Goal: Communication & Community: Answer question/provide support

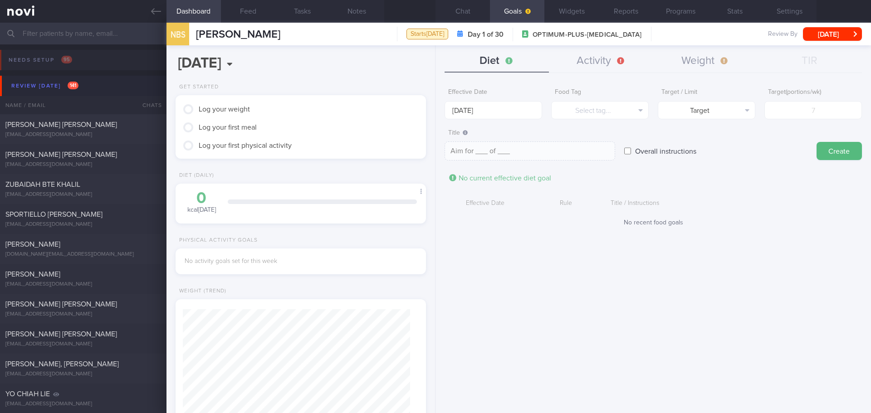
scroll to position [363, 0]
click at [42, 86] on div "Review [DATE] 141" at bounding box center [45, 86] width 72 height 12
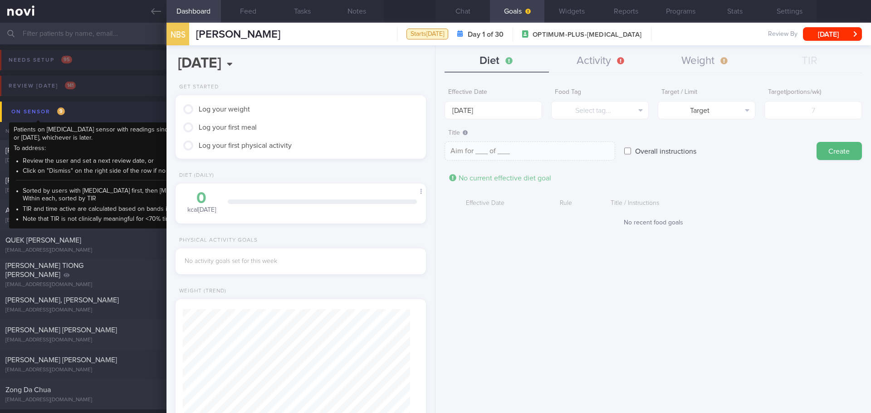
click at [43, 115] on div "On sensor 9" at bounding box center [38, 112] width 58 height 12
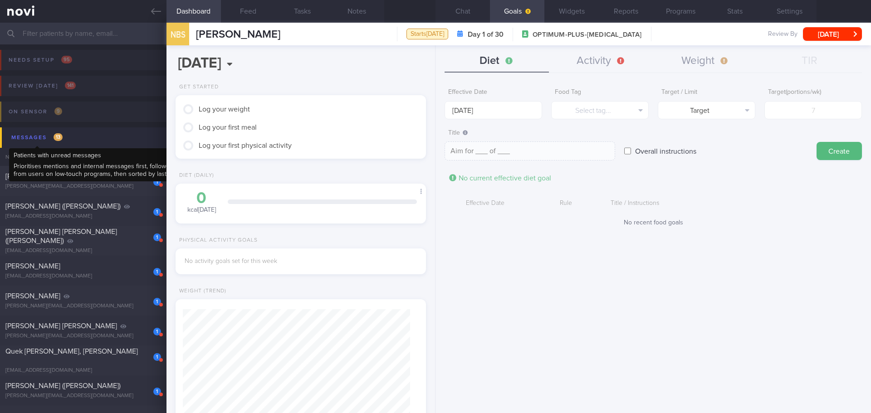
click at [45, 140] on div "Messages 13" at bounding box center [37, 138] width 56 height 12
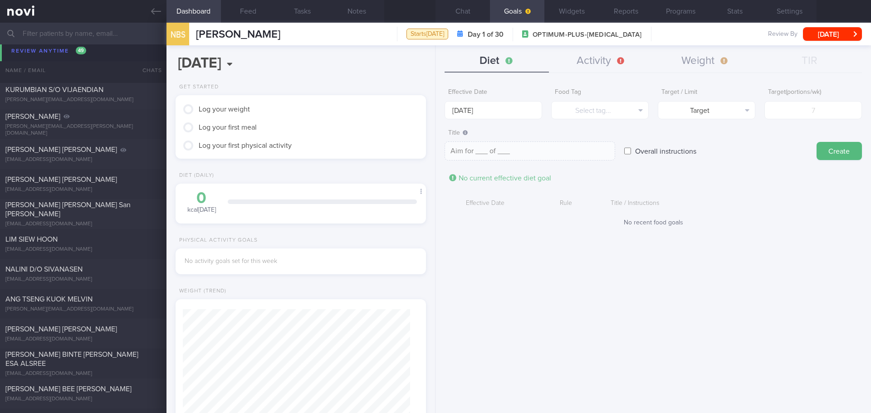
scroll to position [136, 0]
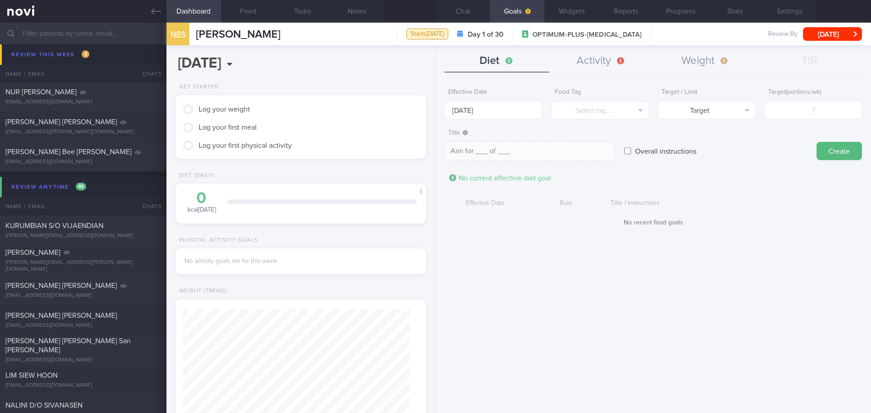
click at [558, 262] on div "Effective Date [DATE] Food Tag Select tag... Select tag... Calories Carbs Prote…" at bounding box center [652, 245] width 435 height 336
click at [558, 260] on div "Effective Date [DATE] Food Tag Select tag... Select tag... Calories Carbs Prote…" at bounding box center [652, 245] width 435 height 336
click at [470, 18] on button "Chat" at bounding box center [462, 11] width 54 height 23
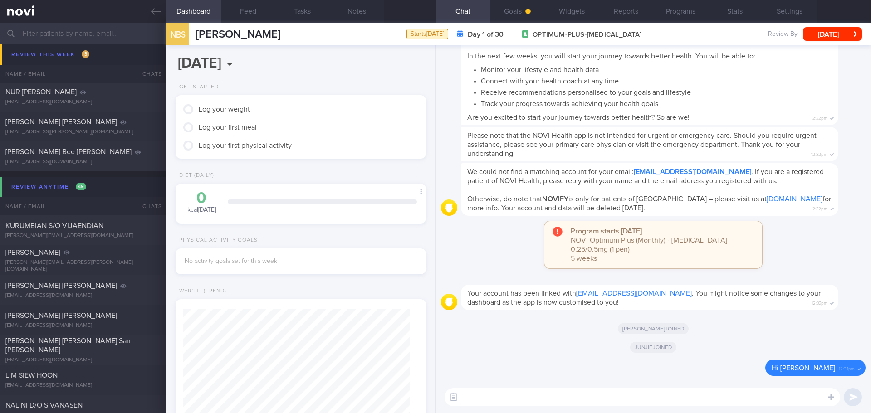
click at [528, 354] on div "[PERSON_NAME] joined" at bounding box center [653, 346] width 425 height 25
click at [558, 349] on div "[PERSON_NAME] joined" at bounding box center [653, 346] width 425 height 25
click at [502, 342] on div "[PERSON_NAME] joined" at bounding box center [653, 346] width 425 height 25
click at [694, 360] on div "Delete Hi [PERSON_NAME] 12:34pm" at bounding box center [653, 371] width 425 height 22
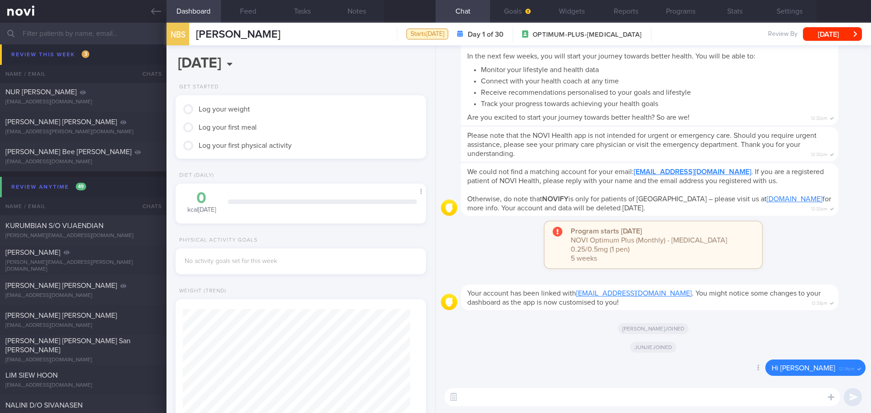
click at [694, 360] on div "Delete Hi [PERSON_NAME] 12:34pm" at bounding box center [653, 371] width 425 height 22
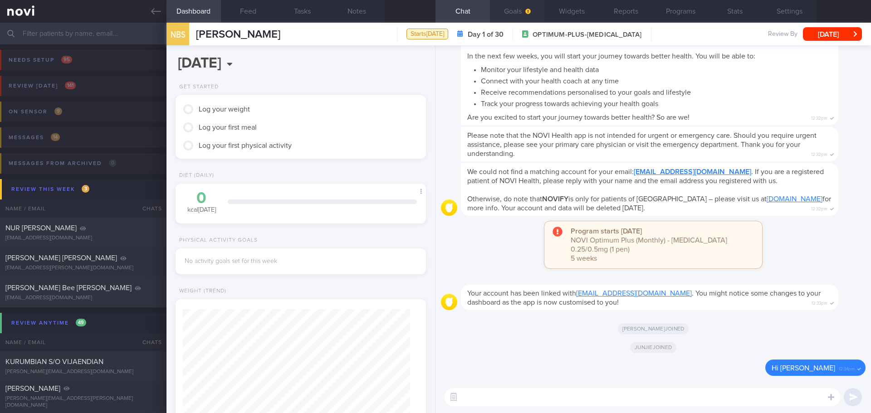
click at [523, 8] on button "Goals" at bounding box center [517, 11] width 54 height 23
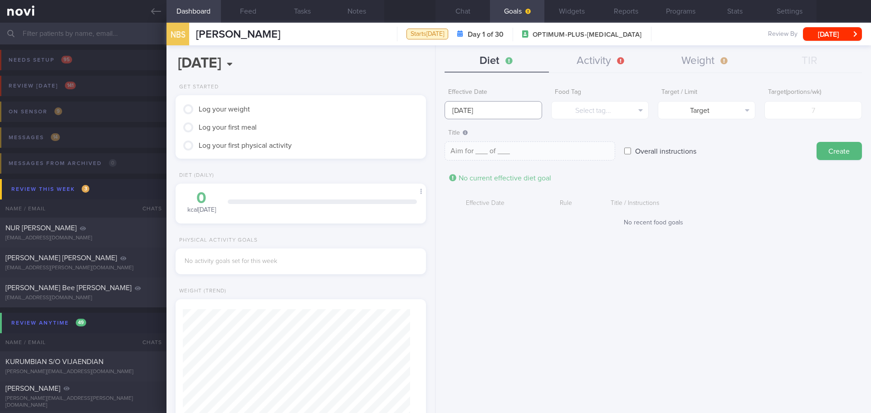
click at [476, 109] on input "[DATE]" at bounding box center [494, 110] width 98 height 18
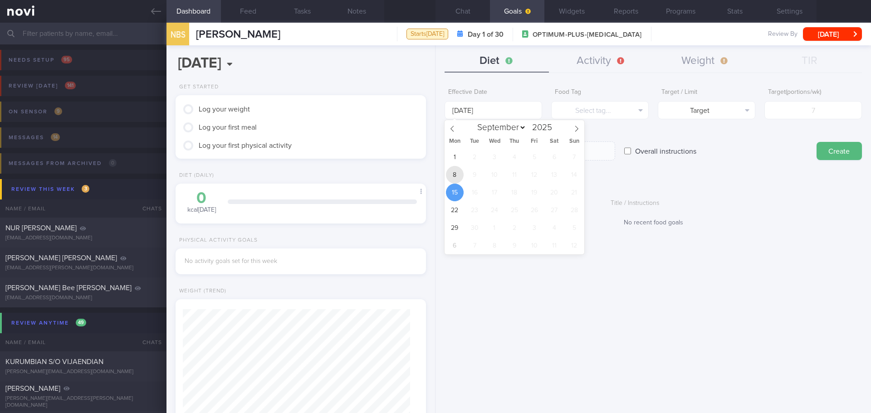
click at [456, 174] on span "8" at bounding box center [455, 175] width 18 height 18
type input "[DATE]"
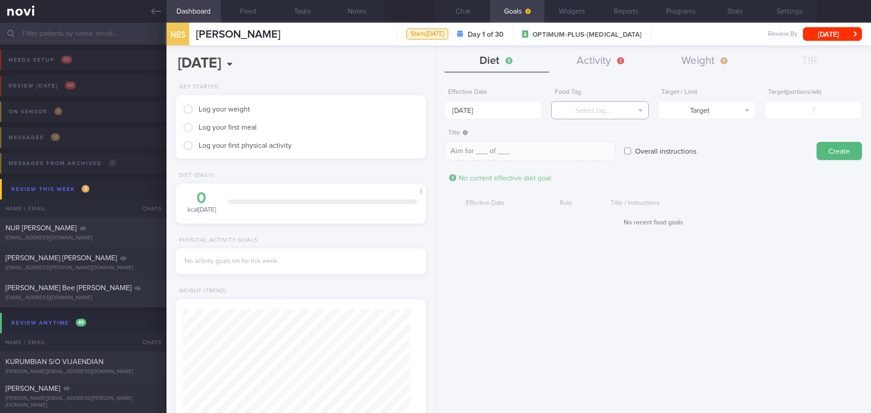
click at [585, 115] on button "Select tag..." at bounding box center [600, 110] width 98 height 18
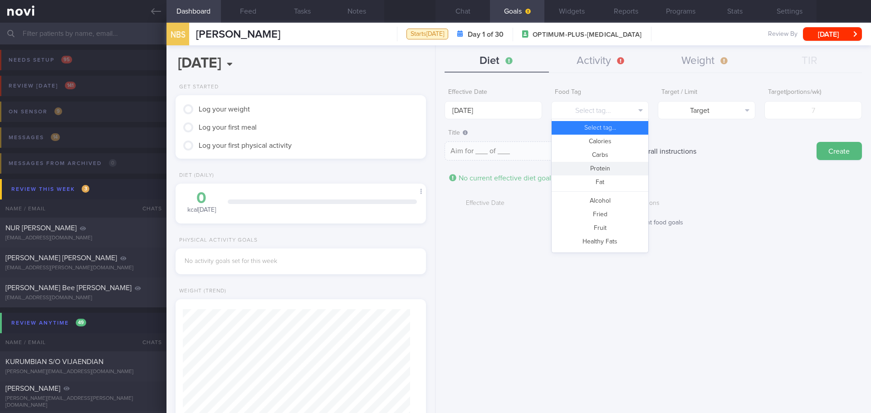
drag, startPoint x: 592, startPoint y: 168, endPoint x: 701, endPoint y: 124, distance: 117.0
click at [593, 167] on button "Protein" at bounding box center [600, 169] width 97 height 14
type textarea "Aim for __g of protein per day"
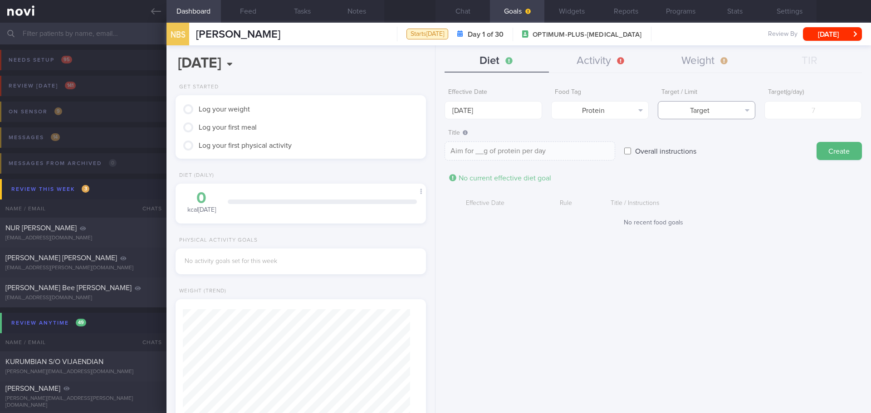
click at [717, 109] on button "Target" at bounding box center [707, 110] width 98 height 18
click at [725, 129] on button "Target" at bounding box center [706, 128] width 97 height 14
click at [804, 109] on input "number" at bounding box center [813, 110] width 98 height 18
type input "80"
type textarea "Aim for 80g of protein per day"
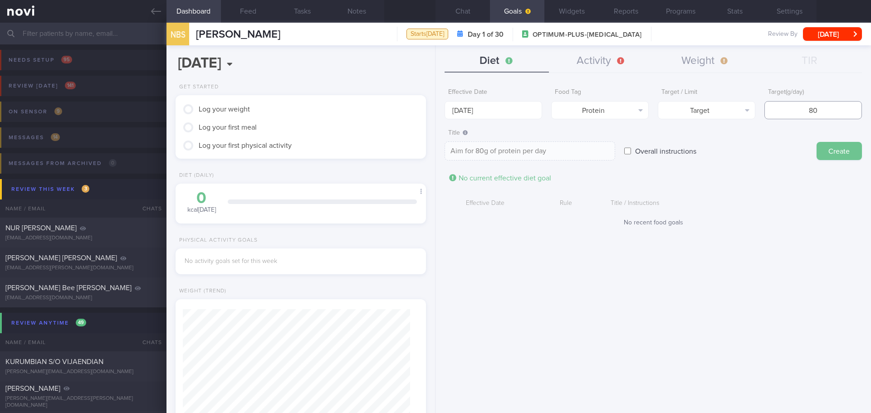
type input "80"
click at [822, 146] on button "Create" at bounding box center [839, 151] width 45 height 18
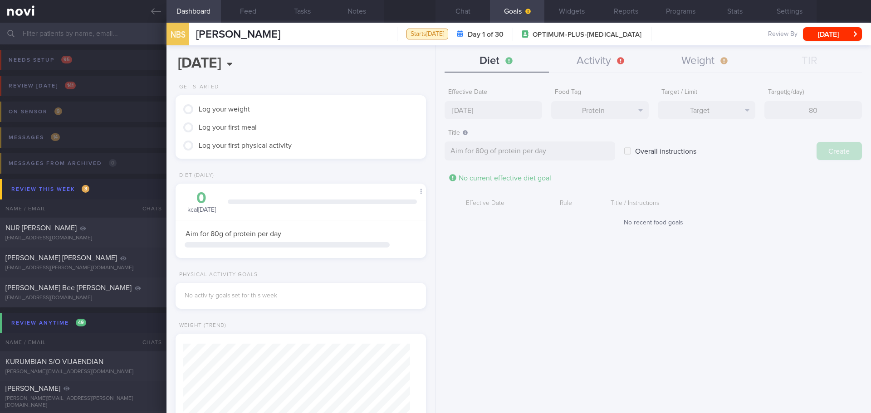
type input "[DATE]"
type textarea "Aim for ___ of ___"
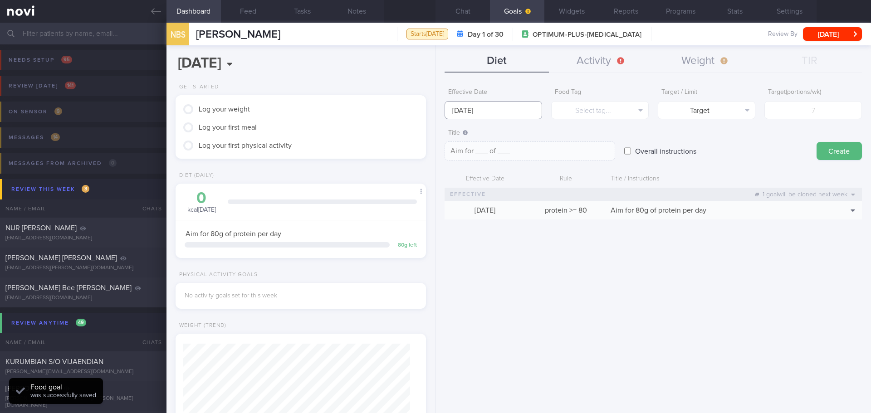
click at [474, 111] on input "[DATE]" at bounding box center [494, 110] width 98 height 18
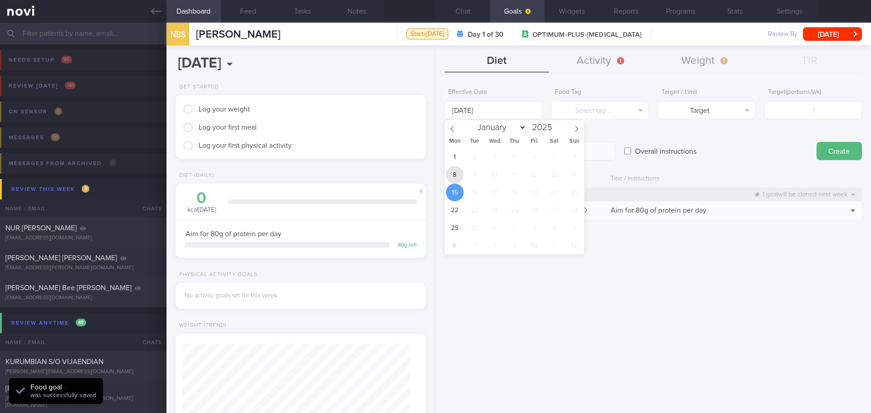
click at [454, 177] on span "8" at bounding box center [455, 175] width 18 height 18
type input "[DATE]"
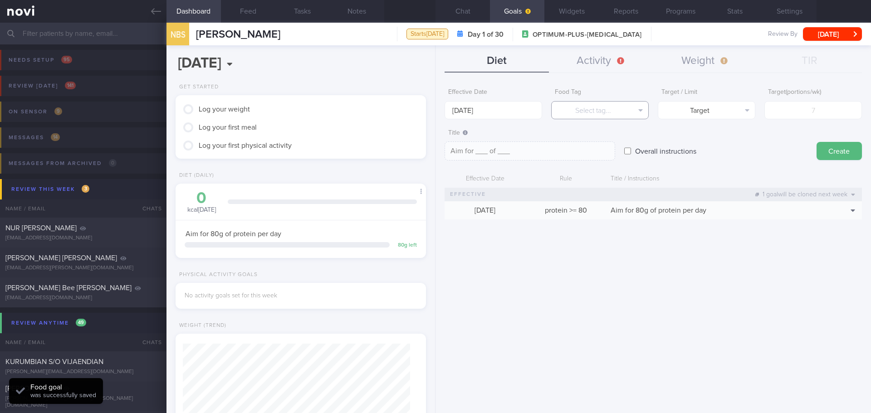
click at [605, 110] on button "Select tag..." at bounding box center [600, 110] width 98 height 18
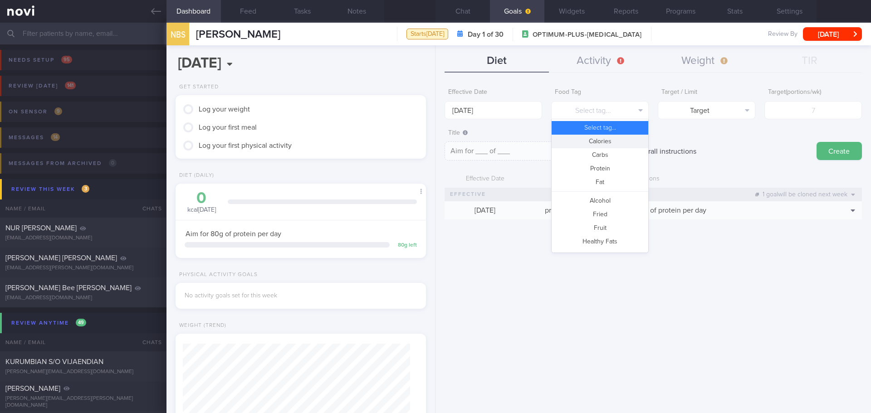
click at [612, 141] on button "Calories" at bounding box center [600, 142] width 97 height 14
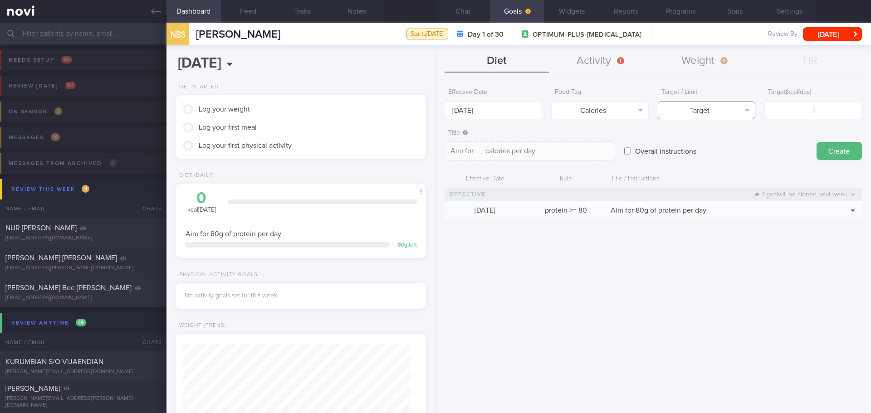
click at [706, 109] on button "Target" at bounding box center [707, 110] width 98 height 18
click at [720, 143] on button "Limit" at bounding box center [706, 142] width 97 height 14
type textarea "Keep to __ calories per day"
click at [784, 117] on input "number" at bounding box center [813, 110] width 98 height 18
type input "13"
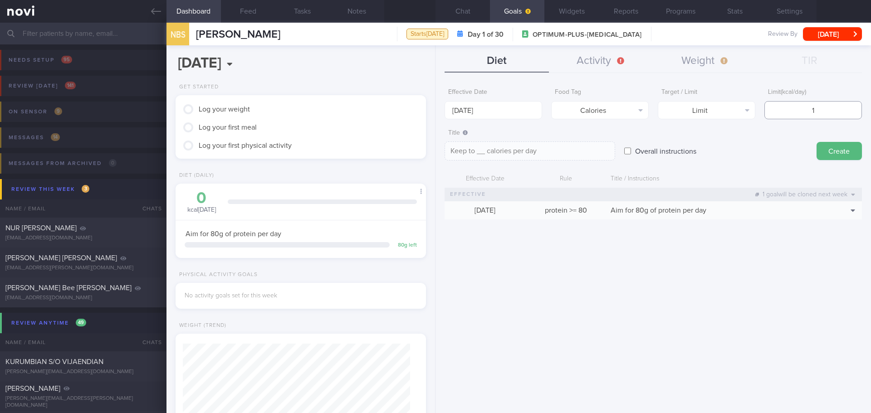
type textarea "Keep to 13 calories per day"
type input "130"
type textarea "Keep to 130 calories per day"
type input "1300"
type textarea "Keep to 1300 calories per day"
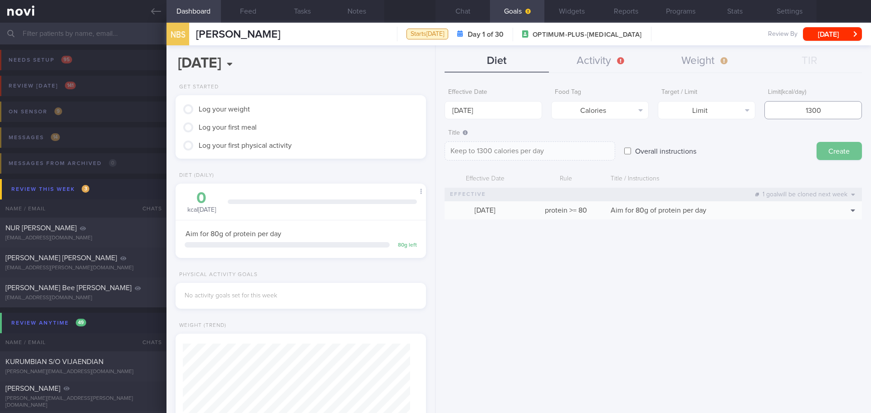
type input "1300"
click at [847, 156] on button "Create" at bounding box center [839, 151] width 45 height 18
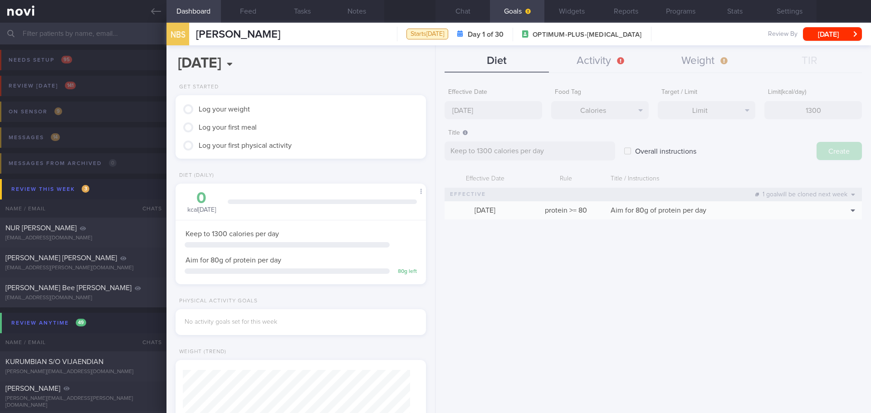
type input "[DATE]"
type textarea "Aim for ___ of ___"
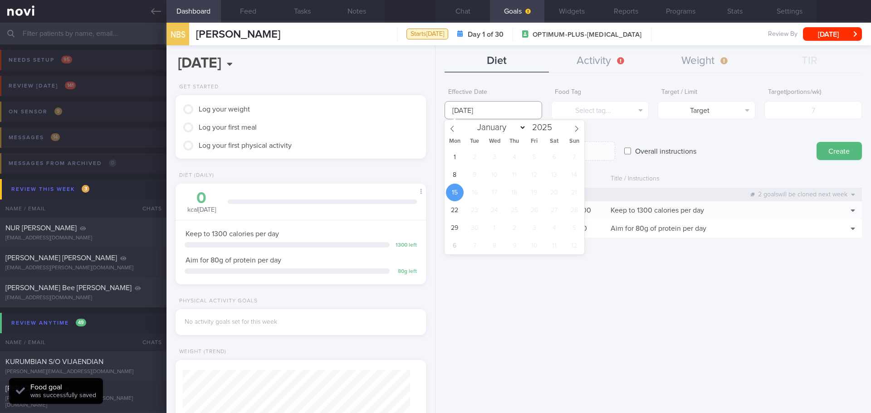
click at [463, 109] on input "[DATE]" at bounding box center [494, 110] width 98 height 18
click at [454, 170] on span "8" at bounding box center [455, 175] width 18 height 18
type input "[DATE]"
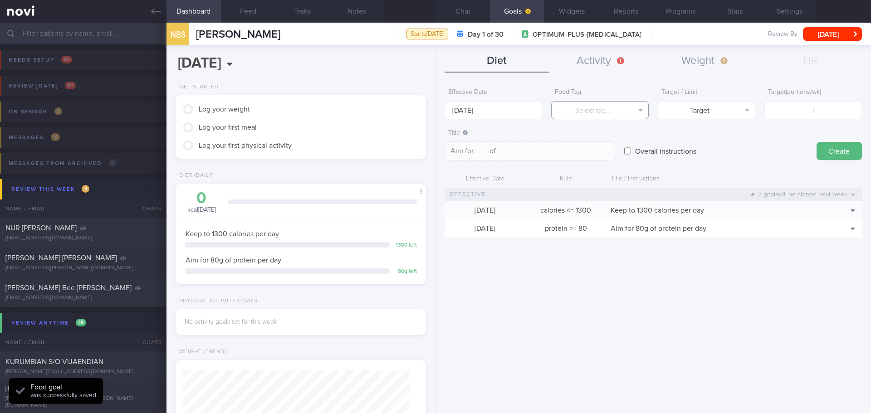
click at [628, 109] on button "Select tag..." at bounding box center [600, 110] width 98 height 18
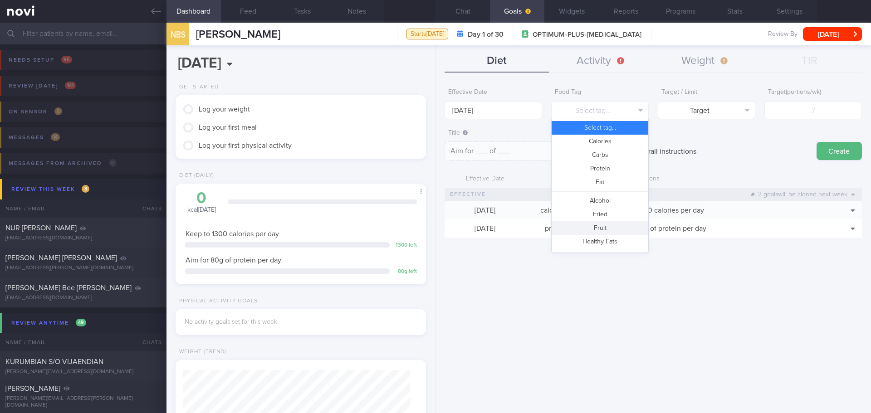
click at [596, 229] on button "Fruit" at bounding box center [600, 228] width 97 height 14
type textarea "Aim for __ portions of fruits per week"
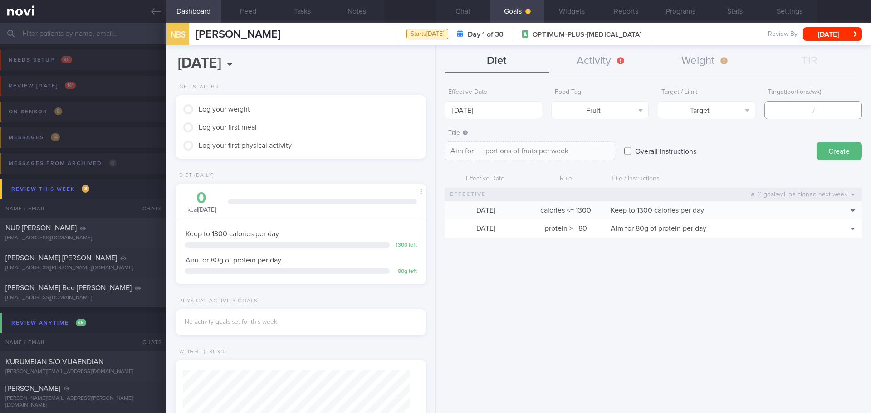
click at [814, 104] on input "number" at bounding box center [813, 110] width 98 height 18
type input "1"
type textarea "Aim for 1 portions of fruits per week"
type input "14"
type textarea "Aim for 14 portions of fruits per week"
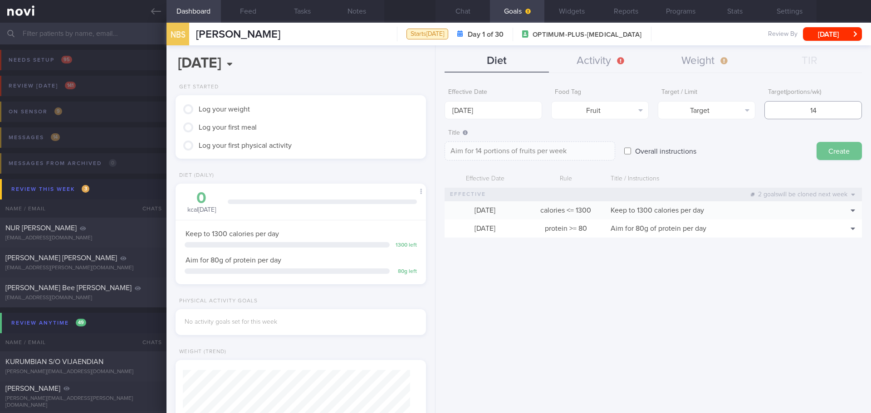
type input "14"
click at [828, 146] on button "Create" at bounding box center [839, 151] width 45 height 18
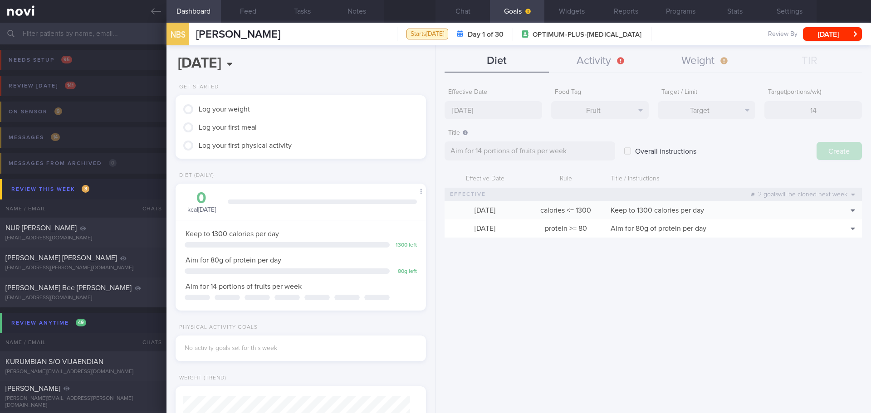
type input "[DATE]"
type textarea "Aim for ___ of ___"
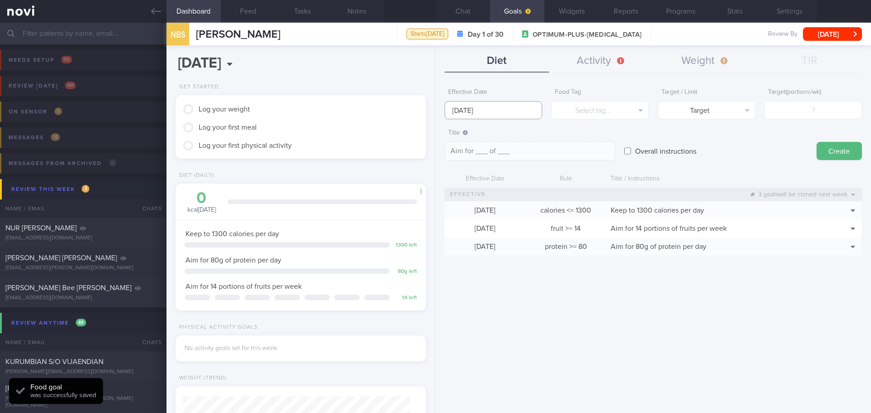
click at [459, 112] on input "[DATE]" at bounding box center [494, 110] width 98 height 18
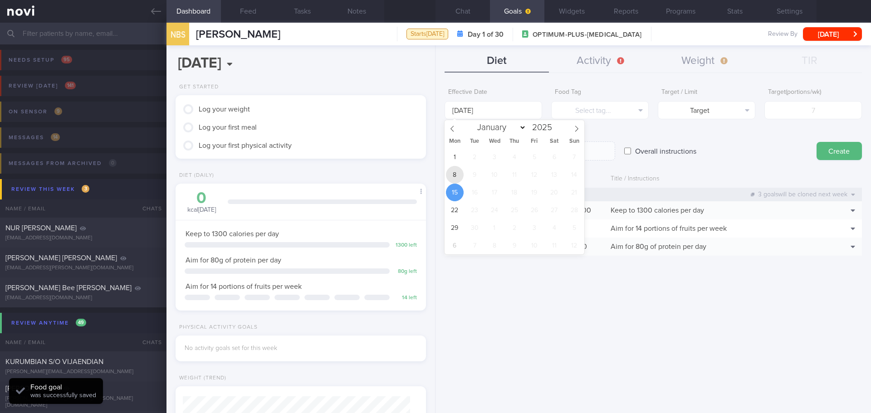
click at [457, 175] on span "8" at bounding box center [455, 175] width 18 height 18
type input "[DATE]"
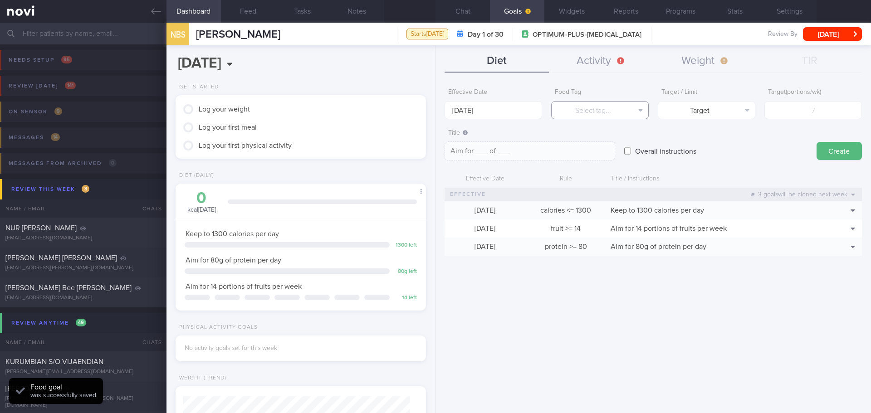
click at [582, 110] on button "Select tag..." at bounding box center [600, 110] width 98 height 18
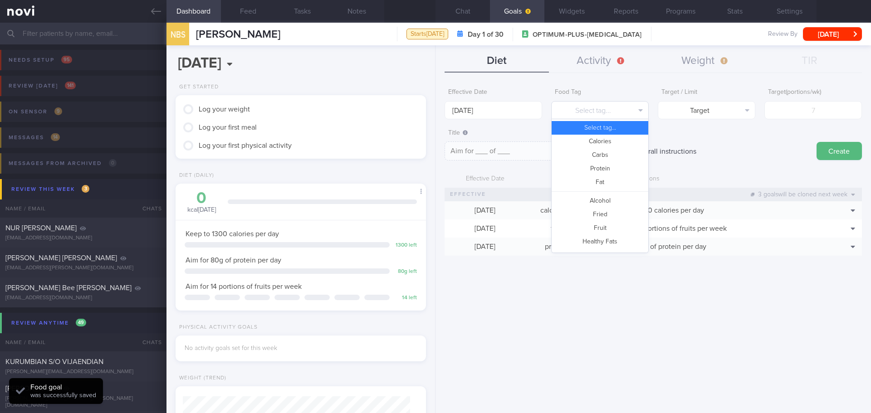
scroll to position [270, 0]
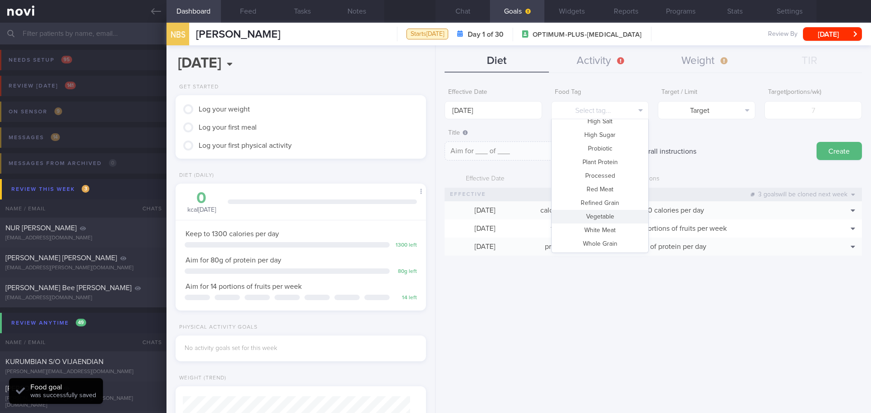
click at [605, 216] on button "Vegetable" at bounding box center [600, 217] width 97 height 14
type textarea "Aim for __ portions of vegetables per week"
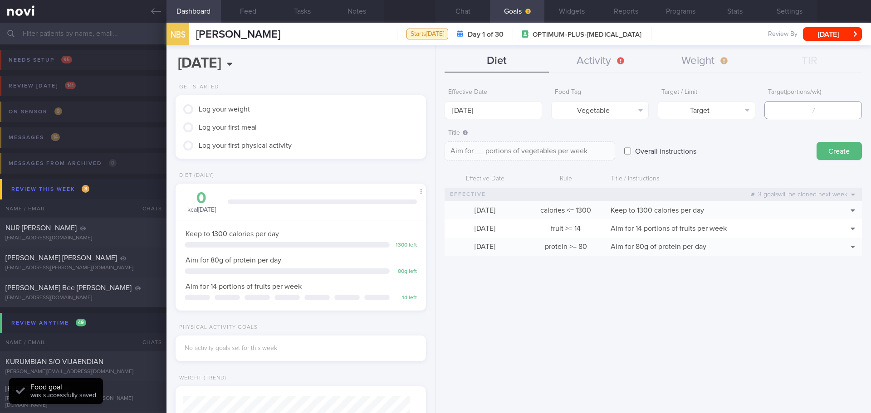
click at [814, 106] on input "number" at bounding box center [813, 110] width 98 height 18
type input "1"
type textarea "Aim for 1 portions of vegetables per week"
type input "14"
type textarea "Aim for 14 portions of vegetables per week"
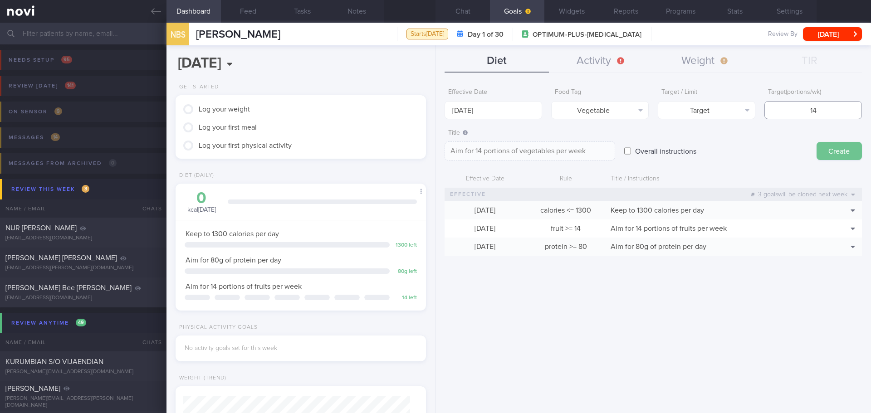
type input "14"
click at [834, 149] on button "Create" at bounding box center [839, 151] width 45 height 18
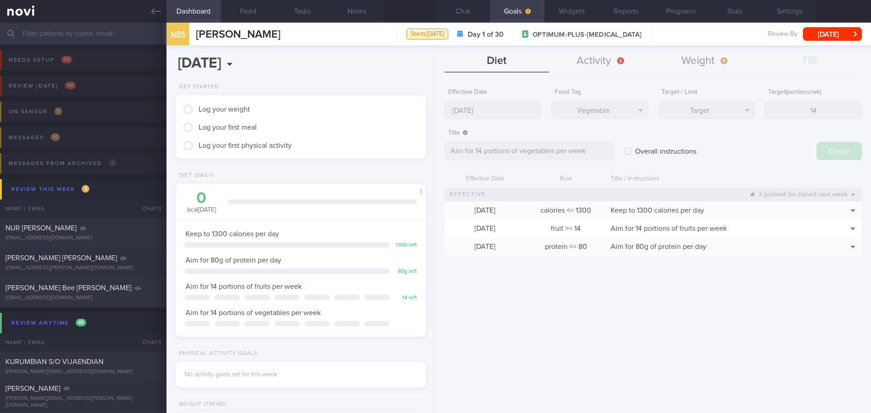
type input "[DATE]"
type textarea "Aim for ___ of ___"
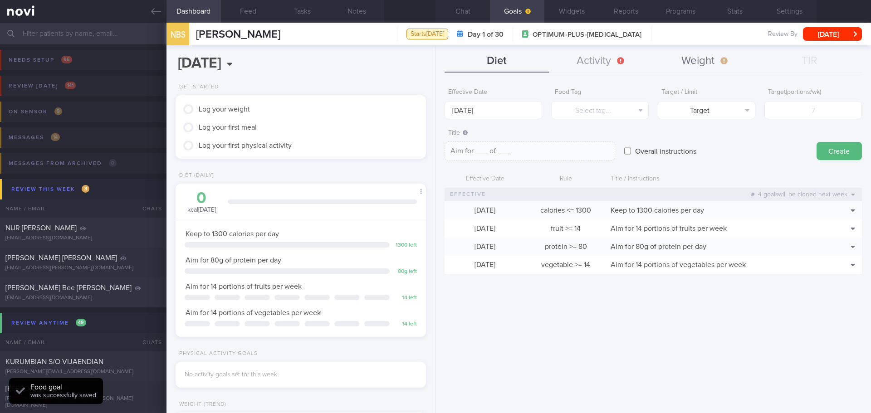
click at [701, 65] on button "Weight" at bounding box center [705, 61] width 104 height 23
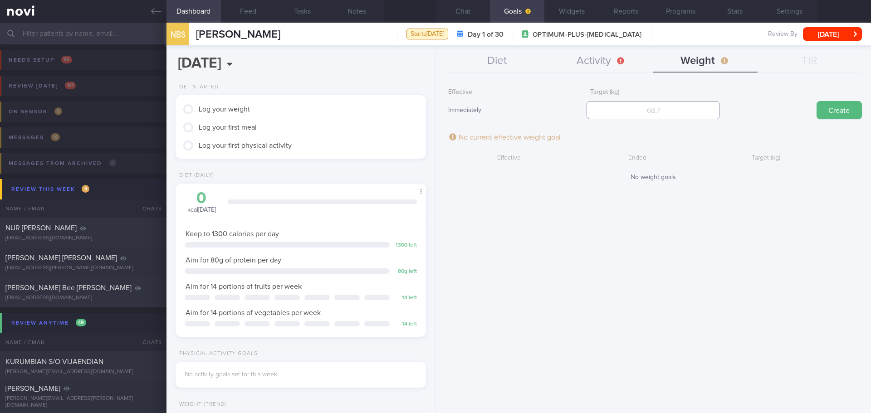
click at [660, 109] on input "number" at bounding box center [653, 110] width 133 height 18
type input "82"
click at [826, 108] on button "Create" at bounding box center [839, 110] width 45 height 18
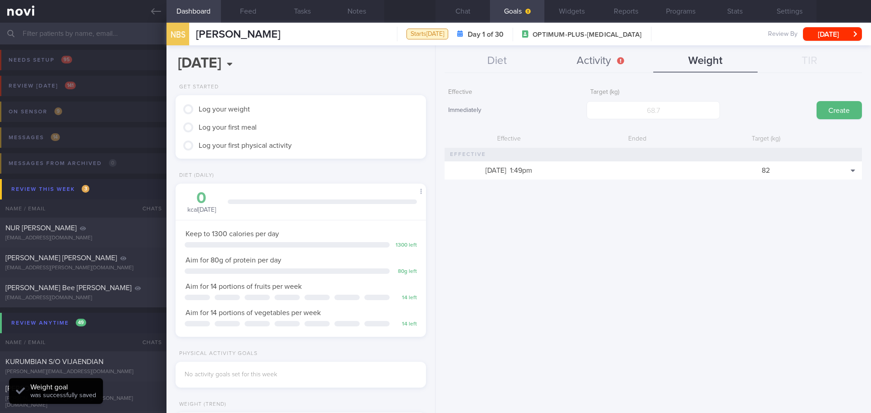
click at [574, 65] on button "Activity" at bounding box center [601, 61] width 104 height 23
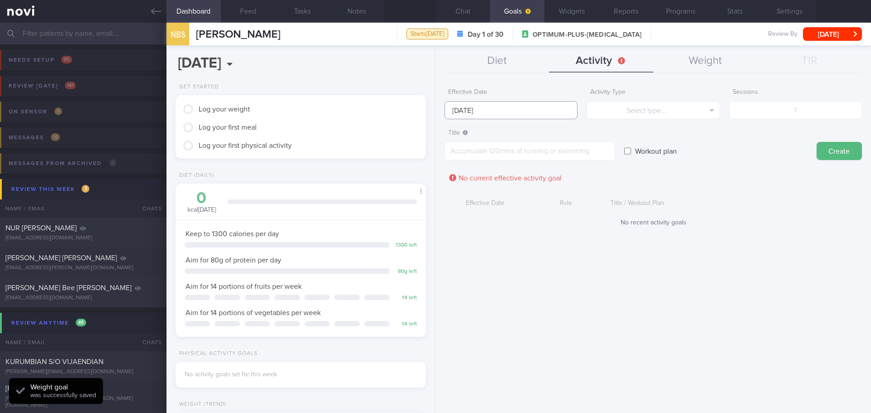
click at [501, 109] on input "[DATE]" at bounding box center [511, 110] width 133 height 18
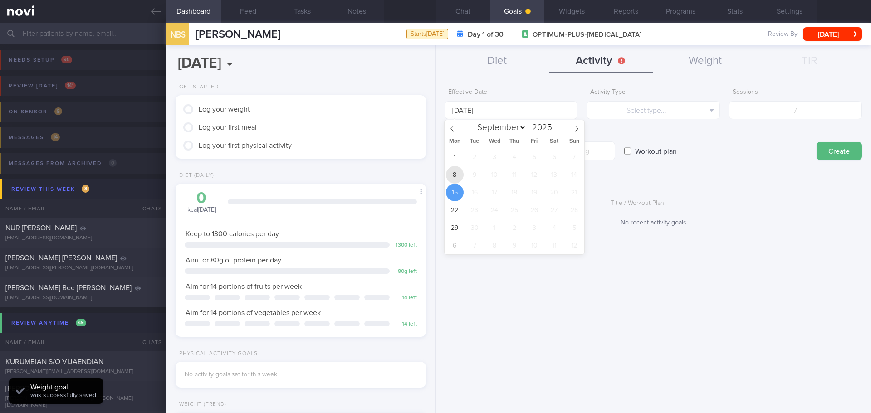
click at [458, 177] on span "8" at bounding box center [455, 175] width 18 height 18
type input "[DATE]"
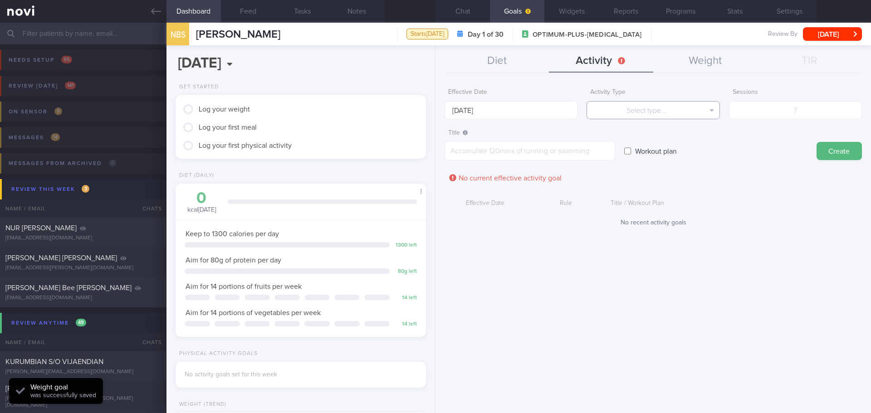
click at [655, 105] on button "Select type..." at bounding box center [653, 110] width 133 height 18
click at [658, 152] on button "Sessions" at bounding box center [653, 155] width 132 height 14
click at [777, 112] on input "number" at bounding box center [795, 110] width 133 height 18
type input "2"
click at [559, 156] on textarea at bounding box center [530, 151] width 171 height 19
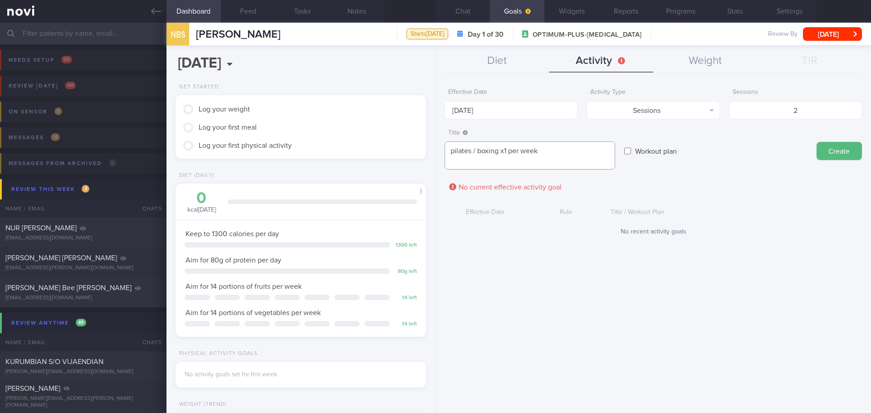
scroll to position [0, 0]
type textarea "pilates / boxing x1 per week strength training x1 per week"
click at [847, 149] on button "Create" at bounding box center [839, 151] width 45 height 18
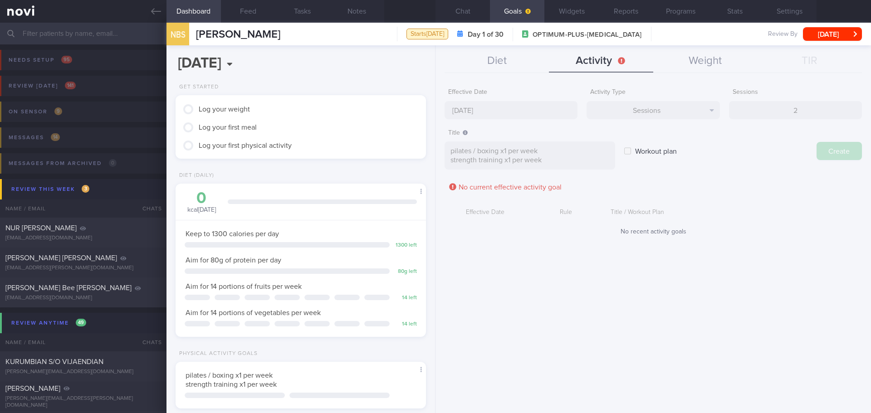
type input "[DATE]"
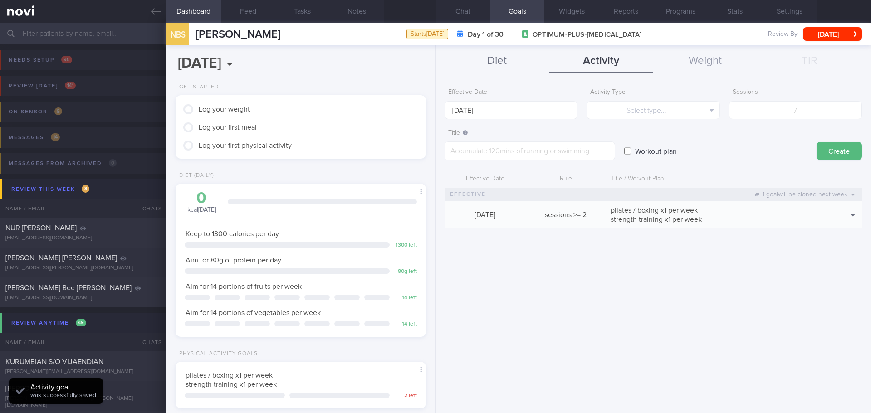
click at [497, 66] on button "Diet" at bounding box center [497, 61] width 104 height 23
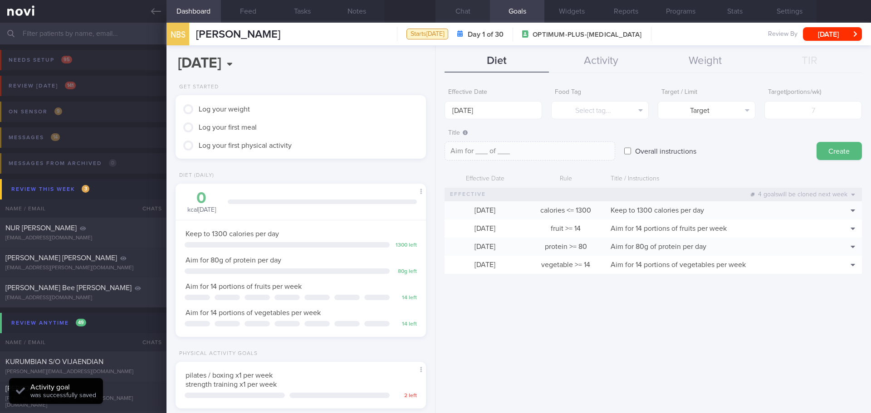
click at [458, 15] on button "Chat" at bounding box center [462, 11] width 54 height 23
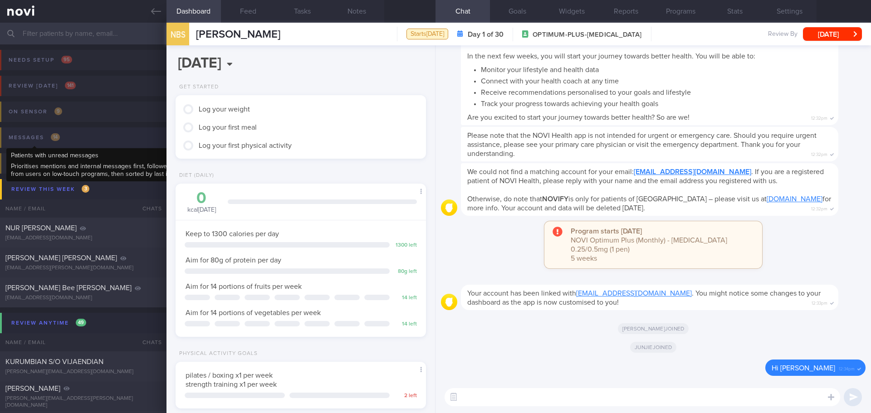
click at [49, 140] on div "Messages 14" at bounding box center [34, 138] width 56 height 12
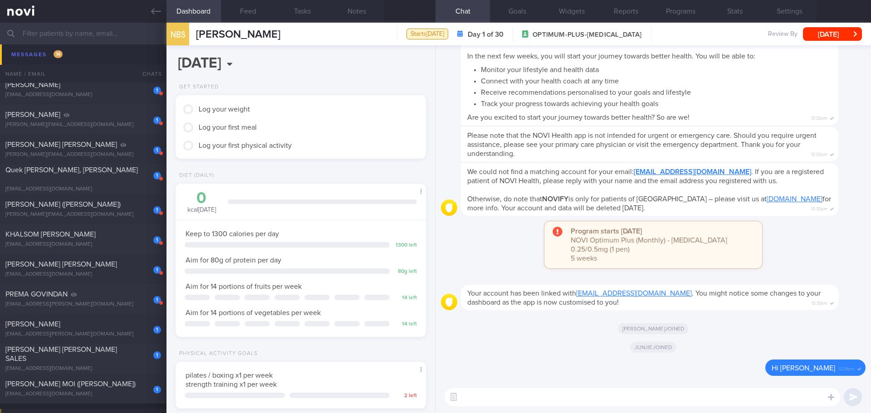
scroll to position [318, 0]
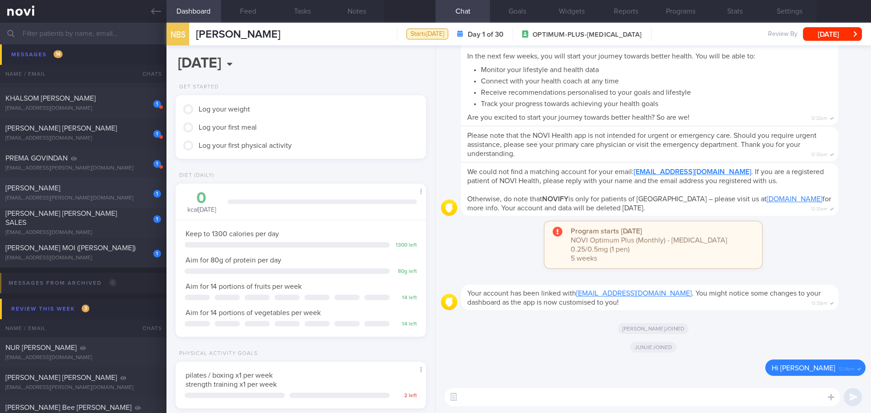
click at [101, 191] on div "VATSA KAJAL" at bounding box center [81, 188] width 153 height 9
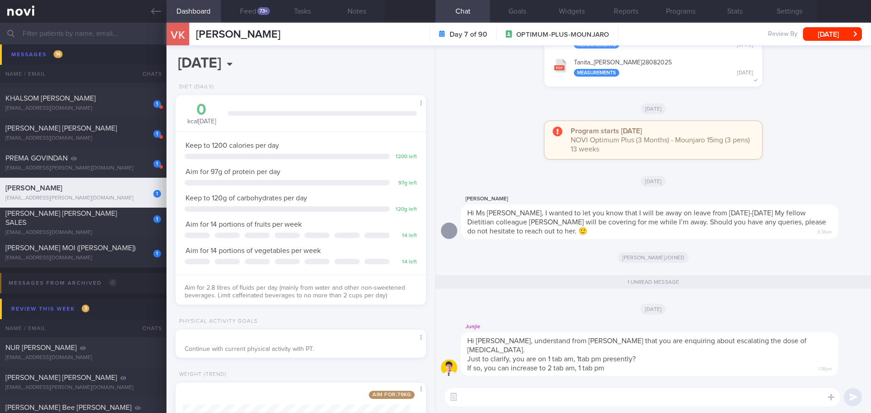
scroll to position [0, 0]
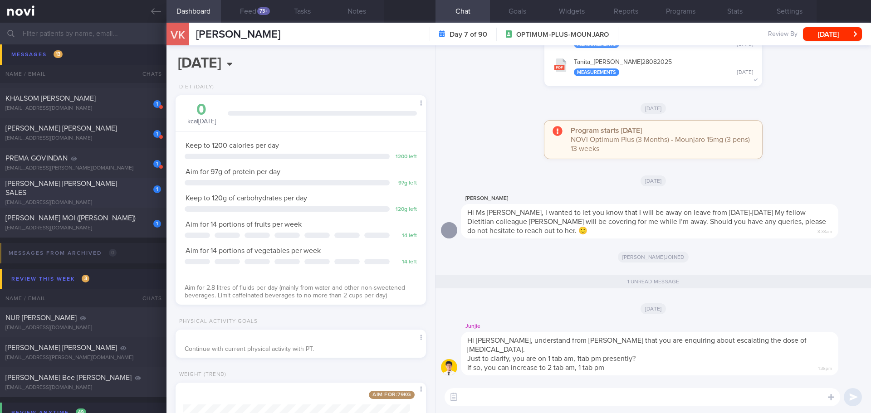
click at [88, 200] on div "grasyasales@gmail.com" at bounding box center [83, 203] width 156 height 7
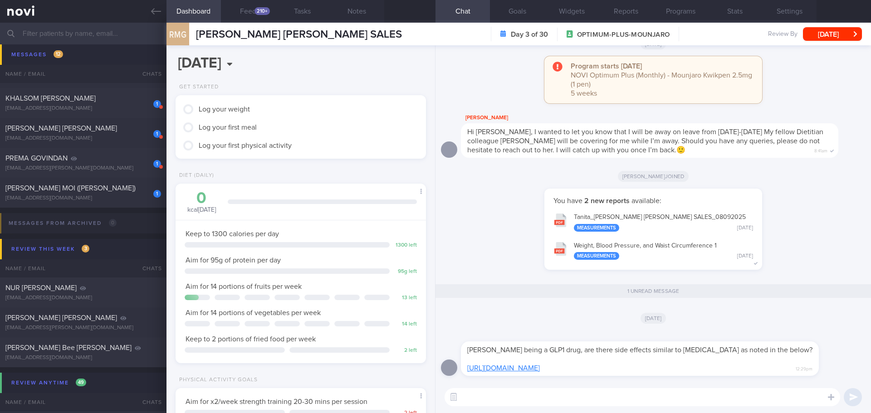
click at [516, 371] on link "https://www.instagram.com/share/BAM_-GlgP6" at bounding box center [503, 368] width 73 height 7
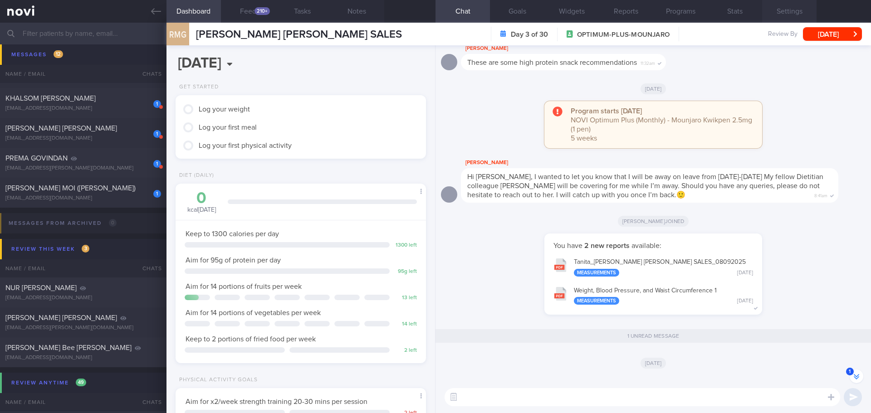
click at [788, 18] on button "Settings" at bounding box center [789, 11] width 54 height 23
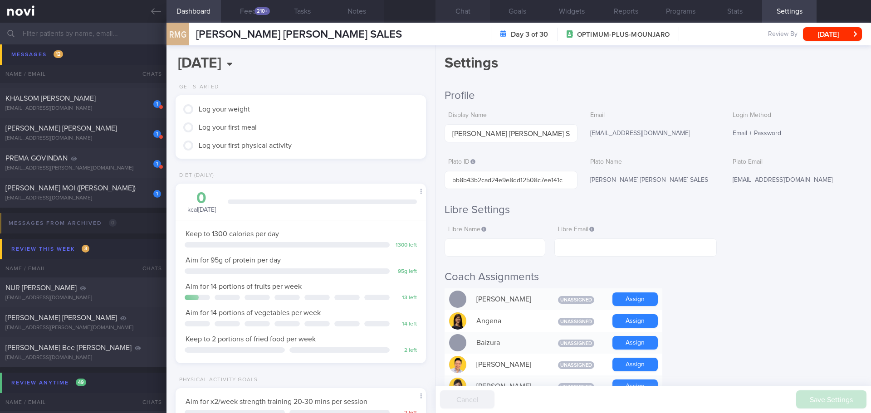
click at [460, 10] on button "Chat" at bounding box center [462, 11] width 54 height 23
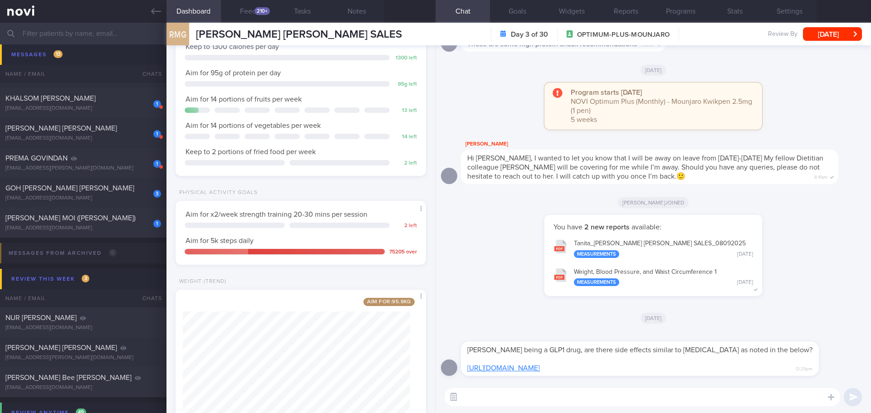
scroll to position [228, 0]
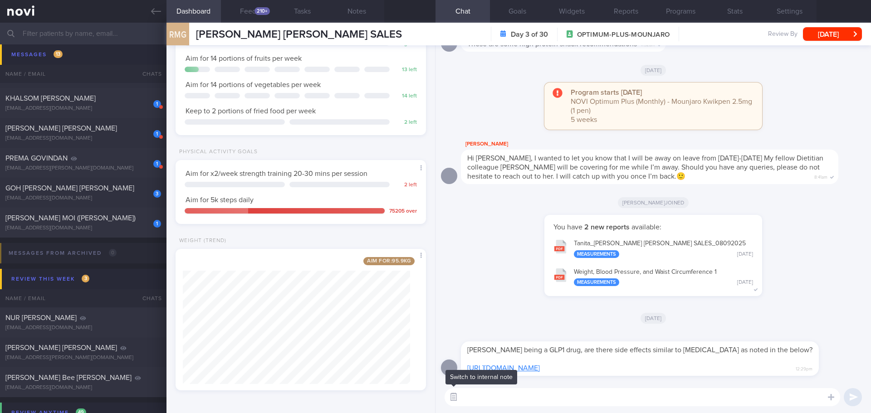
click at [454, 398] on button "button" at bounding box center [453, 397] width 16 height 16
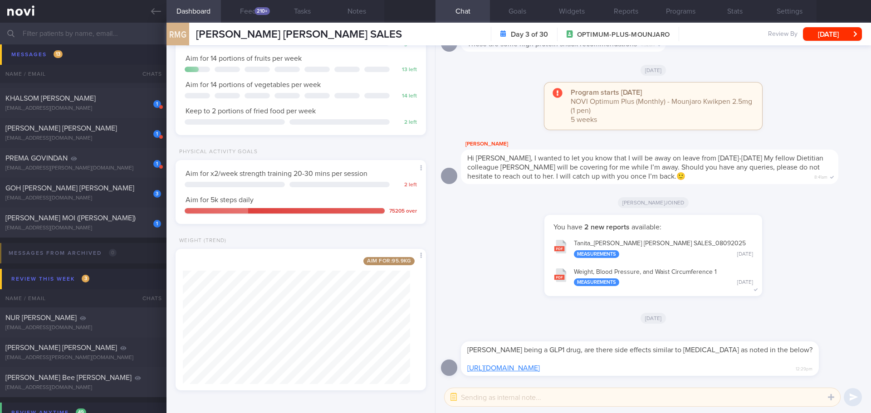
click at [464, 399] on textarea at bounding box center [643, 397] width 396 height 18
type textarea "Hi Dr @Todd, may I get your help to answer this question? Thank you."
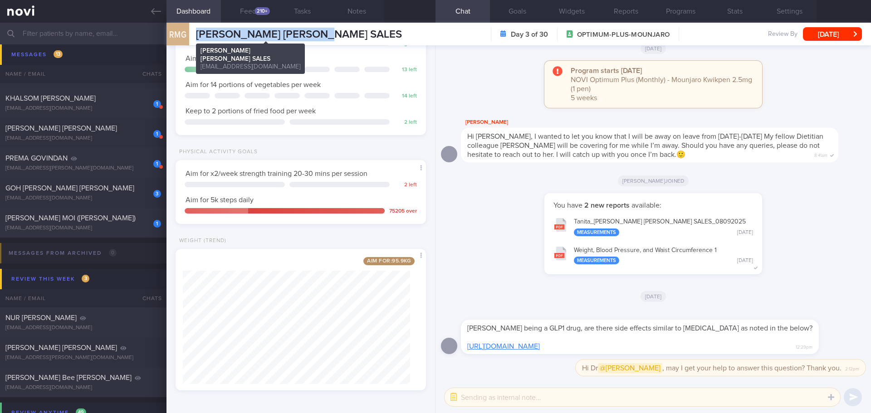
drag, startPoint x: 336, startPoint y: 32, endPoint x: 199, endPoint y: 33, distance: 137.0
click at [199, 33] on div "RMG RAMIN MARY GRACE SALES RAMIN MARY GRACE SALES grasyasales@gmail.com Day 3 o…" at bounding box center [518, 34] width 704 height 23
copy span "RAMIN MARY GRACE SALES"
click at [694, 10] on button "Programs" at bounding box center [680, 11] width 54 height 23
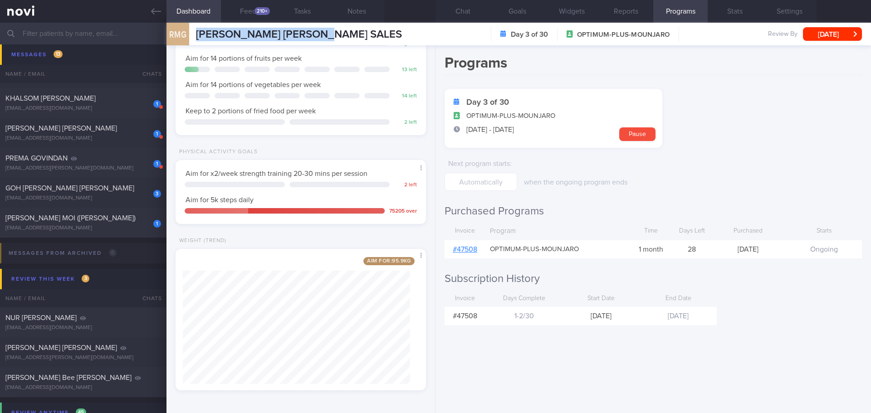
click at [475, 250] on link "# 47508" at bounding box center [465, 249] width 24 height 7
drag, startPoint x: 65, startPoint y: 215, endPoint x: 564, endPoint y: 102, distance: 511.6
click at [65, 215] on span "CHONG NYUEN MOI (JOMINE)" at bounding box center [70, 218] width 130 height 7
type input "[DATE]"
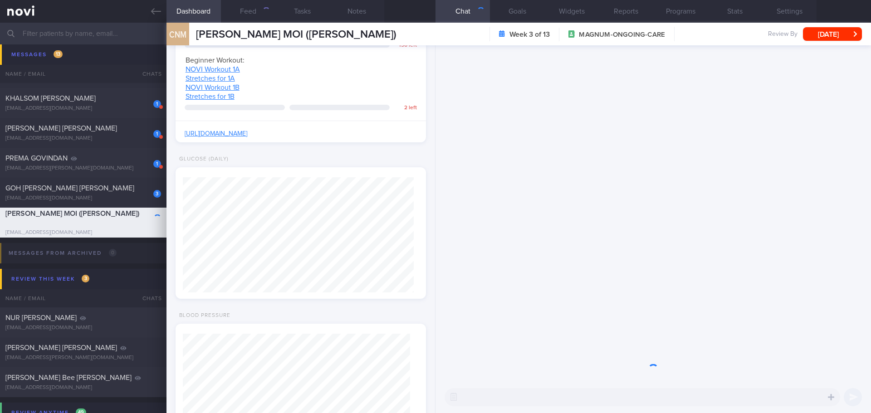
scroll to position [127, 228]
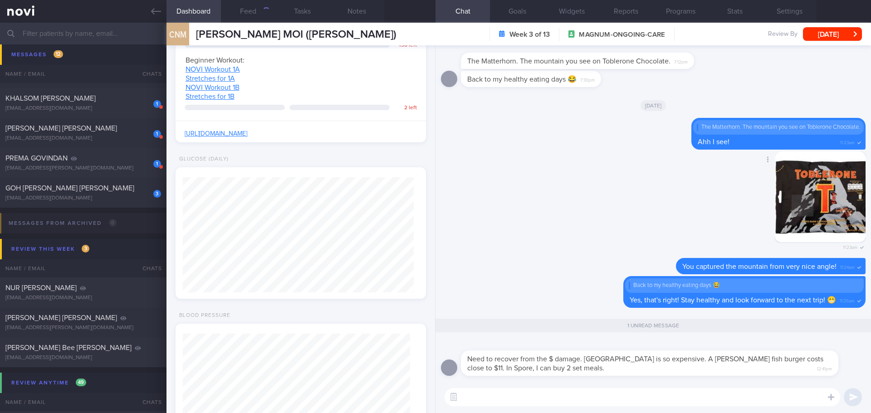
click at [604, 240] on div "Delete 11:23am" at bounding box center [653, 205] width 425 height 107
click at [603, 240] on div "Delete 11:23am" at bounding box center [653, 205] width 425 height 107
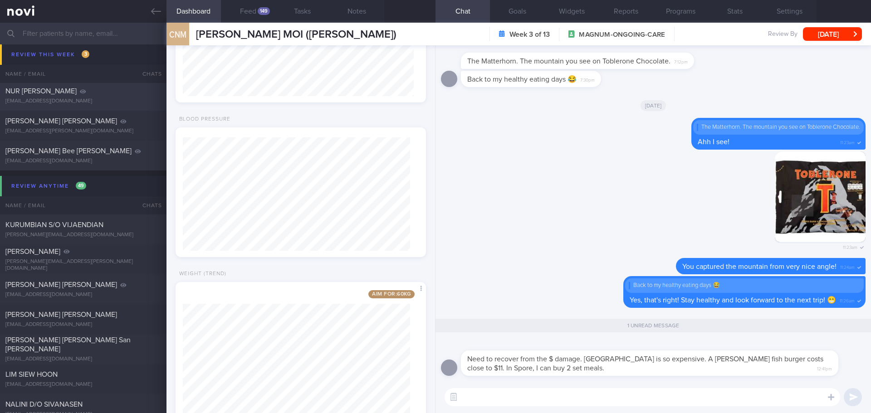
scroll to position [519, 0]
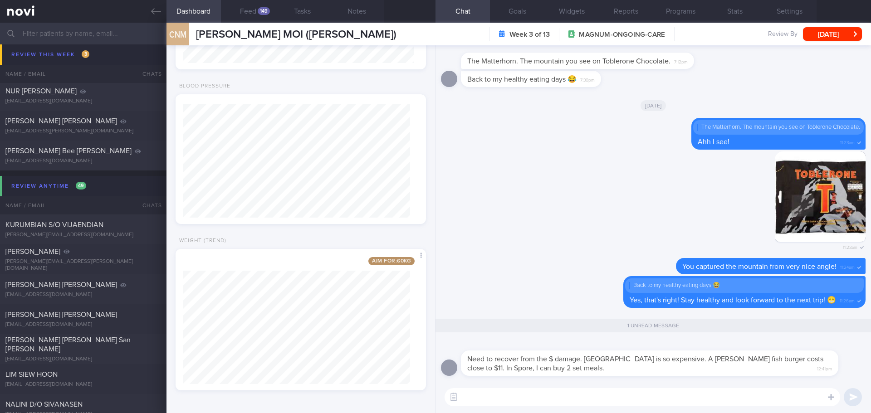
click at [510, 399] on textarea at bounding box center [643, 397] width 396 height 18
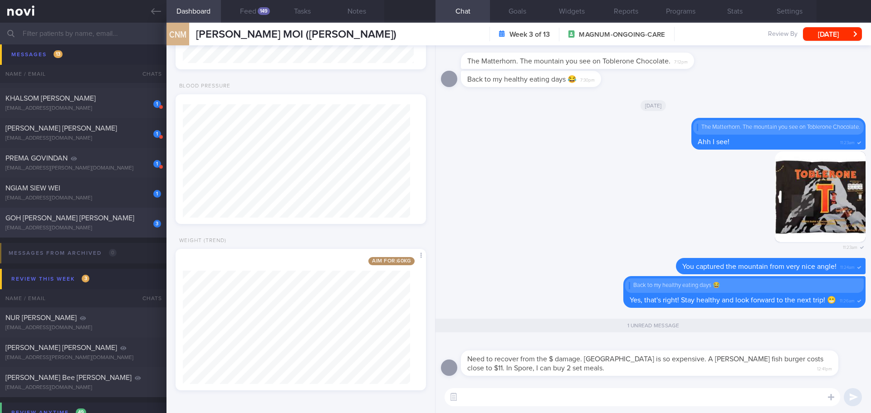
scroll to position [272, 0]
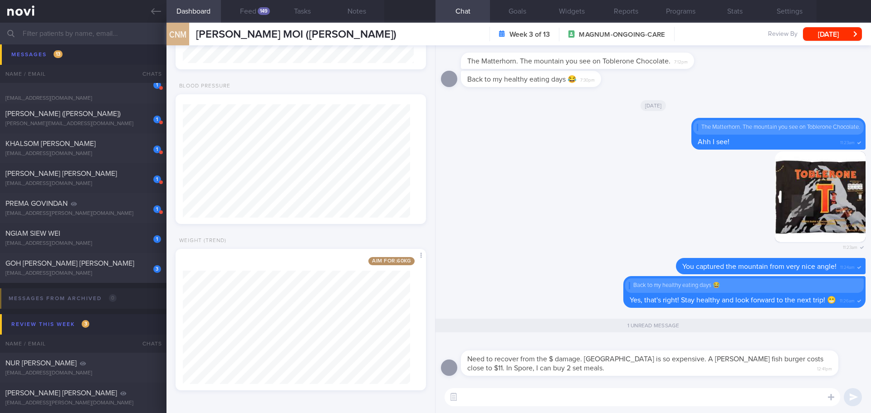
click at [496, 396] on textarea at bounding box center [643, 397] width 396 height 18
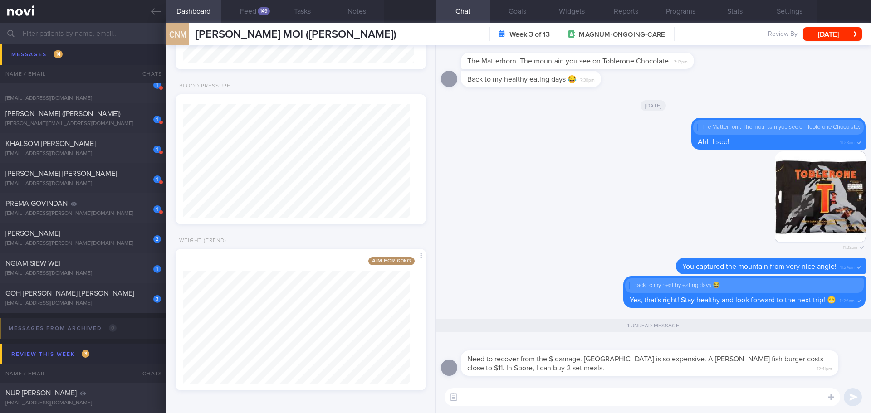
click at [479, 396] on textarea at bounding box center [643, 397] width 396 height 18
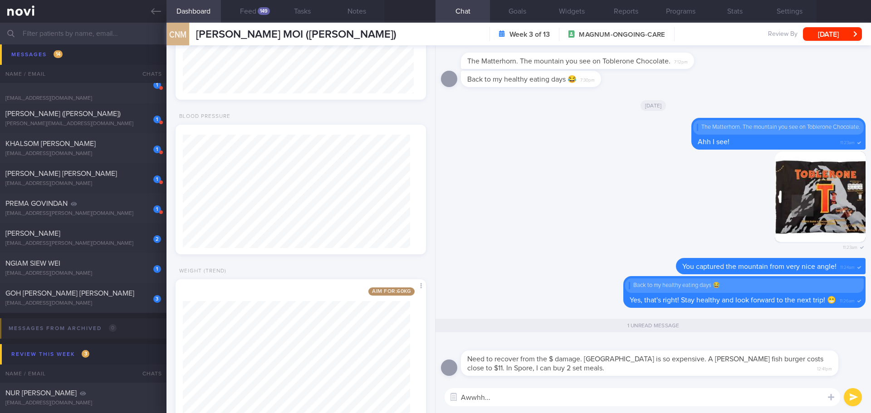
scroll to position [474, 0]
click at [497, 395] on textarea "Awwhh..." at bounding box center [643, 397] width 396 height 18
click at [491, 398] on textarea "Awwhh... 😅😅" at bounding box center [643, 397] width 396 height 18
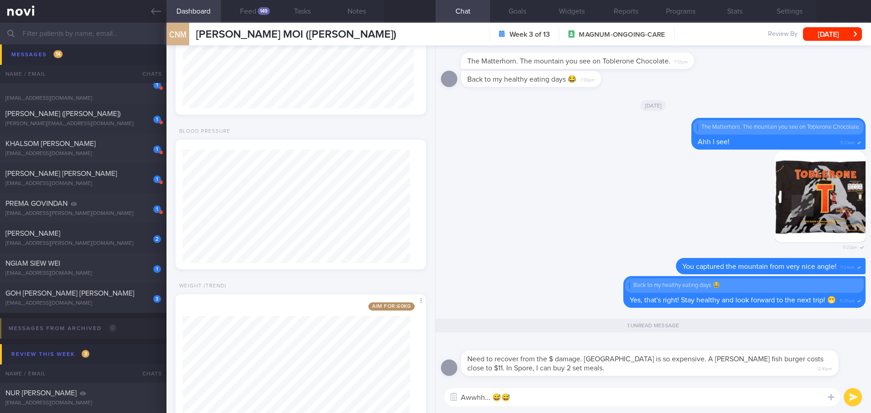
drag, startPoint x: 510, startPoint y: 396, endPoint x: 494, endPoint y: 396, distance: 15.9
click at [494, 396] on textarea "Awwhh... 😅😅" at bounding box center [643, 397] width 396 height 18
click at [618, 398] on textarea "Awwhh... High cost of living 🥲" at bounding box center [643, 397] width 396 height 18
click at [628, 395] on textarea "Awwhh... High cost of living 🥲" at bounding box center [643, 397] width 396 height 18
click at [648, 397] on textarea "Awwhh... High cost of living 🥲" at bounding box center [643, 397] width 396 height 18
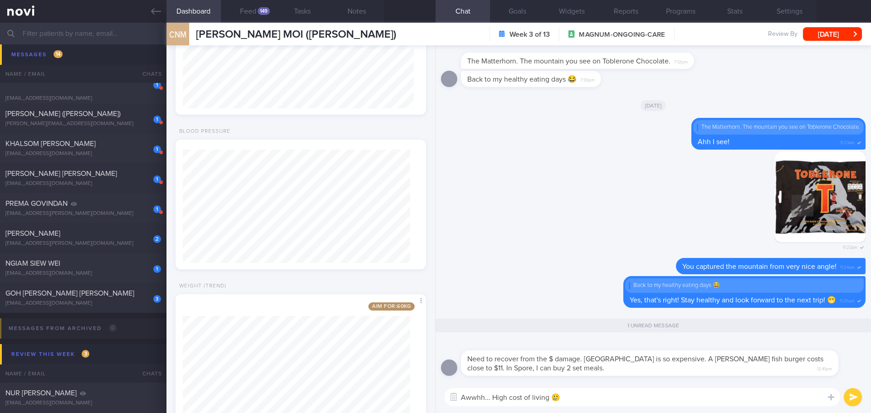
click at [648, 397] on textarea "Awwhh... High cost of living 🥲" at bounding box center [643, 397] width 396 height 18
click at [648, 398] on textarea "Awwhh... High cost of living 🥲" at bounding box center [643, 397] width 396 height 18
type textarea "Awwhh... High cost of living 🥲"
click at [852, 399] on button "submit" at bounding box center [853, 397] width 18 height 18
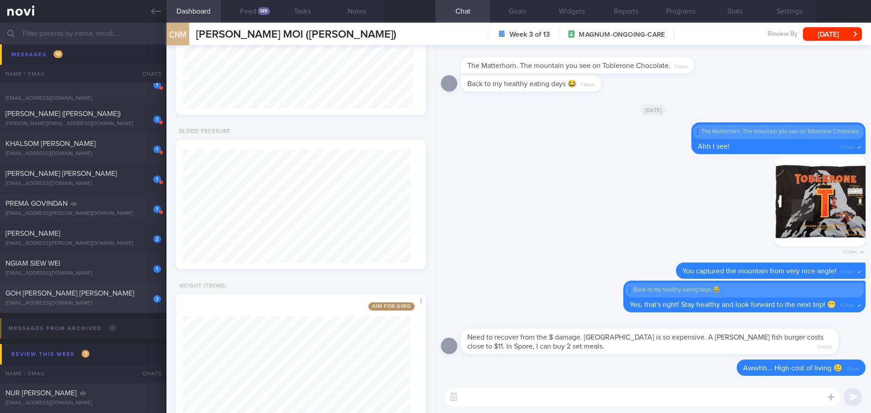
click at [59, 295] on span "GOH MEI LING ROSEMARY" at bounding box center [69, 293] width 129 height 7
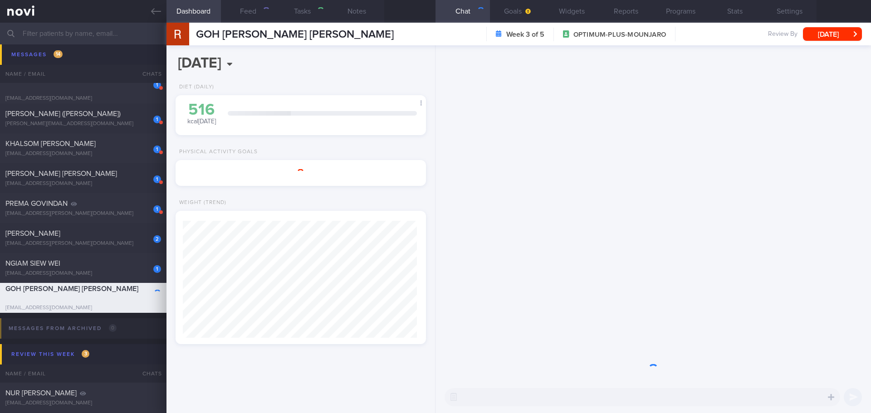
select select "7"
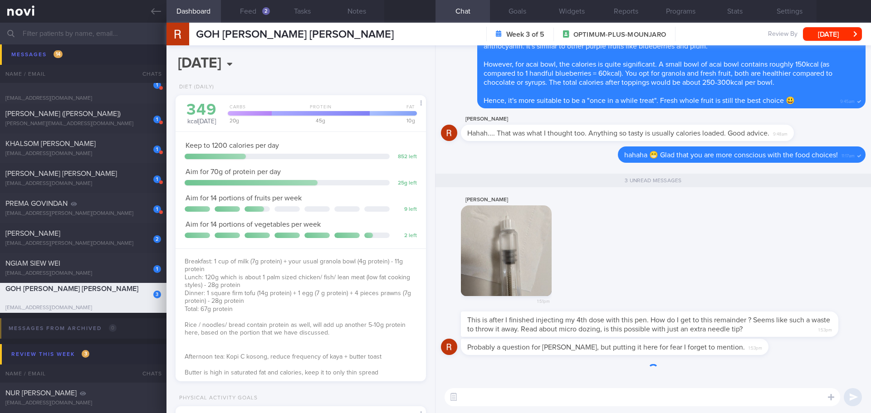
scroll to position [0, 0]
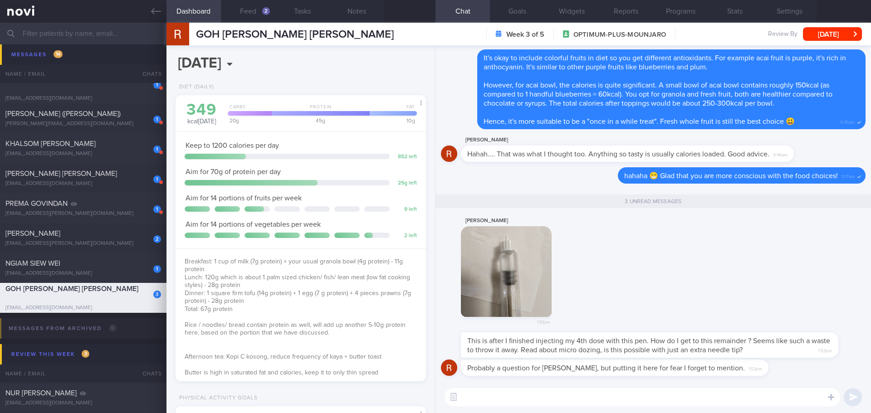
click at [627, 401] on textarea at bounding box center [643, 397] width 396 height 18
type textarea "H"
type textarea "Hope you managed to ask Dr Todd during the consult today, Ms Rosemary."
click at [669, 12] on button "Programs" at bounding box center [680, 11] width 54 height 23
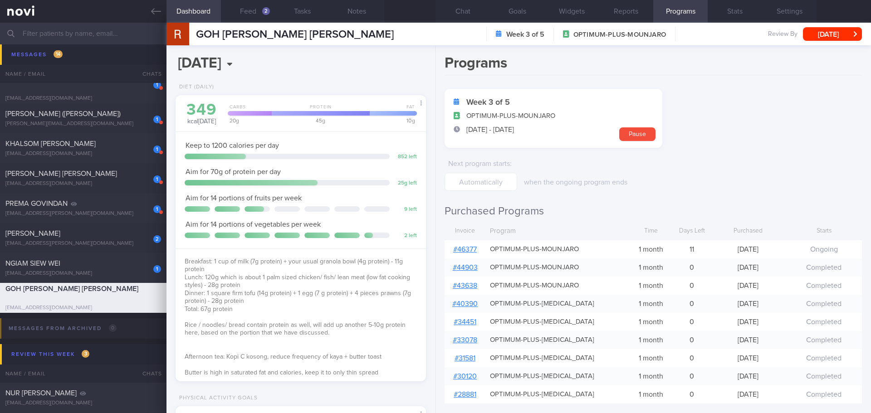
click at [457, 247] on link "# 46377" at bounding box center [465, 249] width 24 height 7
click at [84, 270] on div "ngiamsiewwei@gmail.com" at bounding box center [83, 273] width 156 height 7
select select "8"
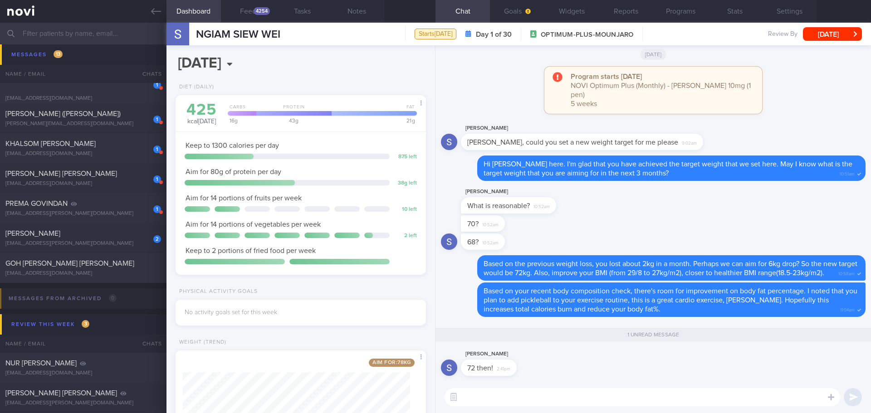
scroll to position [127, 228]
click at [544, 375] on div "Siew Wei Ngiam 72 then! 2:41pm" at bounding box center [653, 365] width 425 height 33
click at [539, 393] on textarea at bounding box center [643, 397] width 396 height 18
click at [538, 396] on textarea at bounding box center [643, 397] width 396 height 18
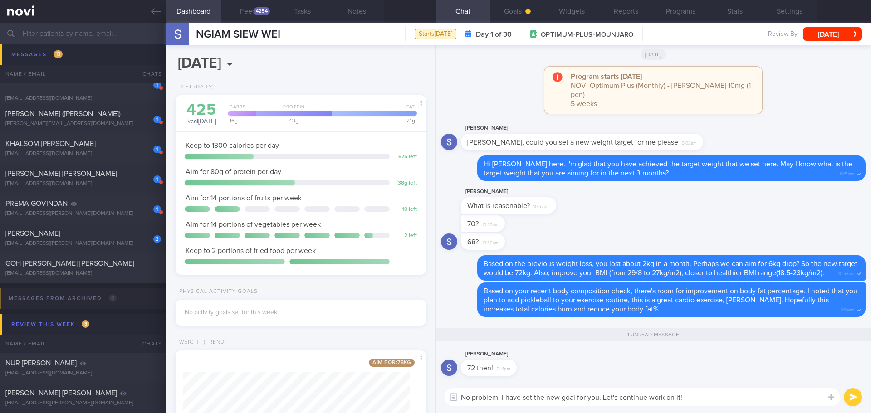
type textarea "No problem. I have set the new goal for you. Let's continue work on it!"
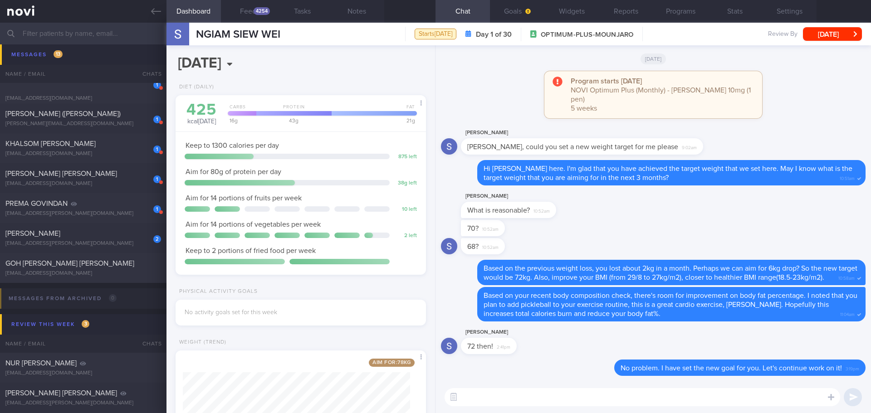
scroll to position [0, 0]
click at [525, 15] on span "button" at bounding box center [526, 11] width 7 height 7
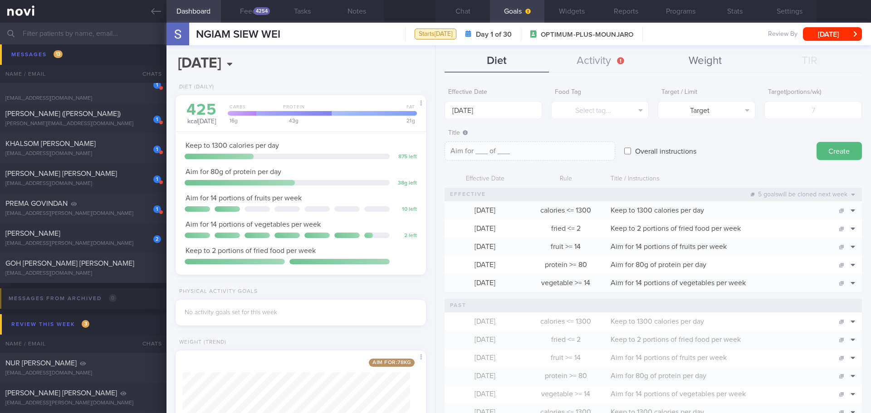
click at [706, 60] on button "Weight" at bounding box center [705, 61] width 104 height 23
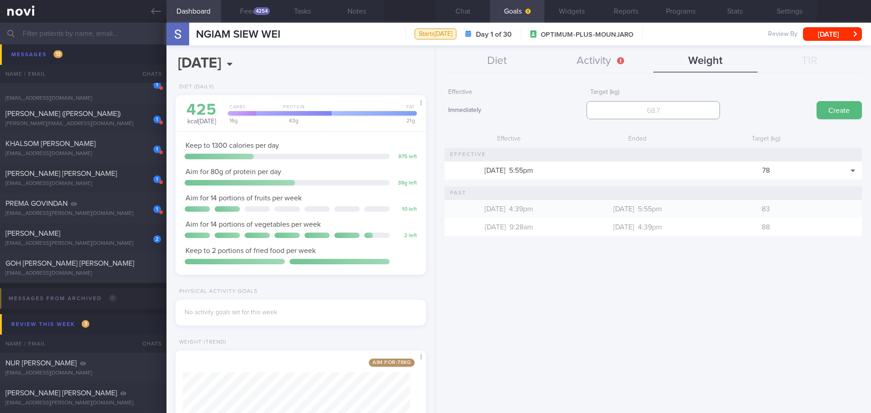
click at [658, 117] on input "number" at bounding box center [653, 110] width 133 height 18
type input "72"
click at [851, 110] on button "Create" at bounding box center [839, 110] width 45 height 18
click at [235, 10] on button "Feed 4254" at bounding box center [248, 11] width 54 height 23
click at [257, 5] on button "Feed 4254" at bounding box center [248, 11] width 54 height 23
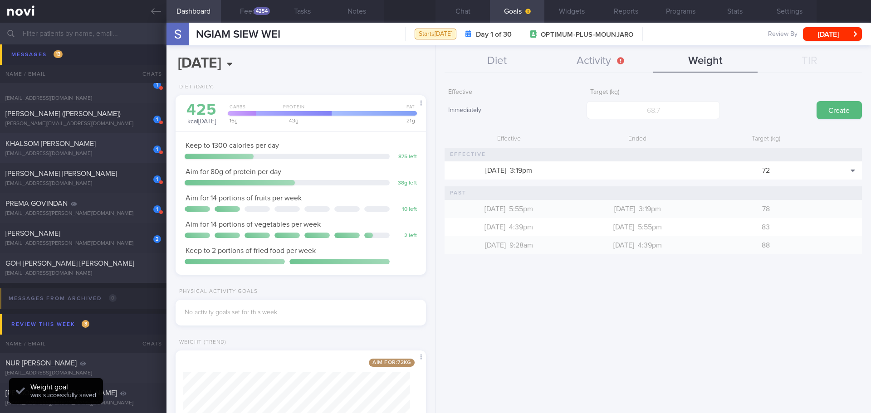
click at [243, 1] on button "Feed 4254" at bounding box center [248, 11] width 54 height 23
click at [242, 16] on button "Feed 4254" at bounding box center [248, 11] width 54 height 23
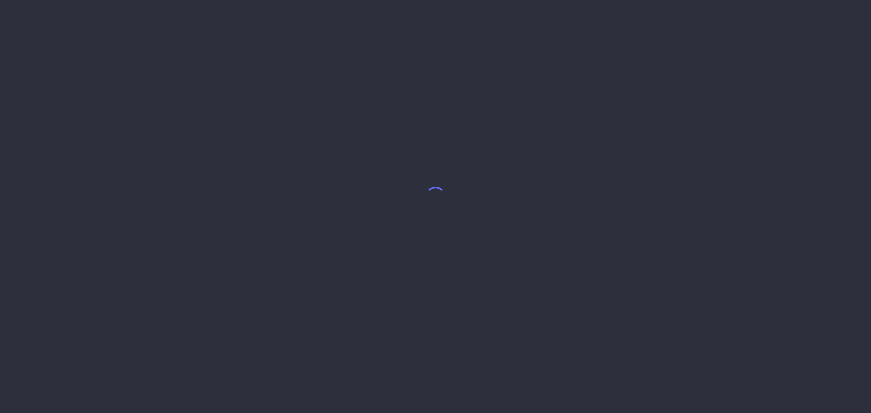
select select "8"
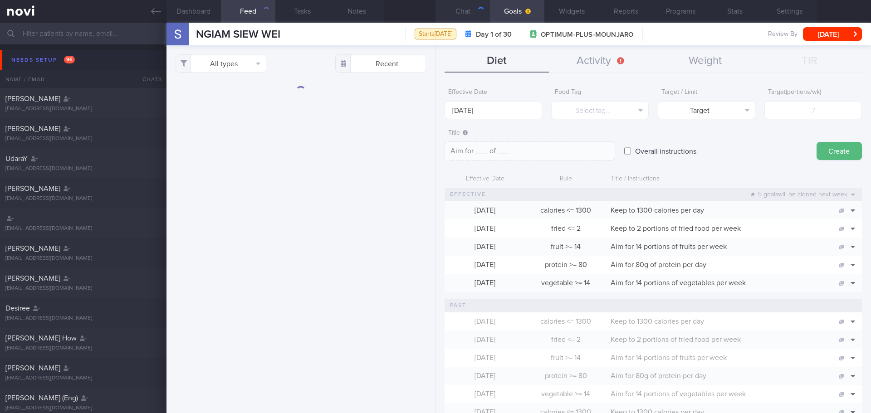
drag, startPoint x: 459, startPoint y: 13, endPoint x: 440, endPoint y: 18, distance: 20.1
click at [459, 13] on button "Chat" at bounding box center [462, 11] width 54 height 23
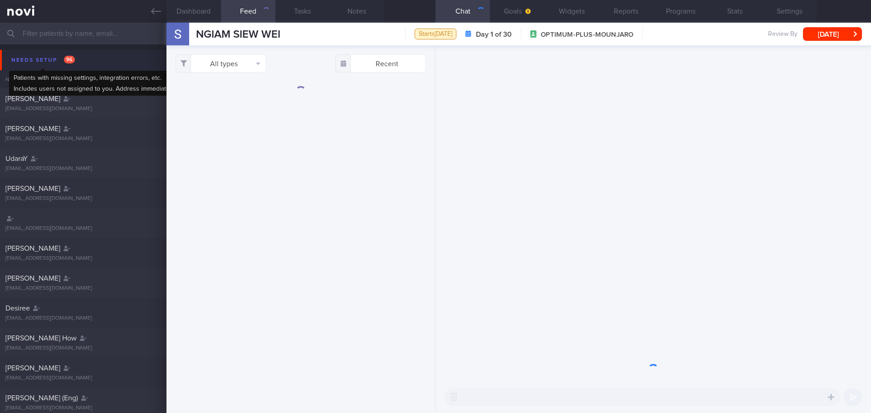
click at [34, 62] on div "Needs setup 96" at bounding box center [43, 60] width 68 height 12
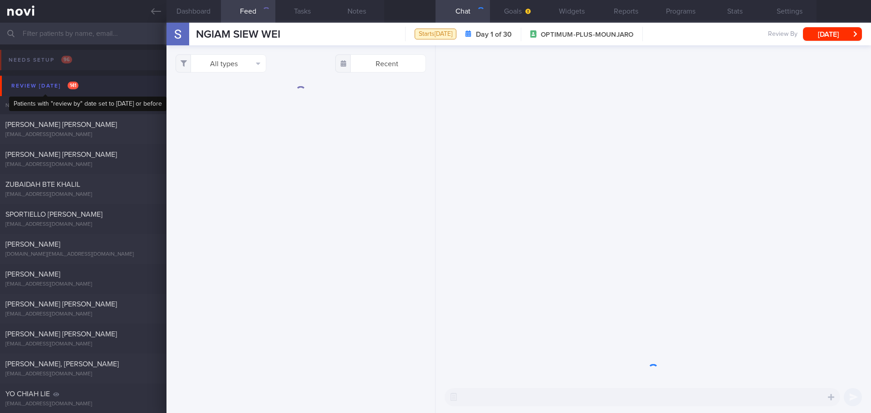
click at [47, 88] on div "Review [DATE] 141" at bounding box center [45, 86] width 72 height 12
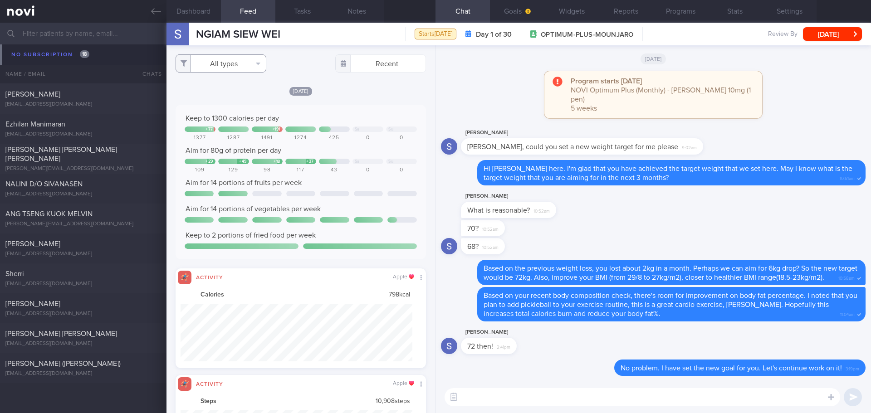
click at [237, 67] on button "All types" at bounding box center [221, 63] width 91 height 18
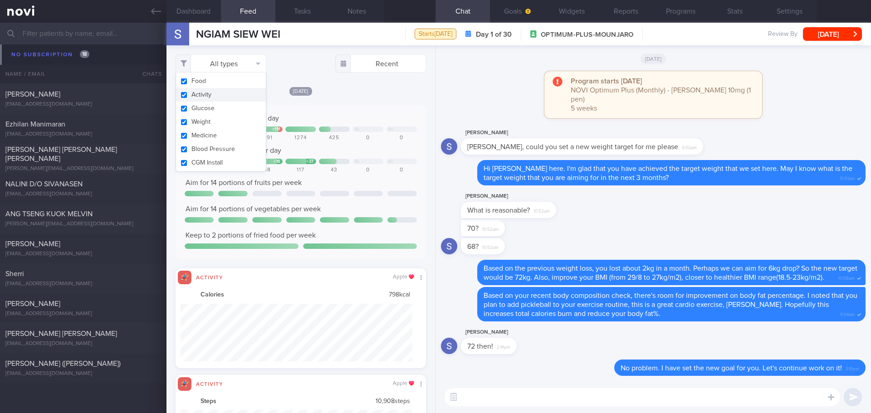
click at [227, 90] on button "Activity" at bounding box center [221, 95] width 90 height 14
checkbox input "false"
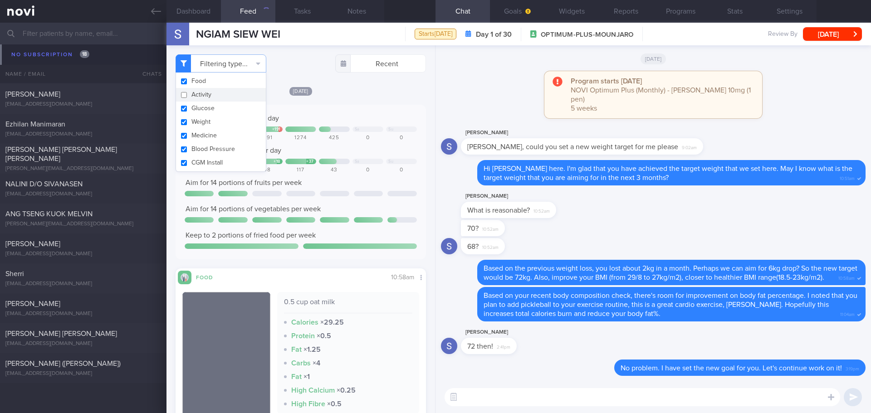
click at [359, 95] on div "[DATE]" at bounding box center [301, 91] width 250 height 10
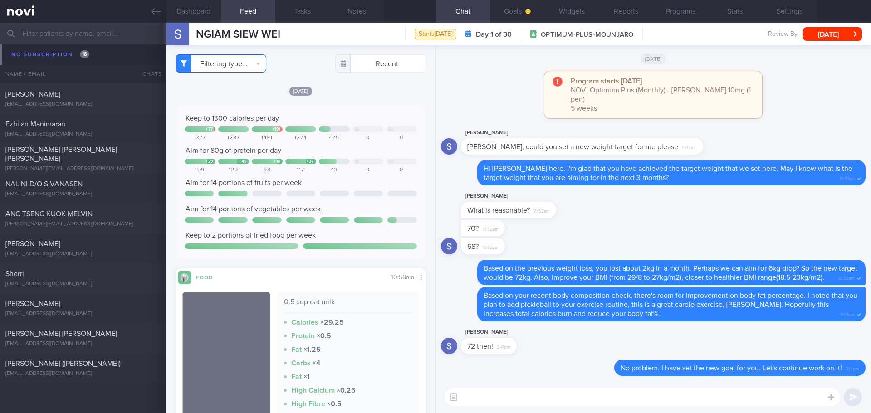
click at [256, 64] on icon "button" at bounding box center [258, 63] width 5 height 7
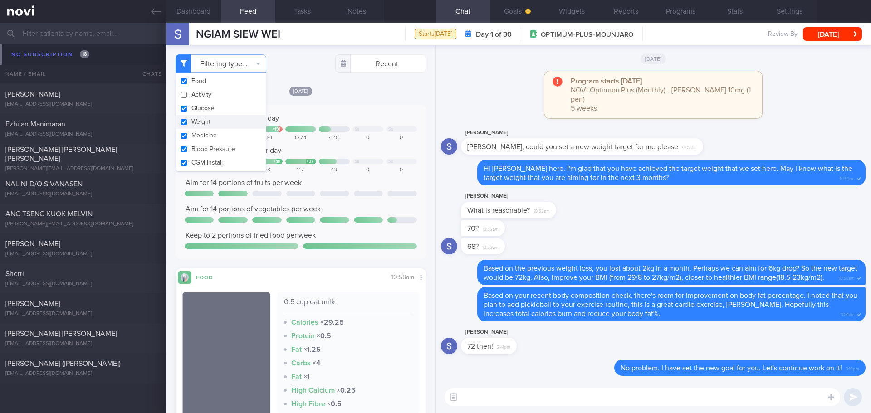
click at [194, 125] on button "Weight" at bounding box center [221, 122] width 90 height 14
checkbox input "false"
click at [347, 95] on div "[DATE]" at bounding box center [301, 91] width 250 height 10
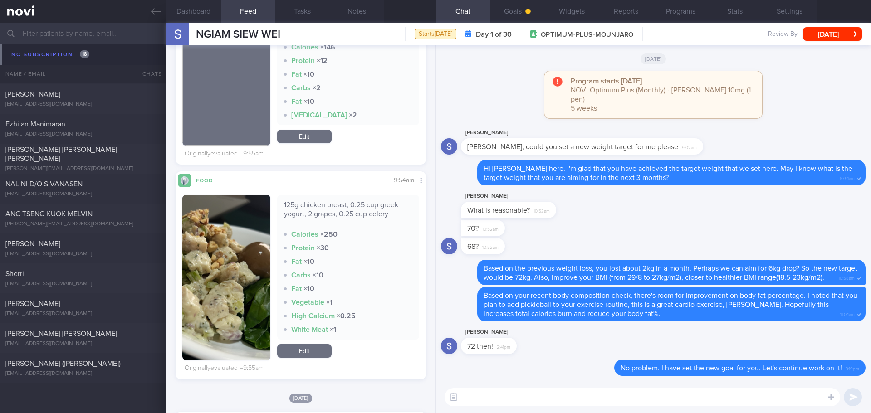
scroll to position [499, 0]
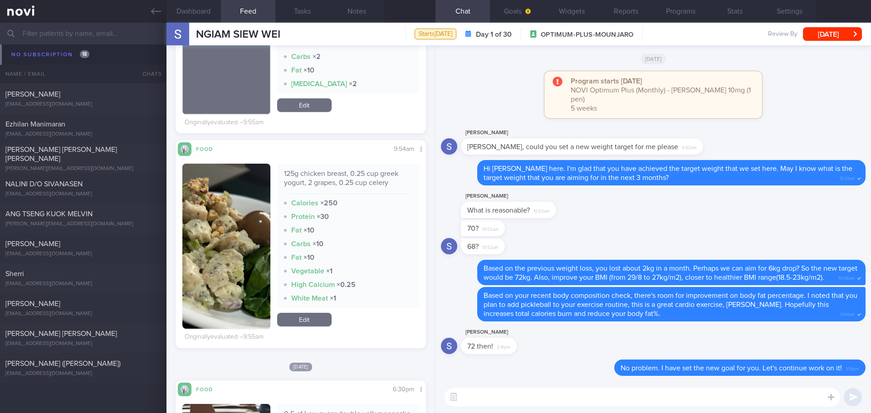
click at [219, 194] on img "button" at bounding box center [226, 246] width 88 height 165
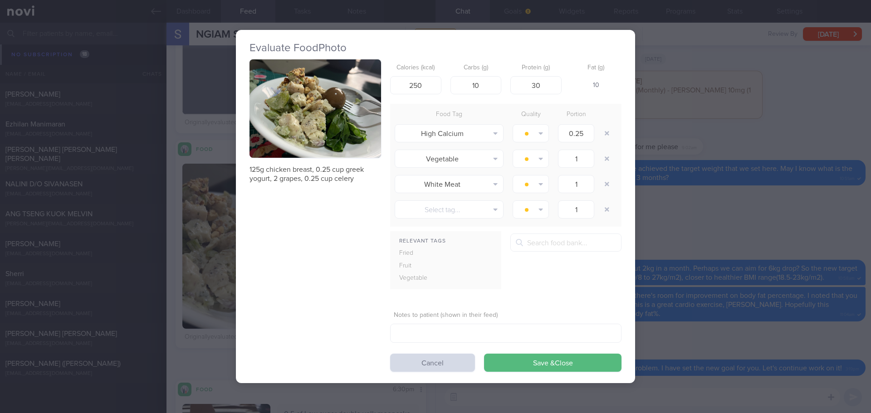
click at [273, 106] on button "button" at bounding box center [315, 108] width 132 height 99
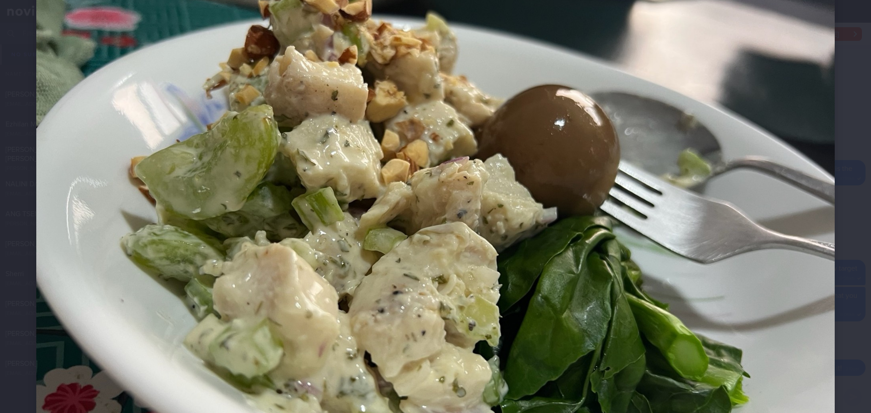
scroll to position [136, 0]
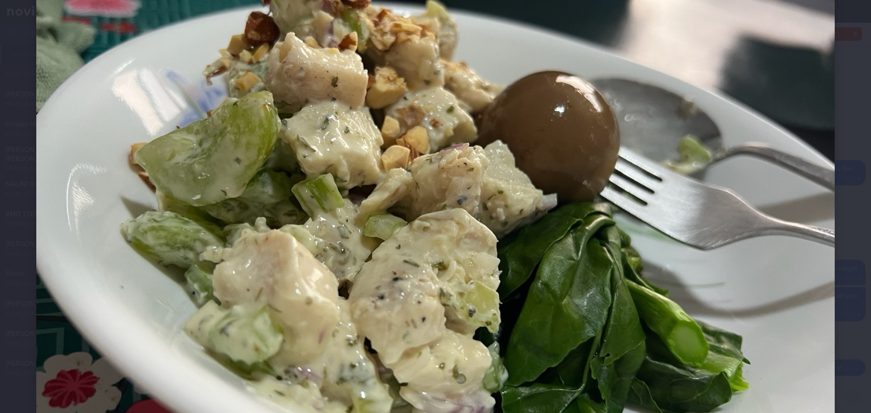
click at [829, 176] on div at bounding box center [435, 199] width 871 height 671
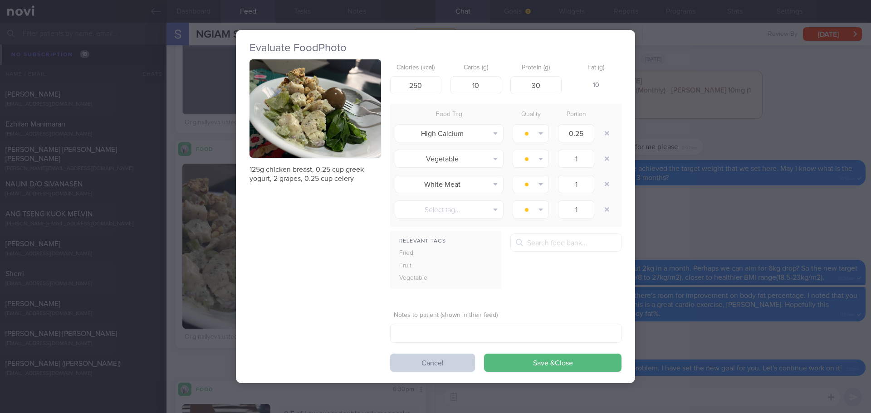
click at [451, 366] on button "Cancel" at bounding box center [432, 363] width 85 height 18
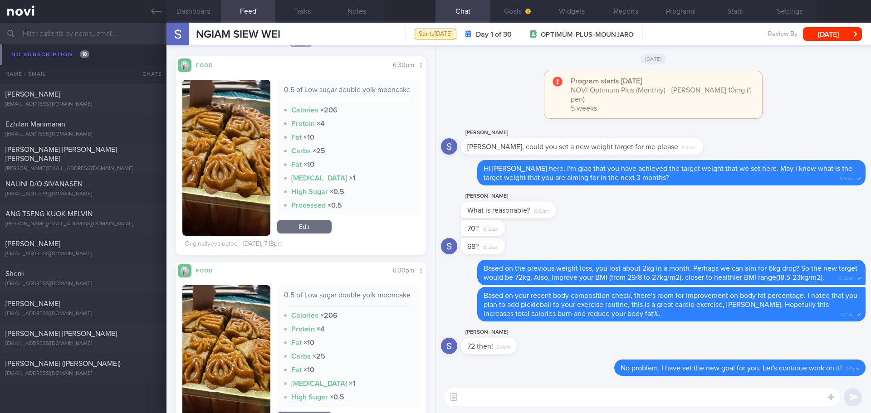
scroll to position [862, 0]
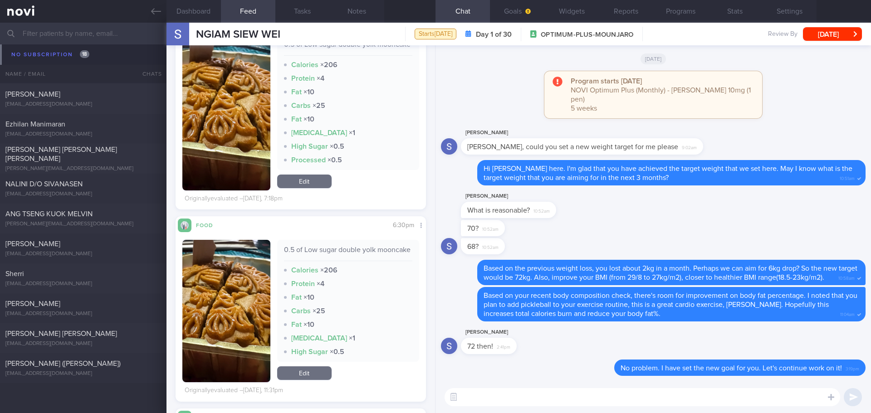
click at [248, 141] on button "button" at bounding box center [226, 112] width 88 height 156
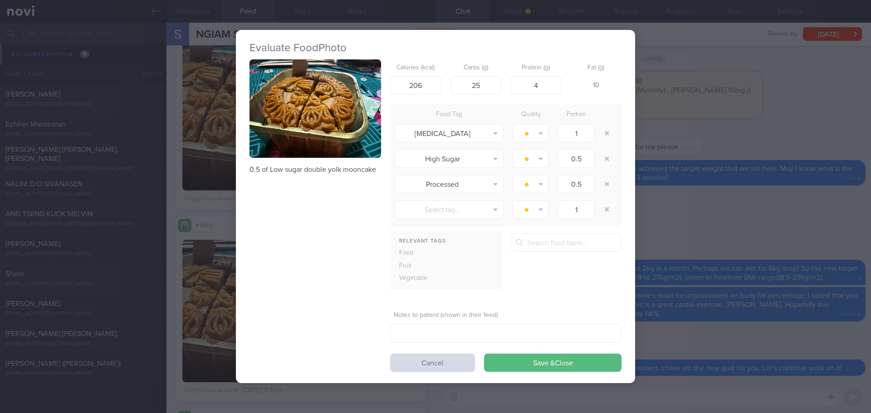
click at [318, 142] on button "button" at bounding box center [315, 108] width 132 height 99
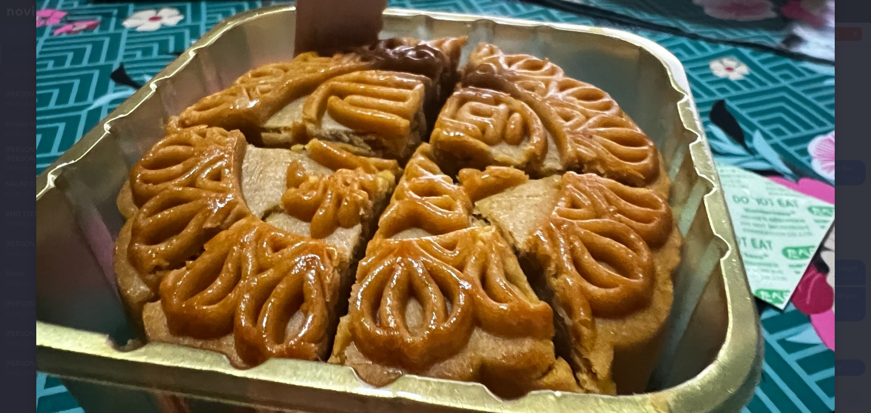
scroll to position [91, 0]
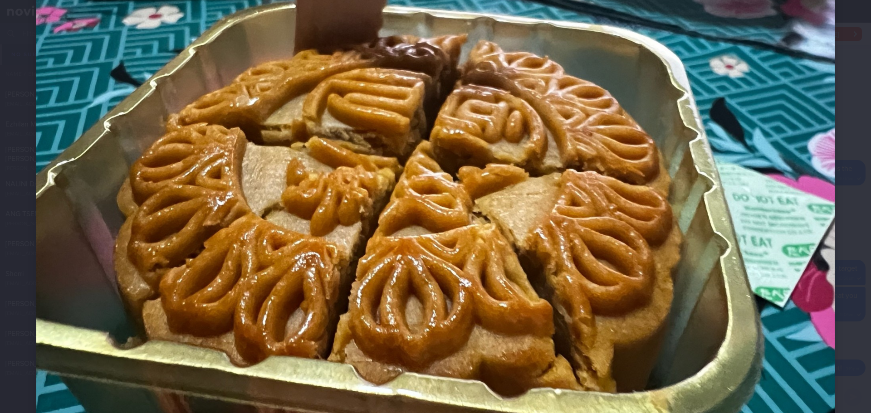
click at [846, 185] on div at bounding box center [435, 244] width 871 height 671
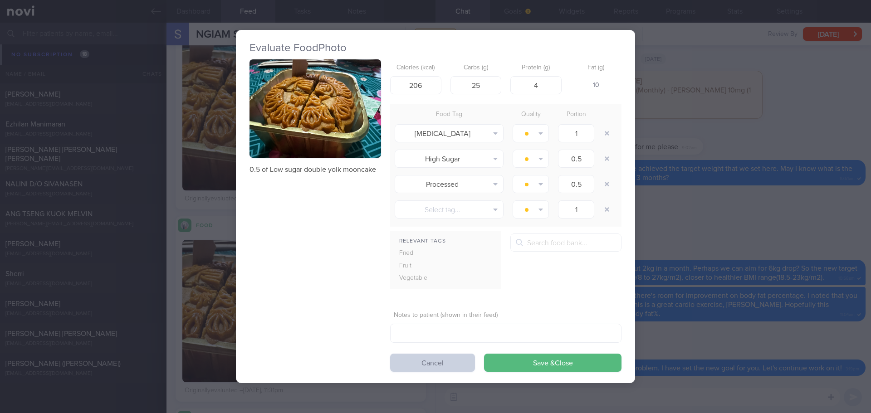
click at [454, 363] on button "Cancel" at bounding box center [432, 363] width 85 height 18
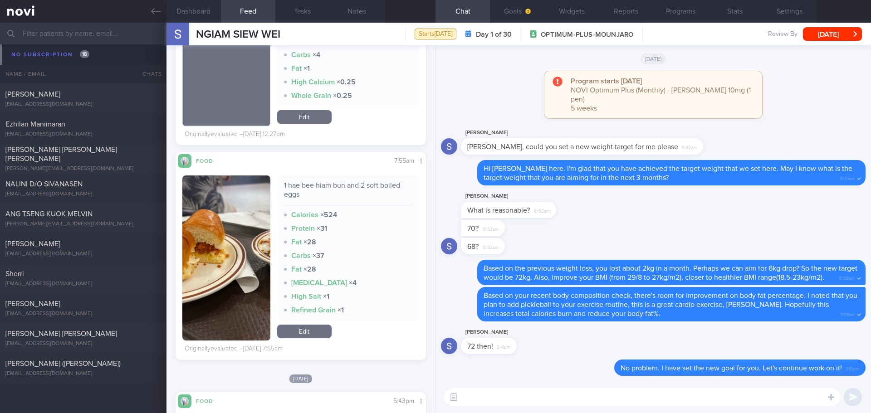
scroll to position [2903, 0]
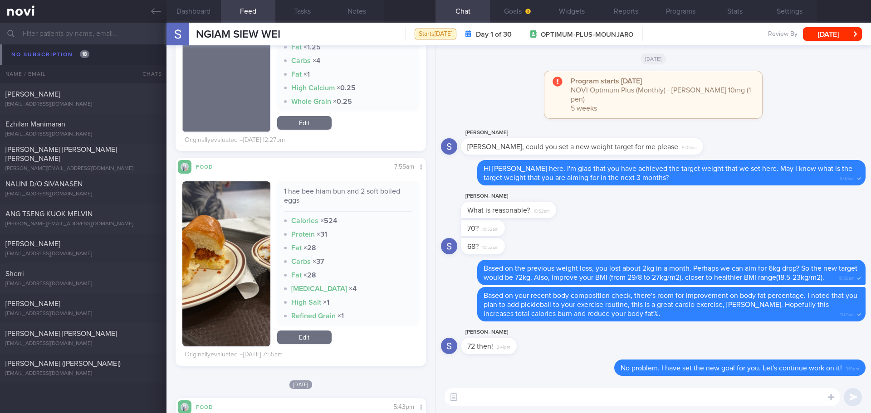
click at [229, 243] on button "button" at bounding box center [226, 263] width 88 height 165
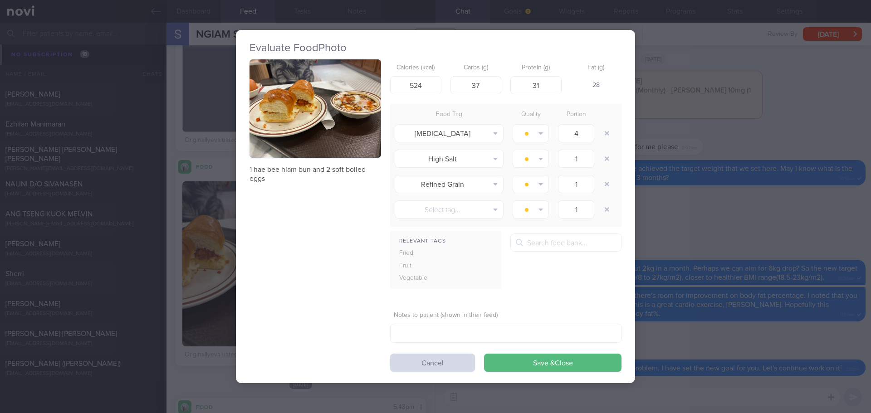
click at [323, 142] on button "button" at bounding box center [315, 108] width 132 height 99
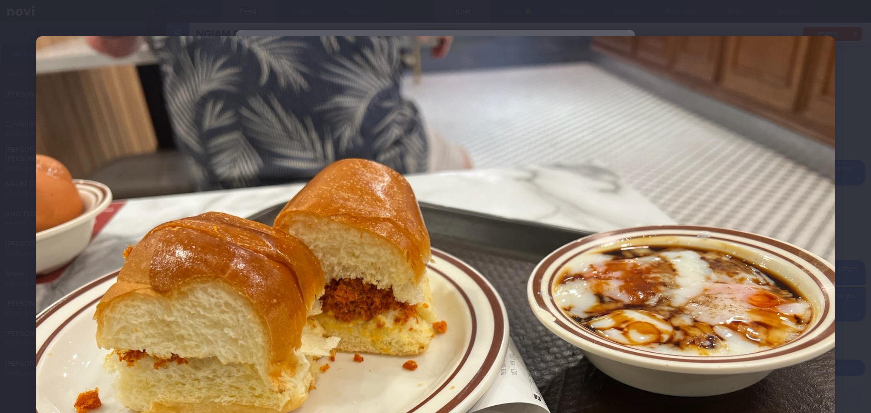
scroll to position [91, 0]
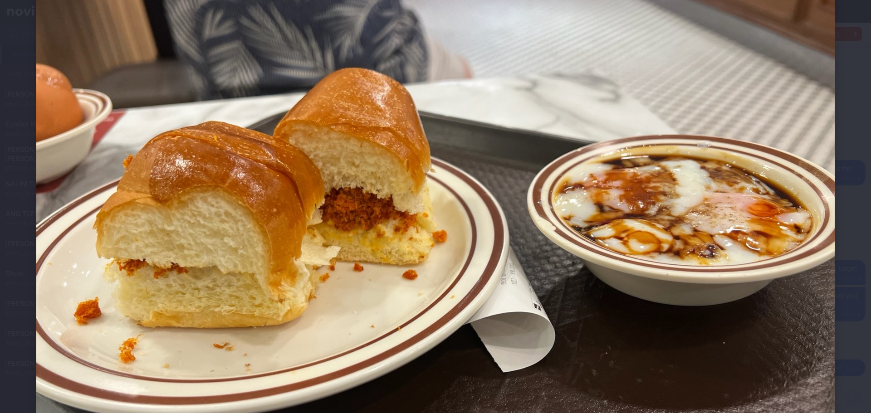
click at [854, 136] on div at bounding box center [435, 244] width 871 height 671
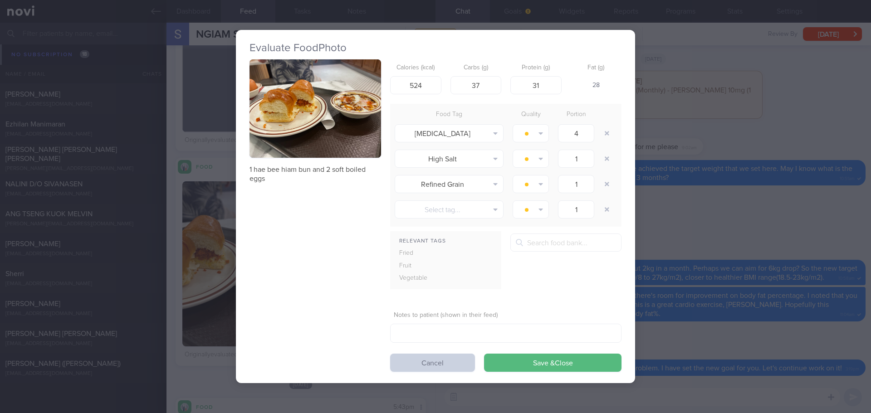
click at [421, 357] on button "Cancel" at bounding box center [432, 363] width 85 height 18
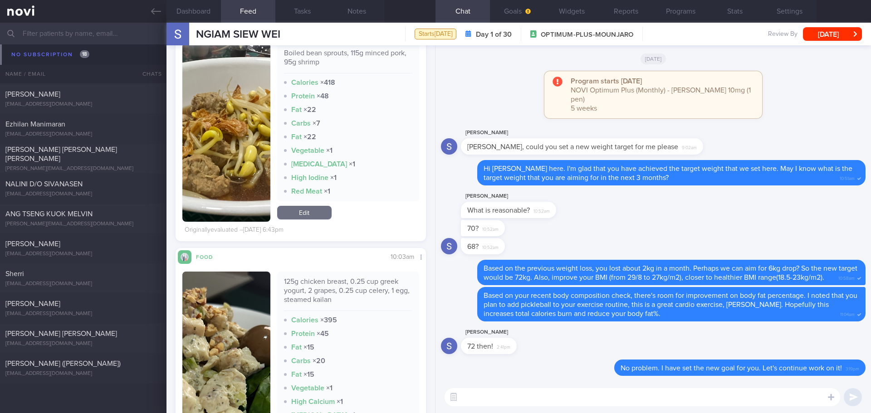
scroll to position [3447, 0]
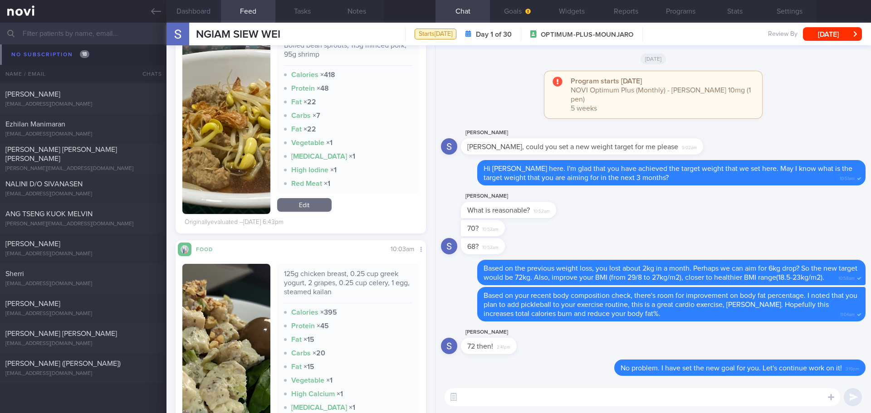
click at [239, 148] on button "button" at bounding box center [226, 124] width 88 height 179
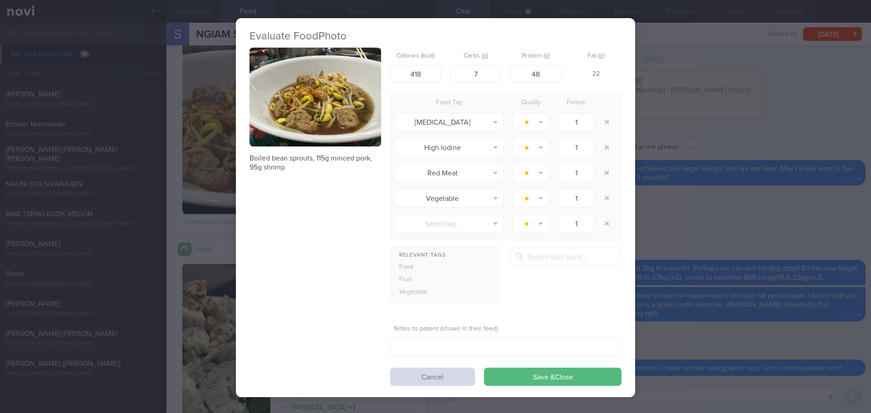
click at [312, 116] on button "button" at bounding box center [315, 97] width 132 height 99
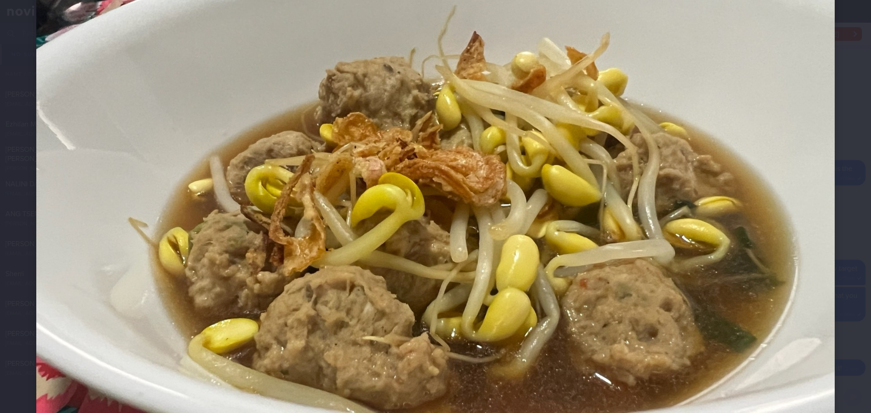
scroll to position [181, 0]
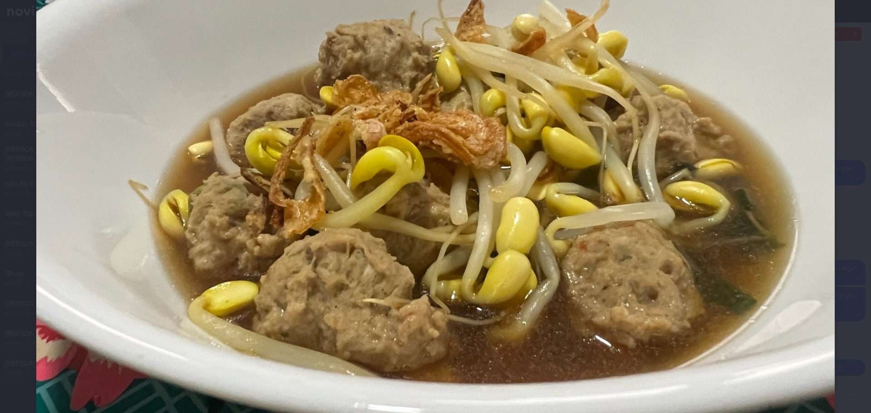
click at [858, 230] on div at bounding box center [435, 154] width 871 height 671
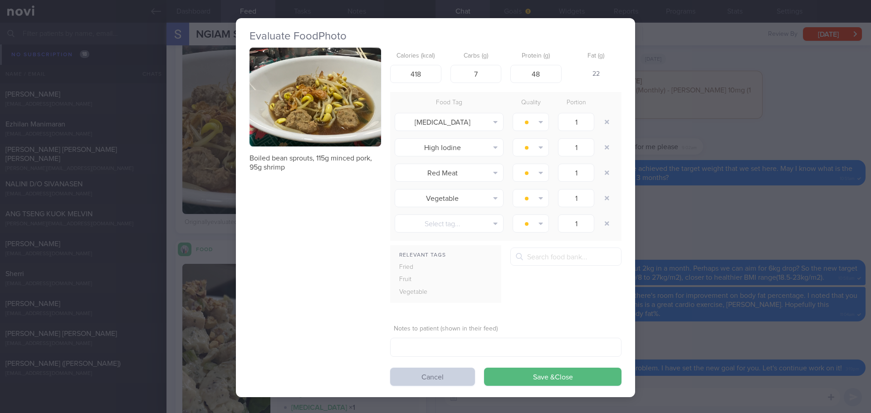
click at [456, 377] on button "Cancel" at bounding box center [432, 377] width 85 height 18
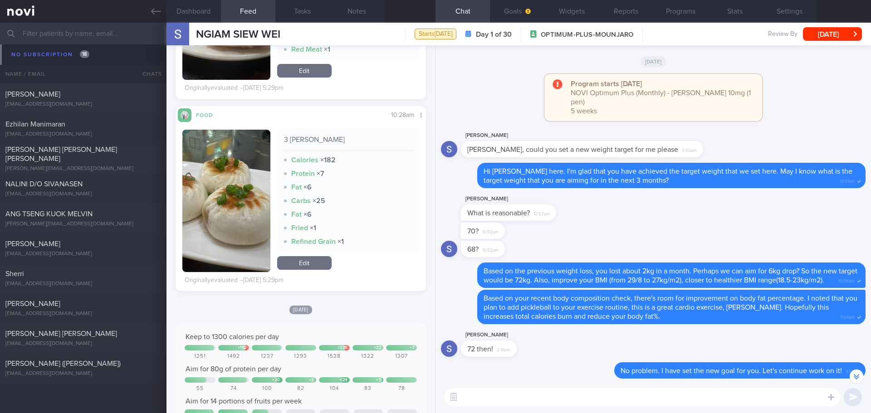
scroll to position [0, 0]
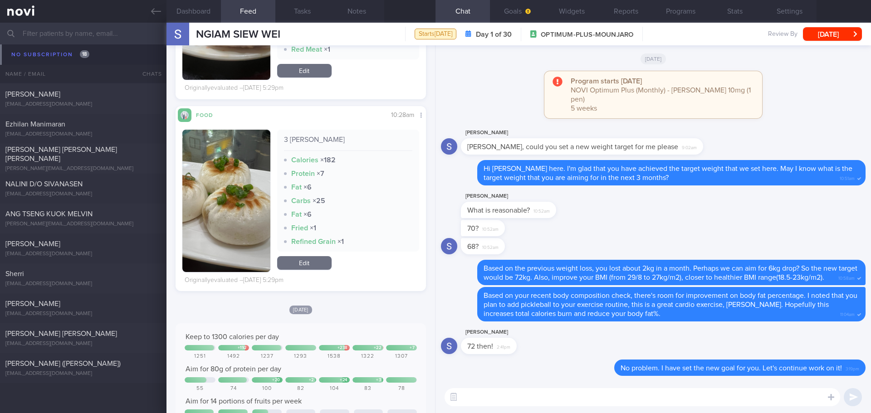
click at [524, 399] on textarea at bounding box center [643, 397] width 396 height 18
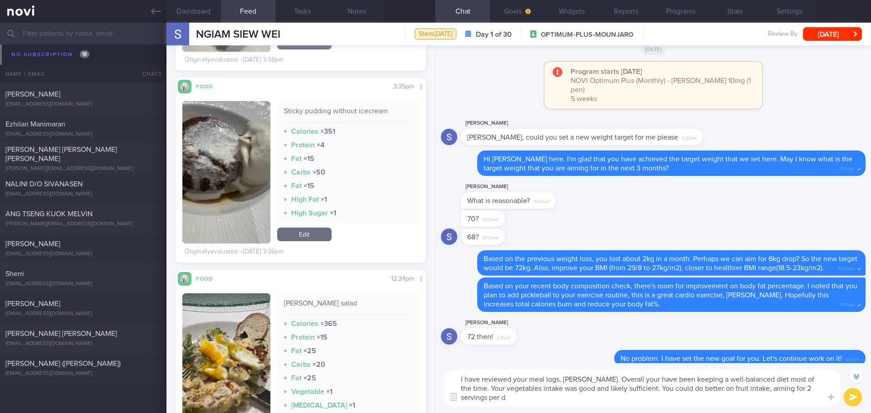
scroll to position [-18, 0]
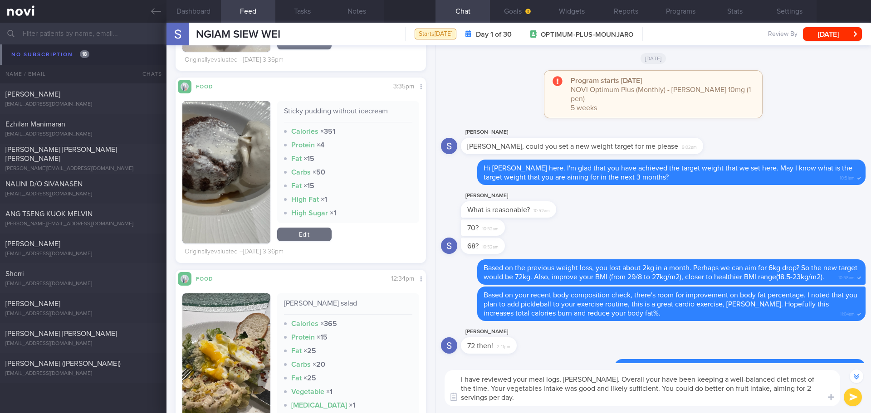
type textarea "I have reviewed your meal logs, Ms Ngiam. Overall your have been keeping a well…"
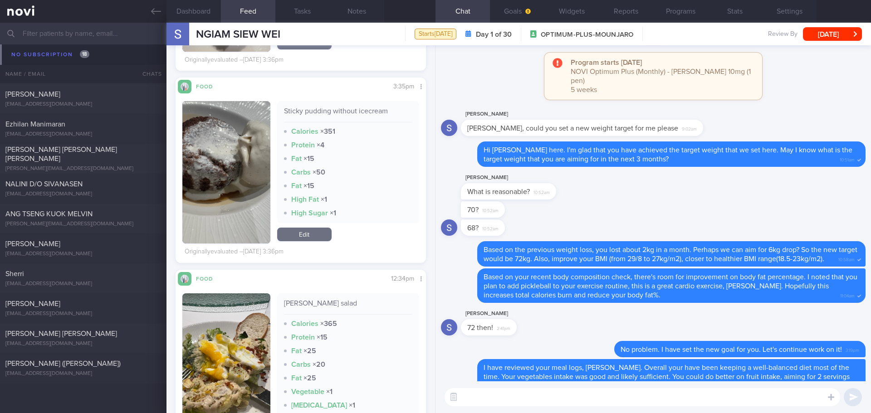
scroll to position [0, 0]
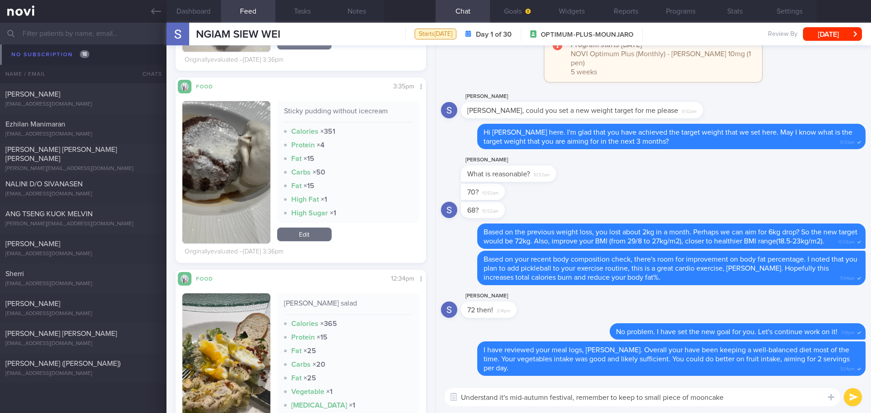
click at [728, 391] on textarea "Understand it's mid-autumn festival, remember to keep to small piece of mooncake" at bounding box center [643, 397] width 396 height 18
click at [728, 395] on textarea "Understand it's mid-autumn festival, remember to keep to small piece of mooncake" at bounding box center [643, 397] width 396 height 18
click at [728, 397] on textarea "Understand it's mid-autumn festival, remember to keep to small piece of mooncake" at bounding box center [643, 397] width 396 height 18
click at [724, 398] on textarea "Understand it's mid-autumn festival, remember to keep to small piece of mooncake" at bounding box center [643, 397] width 396 height 18
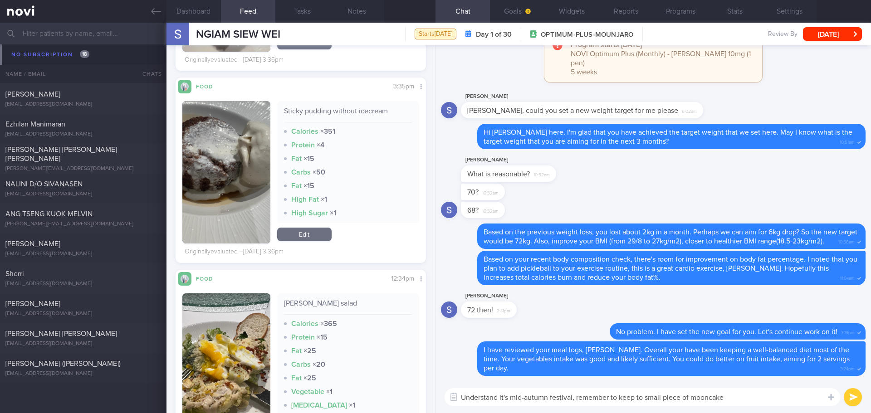
click at [724, 398] on textarea "Understand it's mid-autumn festival, remember to keep to small piece of mooncake" at bounding box center [643, 397] width 396 height 18
click at [701, 400] on textarea "Understand it's mid-autumn festival, remember to keep to small piece of mooncake" at bounding box center [643, 397] width 396 height 18
click at [656, 392] on textarea "Understand it's mid-autumn festival, remember to keep to small piece of mooncake" at bounding box center [643, 397] width 396 height 18
click at [697, 396] on textarea "Understand it's mid-autumn festival, remember to keep to small piece of mooncake" at bounding box center [643, 397] width 396 height 18
click at [743, 396] on textarea "Understand it's mid-autumn festival, remember to keep to small piece of mooncake" at bounding box center [643, 397] width 396 height 18
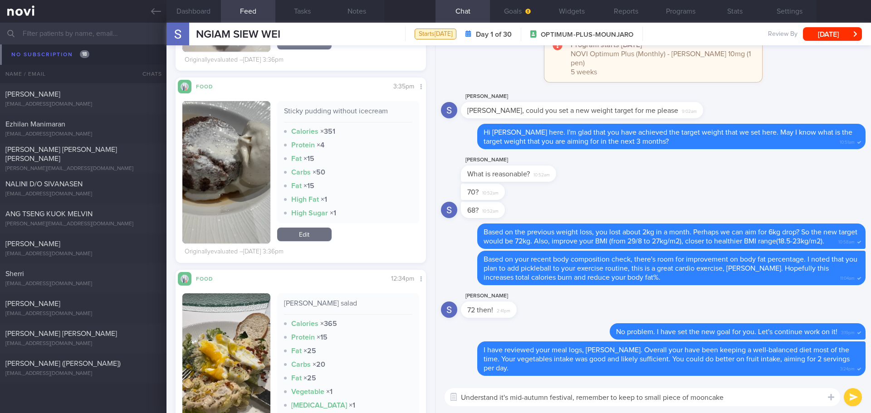
click at [743, 396] on textarea "Understand it's mid-autumn festival, remember to keep to small piece of mooncake" at bounding box center [643, 397] width 396 height 18
type textarea "Understand it's mid-autumn festival, remember to keep to small piece of mooncak…"
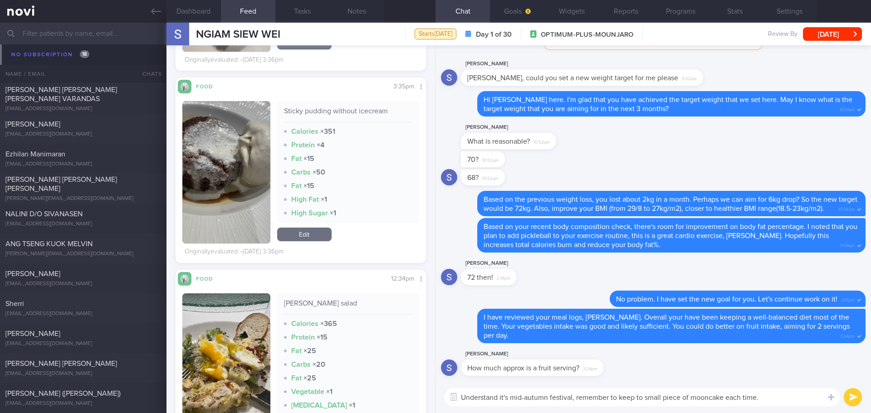
drag, startPoint x: 773, startPoint y: 400, endPoint x: 364, endPoint y: 399, distance: 408.3
click at [364, 399] on div "Dashboard Feed Tasks Notes Chat Goals Widgets Reports Programs Stats Settings N…" at bounding box center [518, 218] width 704 height 391
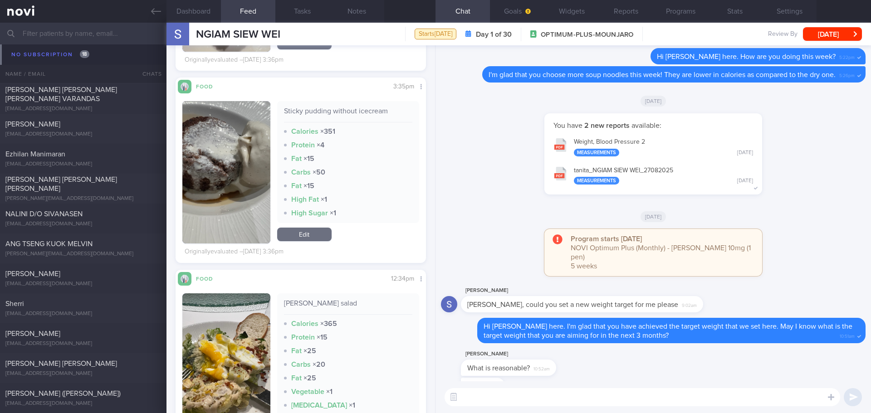
scroll to position [0, 0]
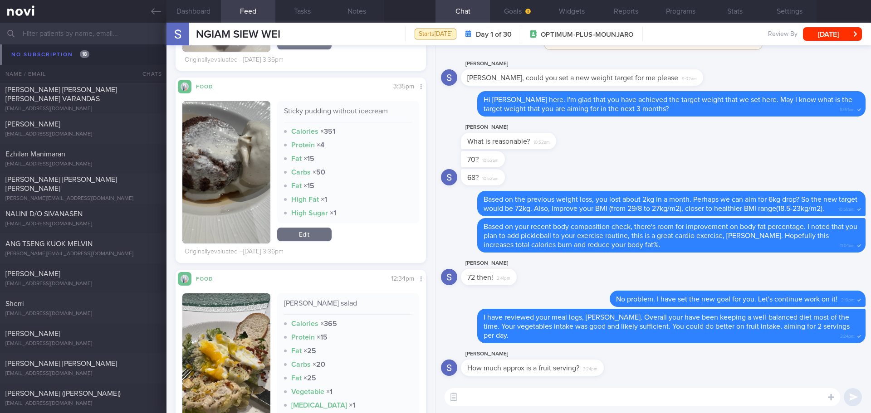
click at [506, 402] on textarea at bounding box center [643, 397] width 396 height 18
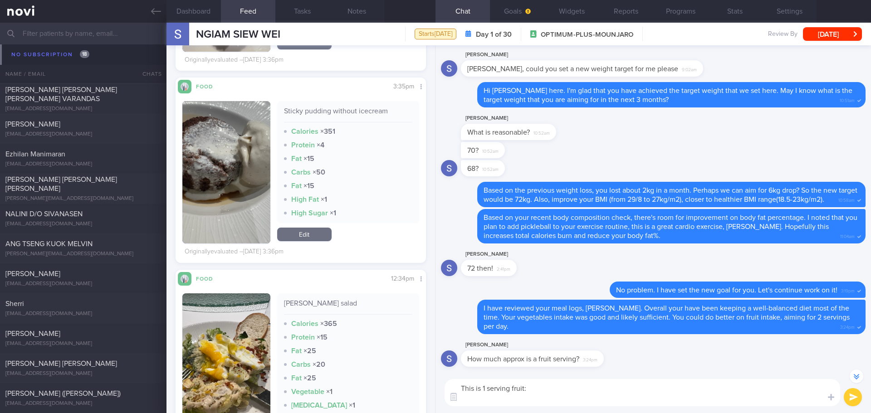
scroll to position [-9, 0]
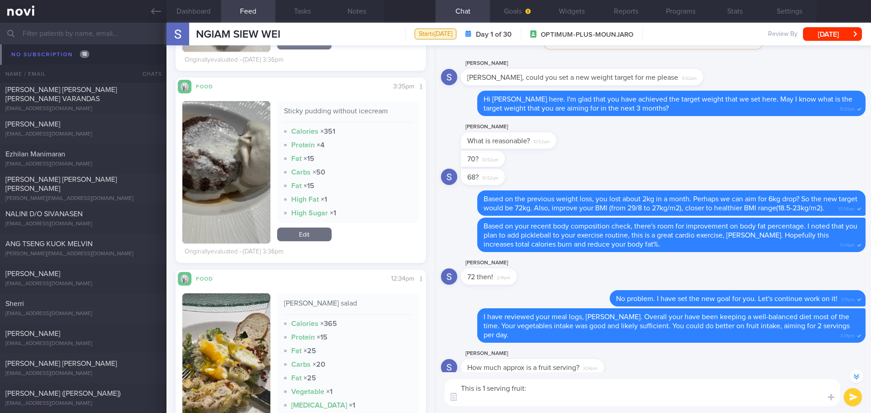
paste textarea "Small sized fruit- strawberry/ blueberry- 1 handful Medium sized fruit- apple/ …"
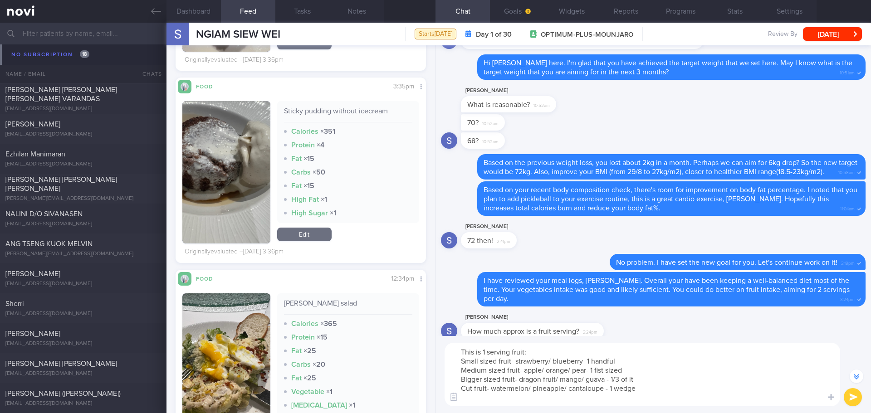
scroll to position [-45, 0]
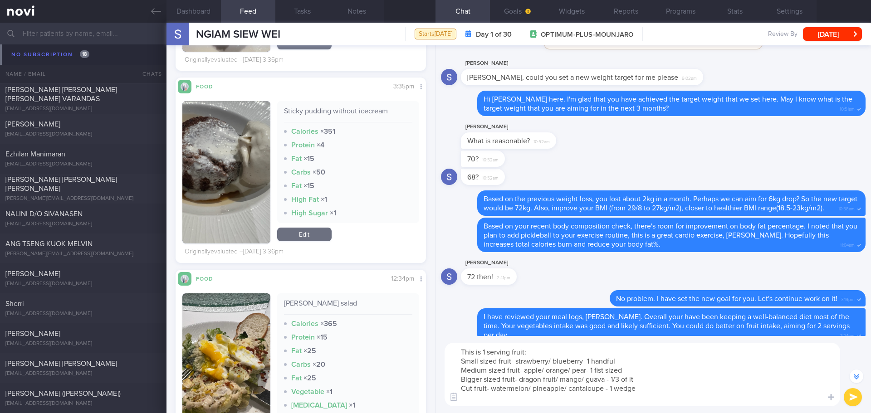
click at [506, 402] on textarea "This is 1 serving fruit: Small sized fruit- strawberry/ blueberry- 1 handful Me…" at bounding box center [643, 375] width 396 height 64
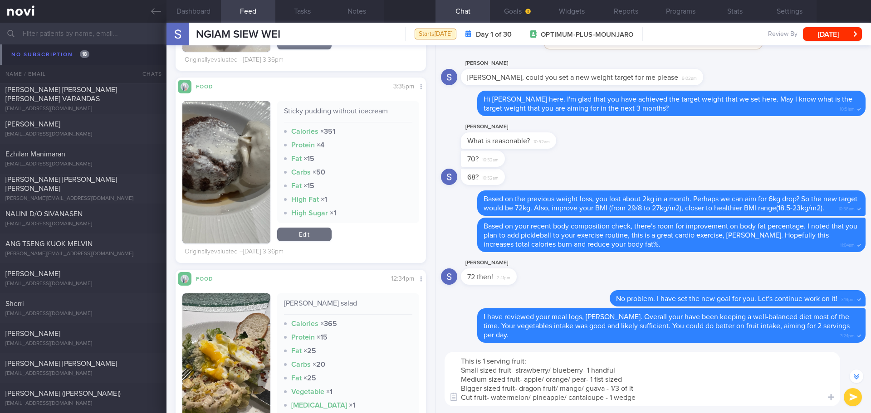
click at [630, 379] on textarea "This is 1 serving fruit: Small sized fruit- strawberry/ blueberry- 1 handful Me…" at bounding box center [643, 379] width 396 height 54
click at [495, 370] on textarea "This is 1 serving fruit: Small sized fruit- strawberry/ blueberry- 1 handful Me…" at bounding box center [643, 379] width 396 height 54
click at [639, 387] on textarea "This is 1 serving fruit: Small sized fruit- strawberry/ blueberry- 1 handful Me…" at bounding box center [643, 379] width 396 height 54
click at [655, 402] on textarea "This is 1 serving fruit: Small sized fruit- strawberry/ blueberry- 1 handful Me…" at bounding box center [643, 379] width 396 height 54
click at [595, 362] on textarea "This is 1 serving fruit: Small sized fruit- strawberry/ blueberry- 1 handful Me…" at bounding box center [643, 379] width 396 height 54
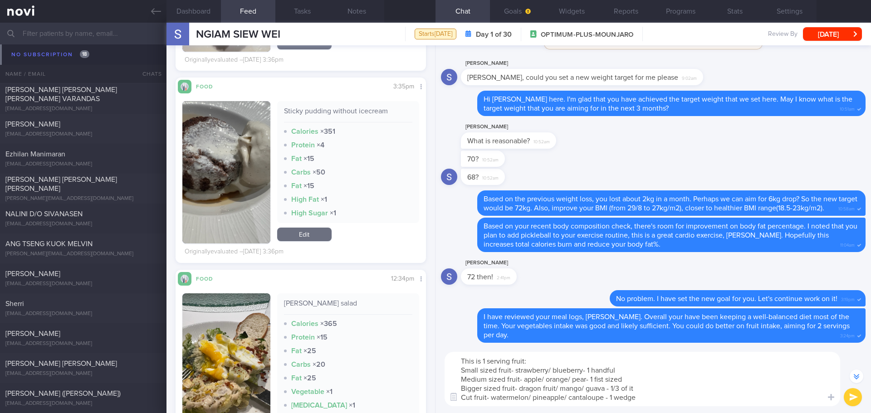
click at [595, 362] on textarea "This is 1 serving fruit: Small sized fruit- strawberry/ blueberry- 1 handful Me…" at bounding box center [643, 379] width 396 height 54
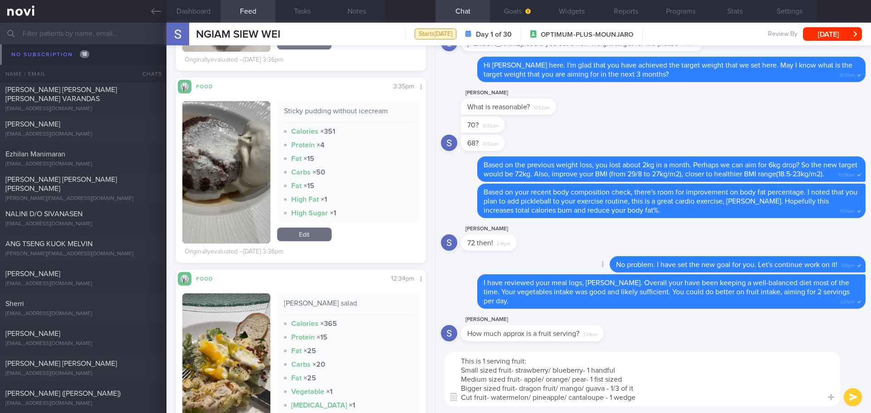
scroll to position [0, 0]
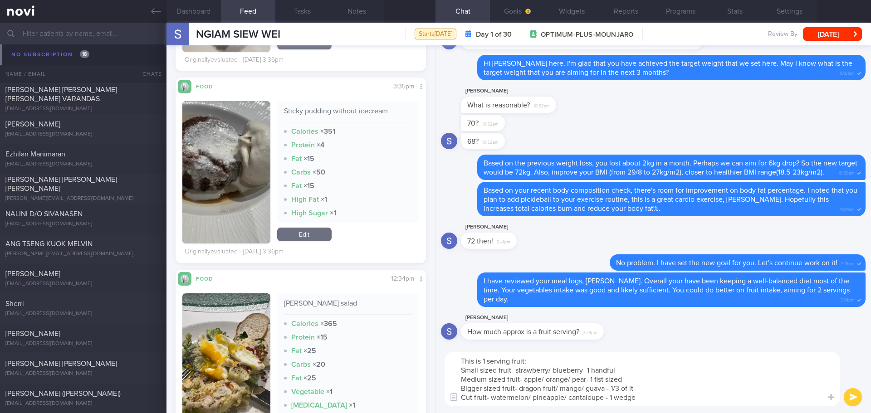
click at [553, 360] on textarea "This is 1 serving fruit: Small sized fruit- strawberry/ blueberry- 1 handful Me…" at bounding box center [643, 379] width 396 height 54
click at [621, 361] on textarea "This is 1 serving fruit: Small sized fruit- strawberry/ blueberry- 1 handful Me…" at bounding box center [643, 379] width 396 height 54
click at [659, 367] on textarea "This is 1 serving fruit: Small sized fruit- strawberry/ blueberry- 1 handful Me…" at bounding box center [643, 379] width 396 height 54
click at [685, 372] on textarea "This is 1 serving fruit: Small sized fruit- strawberry/ blueberry- 1 handful Me…" at bounding box center [643, 379] width 396 height 54
type textarea "This is 1 serving fruit: Small sized fruit- strawberry/ blueberry- 1 handful Me…"
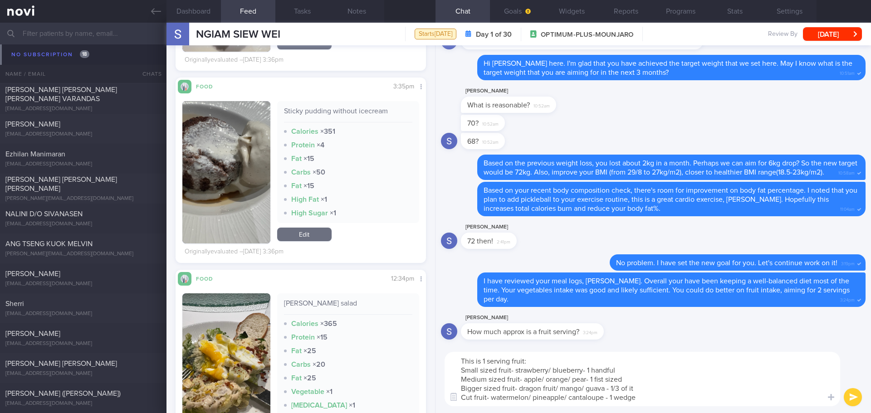
click at [847, 401] on button "submit" at bounding box center [853, 397] width 18 height 18
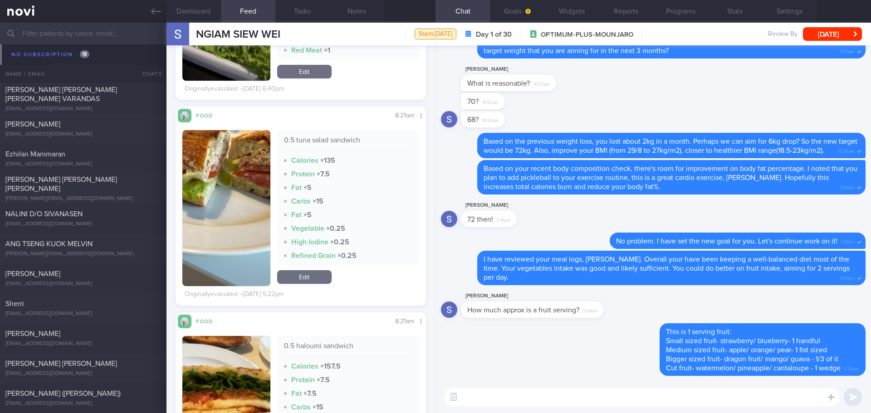
scroll to position [7666, 0]
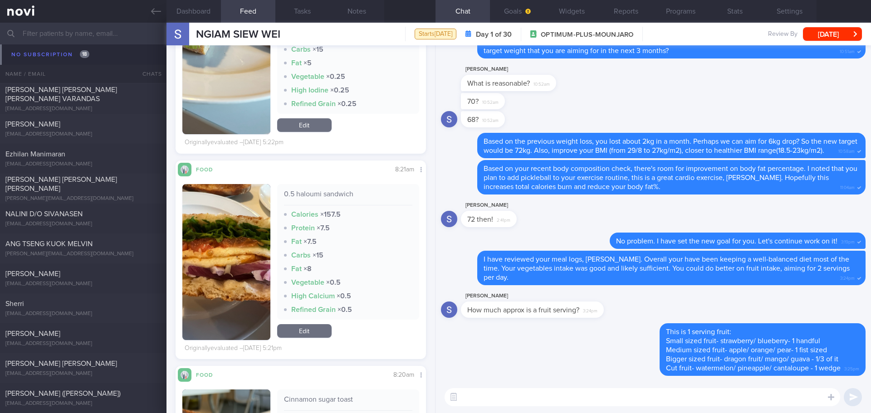
click at [484, 399] on textarea at bounding box center [643, 397] width 396 height 18
click at [525, 401] on textarea "When eating out," at bounding box center [643, 397] width 396 height 18
click at [639, 394] on textarea "When eating out, watch out the visible and hidden fat." at bounding box center [643, 397] width 396 height 18
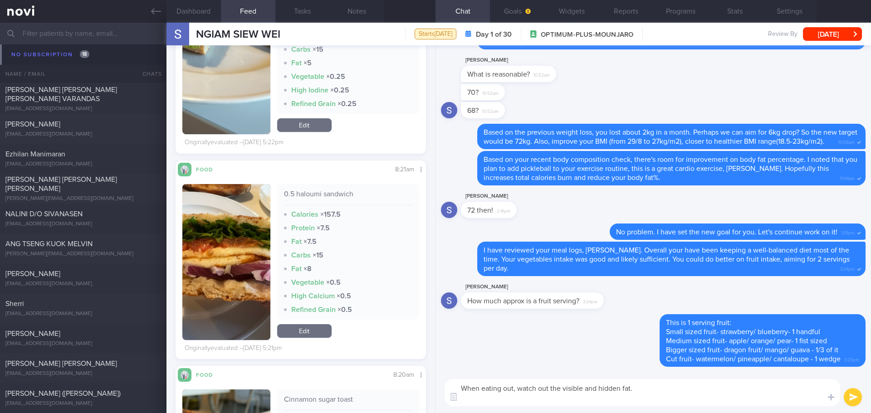
paste textarea "- remove chicken skin/ fatty meat - minimise gravy - minimise processed meat : …"
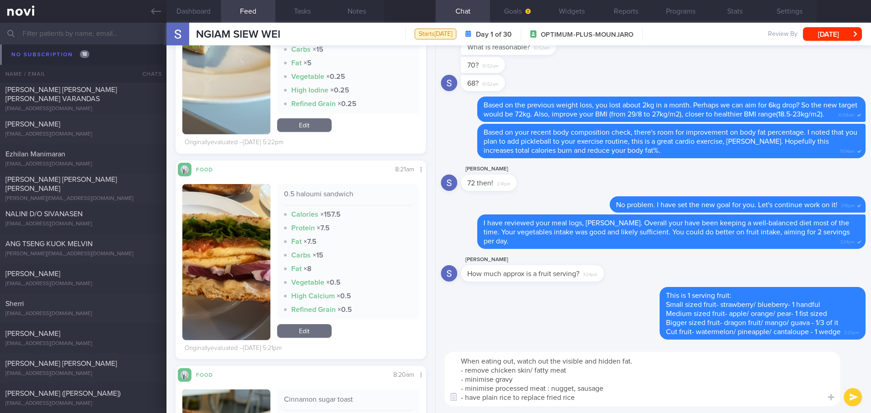
click at [586, 372] on textarea "When eating out, watch out the visible and hidden fat. - remove chicken skin/ f…" at bounding box center [643, 379] width 396 height 54
click at [636, 359] on textarea "When eating out, watch out the visible and hidden fat. - remove chicken skin/ f…" at bounding box center [643, 379] width 396 height 54
click at [635, 361] on textarea "When eating out, watch out the visible and hidden fat. - remove chicken skin/ f…" at bounding box center [643, 379] width 396 height 54
click at [640, 361] on textarea "When eating out, watch out the visible and hidden fat. - remove chicken skin/ f…" at bounding box center [643, 379] width 396 height 54
drag, startPoint x: 640, startPoint y: 361, endPoint x: 460, endPoint y: 360, distance: 179.2
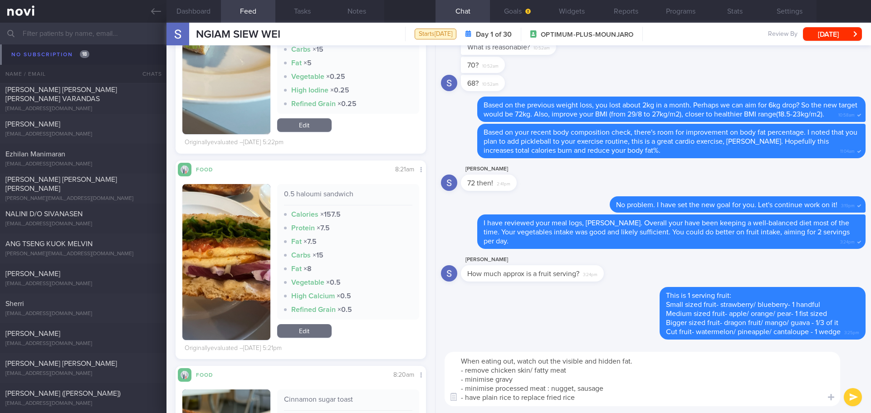
click at [460, 360] on textarea "When eating out, watch out the visible and hidden fat. - remove chicken skin/ f…" at bounding box center [643, 379] width 396 height 54
paste textarea "- remove chicken skin/ fatty meat - minimise gravy - minimise processed meat : …"
drag, startPoint x: 562, startPoint y: 367, endPoint x: 581, endPoint y: 378, distance: 21.9
click at [581, 378] on textarea "When eating out, watch out the visible and hidden fat. - remove chicken skin/ f…" at bounding box center [643, 379] width 396 height 54
drag, startPoint x: 638, startPoint y: 360, endPoint x: 451, endPoint y: 357, distance: 187.4
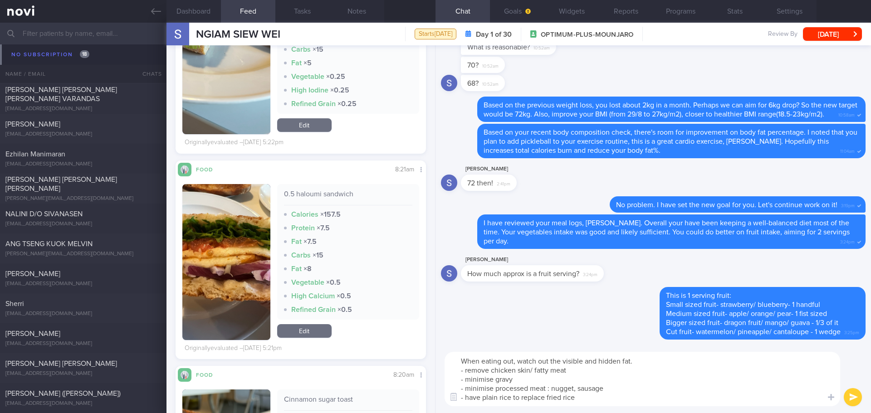
click at [451, 357] on textarea "When eating out, watch out the visible and hidden fat. - remove chicken skin/ f…" at bounding box center [643, 379] width 396 height 54
click at [579, 374] on textarea "When eating out, watch out the visible and hidden fat. - remove chicken skin/ f…" at bounding box center [643, 379] width 396 height 54
click at [660, 372] on textarea "When eating out, watch out the visible and hidden fat. - remove chicken skin/ f…" at bounding box center [643, 379] width 396 height 54
drag, startPoint x: 639, startPoint y: 361, endPoint x: 519, endPoint y: 362, distance: 120.2
click at [519, 362] on textarea "When eating out, watch out the visible and hidden fat. - remove chicken skin/ f…" at bounding box center [643, 379] width 396 height 54
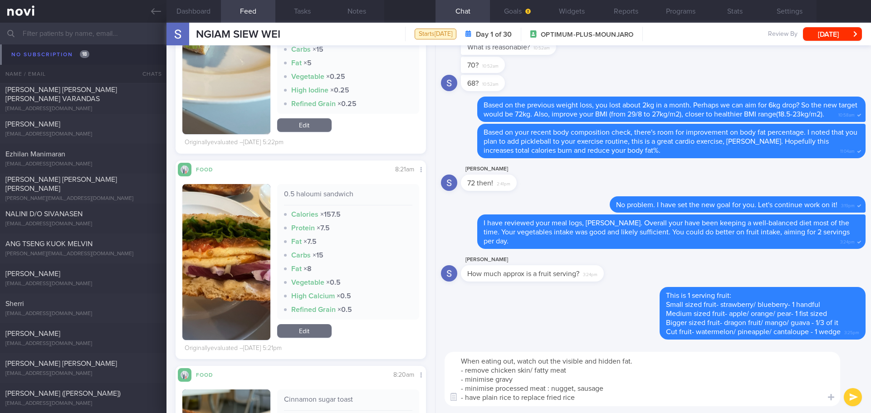
paste textarea "be mindful of both visible and hidden fats in your meals."
click at [705, 390] on textarea "When eating out, be mindful of both visible and hidden fats in your meals. - re…" at bounding box center [643, 379] width 396 height 54
click at [721, 385] on textarea "When eating out, be mindful of both visible and hidden fats in your meals. - re…" at bounding box center [643, 379] width 396 height 54
click at [719, 367] on textarea "When eating out, be mindful of both visible and hidden fats in your meals. - re…" at bounding box center [643, 379] width 396 height 54
click at [716, 362] on textarea "When eating out, be mindful of both visible and hidden fats in your meals. - re…" at bounding box center [643, 379] width 396 height 54
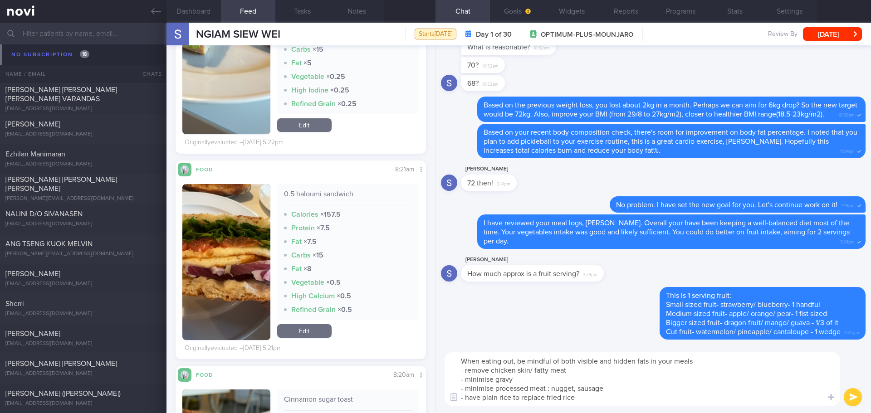
paste textarea "be mindful of both visible and hidden fats in your meals."
click at [722, 378] on textarea "When eating out, be mindful of both visible and hidden fats in your meals😃 - re…" at bounding box center [643, 379] width 396 height 54
type textarea "When eating out, be mindful of both visible and hidden fats in your meals😃 - re…"
click at [851, 393] on button "submit" at bounding box center [853, 397] width 18 height 18
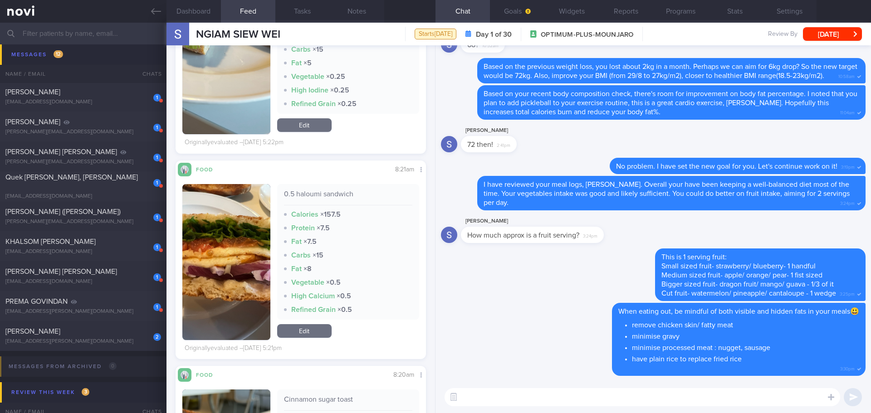
scroll to position [455, 0]
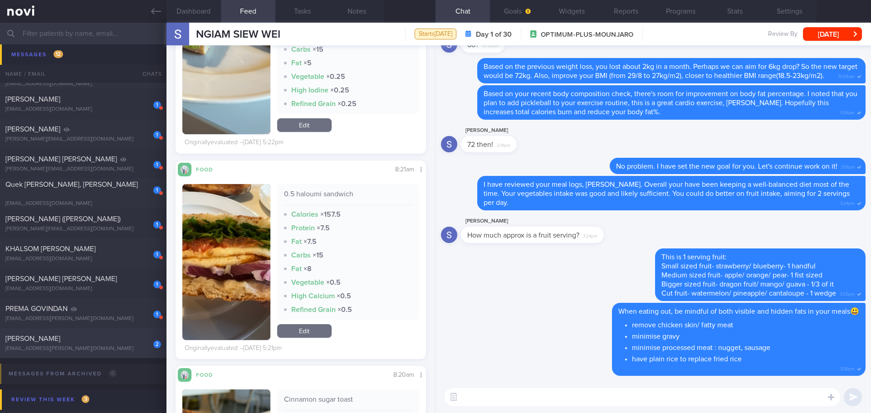
click at [111, 336] on div "[PERSON_NAME]" at bounding box center [81, 338] width 153 height 9
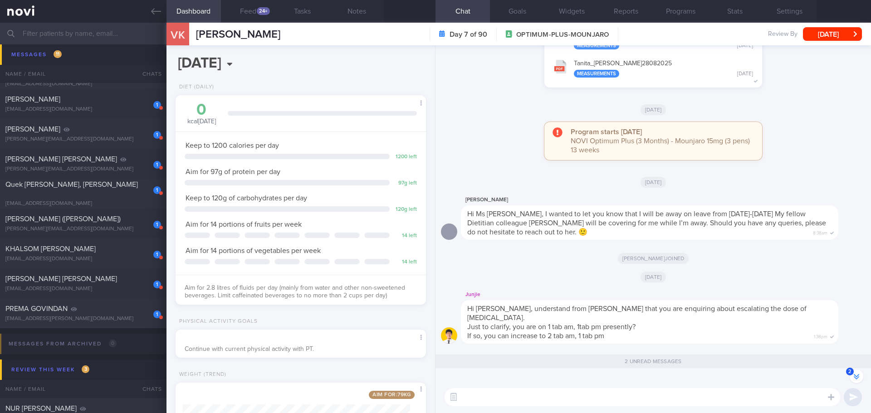
scroll to position [-45, 0]
drag, startPoint x: 267, startPoint y: 36, endPoint x: 193, endPoint y: 41, distance: 74.1
click at [193, 41] on div "VK VATSA KAJAL VATSA KAJAL kajal.vatsa@gmail.com Day 7 of 90 OPTIMUM-PLUS-MOUNJ…" at bounding box center [518, 34] width 704 height 23
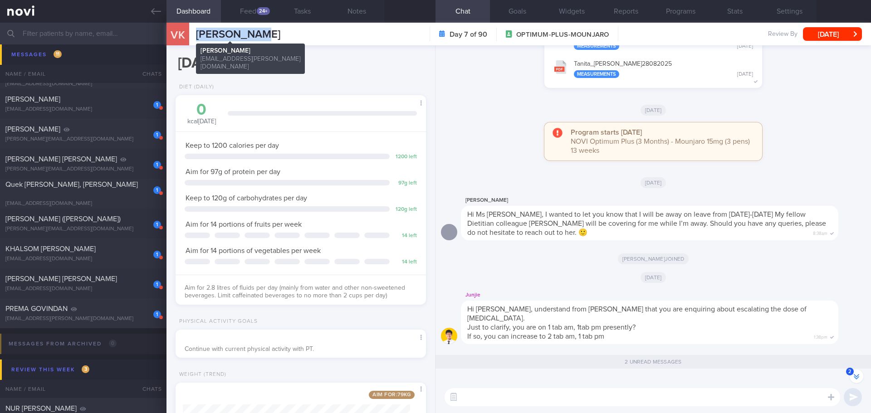
copy span "[PERSON_NAME]"
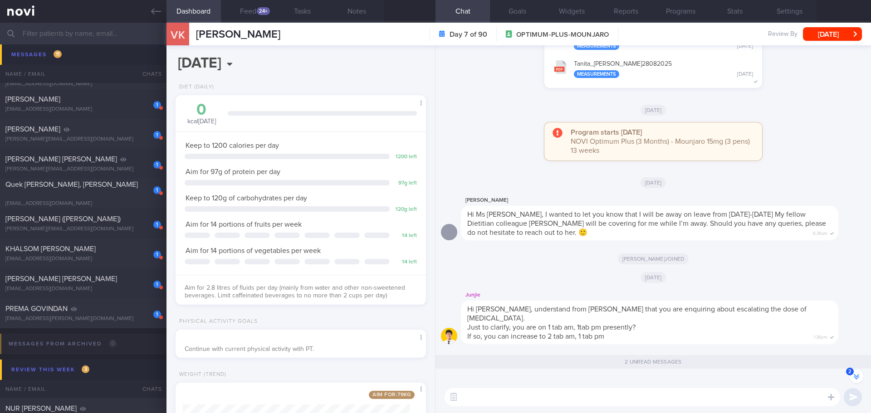
click at [489, 163] on div "Program starts today NOVI Optimum Plus (3 Months) - Mounjaro 15mg (3 pens) 13 w…" at bounding box center [653, 145] width 425 height 47
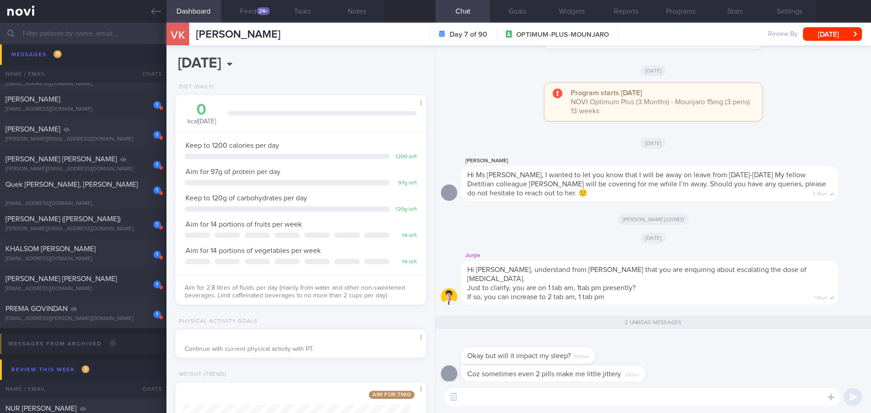
scroll to position [0, 0]
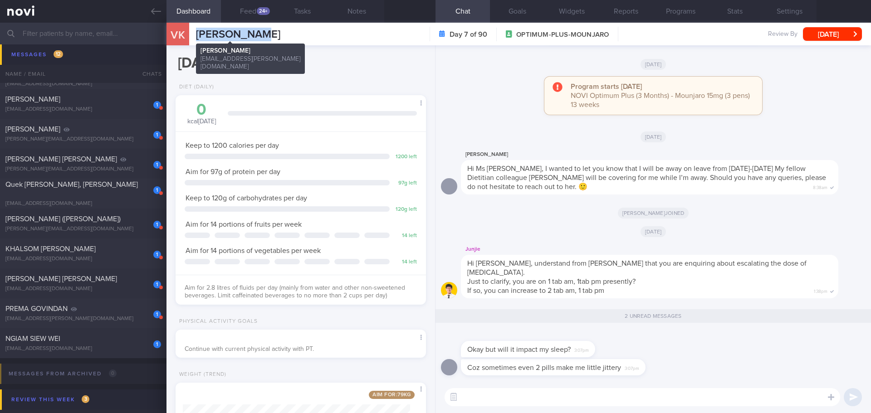
drag, startPoint x: 266, startPoint y: 35, endPoint x: 197, endPoint y: 34, distance: 69.0
click at [197, 34] on div "VK VATSA KAJAL VATSA KAJAL kajal.vatsa@gmail.com Day 7 of 90 OPTIMUM-PLUS-MOUNJ…" at bounding box center [518, 34] width 704 height 23
copy span "[PERSON_NAME]"
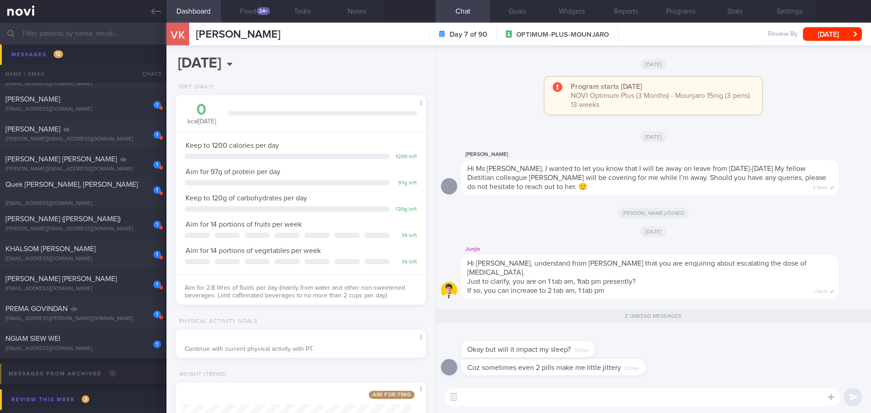
click at [64, 30] on input "text" at bounding box center [435, 34] width 871 height 22
click at [74, 349] on div "[EMAIL_ADDRESS][DOMAIN_NAME]" at bounding box center [83, 349] width 156 height 7
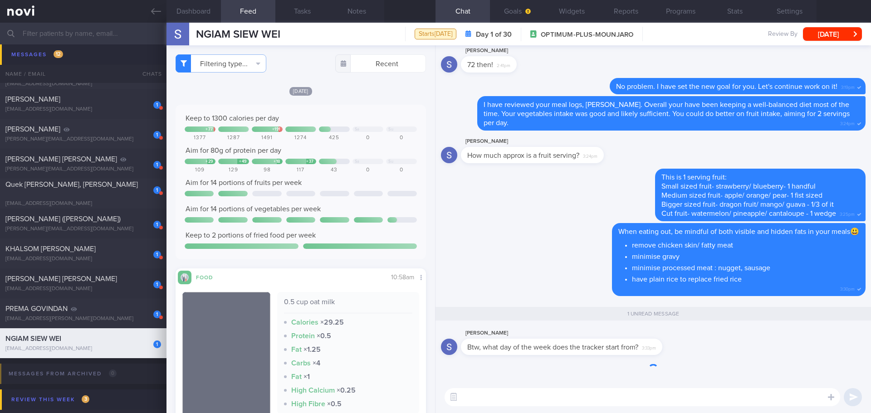
click at [647, 396] on textarea at bounding box center [643, 397] width 396 height 18
click at [634, 399] on textarea at bounding box center [643, 397] width 396 height 18
click at [549, 390] on textarea at bounding box center [643, 397] width 396 height 18
click at [533, 396] on textarea at bounding box center [643, 397] width 396 height 18
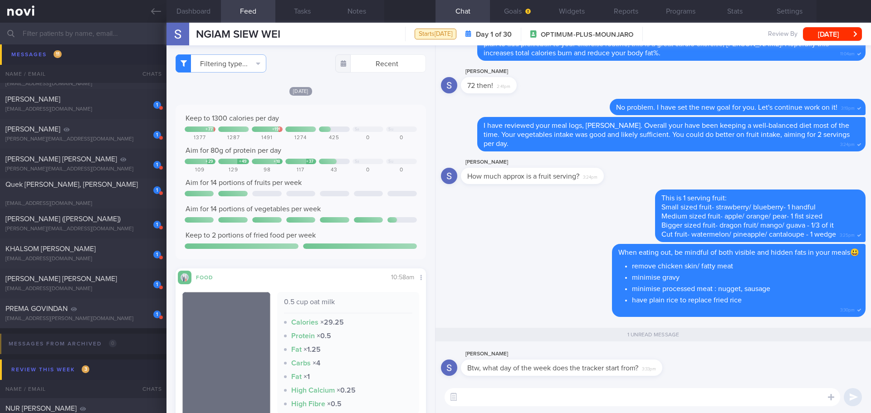
click at [532, 396] on textarea at bounding box center [643, 397] width 396 height 18
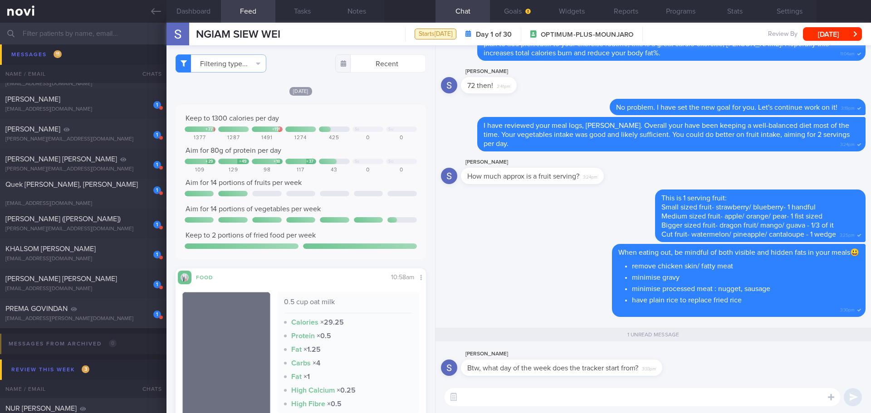
click at [532, 396] on textarea at bounding box center [643, 397] width 396 height 18
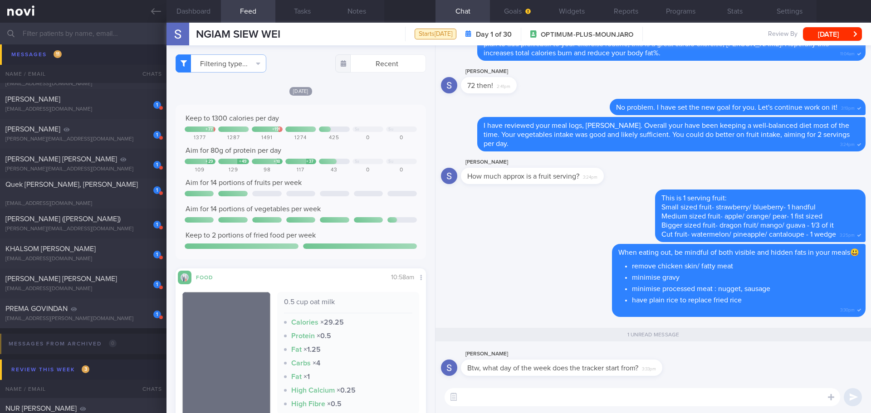
click at [532, 396] on textarea at bounding box center [643, 397] width 396 height 18
type textarea "D"
type textarea "M"
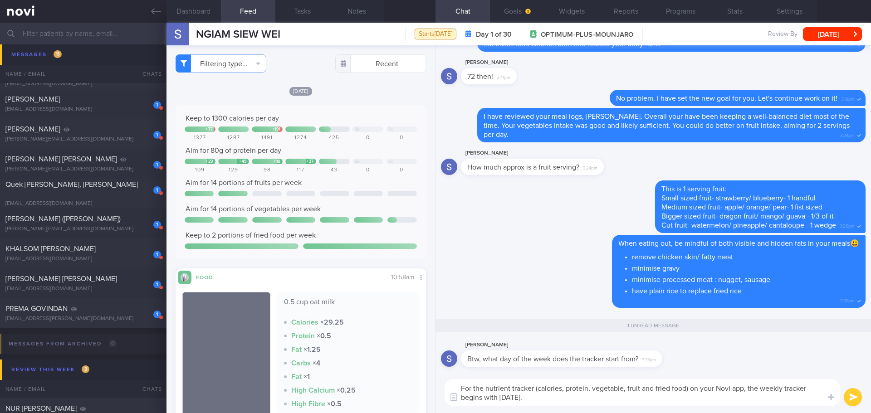
type textarea "For the nutrient tracker (calories, protein, vegetable, fruit and fried food) o…"
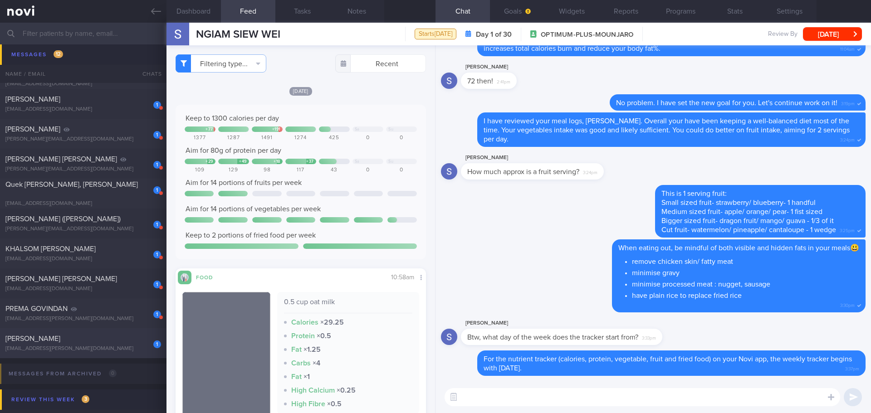
click at [89, 340] on div "[PERSON_NAME]" at bounding box center [81, 338] width 153 height 9
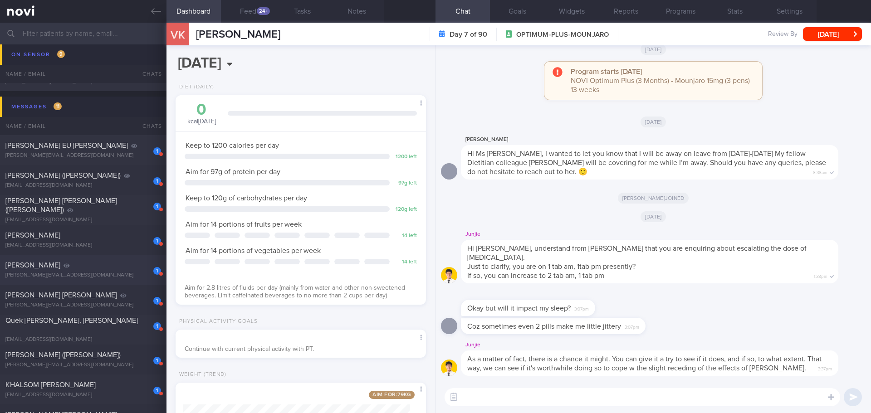
scroll to position [273, 0]
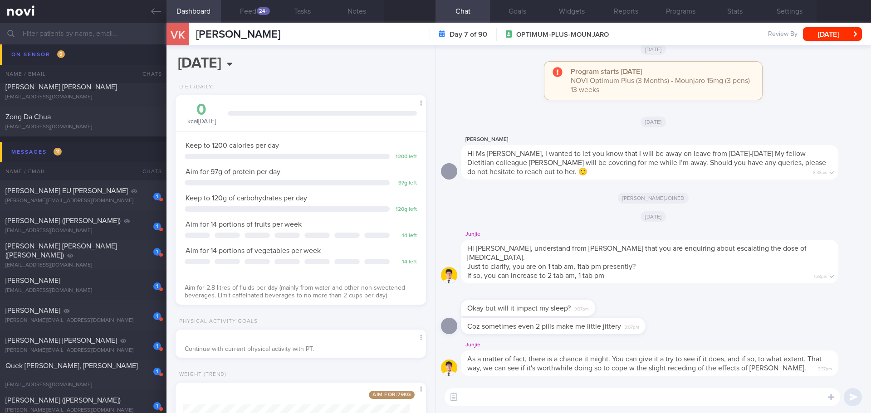
click at [61, 34] on input "text" at bounding box center [435, 34] width 871 height 22
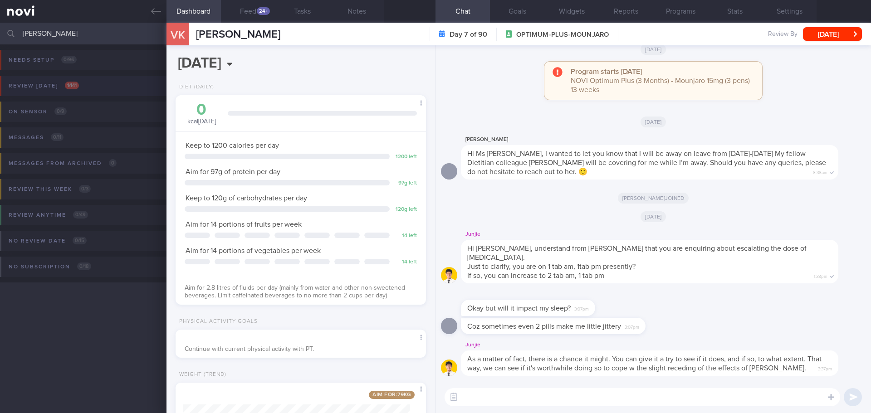
type input "julian"
click at [80, 91] on div "Review today 1 / 141" at bounding box center [43, 86] width 75 height 12
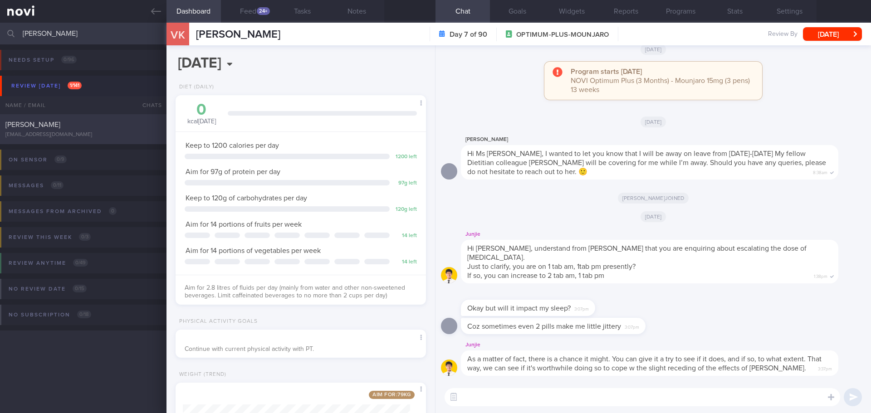
click at [74, 121] on div "JULIAN YEO" at bounding box center [81, 124] width 153 height 9
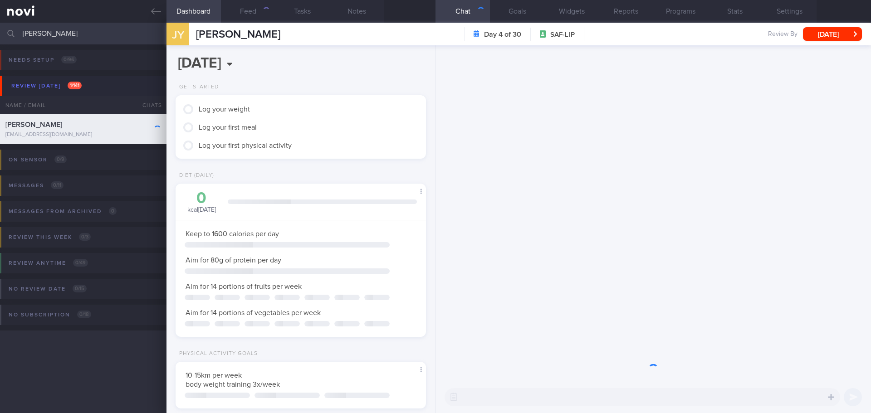
scroll to position [127, 228]
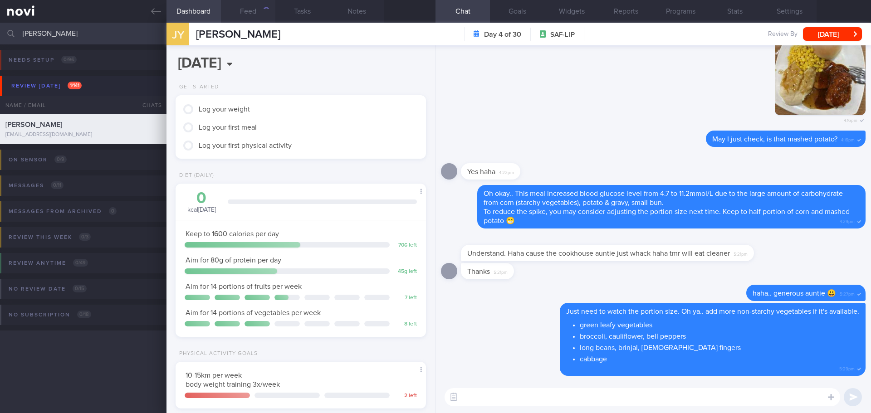
click at [263, 15] on button "Feed" at bounding box center [248, 11] width 54 height 23
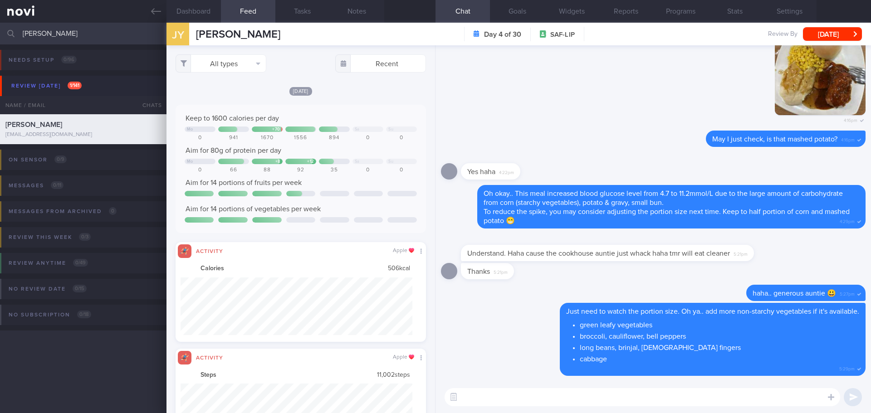
scroll to position [58, 232]
click at [251, 63] on button "All types" at bounding box center [221, 63] width 91 height 18
click at [229, 91] on button "Activity" at bounding box center [221, 95] width 90 height 14
checkbox input "false"
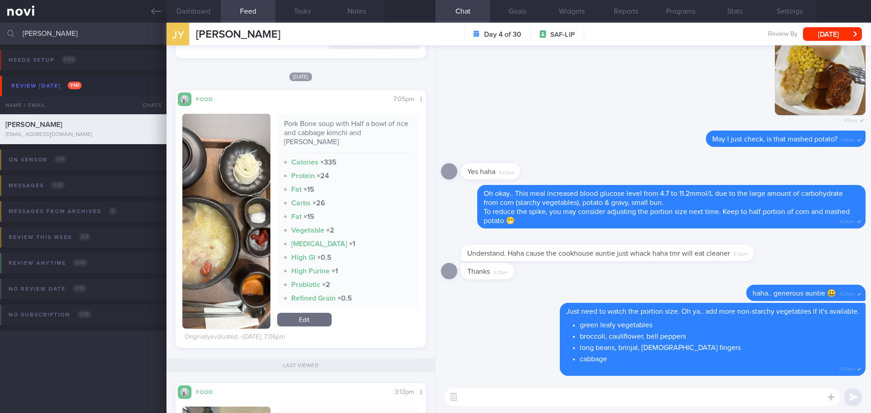
click at [239, 178] on button "button" at bounding box center [226, 221] width 88 height 215
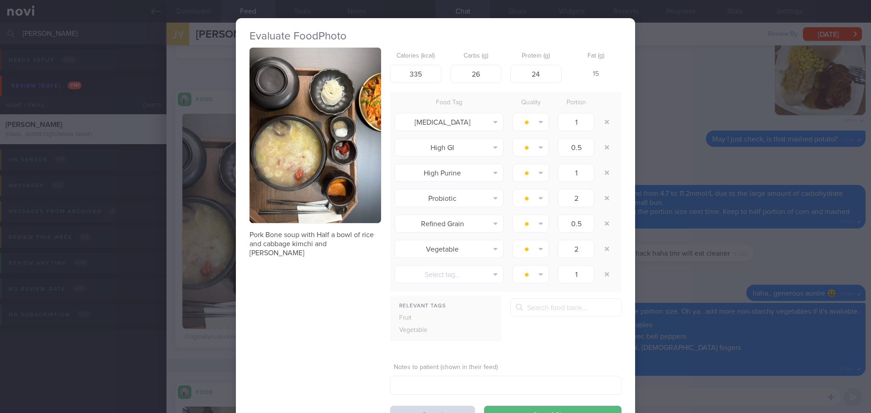
click at [303, 145] on button "button" at bounding box center [315, 136] width 132 height 176
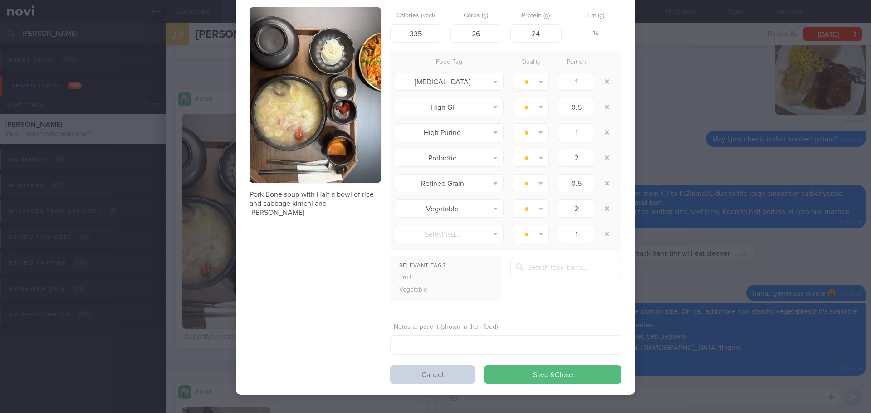
click at [440, 375] on button "Cancel" at bounding box center [432, 375] width 85 height 18
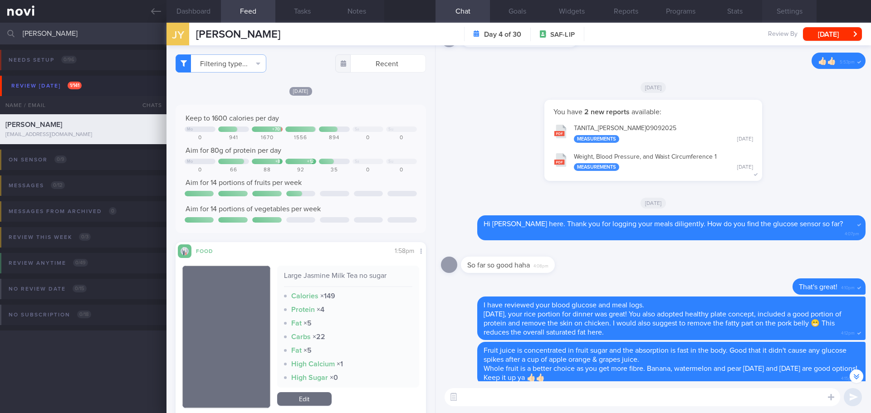
click at [798, 12] on button "Settings" at bounding box center [789, 11] width 54 height 23
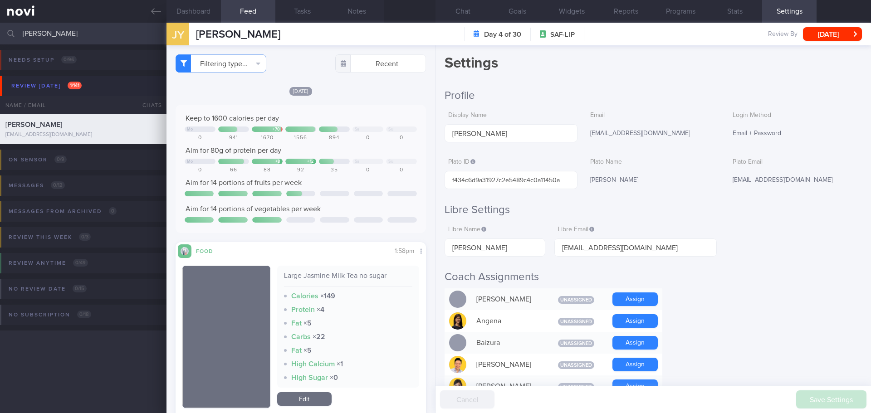
drag, startPoint x: 47, startPoint y: 36, endPoint x: 11, endPoint y: 37, distance: 35.4
click at [11, 37] on div "julian Assigned patients Assigned patients All active patients Archived patients" at bounding box center [435, 34] width 871 height 22
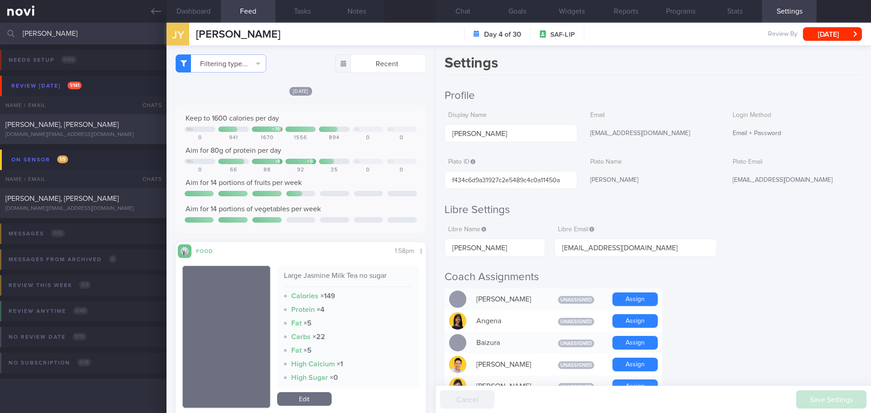
type input "aaron"
click at [85, 129] on div "[PERSON_NAME], [PERSON_NAME]" at bounding box center [81, 124] width 153 height 9
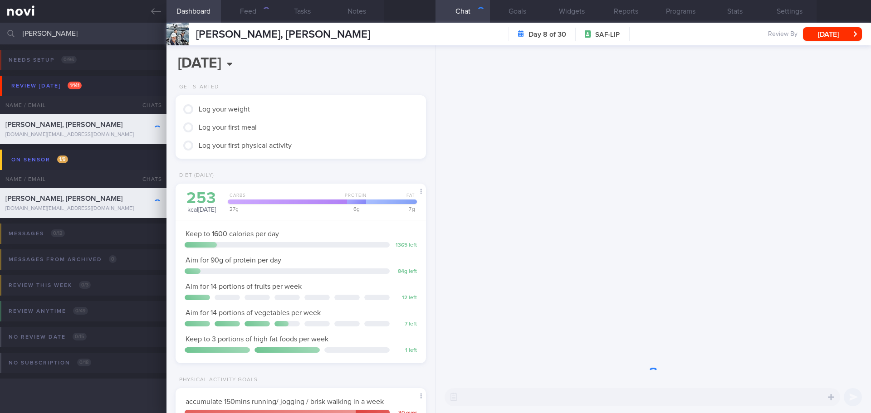
scroll to position [139, 231]
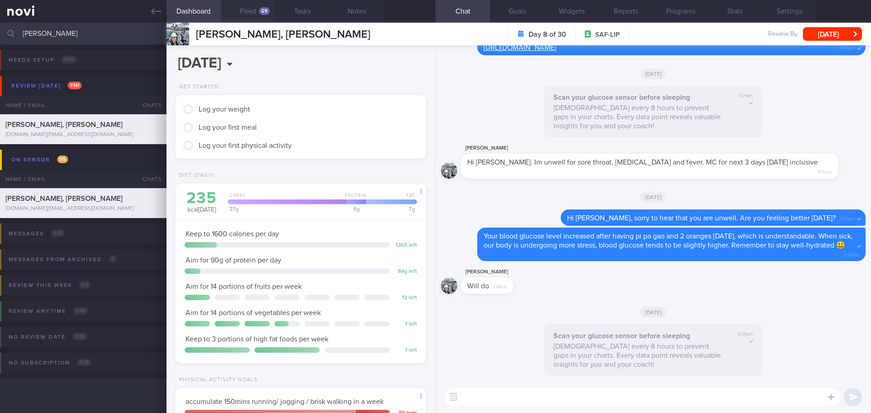
click at [259, 5] on button "Feed 69" at bounding box center [248, 11] width 54 height 23
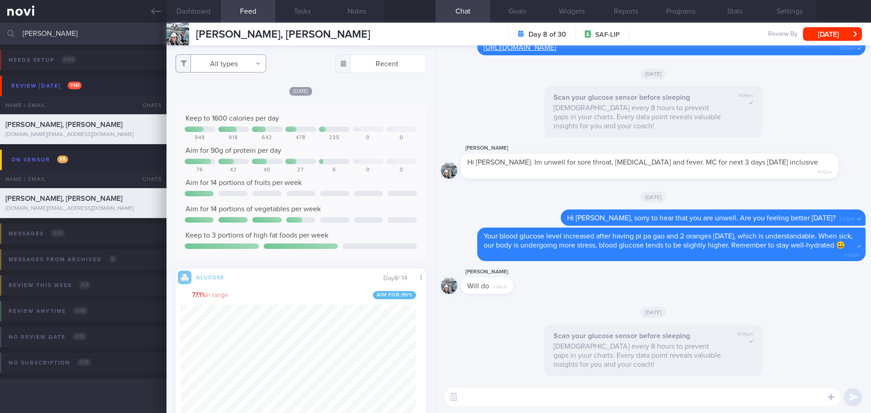
click at [250, 65] on button "All types" at bounding box center [221, 63] width 91 height 18
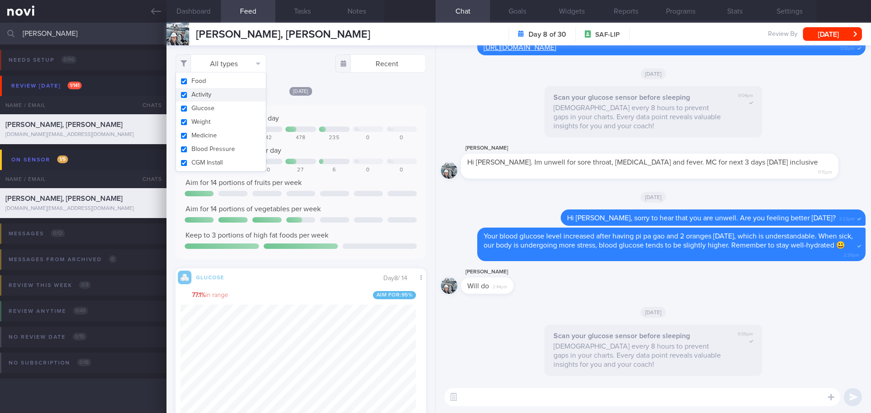
click at [237, 93] on button "Activity" at bounding box center [221, 95] width 90 height 14
checkbox input "false"
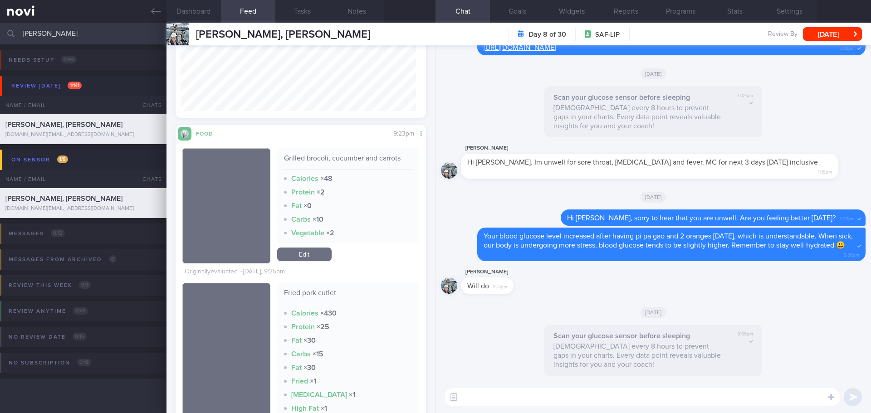
scroll to position [499, 0]
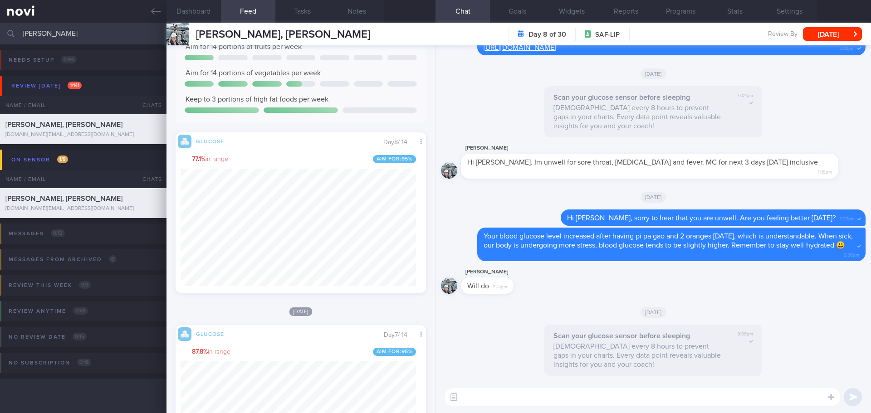
click at [506, 397] on textarea at bounding box center [643, 397] width 396 height 18
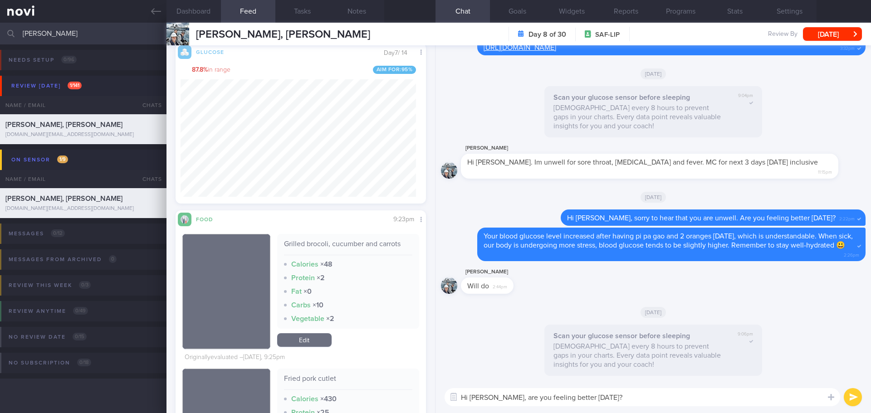
scroll to position [408, 0]
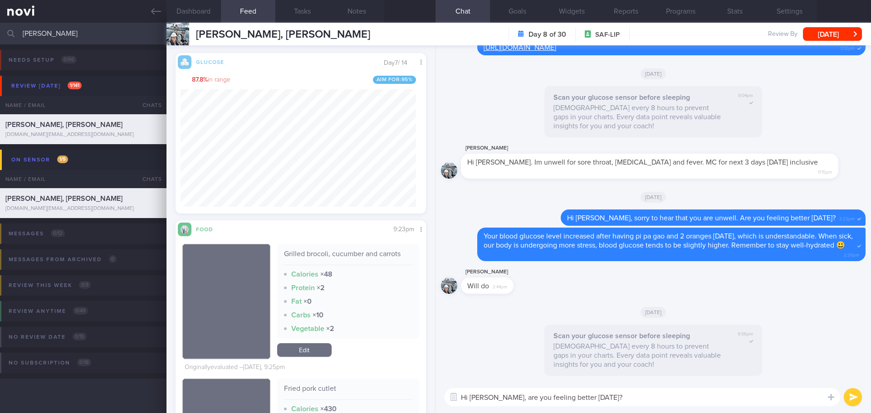
click at [698, 397] on textarea "Hi Aaron-James, are you feeling better today?" at bounding box center [643, 397] width 396 height 18
click at [611, 397] on textarea "Hi Aaron-James, are you feeling better today?" at bounding box center [643, 397] width 396 height 18
type textarea "Hi Aaron-James, are you feeling better today? Your blood glucose levels on Weds…"
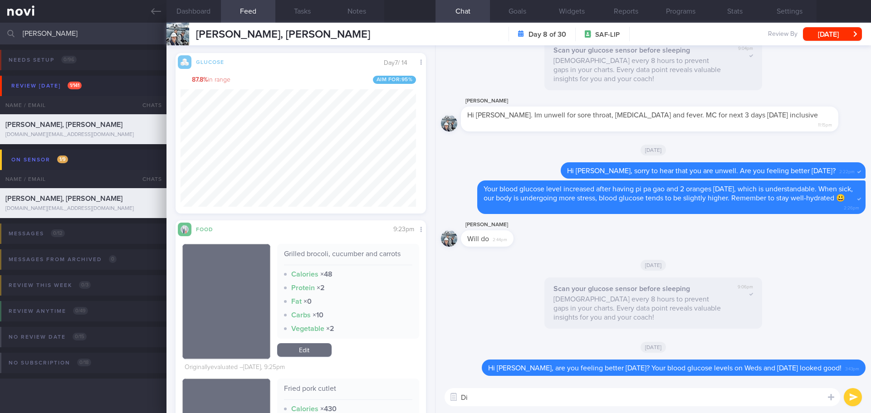
type textarea "D"
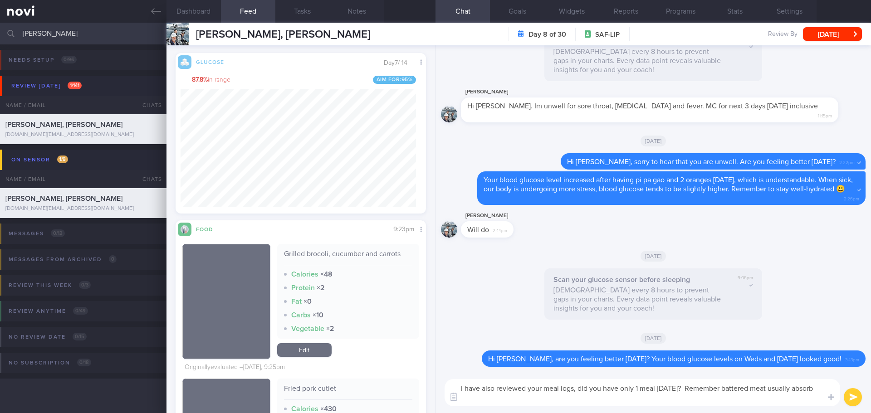
scroll to position [0, 0]
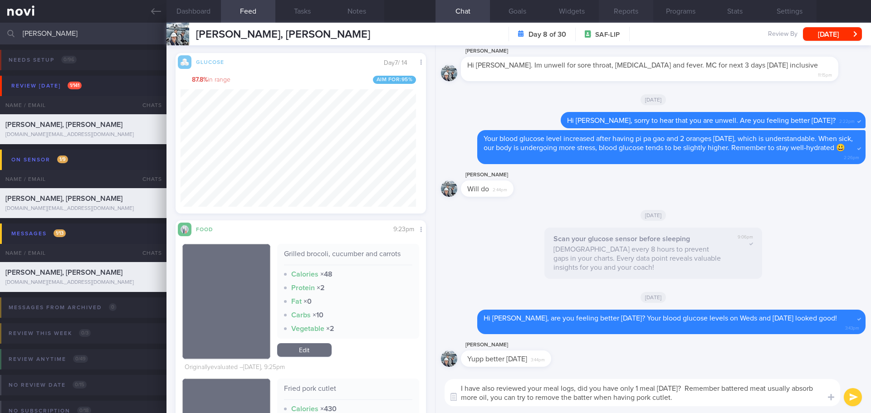
type textarea "I have also reviewed your meal logs, did you have only 1 meal yesterday? Rememb…"
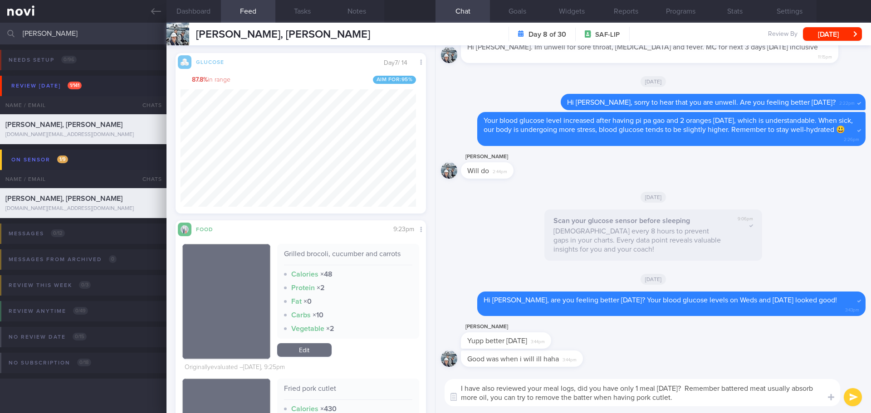
click at [728, 402] on textarea "I have also reviewed your meal logs, did you have only 1 meal yesterday? Rememb…" at bounding box center [643, 392] width 396 height 27
click at [732, 402] on textarea "I have also reviewed your meal logs, did you have only 1 meal yesterday? Rememb…" at bounding box center [643, 392] width 396 height 27
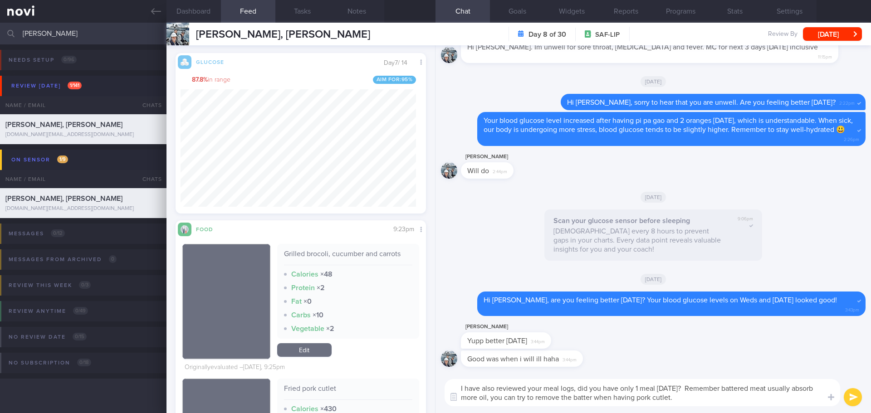
click at [732, 402] on textarea "I have also reviewed your meal logs, did you have only 1 meal yesterday? Rememb…" at bounding box center [643, 392] width 396 height 27
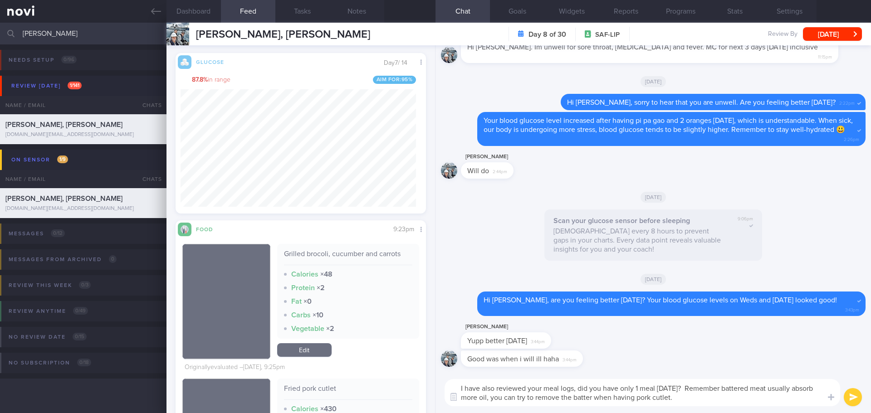
click at [732, 402] on textarea "I have also reviewed your meal logs, did you have only 1 meal yesterday? Rememb…" at bounding box center [643, 392] width 396 height 27
click at [739, 405] on textarea "I have also reviewed your meal logs, did you have only 1 meal yesterday? Rememb…" at bounding box center [643, 392] width 396 height 27
click at [756, 405] on textarea "I have also reviewed your meal logs, did you have only 1 meal yesterday? Rememb…" at bounding box center [643, 392] width 396 height 27
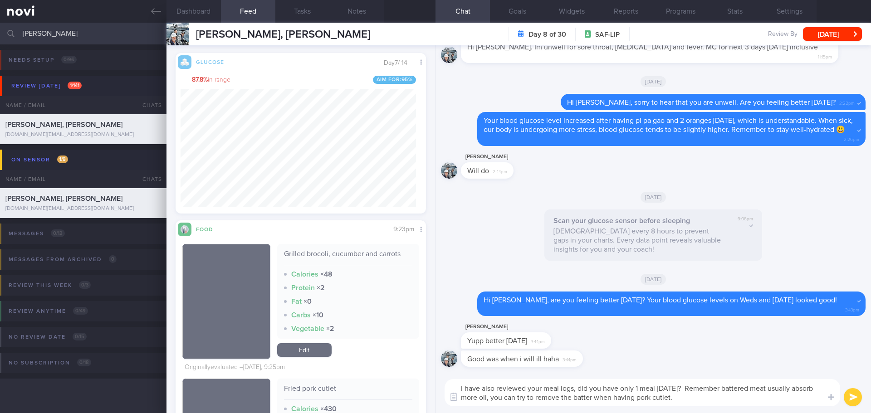
click at [756, 405] on textarea "I have also reviewed your meal logs, did you have only 1 meal yesterday? Rememb…" at bounding box center [643, 392] width 396 height 27
click at [853, 398] on button "submit" at bounding box center [853, 397] width 18 height 18
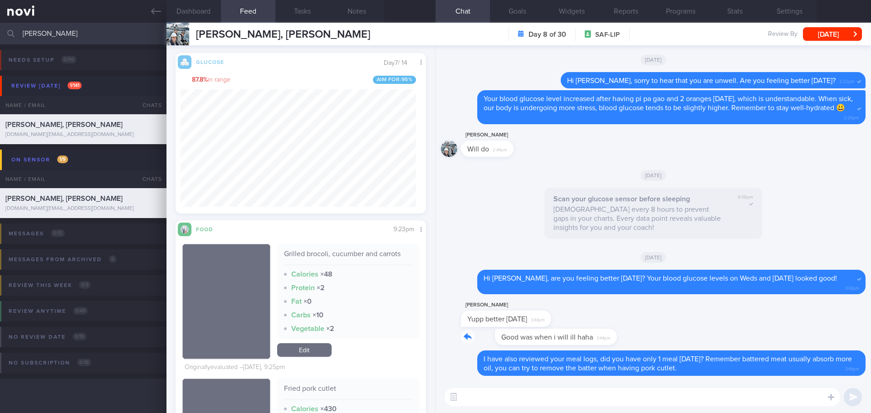
drag, startPoint x: 579, startPoint y: 341, endPoint x: 640, endPoint y: 341, distance: 61.2
click at [640, 341] on div "Good was when i will ill haha 3:44pm" at bounding box center [653, 340] width 425 height 22
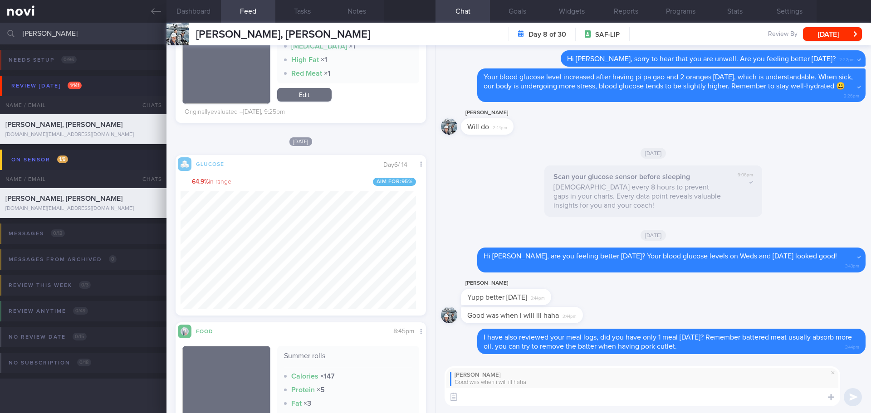
scroll to position [862, 0]
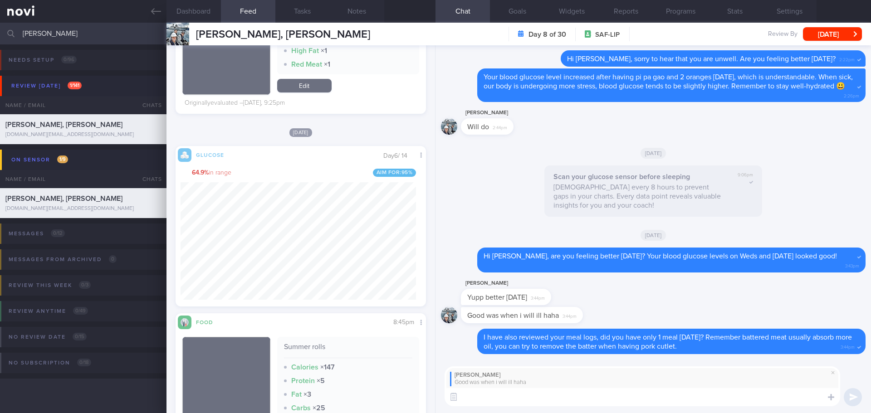
click at [483, 391] on textarea at bounding box center [643, 397] width 396 height 18
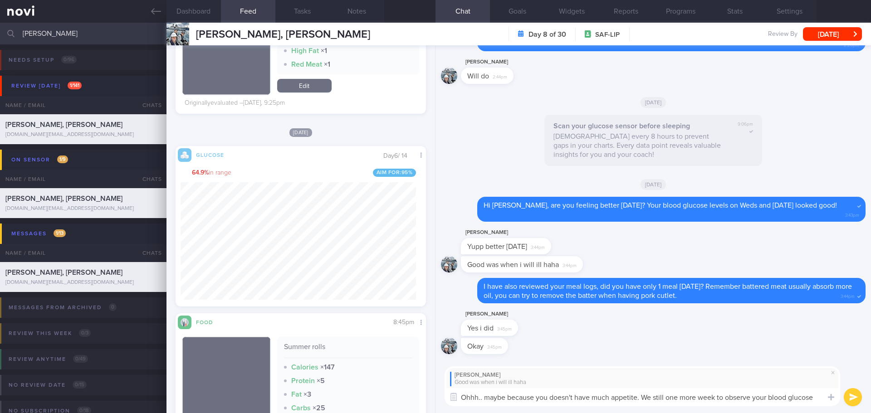
scroll to position [0, 0]
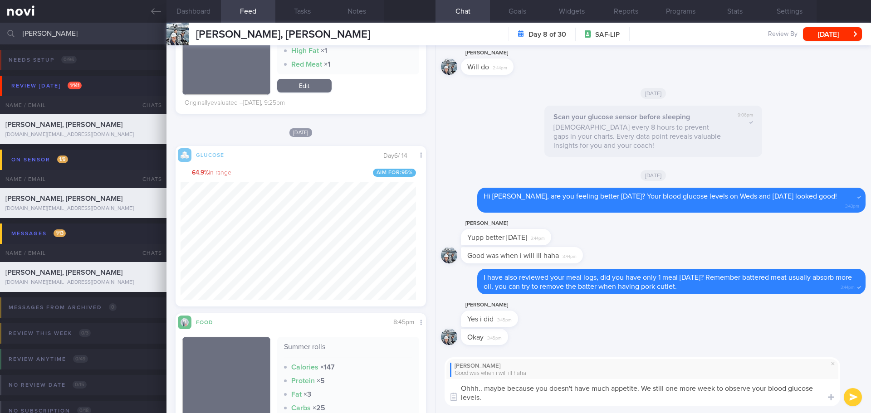
click at [527, 396] on textarea "Ohhh.. maybe because you doesn't have much appetite. We still one more week to …" at bounding box center [643, 392] width 396 height 27
drag, startPoint x: 574, startPoint y: 388, endPoint x: 551, endPoint y: 390, distance: 23.2
click at [551, 390] on textarea "Ohhh.. maybe because you doesn't have much appetite. We still one more week to …" at bounding box center [643, 392] width 396 height 27
click at [633, 390] on textarea "Ohhh.. maybe because you didn't have much appetite. We still one more week to o…" at bounding box center [643, 392] width 396 height 27
click at [670, 398] on textarea "Ohhh.. maybe because you didn't have much appetite 😅 We still one more week to …" at bounding box center [643, 392] width 396 height 27
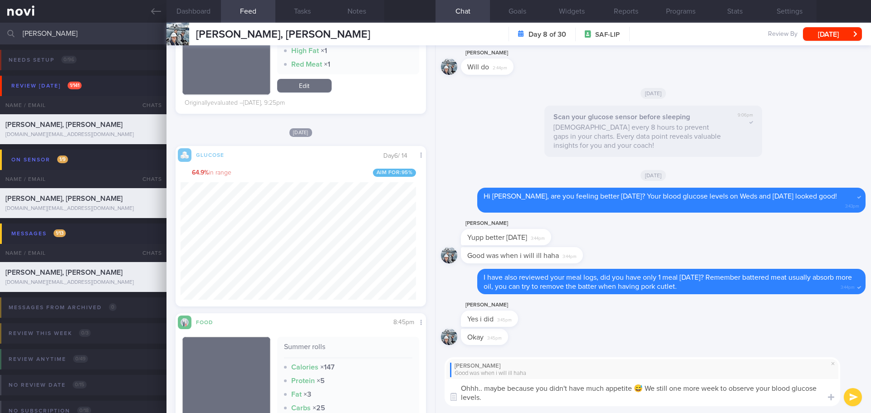
click at [670, 398] on textarea "Ohhh.. maybe because you didn't have much appetite 😅 We still one more week to …" at bounding box center [643, 392] width 396 height 27
type textarea "Ohhh.. maybe because you didn't have much appetite 😅 We still one more week to …"
click at [847, 396] on button "submit" at bounding box center [853, 397] width 18 height 18
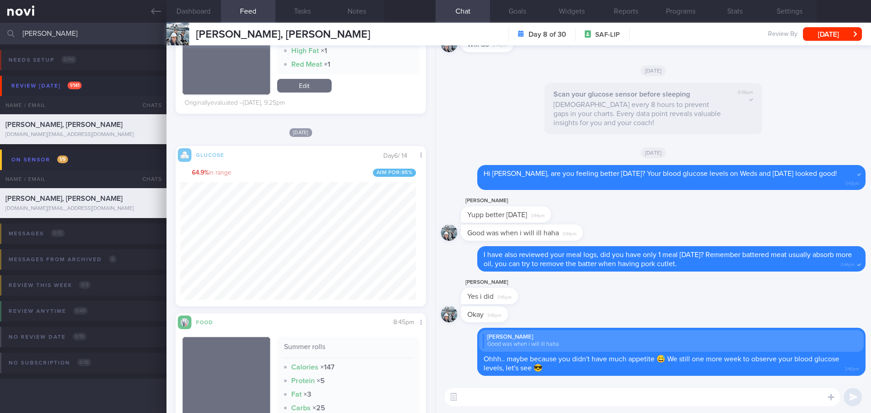
drag, startPoint x: 52, startPoint y: 34, endPoint x: -33, endPoint y: 52, distance: 86.1
click at [0, 52] on html "You are offline! Some functionality will be unavailable Patients New Users Coac…" at bounding box center [435, 206] width 871 height 413
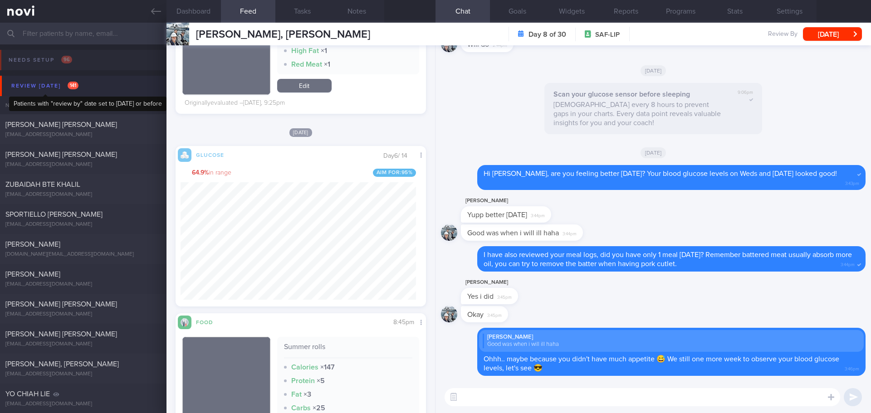
click at [39, 89] on div "Review [DATE] 141" at bounding box center [45, 86] width 72 height 12
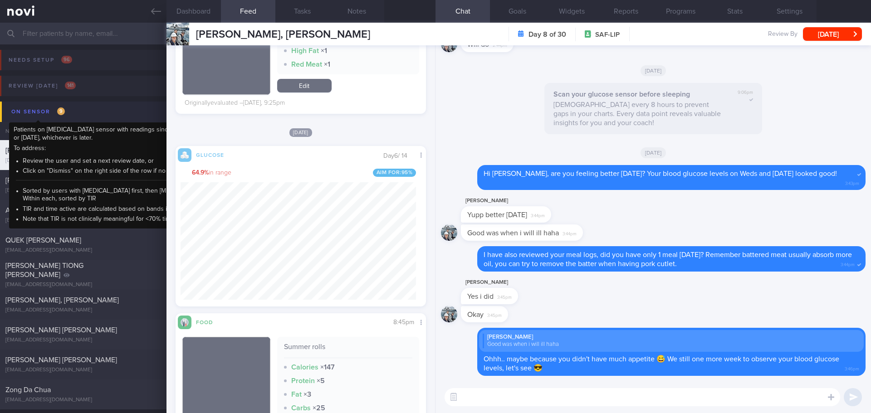
click at [46, 108] on div "On sensor 9" at bounding box center [38, 112] width 58 height 12
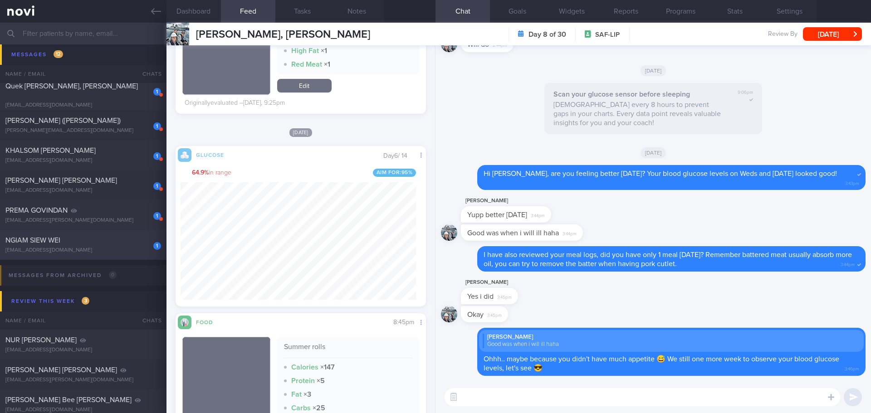
scroll to position [318, 0]
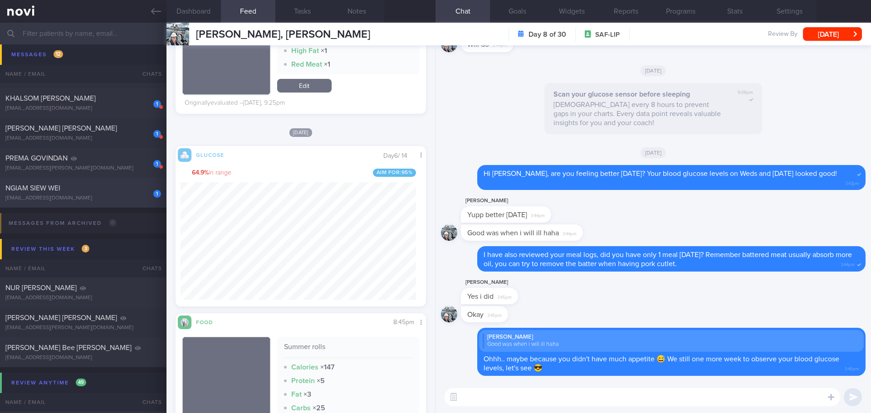
click at [61, 189] on div "NGIAM SIEW WEI" at bounding box center [81, 188] width 153 height 9
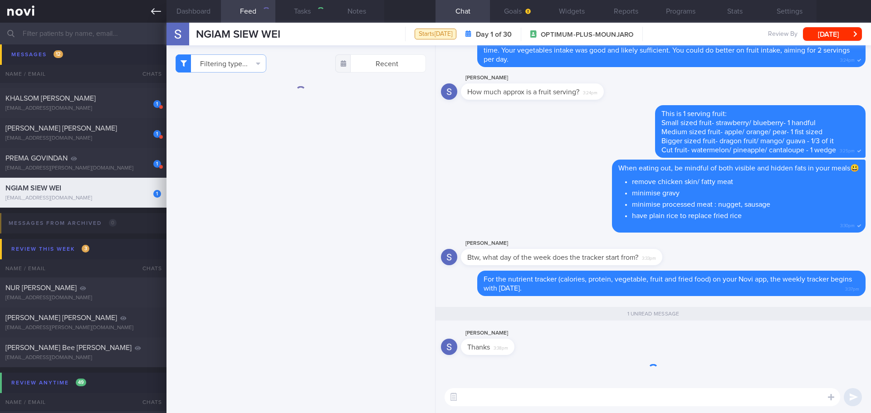
click at [70, 196] on div "[EMAIL_ADDRESS][DOMAIN_NAME]" at bounding box center [83, 198] width 156 height 7
click at [125, 198] on div "[EMAIL_ADDRESS][DOMAIN_NAME]" at bounding box center [83, 198] width 156 height 7
click at [597, 285] on div "For the nutrient tracker (calories, protein, vegetable, fruit and fried food) o…" at bounding box center [671, 283] width 388 height 25
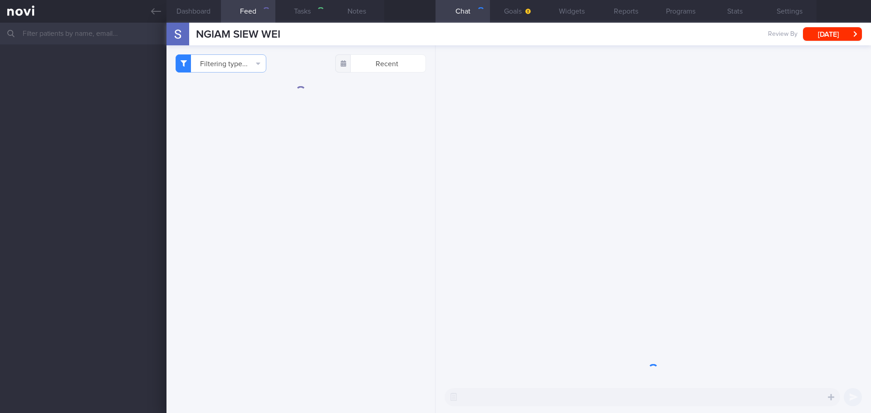
select select "8"
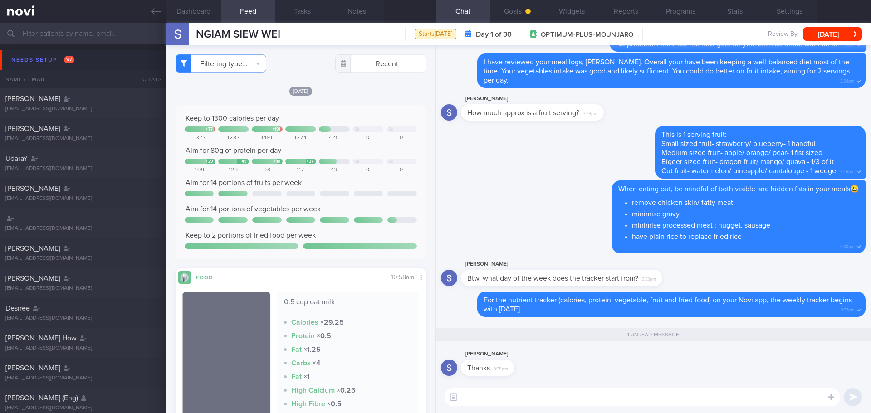
scroll to position [0, 0]
click at [475, 397] on textarea at bounding box center [643, 397] width 396 height 18
type textarea "No problem, Ms Ngiam"
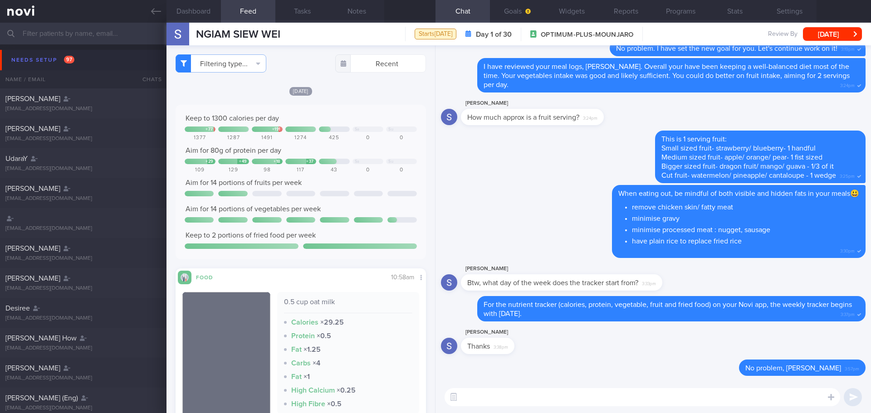
scroll to position [0, 0]
click at [47, 59] on div "Needs setup 97" at bounding box center [43, 60] width 68 height 12
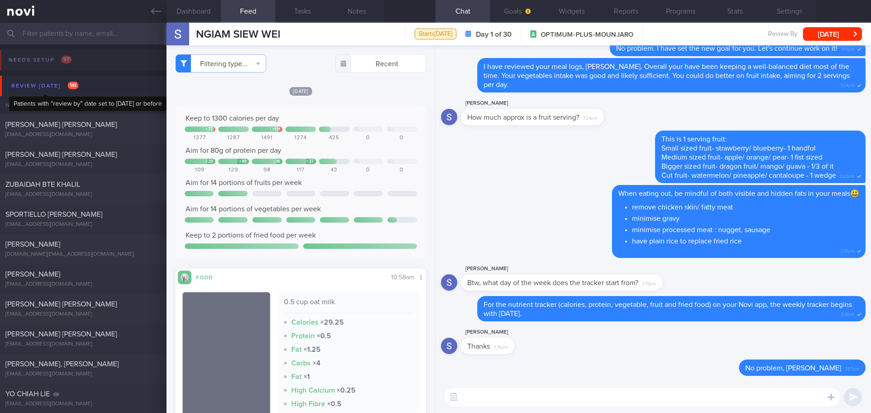
click at [40, 86] on div "Review [DATE] 141" at bounding box center [45, 86] width 72 height 12
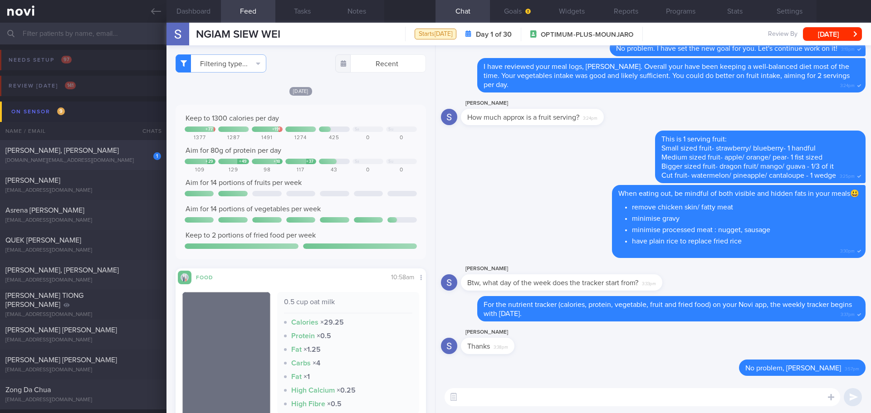
click at [69, 159] on div "[DOMAIN_NAME][EMAIL_ADDRESS][DOMAIN_NAME]" at bounding box center [83, 160] width 156 height 7
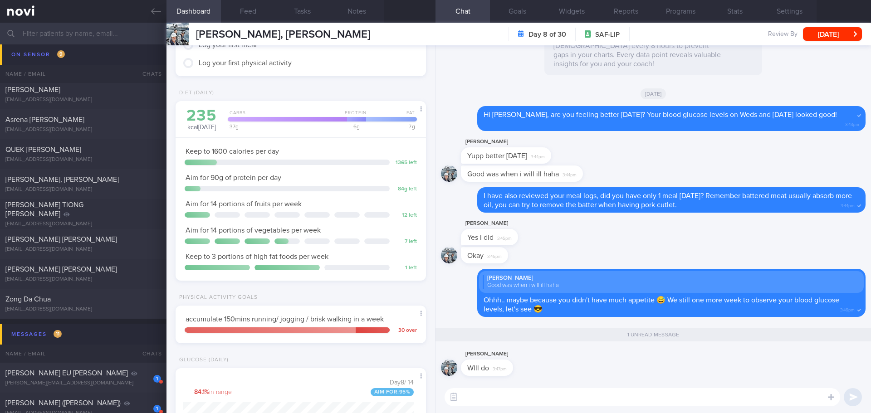
scroll to position [91, 0]
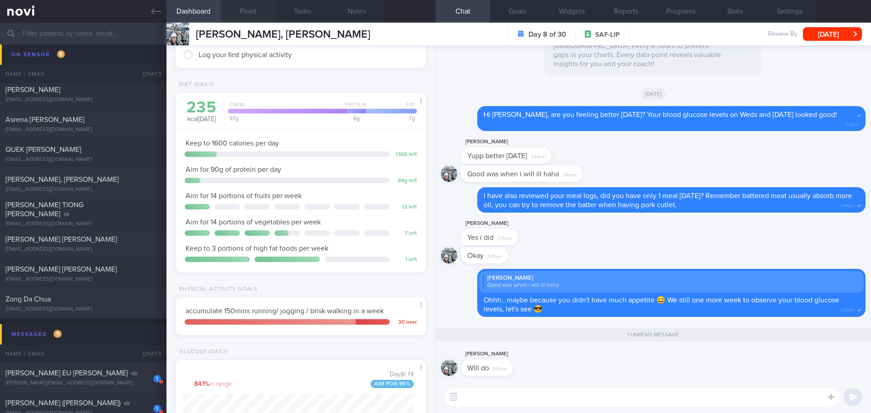
click at [256, 15] on button "Feed" at bounding box center [248, 11] width 54 height 23
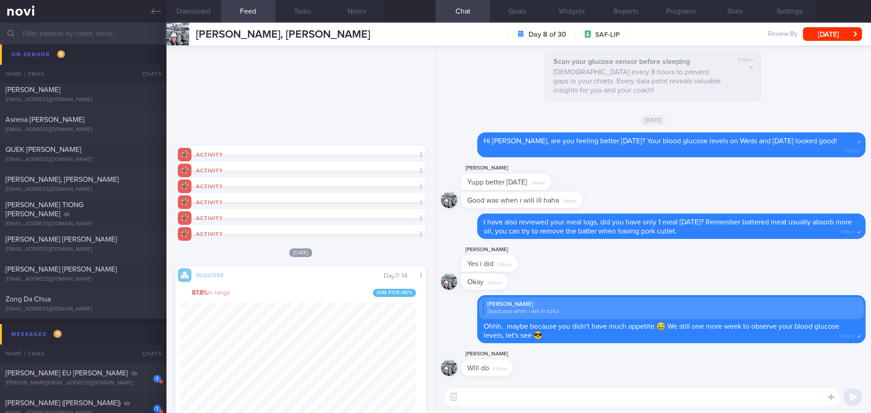
scroll to position [998, 0]
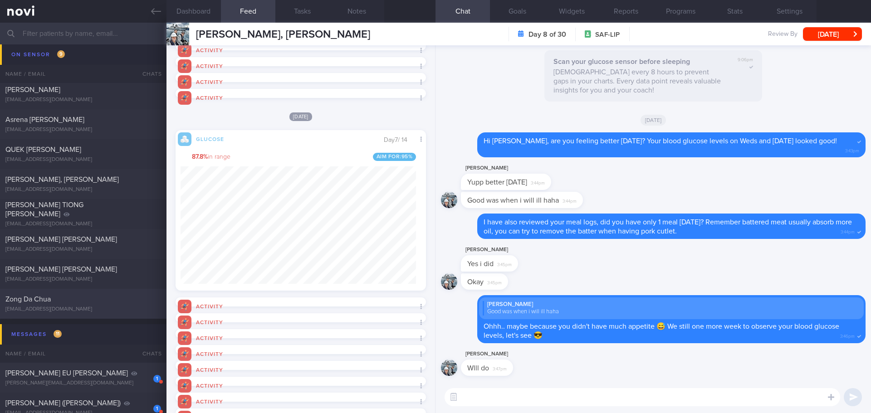
click at [81, 300] on div "Zong Da Chua" at bounding box center [81, 299] width 153 height 9
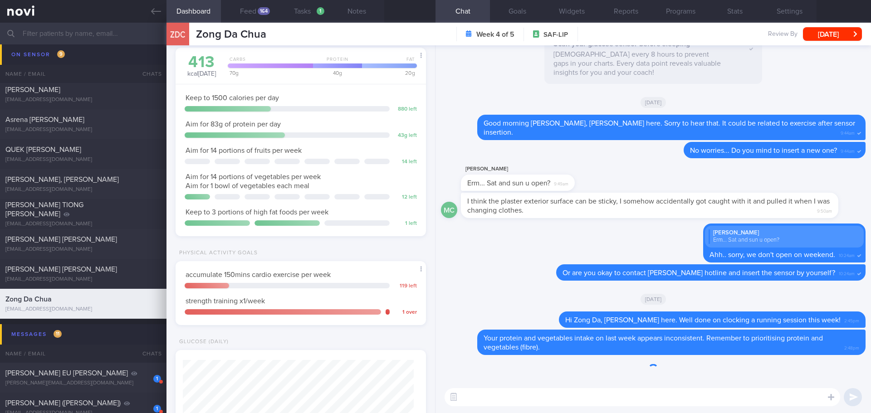
scroll to position [115, 231]
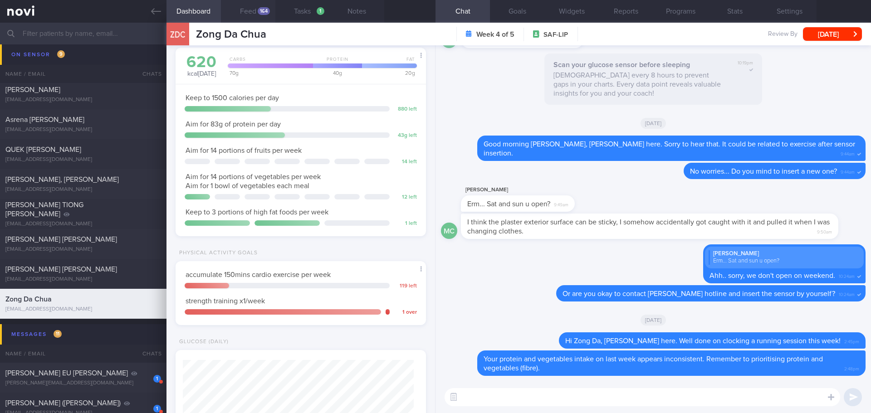
click at [262, 9] on div "164" at bounding box center [264, 11] width 12 height 8
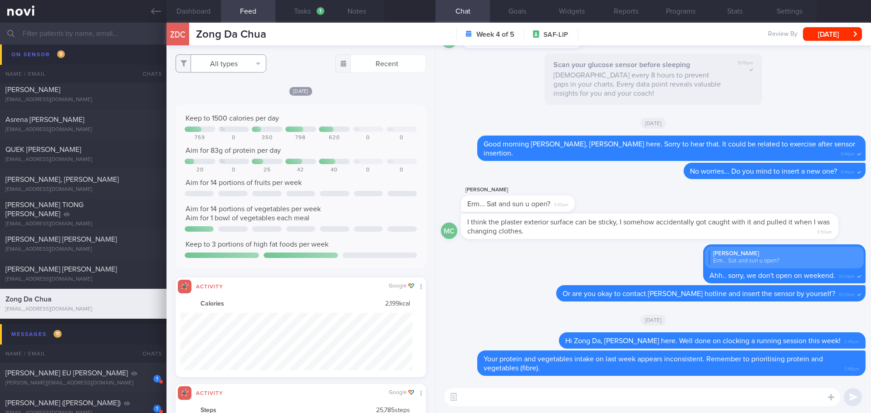
click at [254, 57] on button "All types" at bounding box center [221, 63] width 91 height 18
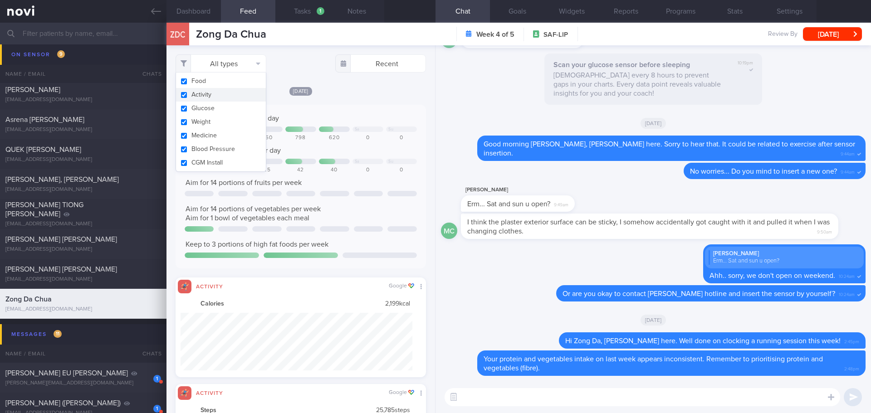
click at [245, 89] on button "Activity" at bounding box center [221, 95] width 90 height 14
checkbox input "false"
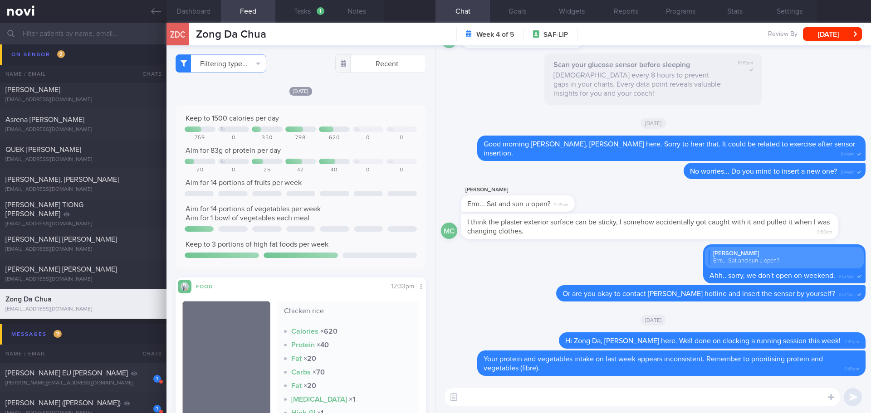
click at [376, 112] on div "Keep to 1500 calories per day Tu Sa Su 759 0 350 798 620 0 0 Aim for 83g of pro…" at bounding box center [301, 187] width 250 height 164
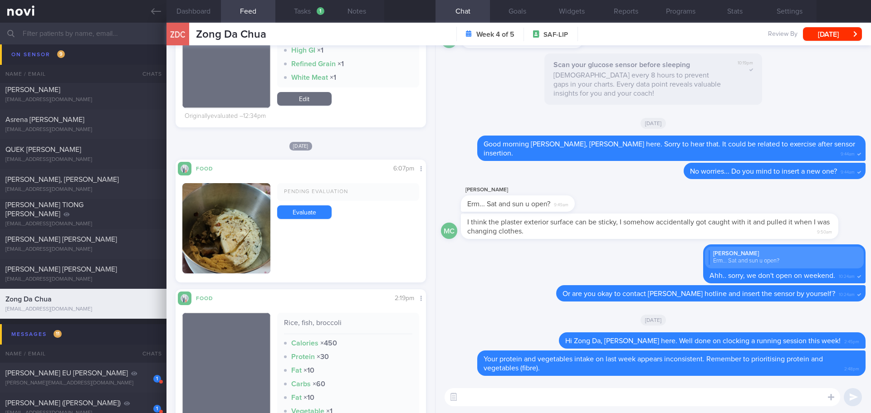
click at [249, 223] on button "button" at bounding box center [226, 228] width 88 height 91
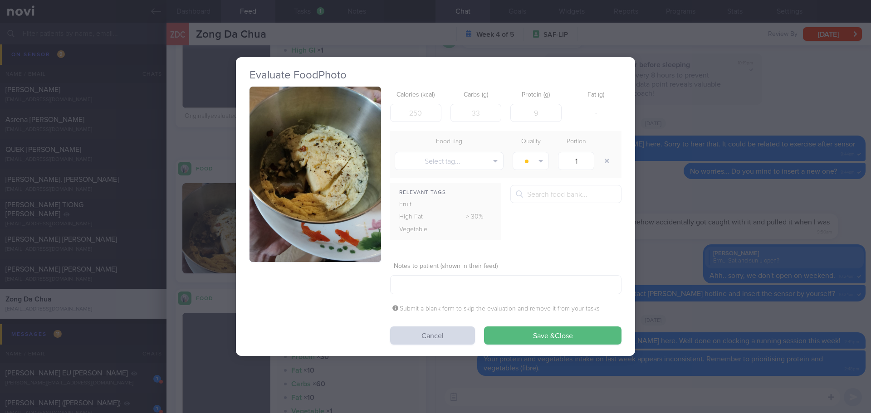
click at [321, 161] on button "button" at bounding box center [315, 175] width 132 height 176
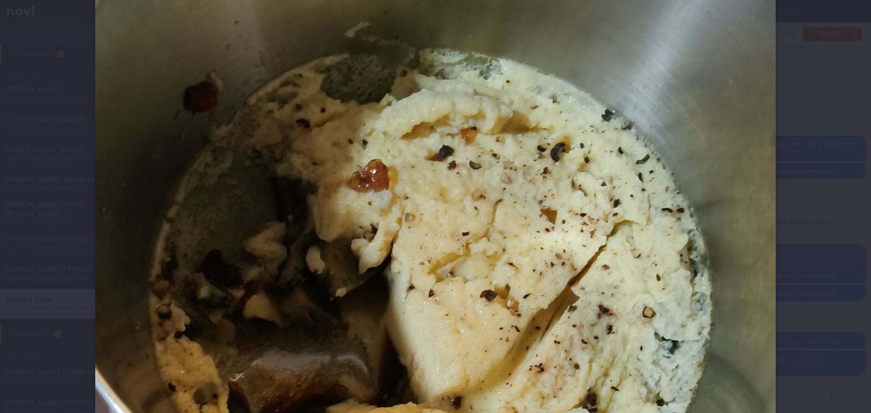
click at [797, 163] on div at bounding box center [435, 309] width 753 height 980
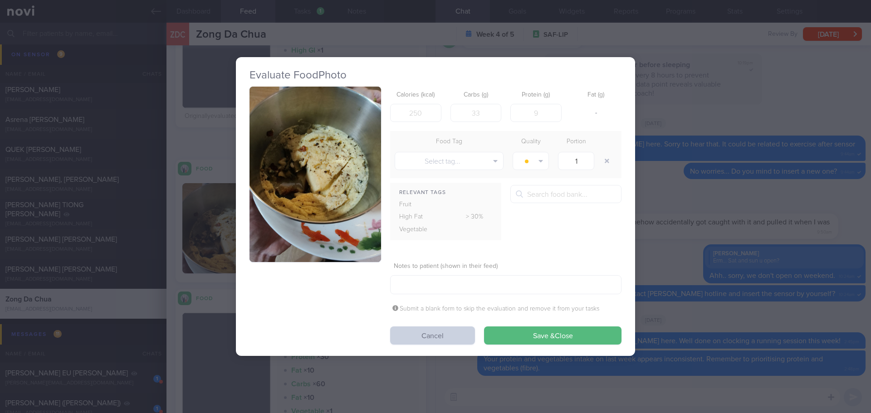
click at [447, 336] on button "Cancel" at bounding box center [432, 336] width 85 height 18
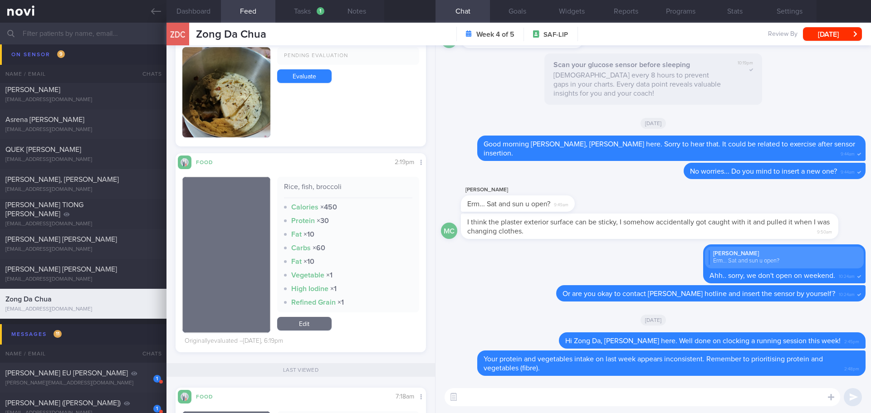
click at [480, 394] on textarea at bounding box center [643, 397] width 396 height 18
type textarea "Hi Zong Da, you logged a good yesterday evening, may I know what was in the bow…"
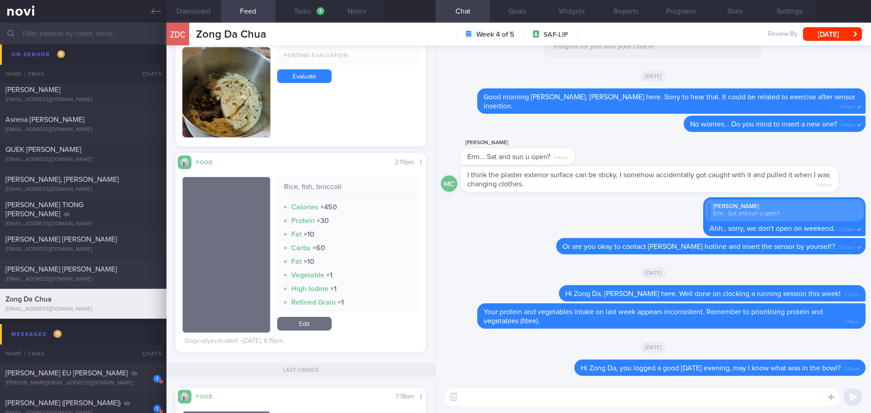
click at [86, 271] on div "[PERSON_NAME] [PERSON_NAME]" at bounding box center [81, 269] width 153 height 9
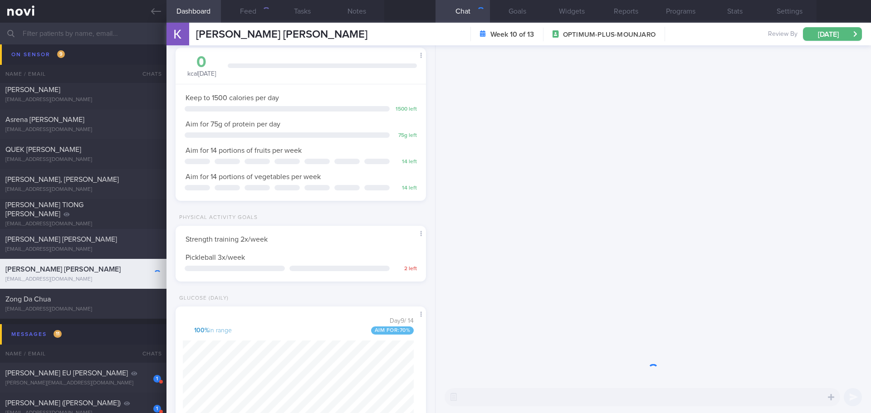
scroll to position [127, 228]
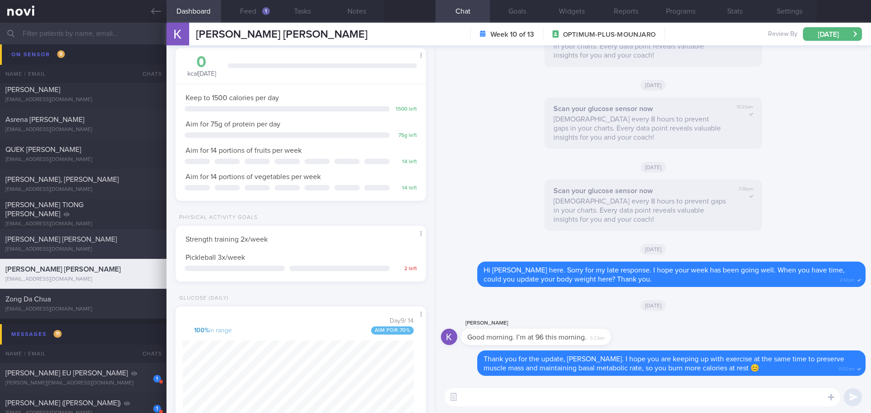
click at [80, 246] on div "[EMAIL_ADDRESS][DOMAIN_NAME]" at bounding box center [83, 249] width 156 height 7
type input "[PERSON_NAME]'s case"
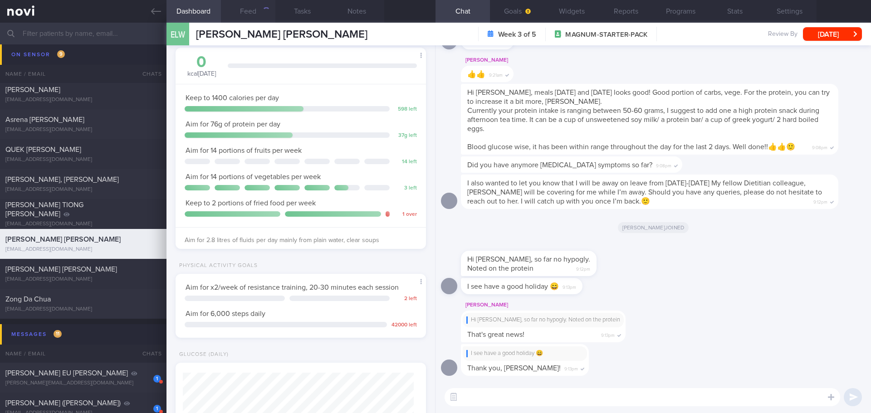
click at [255, 14] on button "Feed" at bounding box center [248, 11] width 54 height 23
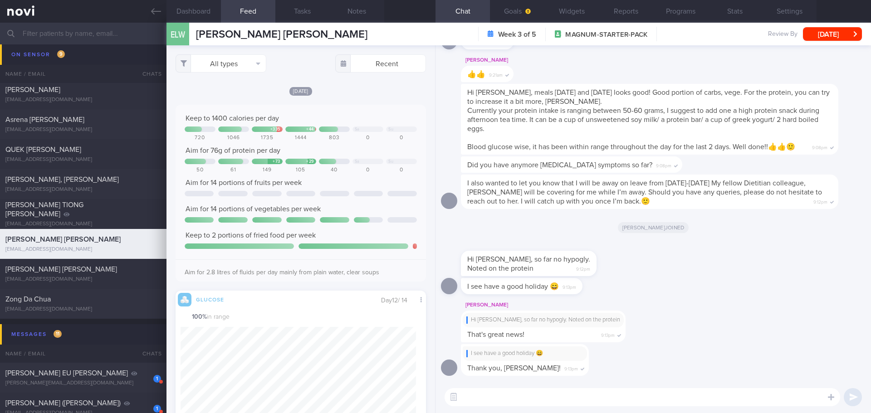
scroll to position [58, 232]
click at [256, 64] on button "All types" at bounding box center [221, 63] width 91 height 18
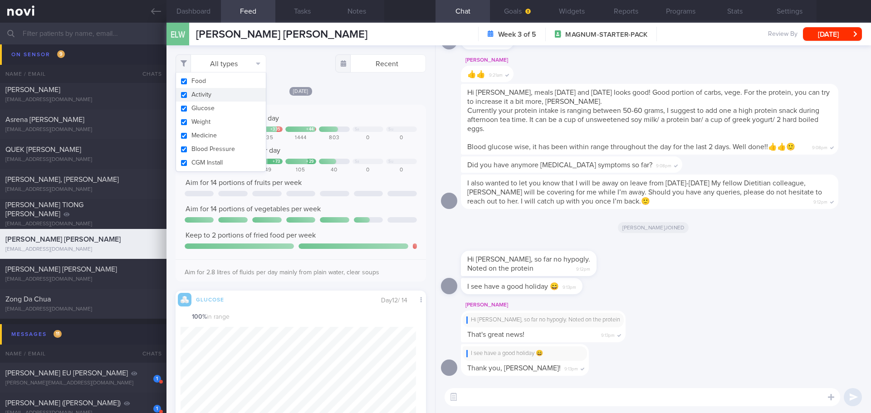
click at [223, 98] on button "Activity" at bounding box center [221, 95] width 90 height 14
checkbox input "false"
click at [494, 399] on textarea at bounding box center [643, 397] width 396 height 18
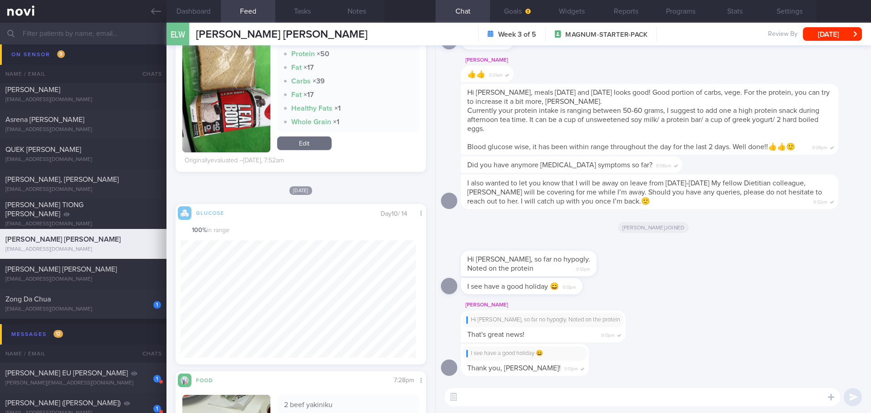
click at [613, 396] on textarea at bounding box center [643, 397] width 396 height 18
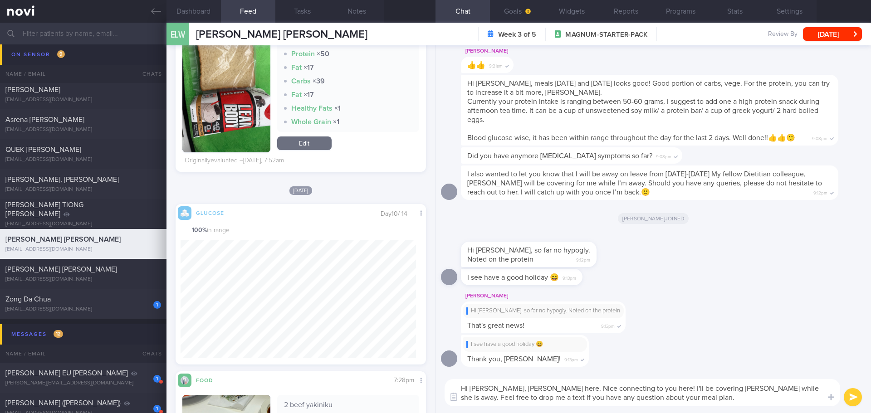
drag, startPoint x: 649, startPoint y: 394, endPoint x: 459, endPoint y: 385, distance: 190.8
click at [459, 385] on textarea "Hi Esther, Elizabeth here. Nice connecting to you here! I'll be covering Sharon…" at bounding box center [643, 392] width 396 height 27
click at [557, 400] on textarea "Hi Esther, Elizabeth here. Nice connecting to you here! I'll be covering Sharon…" at bounding box center [643, 392] width 396 height 27
click at [567, 398] on textarea "Hi Esther, Elizabeth here. Nice connecting to you here! I'll be covering Sharon…" at bounding box center [643, 392] width 396 height 27
type textarea "Hi Esther, Elizabeth here. Nice connecting to you here! I'll be covering Sharon…"
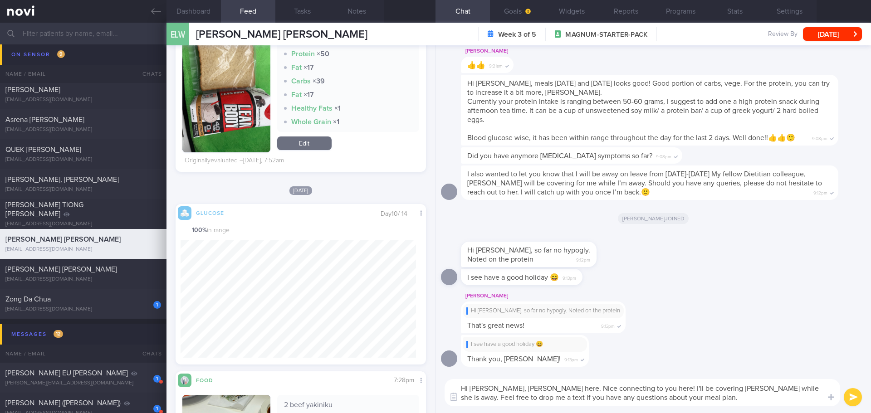
click at [695, 403] on textarea "Hi Esther, Elizabeth here. Nice connecting to you here! I'll be covering Sharon…" at bounding box center [643, 392] width 396 height 27
click at [694, 401] on textarea "Hi Esther, Elizabeth here. Nice connecting to you here! I'll be covering Sharon…" at bounding box center [643, 392] width 396 height 27
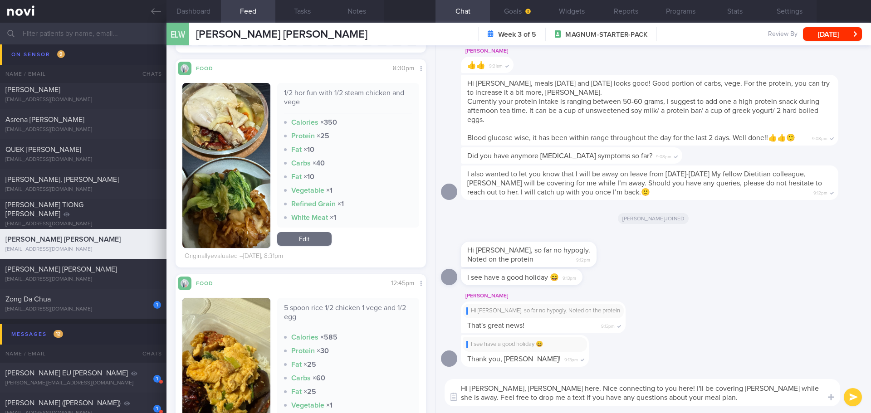
scroll to position [1179, 0]
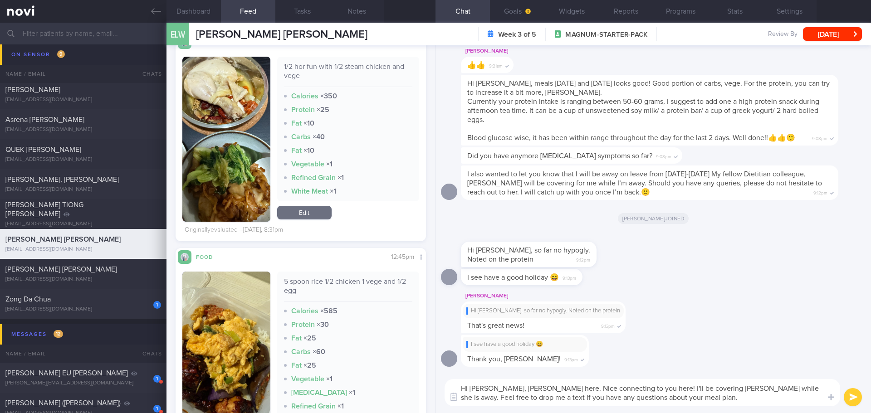
click at [241, 201] on img "button" at bounding box center [226, 139] width 88 height 165
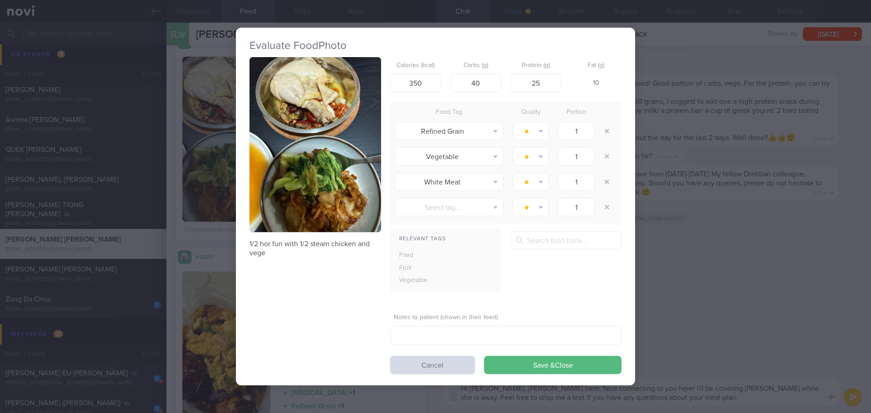
click at [323, 161] on button "button" at bounding box center [315, 145] width 132 height 176
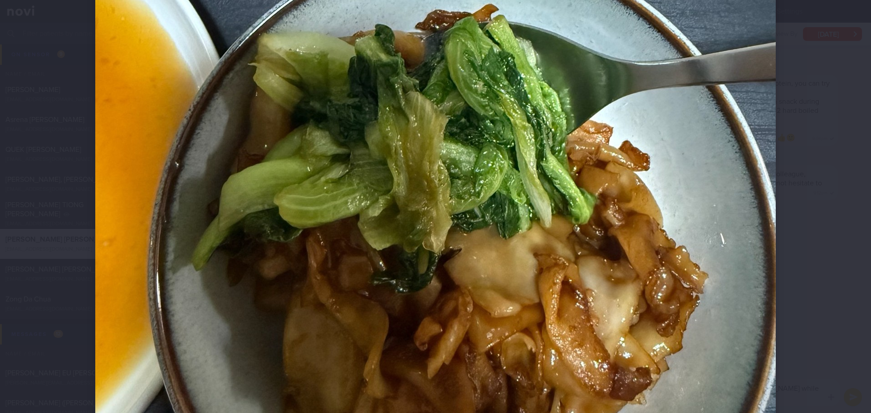
scroll to position [476, 0]
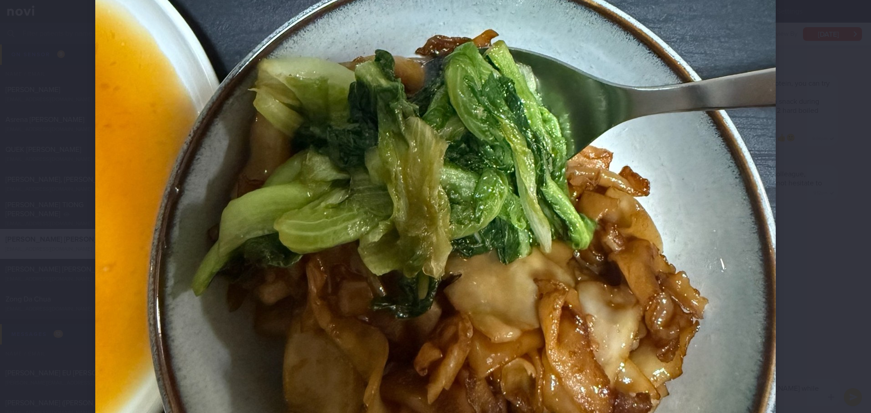
click at [838, 229] on div at bounding box center [435, 206] width 871 height 413
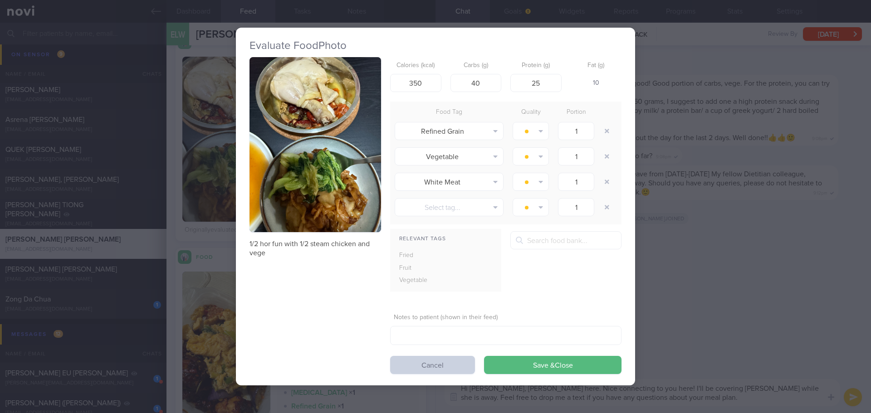
click at [471, 362] on button "Cancel" at bounding box center [432, 365] width 85 height 18
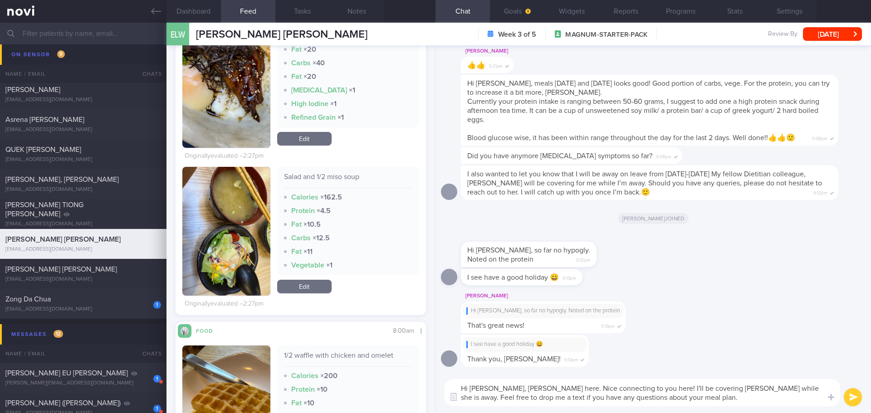
scroll to position [148, 236]
click at [856, 396] on button "submit" at bounding box center [853, 397] width 18 height 18
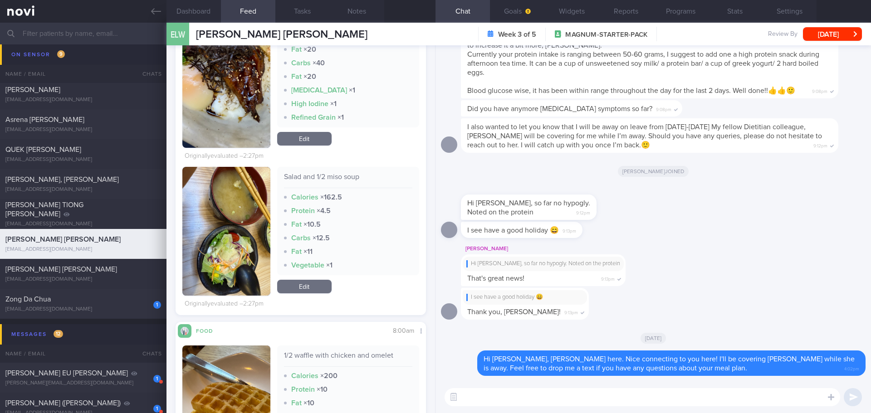
click at [690, 399] on textarea at bounding box center [643, 397] width 396 height 18
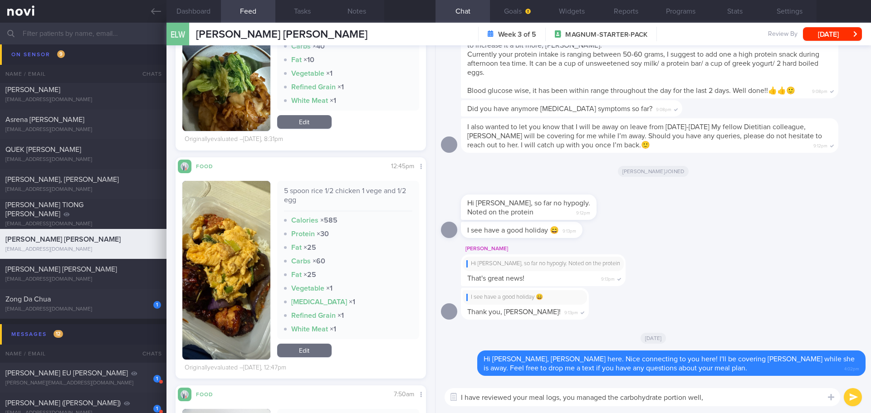
click at [721, 394] on textarea "I have reviewed your meal logs, you managed the carbohydrate portion well," at bounding box center [643, 397] width 396 height 18
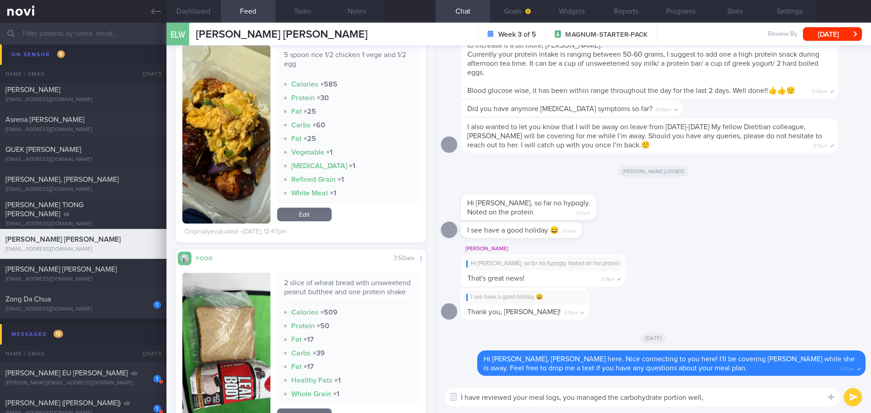
scroll to position [1315, 0]
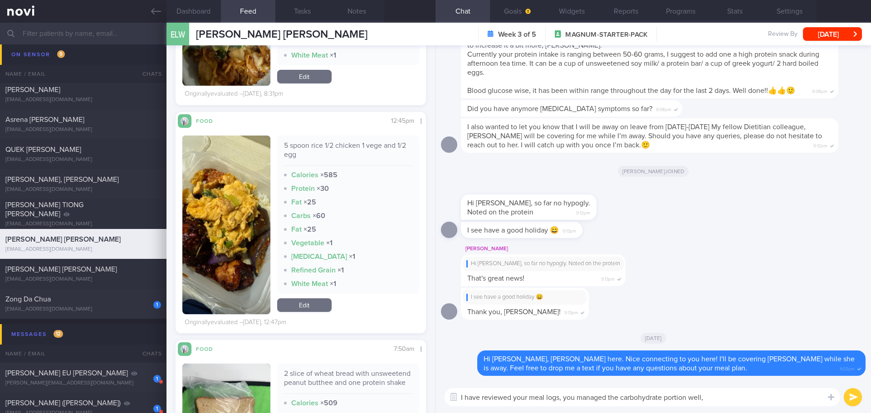
click at [254, 222] on button "button" at bounding box center [226, 225] width 88 height 179
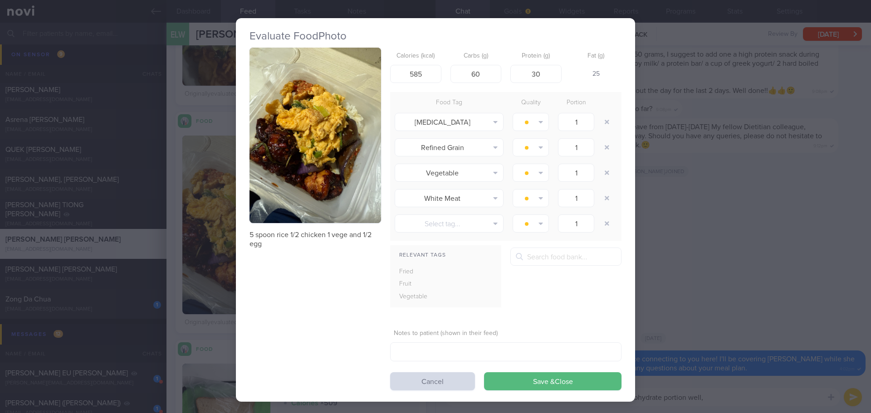
click at [301, 156] on button "button" at bounding box center [315, 136] width 132 height 176
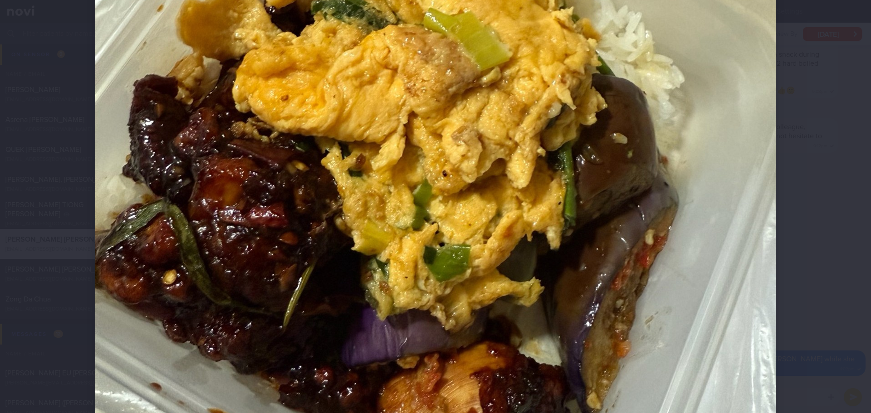
scroll to position [272, 0]
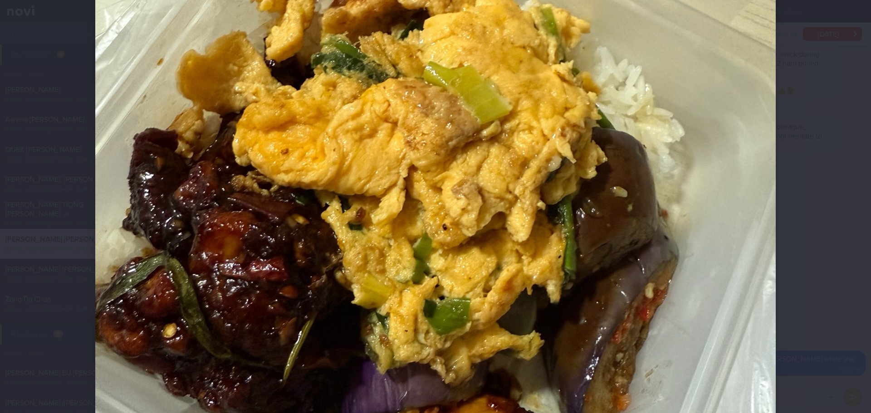
click at [787, 151] on div at bounding box center [435, 218] width 753 height 980
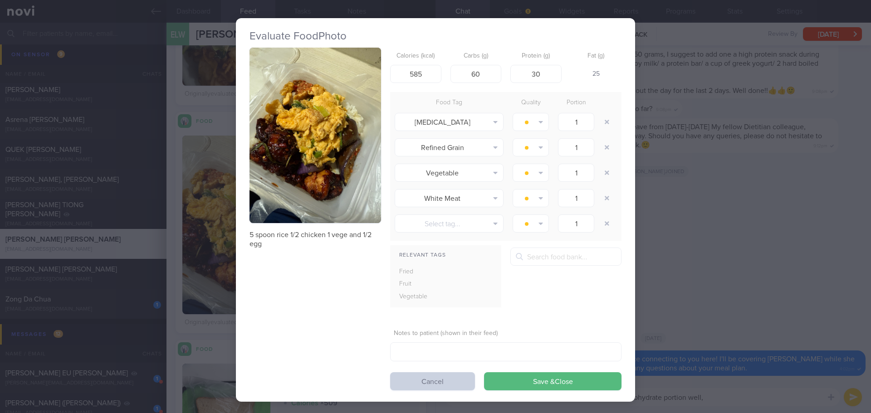
click at [447, 378] on button "Cancel" at bounding box center [432, 381] width 85 height 18
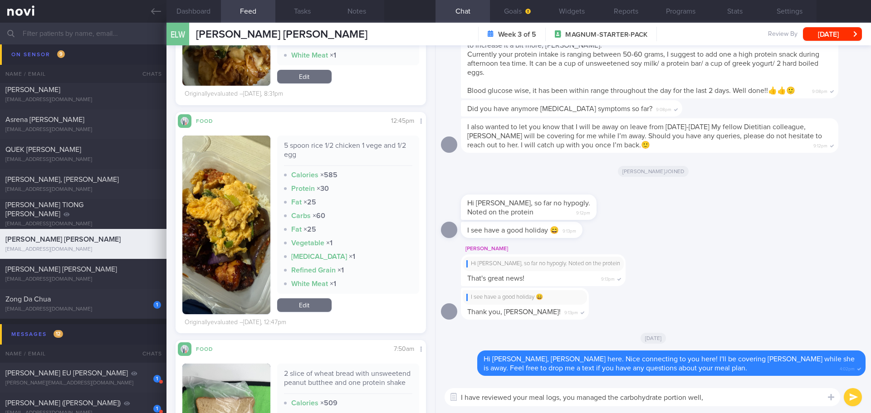
click at [734, 401] on textarea "I have reviewed your meal logs, you managed the carbohydrate portion well," at bounding box center [643, 397] width 396 height 18
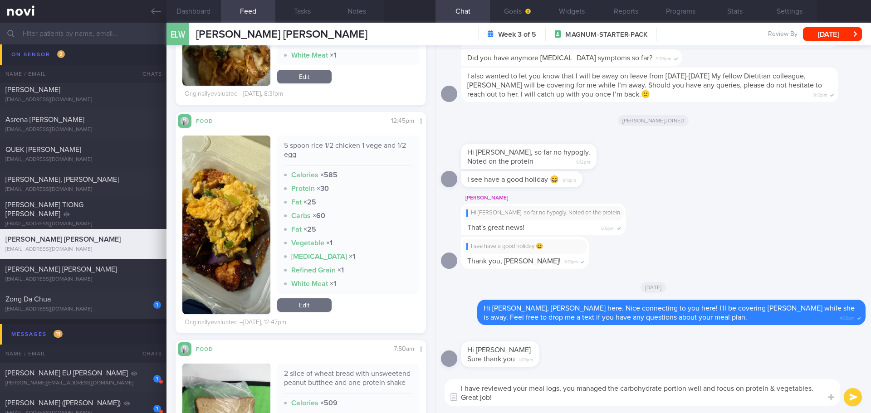
type textarea "I have reviewed your meal logs, you managed the carbohydrate portion well and f…"
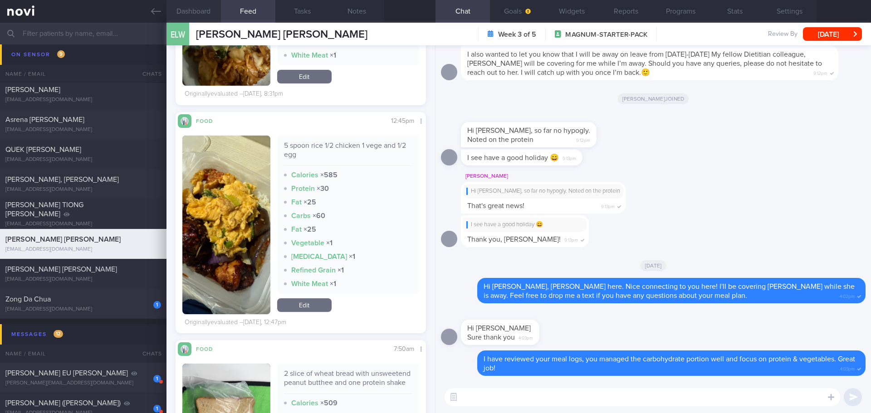
click at [194, 15] on button "Dashboard" at bounding box center [193, 11] width 54 height 23
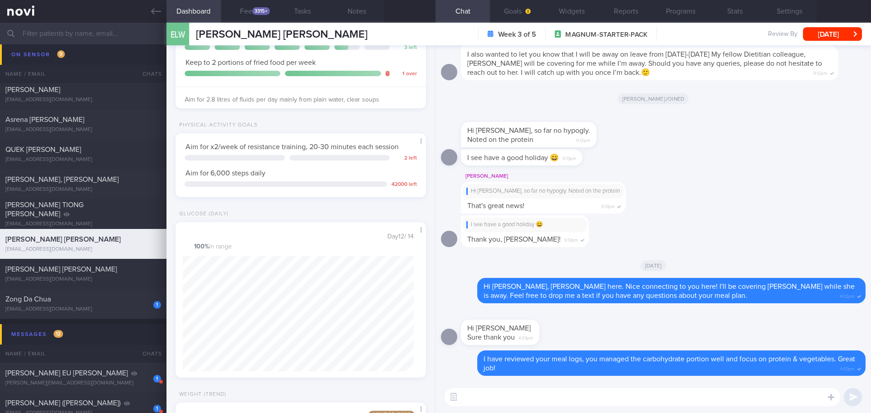
scroll to position [342, 0]
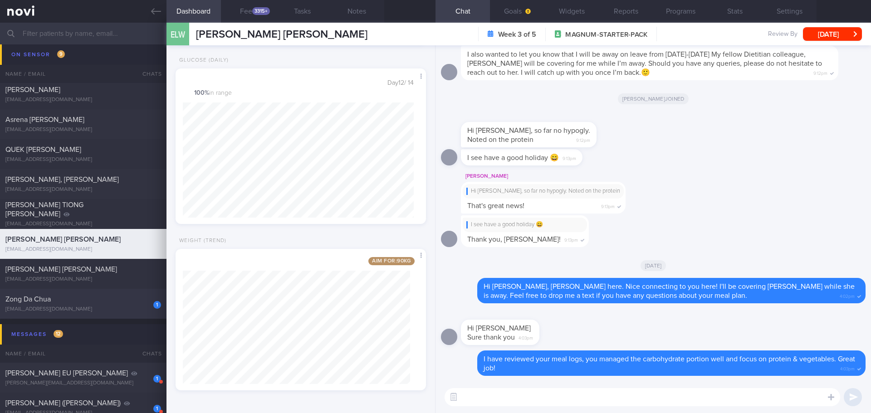
click at [79, 296] on div "Zong Da Chua" at bounding box center [81, 299] width 153 height 9
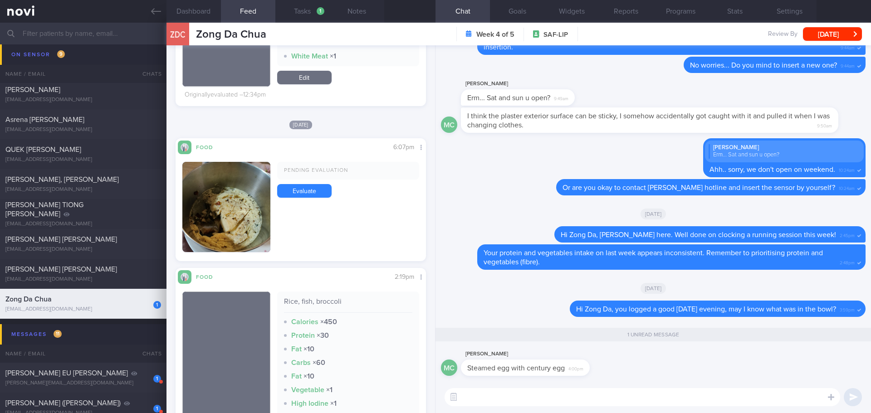
scroll to position [408, 0]
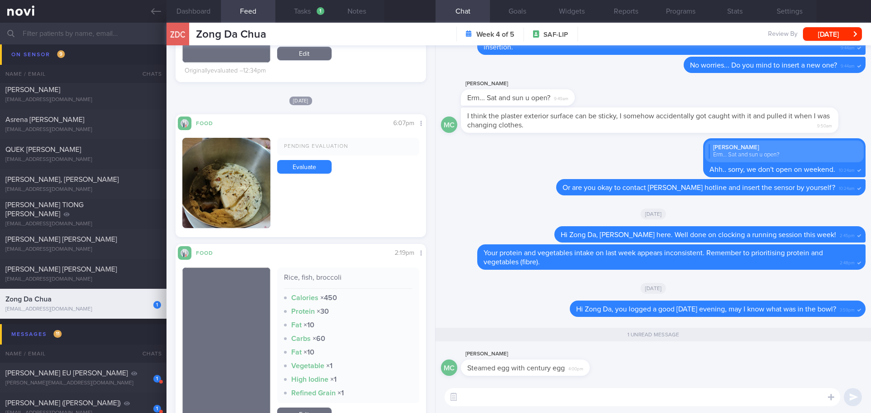
click at [509, 400] on textarea at bounding box center [643, 397] width 396 height 18
type textarea "Ahh I see.. did you have this only for dinner?"
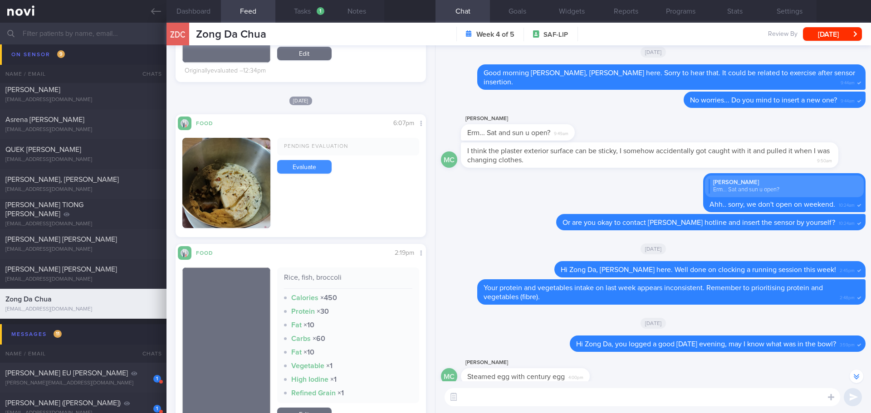
scroll to position [-46, 0]
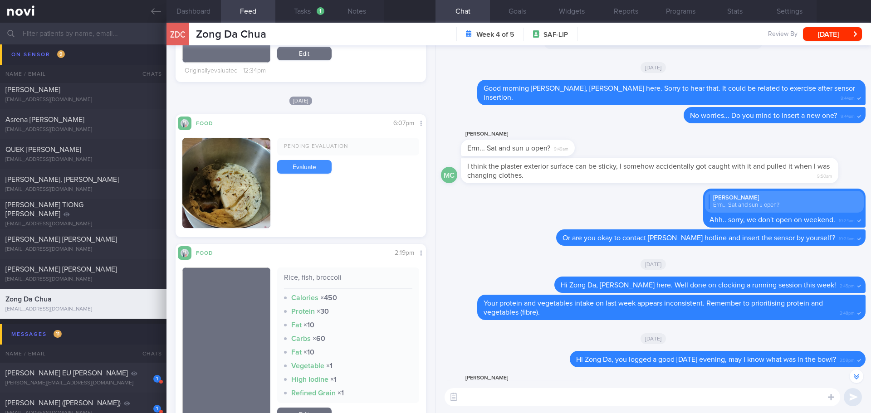
click at [301, 165] on link "Evaluate" at bounding box center [304, 167] width 54 height 14
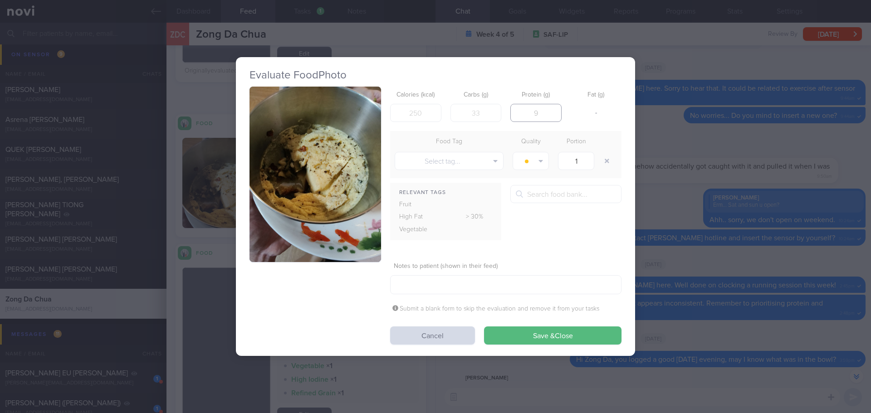
click at [531, 115] on input "number" at bounding box center [535, 113] width 51 height 18
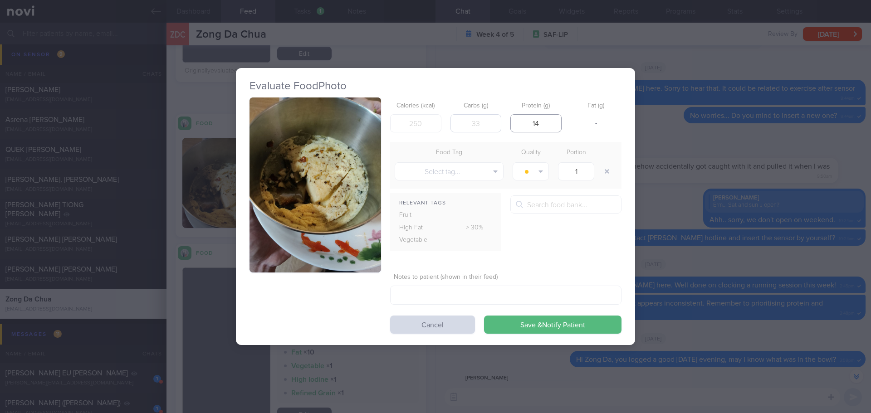
type input "14"
click at [472, 122] on input "number" at bounding box center [475, 123] width 51 height 18
click at [419, 127] on input "number" at bounding box center [415, 123] width 51 height 18
type input "110"
click at [484, 117] on input "number" at bounding box center [475, 123] width 51 height 18
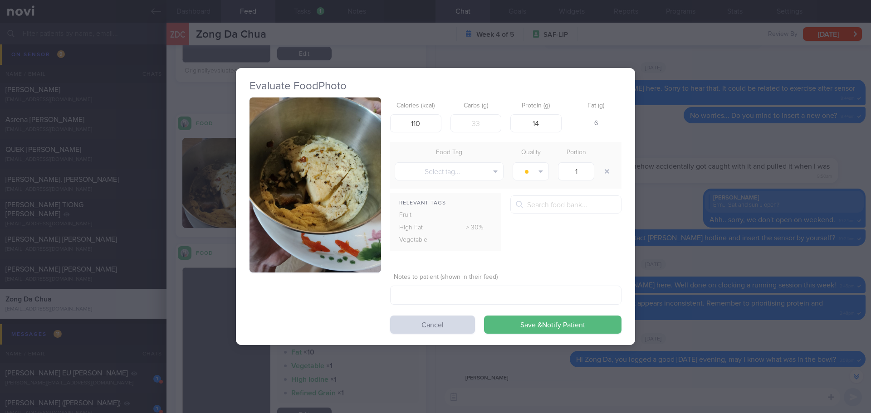
click at [478, 147] on div "Food Tag" at bounding box center [449, 153] width 118 height 13
click at [554, 326] on button "Save & Notify Patient" at bounding box center [552, 325] width 137 height 18
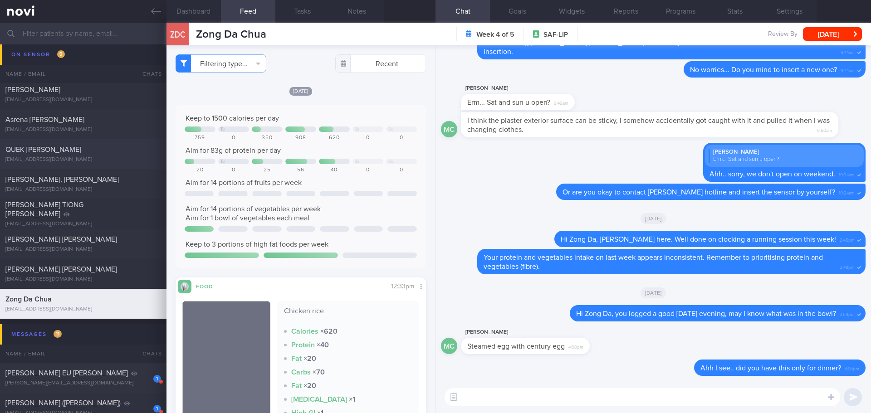
click at [67, 151] on div "QUEK [PERSON_NAME]" at bounding box center [81, 149] width 153 height 9
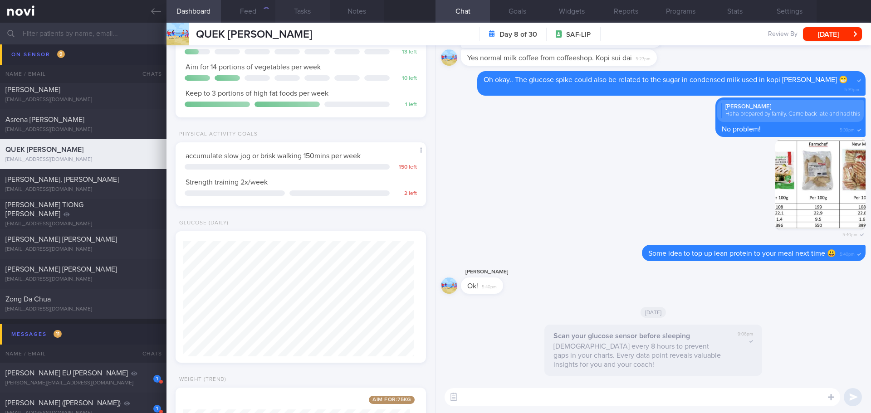
scroll to position [385, 0]
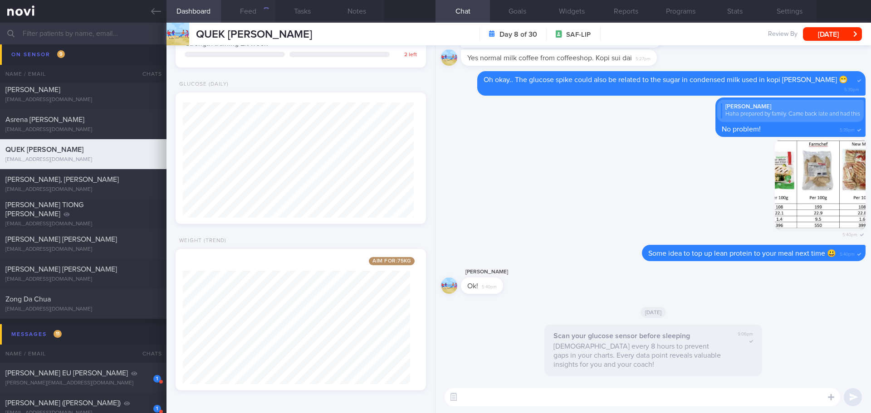
click at [255, 5] on button "Feed" at bounding box center [248, 11] width 54 height 23
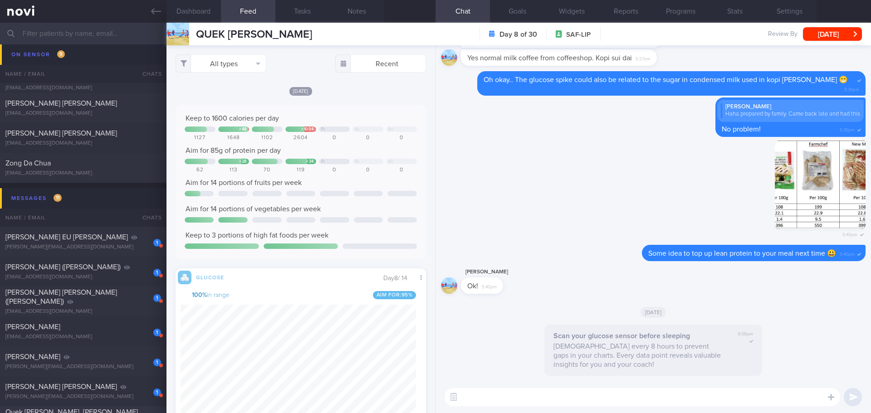
scroll to position [453557, 453383]
click at [244, 64] on button "All types" at bounding box center [221, 63] width 91 height 18
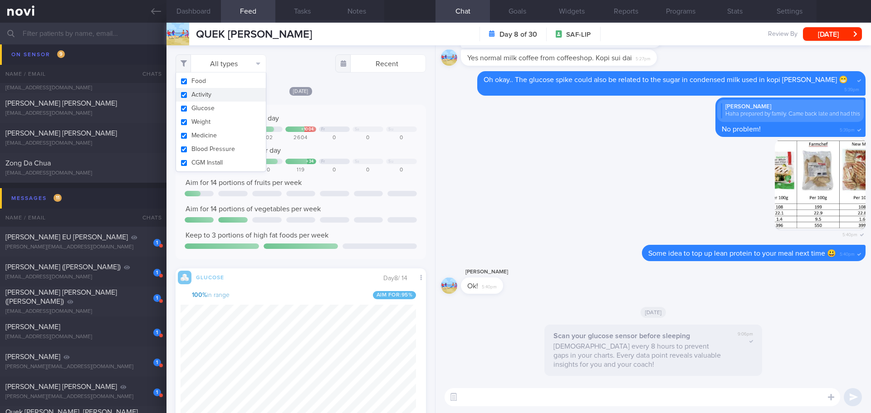
click at [221, 96] on button "Activity" at bounding box center [221, 95] width 90 height 14
checkbox input "false"
click at [331, 94] on div "[DATE]" at bounding box center [301, 91] width 250 height 10
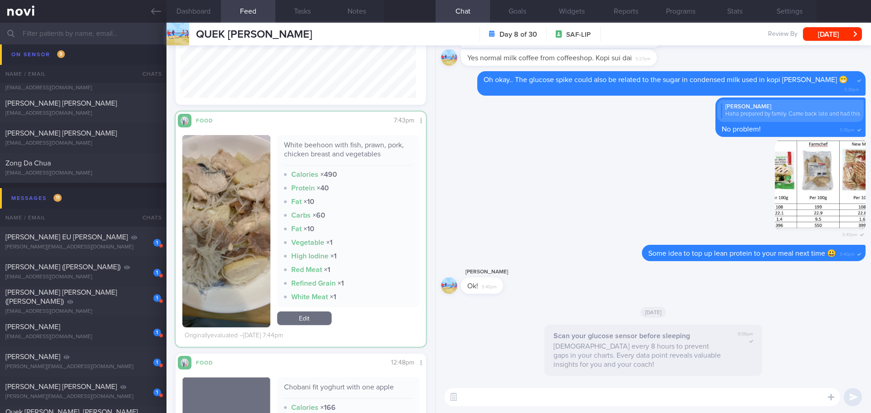
click at [237, 200] on button "button" at bounding box center [226, 231] width 88 height 192
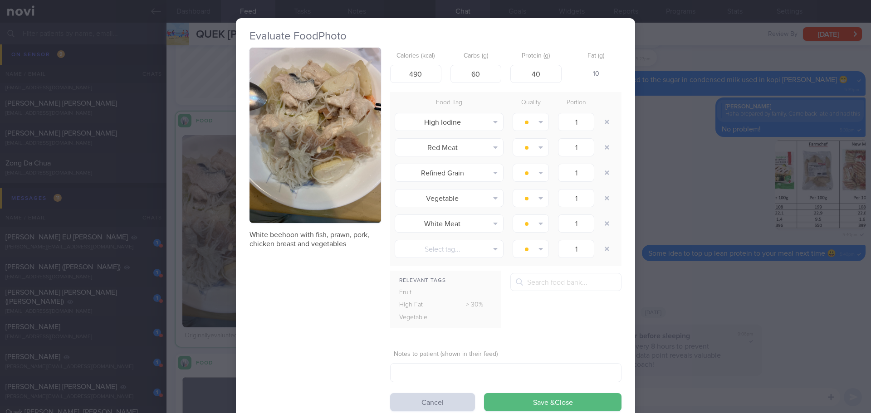
click at [288, 150] on button "button" at bounding box center [315, 136] width 132 height 176
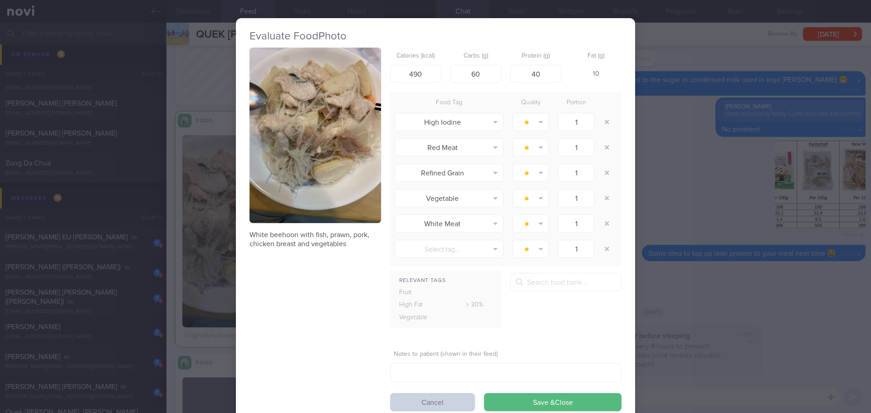
drag, startPoint x: 431, startPoint y: 402, endPoint x: 425, endPoint y: 396, distance: 9.3
click at [431, 401] on button "Cancel" at bounding box center [432, 402] width 85 height 18
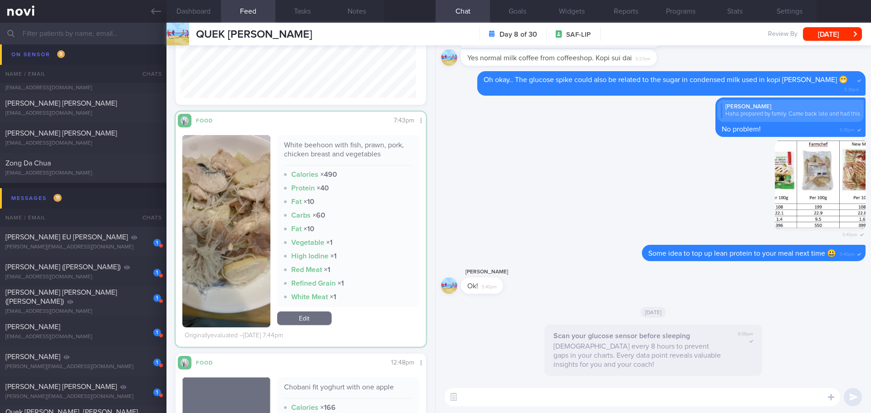
click at [255, 223] on button "button" at bounding box center [226, 231] width 88 height 192
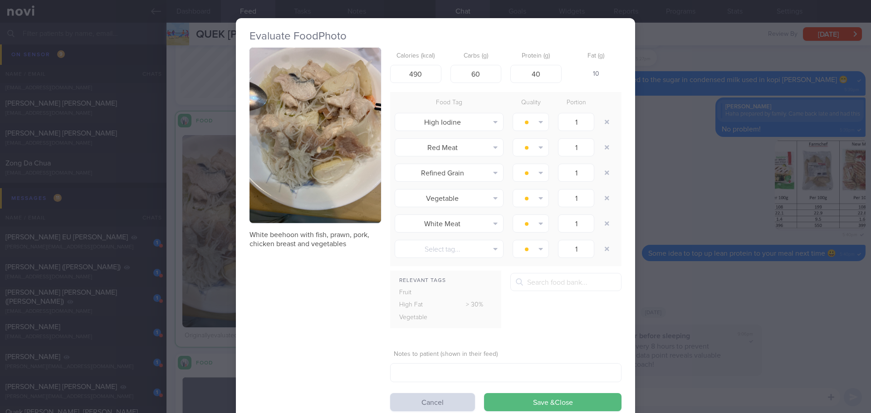
click at [320, 162] on button "button" at bounding box center [315, 136] width 132 height 176
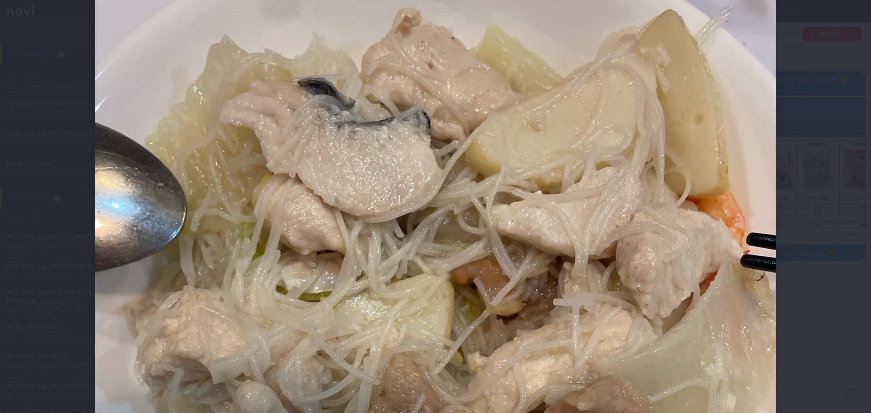
click at [808, 208] on div at bounding box center [435, 399] width 753 height 980
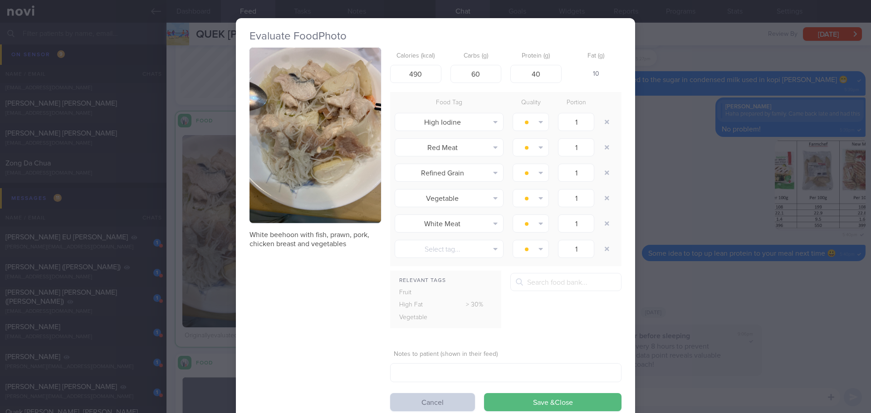
click at [454, 404] on button "Cancel" at bounding box center [432, 402] width 85 height 18
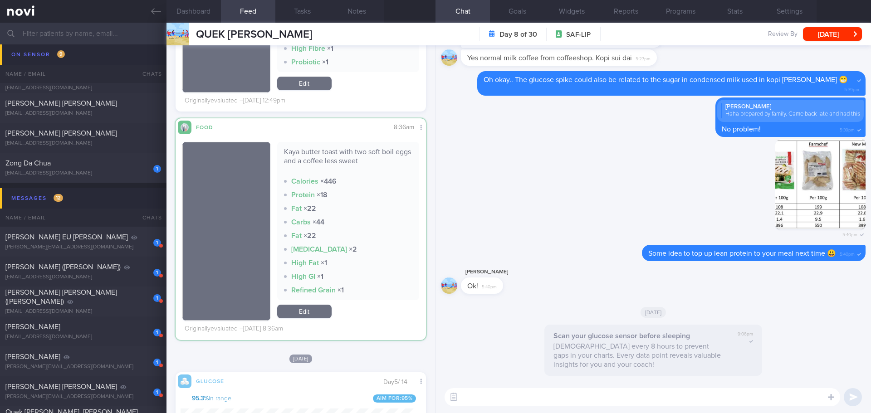
scroll to position [148, 236]
click at [568, 401] on textarea at bounding box center [643, 397] width 396 height 18
click at [820, 377] on label at bounding box center [819, 370] width 18 height 18
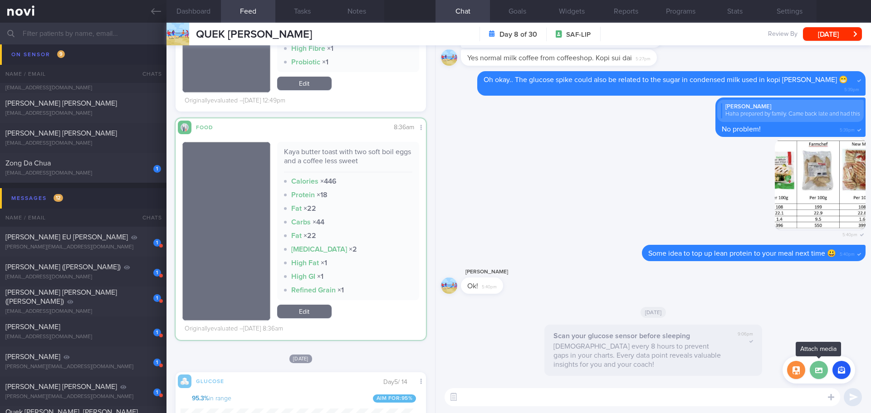
click at [0, 0] on input "file" at bounding box center [0, 0] width 0 height 0
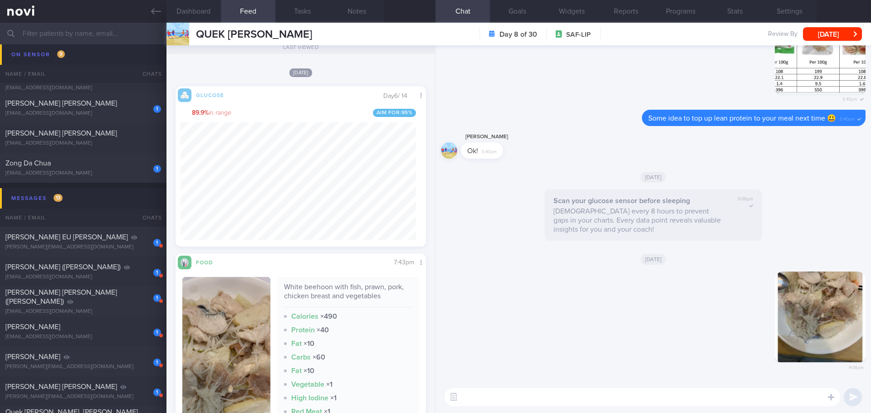
click at [528, 397] on textarea at bounding box center [643, 397] width 396 height 18
click at [692, 396] on textarea "Hi Jun Peng, it seems that this meal increased your glucose level from" at bounding box center [643, 397] width 396 height 18
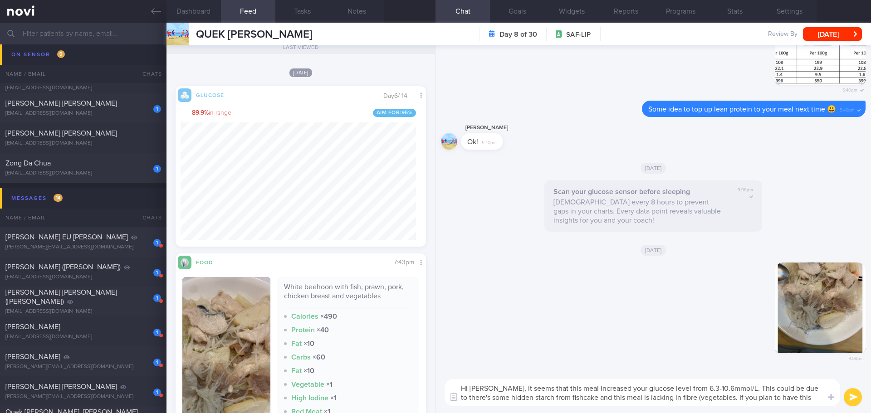
scroll to position [0, 0]
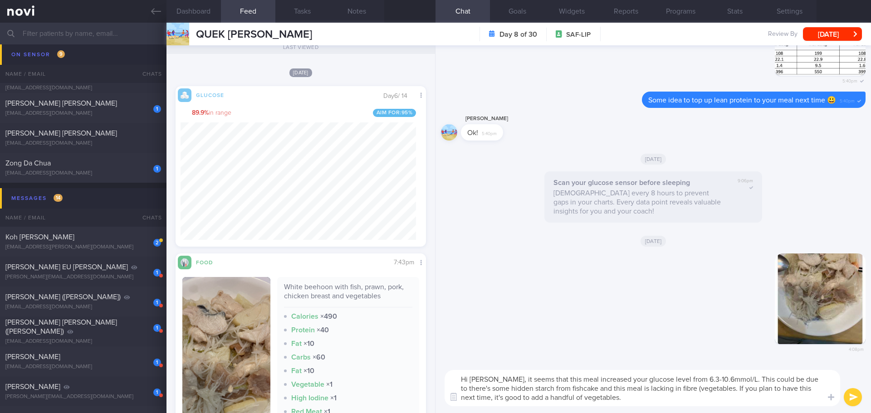
type textarea "Hi [PERSON_NAME], it seems that this meal increased your glucose level from 6.3…"
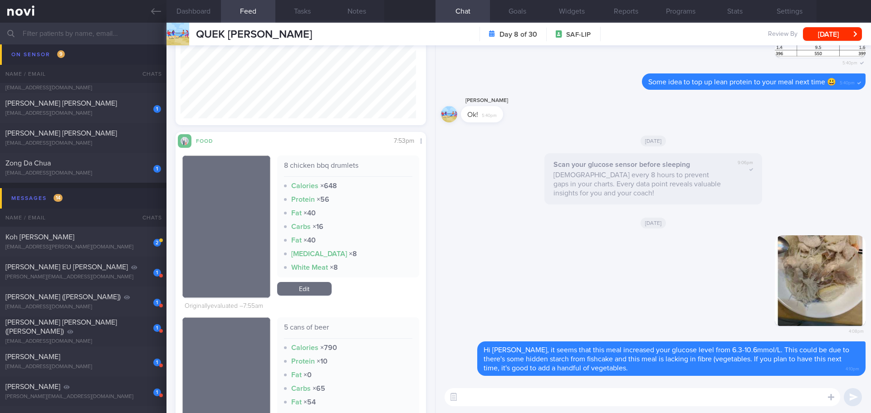
scroll to position [524, 0]
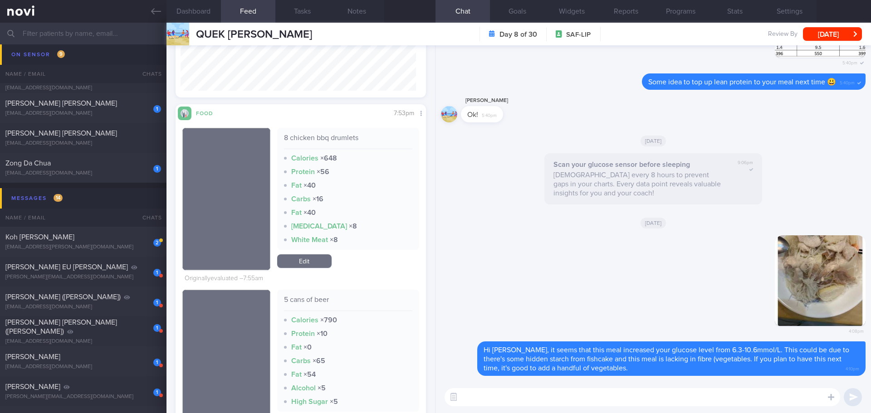
click at [531, 401] on textarea at bounding box center [643, 397] width 396 height 18
type textarea "H"
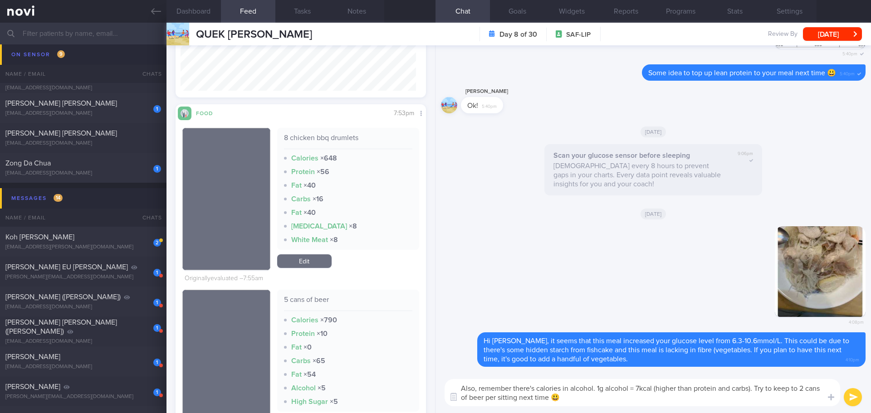
type textarea "Also, remember there's calories in alcohol. 1g alcohol = 7kcal (higher than pro…"
click at [859, 395] on button "submit" at bounding box center [853, 397] width 18 height 18
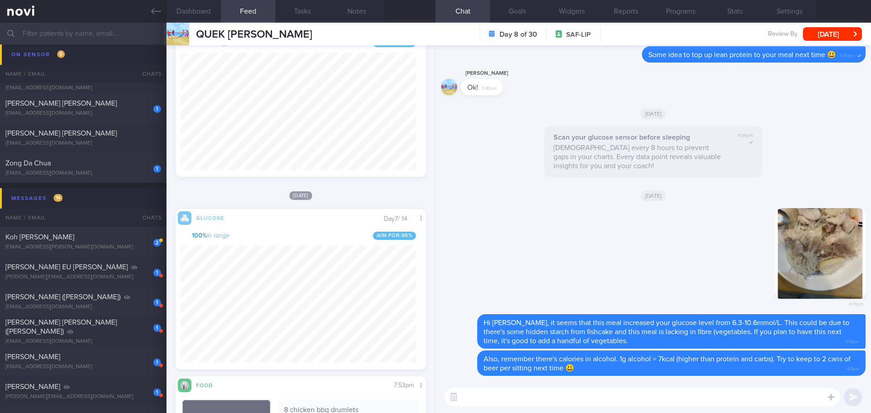
scroll to position [71, 0]
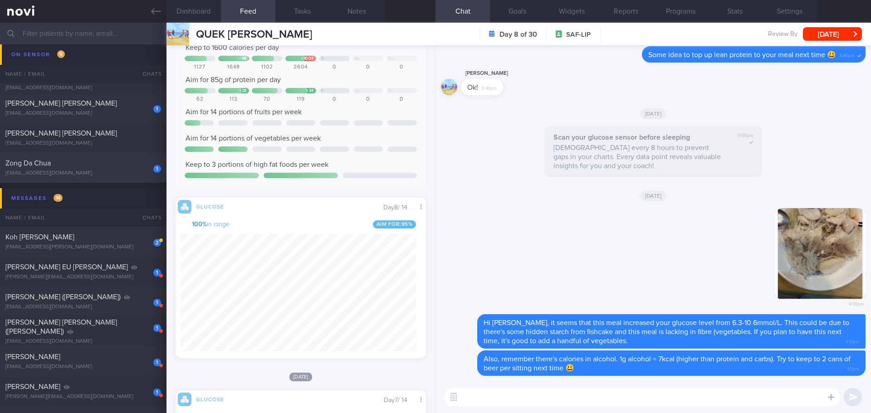
click at [119, 173] on div "[EMAIL_ADDRESS][DOMAIN_NAME]" at bounding box center [83, 173] width 156 height 7
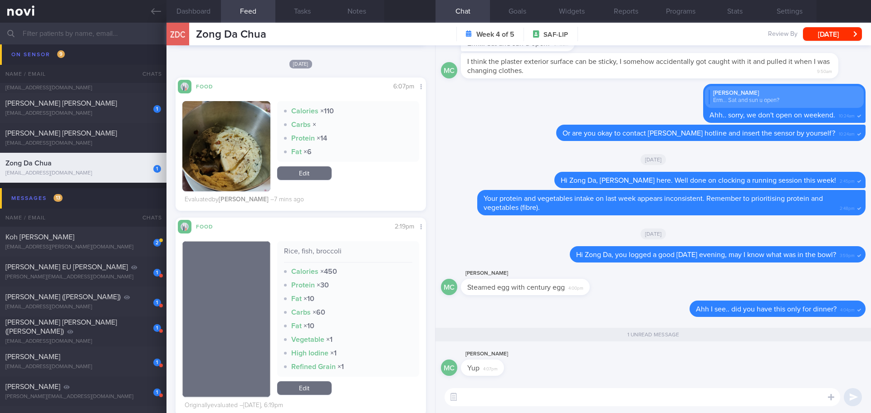
scroll to position [499, 0]
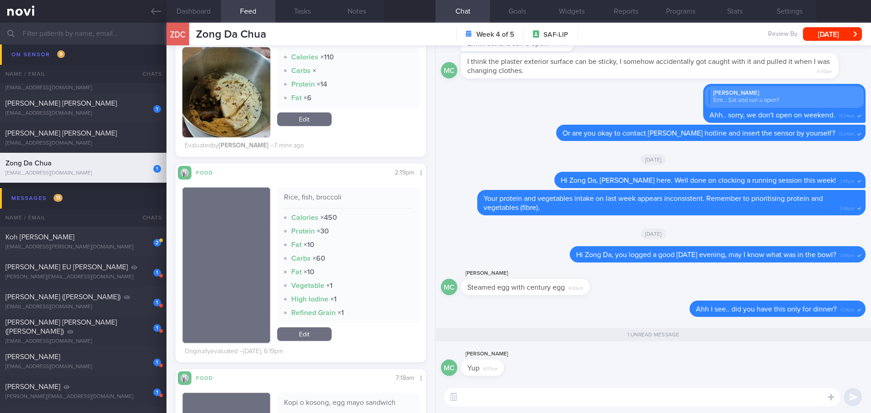
click at [492, 401] on textarea at bounding box center [643, 397] width 396 height 18
type textarea "Remember to keep to a balanced diet at lunch and dinner 😃"
click at [859, 393] on button "submit" at bounding box center [853, 397] width 18 height 18
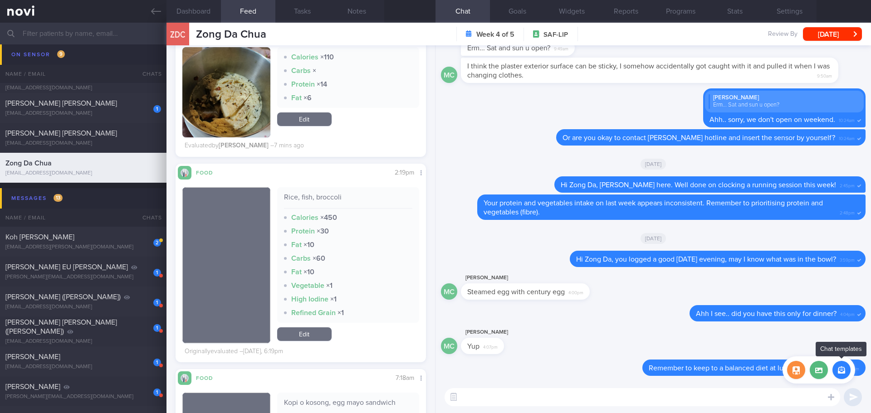
click at [841, 376] on button "button" at bounding box center [841, 370] width 18 height 18
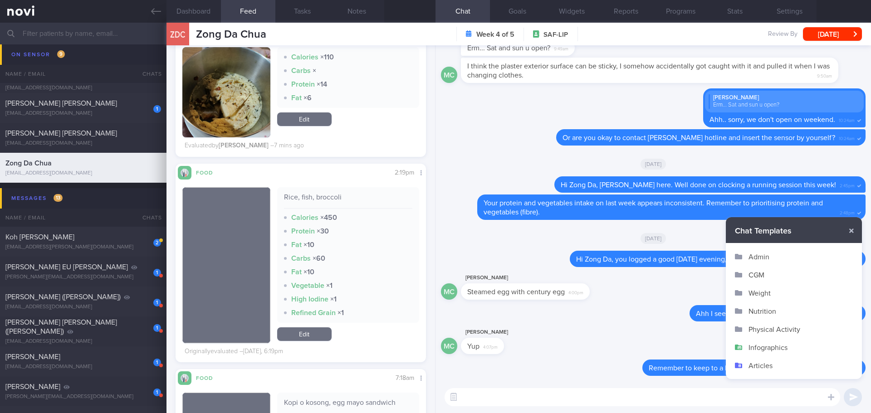
click at [763, 367] on button "Articles" at bounding box center [794, 366] width 136 height 18
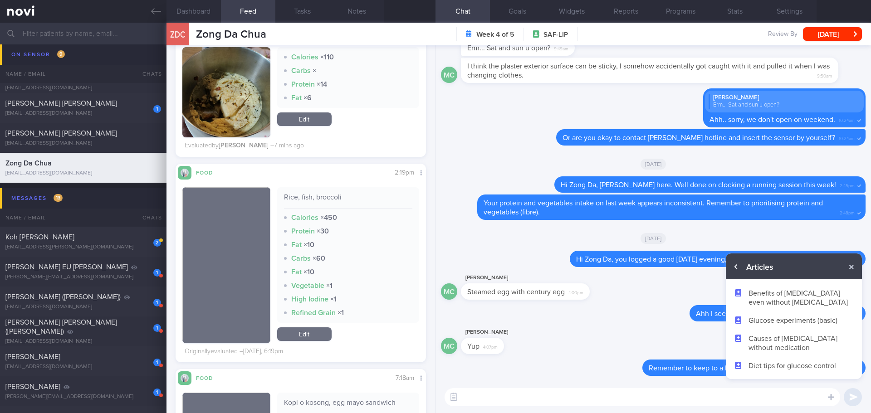
click at [732, 265] on button "button" at bounding box center [736, 267] width 16 height 16
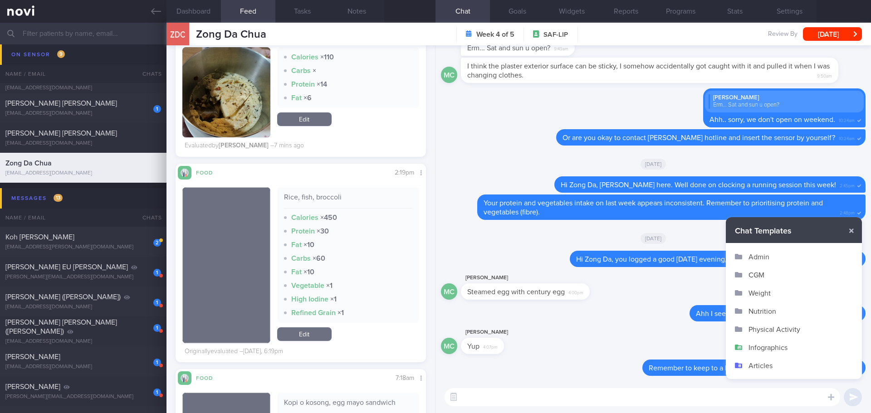
click at [763, 347] on button "Infographics" at bounding box center [794, 347] width 136 height 18
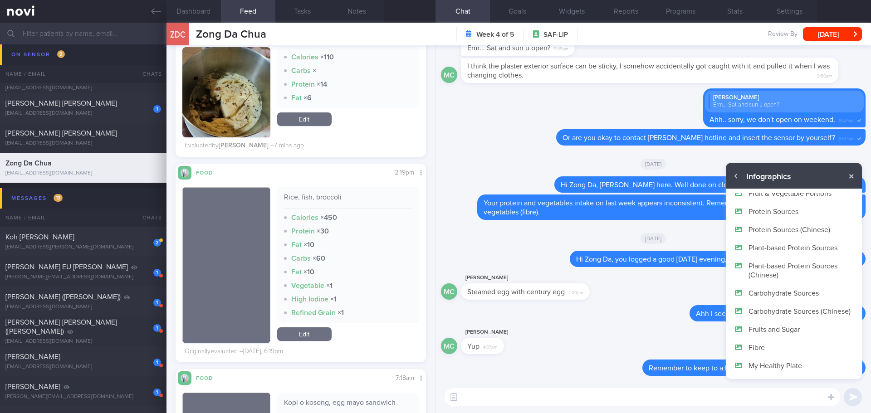
scroll to position [54, 0]
click at [769, 367] on button "My Healthy Plate" at bounding box center [794, 366] width 136 height 18
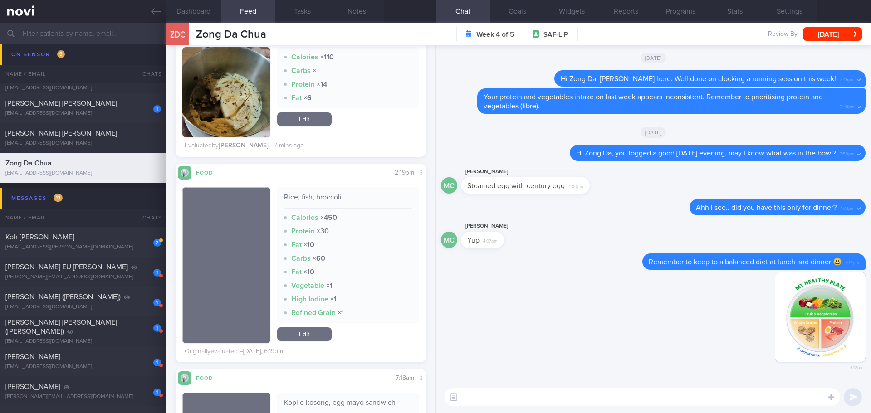
scroll to position [0, 0]
click at [822, 374] on label at bounding box center [819, 370] width 18 height 18
click at [0, 0] on input "file" at bounding box center [0, 0] width 0 height 0
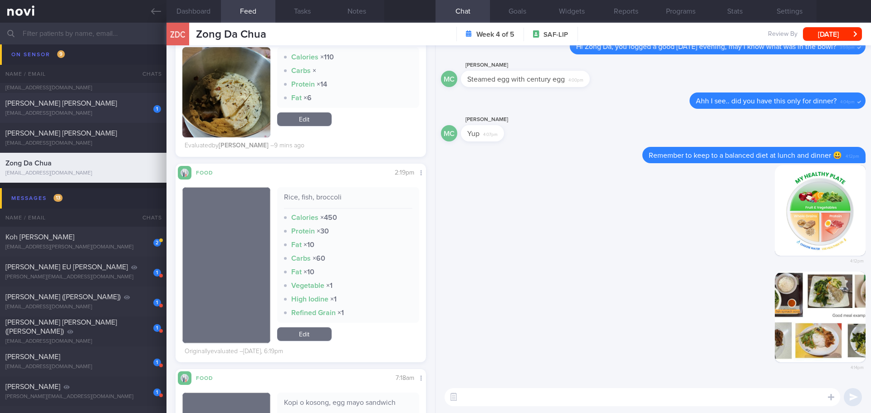
click at [55, 109] on div "1 Esther Lim Wei Shan estherweishan96@gmail.com" at bounding box center [83, 108] width 166 height 18
type input "[PERSON_NAME]'s case"
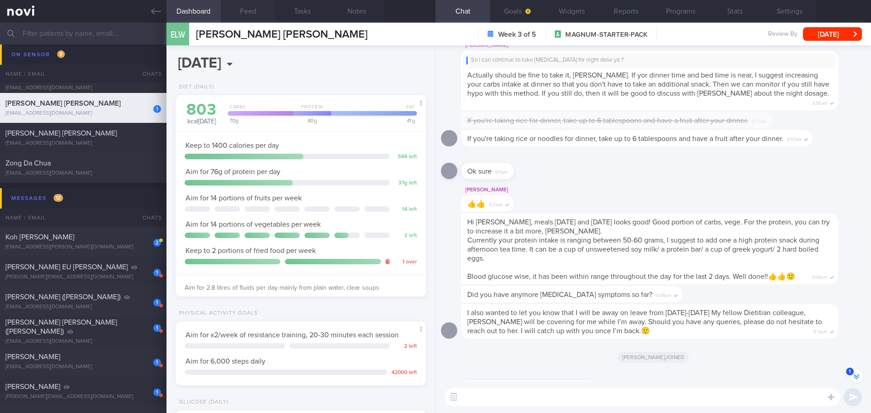
click at [244, 18] on button "Feed" at bounding box center [248, 11] width 54 height 23
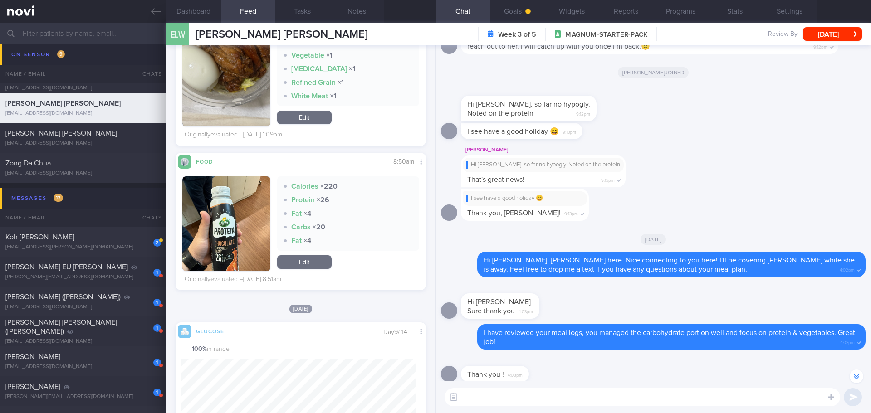
scroll to position [0, 0]
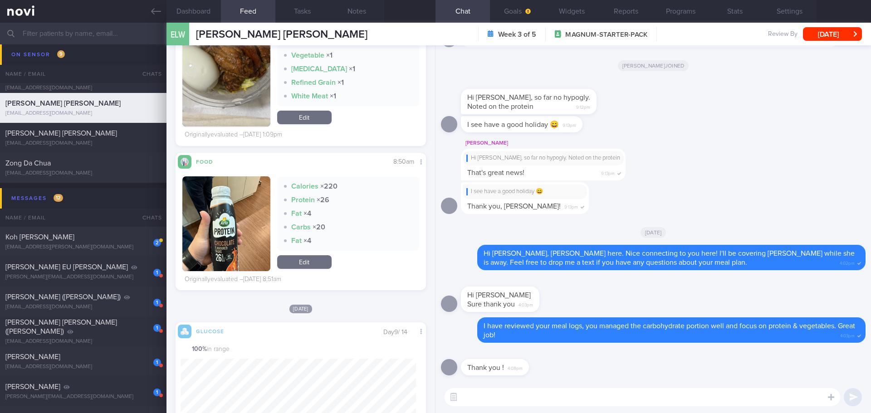
click at [527, 394] on textarea at bounding box center [643, 397] width 396 height 18
type textarea "No problem, [PERSON_NAME]. Have a great weekend 😃"
click at [670, 369] on div "Thank you ! 4:08pm" at bounding box center [653, 364] width 425 height 33
click at [696, 377] on div "Thank you ! 4:08pm" at bounding box center [653, 364] width 425 height 33
click at [713, 380] on div "Thank you ! 4:08pm" at bounding box center [653, 364] width 425 height 33
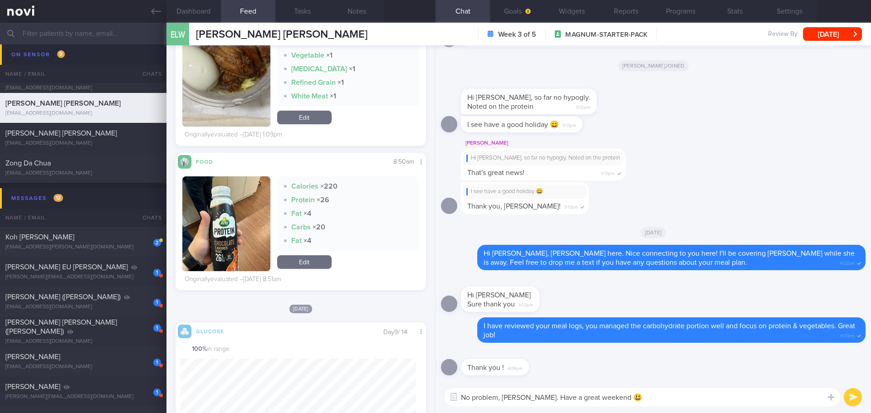
click at [731, 381] on div "No problem, Esther. Have a great weekend 😃 No problem, Esther. Have a great wee…" at bounding box center [652, 397] width 435 height 32
click at [847, 398] on button "submit" at bounding box center [853, 397] width 18 height 18
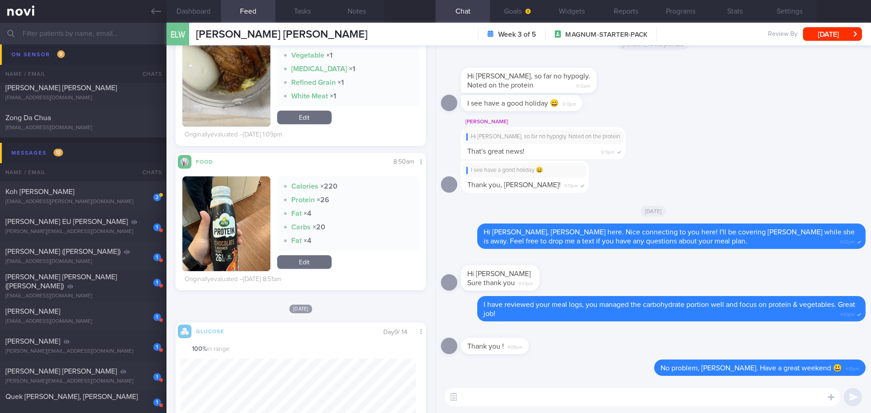
scroll to position [0, 0]
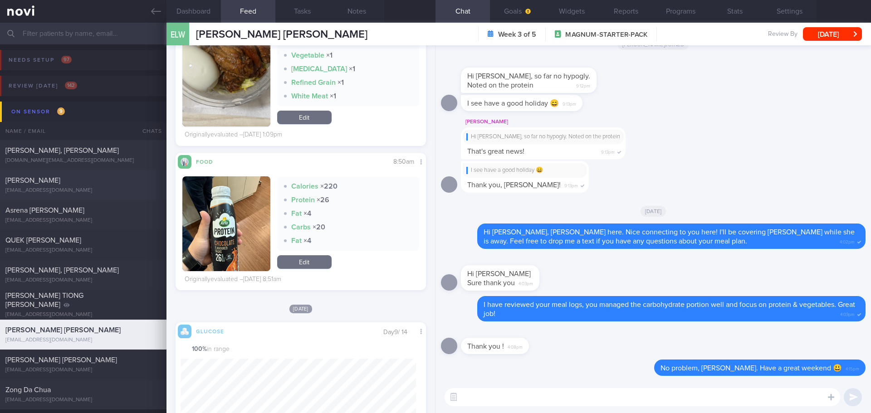
click at [100, 182] on div "[PERSON_NAME]" at bounding box center [81, 180] width 153 height 9
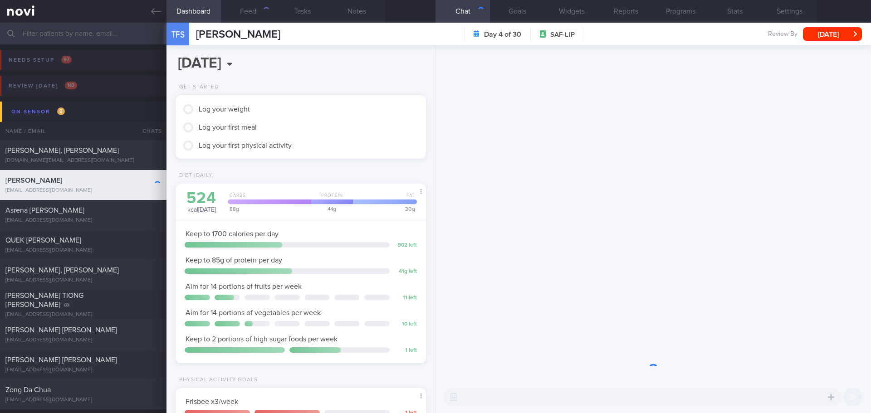
scroll to position [453488, 453387]
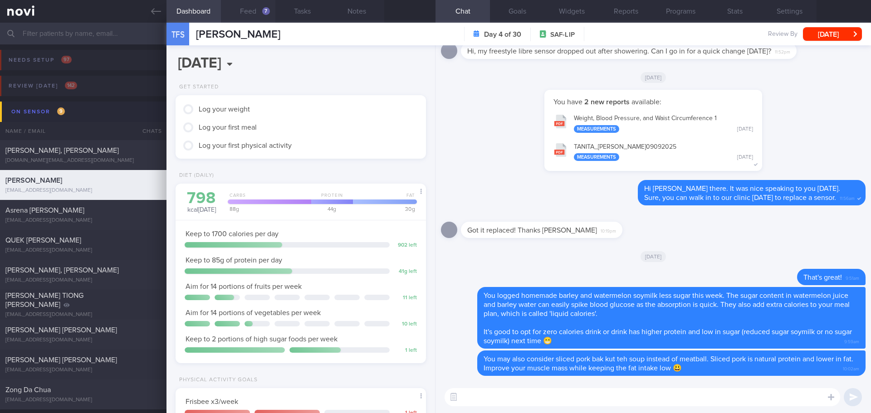
click at [251, 13] on button "Feed 7" at bounding box center [248, 11] width 54 height 23
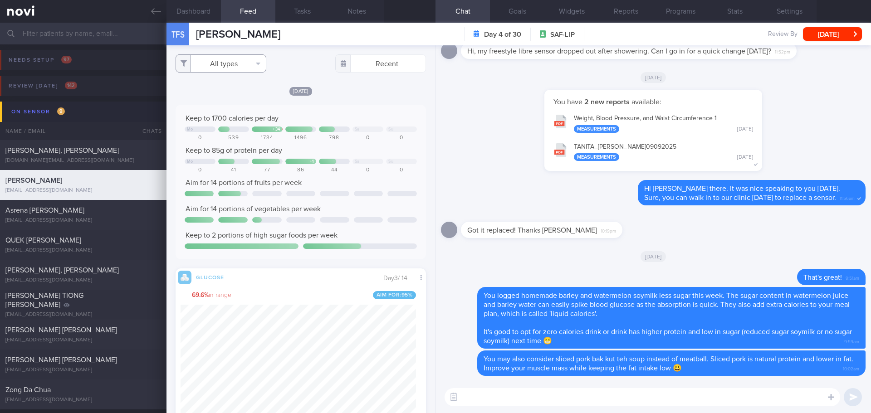
click at [238, 67] on button "All types" at bounding box center [221, 63] width 91 height 18
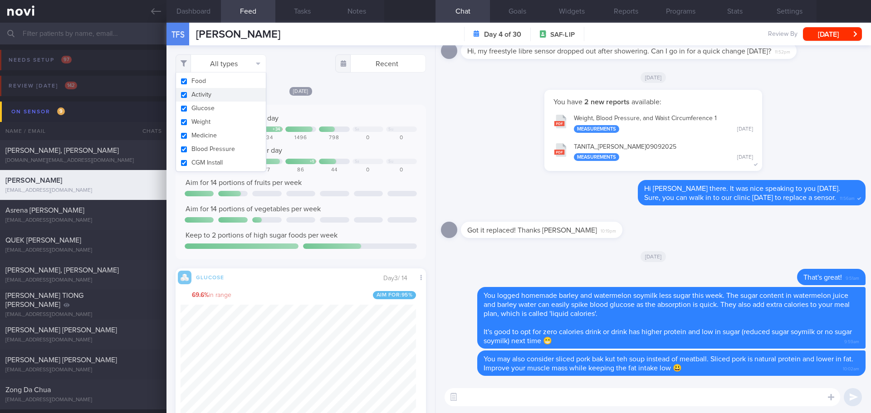
click at [224, 93] on button "Activity" at bounding box center [221, 95] width 90 height 14
checkbox input "false"
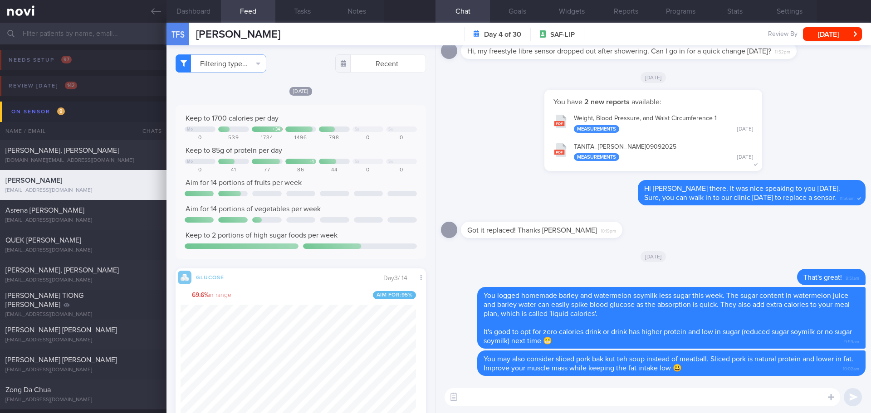
click at [348, 93] on div "[DATE]" at bounding box center [301, 91] width 250 height 10
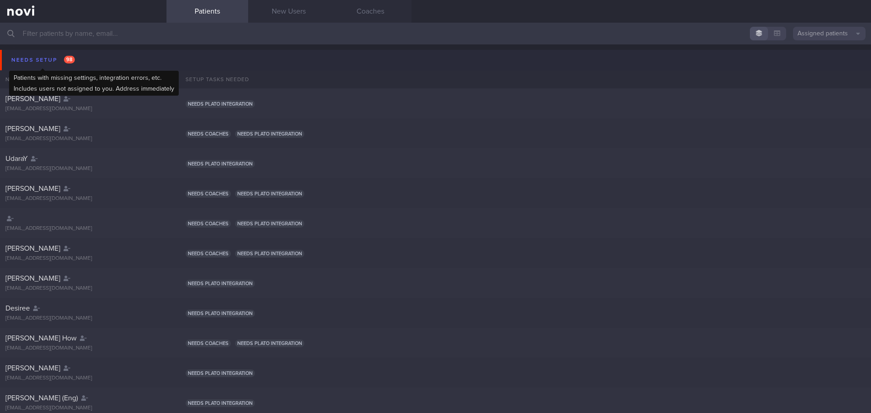
click at [51, 60] on div "Needs setup 98" at bounding box center [43, 60] width 68 height 12
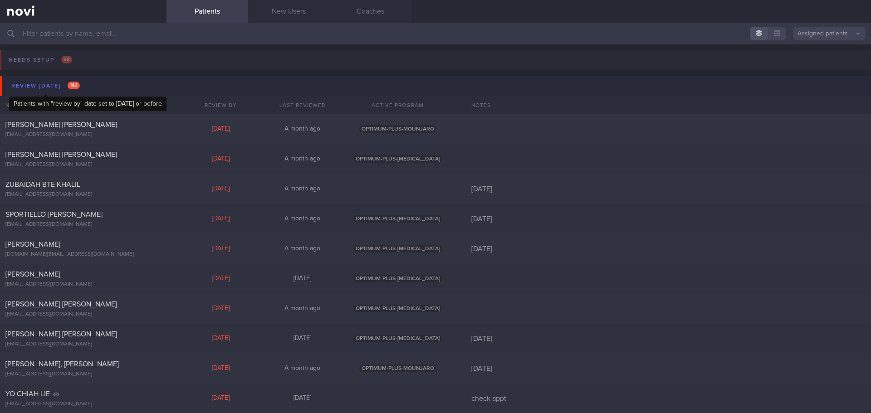
click at [50, 88] on div "Review today 142" at bounding box center [45, 86] width 73 height 12
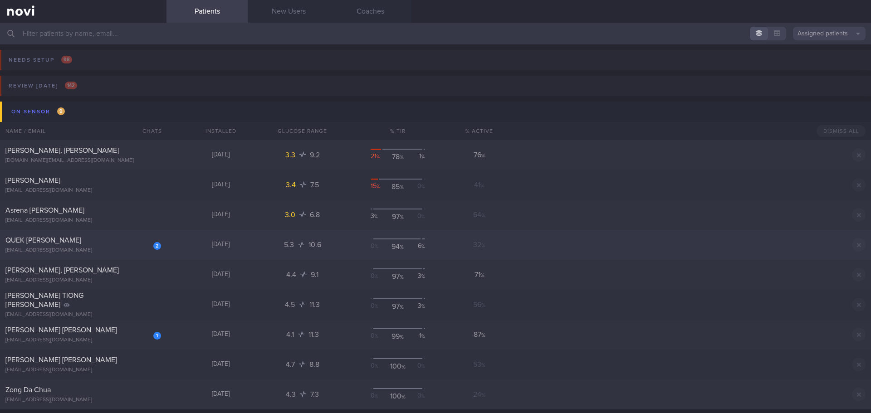
click at [63, 235] on div "2 QUEK JUN PENG quekjunpeng@gmail.com 8 days ago 5.3 10.6 0 % 94 % 6 % 32 % Dis…" at bounding box center [435, 245] width 871 height 30
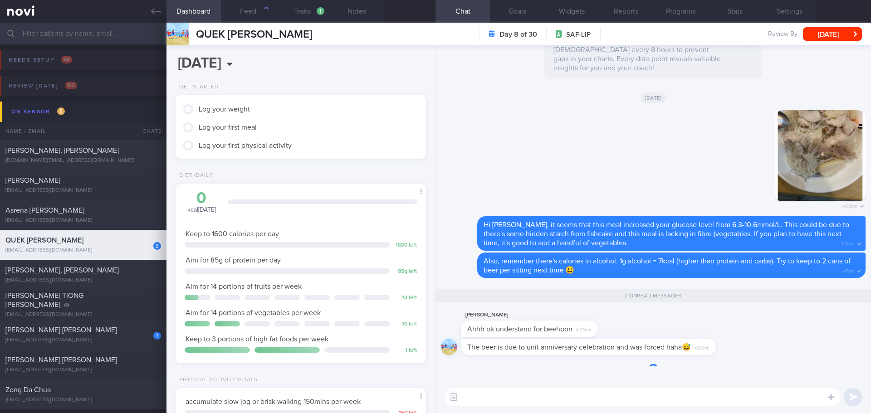
scroll to position [0, 0]
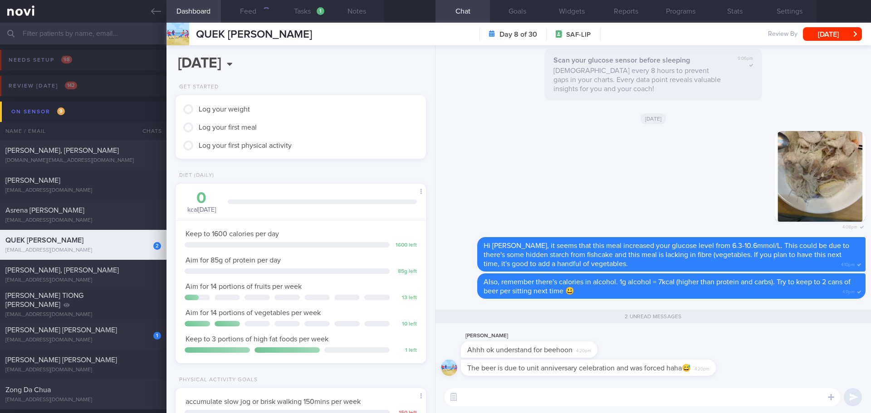
click at [581, 402] on textarea at bounding box center [643, 397] width 396 height 18
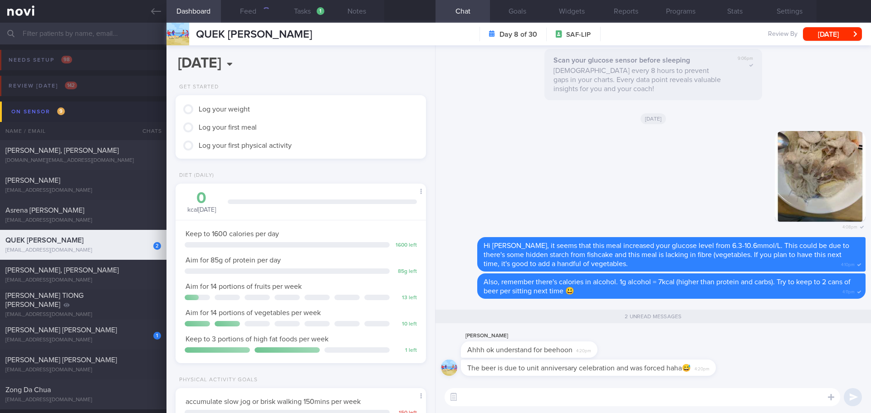
click at [581, 402] on textarea at bounding box center [643, 397] width 396 height 18
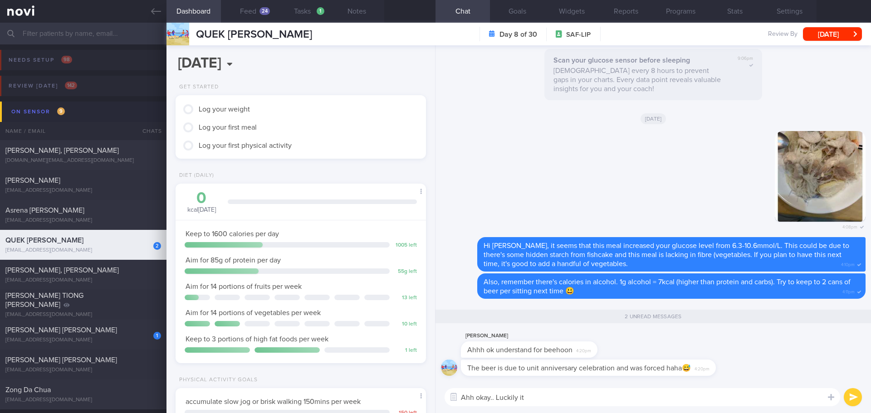
scroll to position [139, 231]
type textarea "Ahh okay.. Luckily it's occasionally only 😅"
click at [858, 396] on button "submit" at bounding box center [853, 397] width 18 height 18
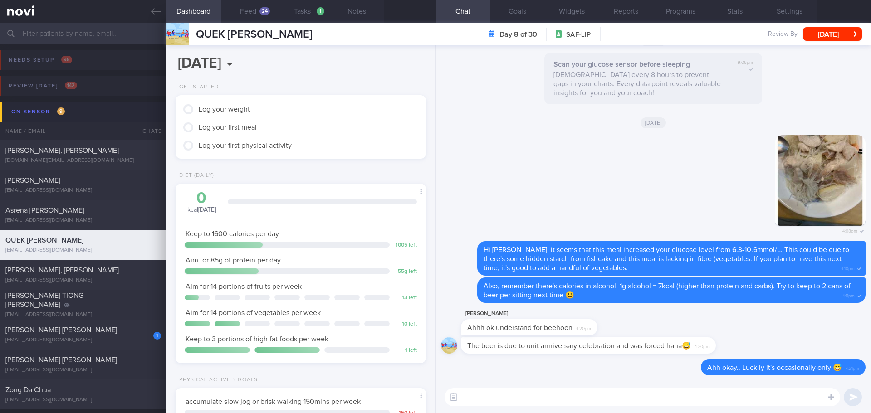
scroll to position [0, 0]
click at [704, 397] on textarea at bounding box center [643, 397] width 396 height 18
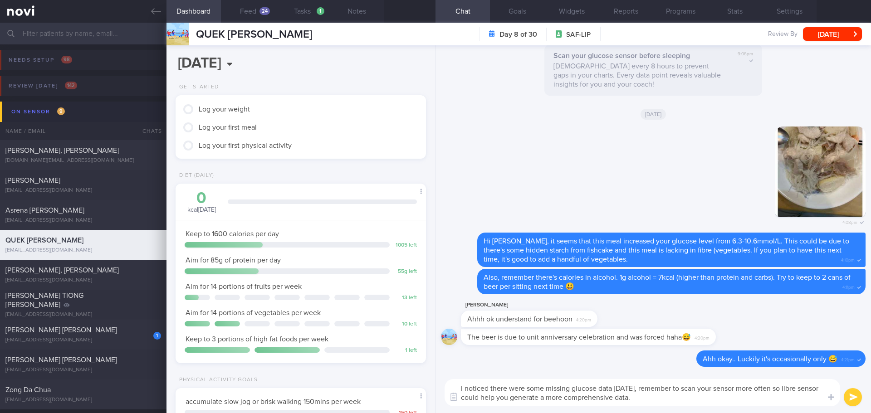
type textarea "I noticed there were some missing glucose data yesterday, remember to scan your…"
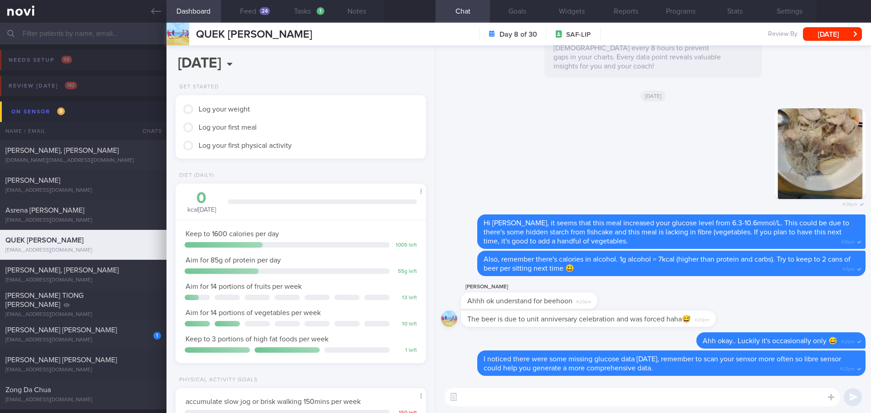
type textarea "B"
type textarea "U"
type textarea "t"
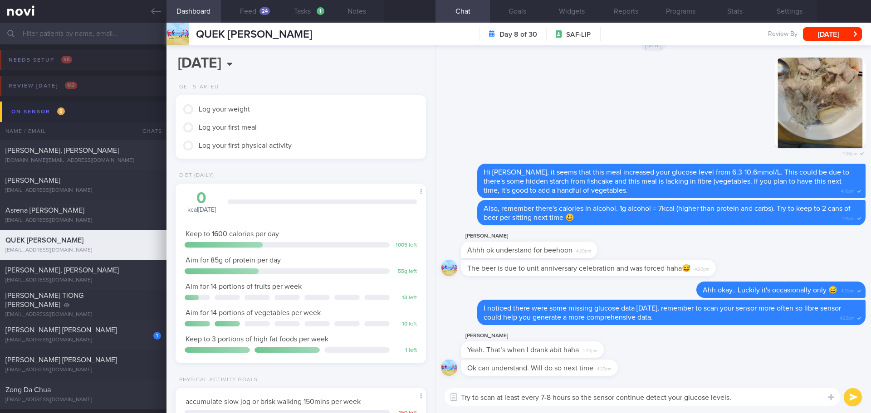
type textarea "Try to scan at least every 7-8 hours so the sensor continue detect your glucose…"
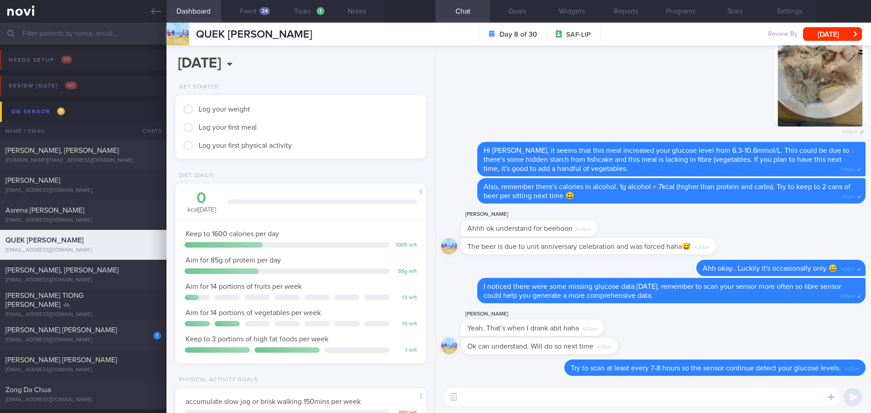
click at [641, 319] on div "Jun Peng Quek Yeah. That’s when I drank abit haha 4:22pm" at bounding box center [653, 323] width 425 height 29
click at [637, 326] on div "Jun Peng Quek Yeah. That’s when I drank abit haha 4:22pm" at bounding box center [653, 323] width 425 height 29
drag, startPoint x: 603, startPoint y: 326, endPoint x: 685, endPoint y: 330, distance: 82.2
click at [685, 330] on div "Jun Peng Quek Yeah. That’s when I drank abit haha 4:22pm" at bounding box center [653, 323] width 425 height 29
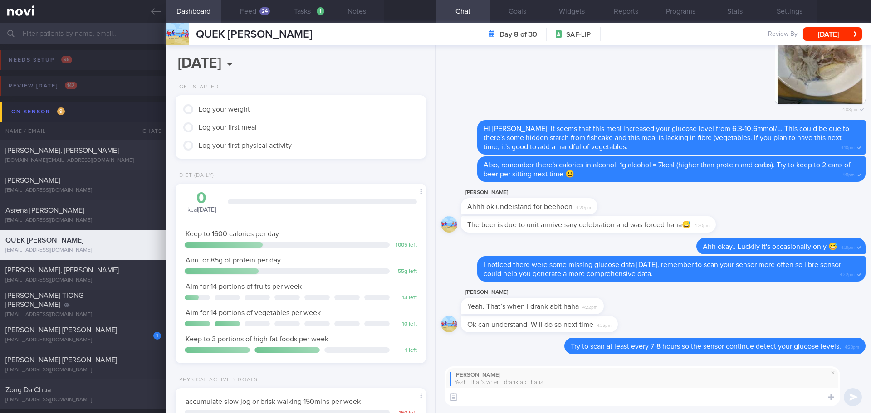
click at [654, 396] on textarea at bounding box center [643, 397] width 396 height 18
type textarea "Oppppsss. .. 😵‍💫"
click at [851, 398] on button "submit" at bounding box center [853, 397] width 18 height 18
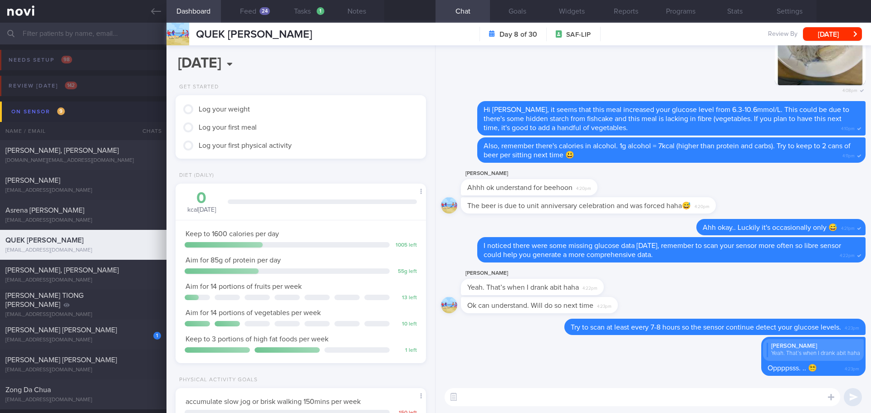
click at [737, 393] on textarea at bounding box center [643, 397] width 396 height 18
type textarea "f"
click at [255, 11] on button "Feed 24" at bounding box center [248, 11] width 54 height 23
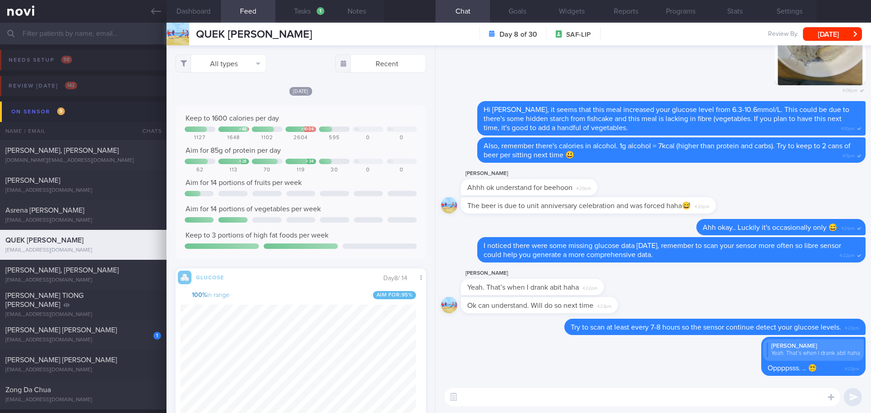
click at [262, 73] on div "All types Food Activity Glucose Weight Medicine Blood Pressure CGM Install Rece…" at bounding box center [300, 229] width 269 height 368
click at [264, 84] on div "All types Food Activity Glucose Weight Medicine Blood Pressure CGM Install Rece…" at bounding box center [300, 229] width 269 height 368
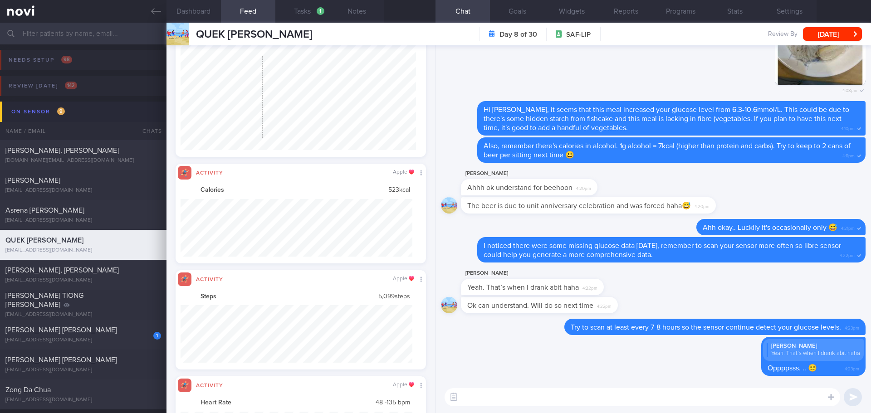
scroll to position [75, 0]
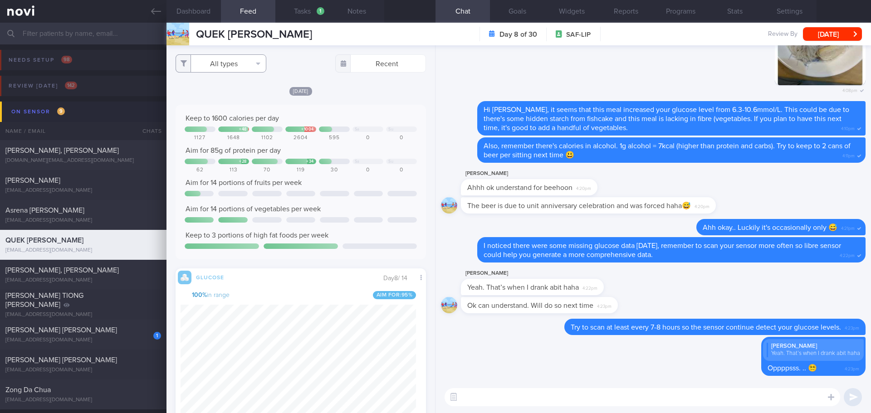
click at [258, 67] on button "All types" at bounding box center [221, 63] width 91 height 18
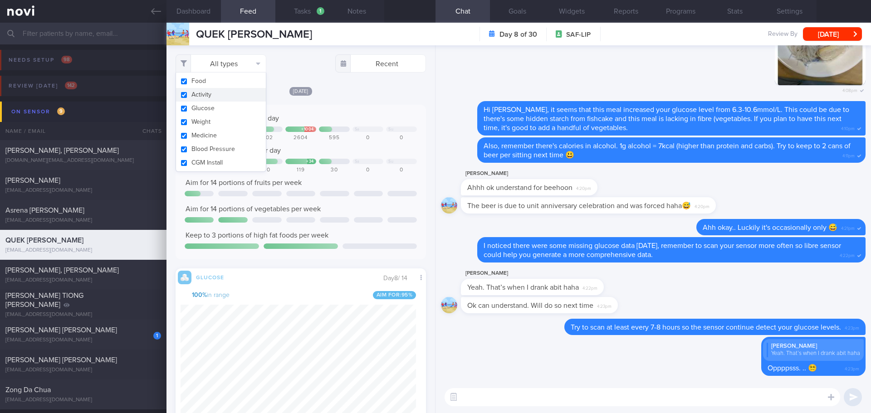
click at [235, 92] on button "Activity" at bounding box center [221, 95] width 90 height 14
checkbox input "false"
click at [331, 91] on div "[DATE]" at bounding box center [301, 91] width 250 height 10
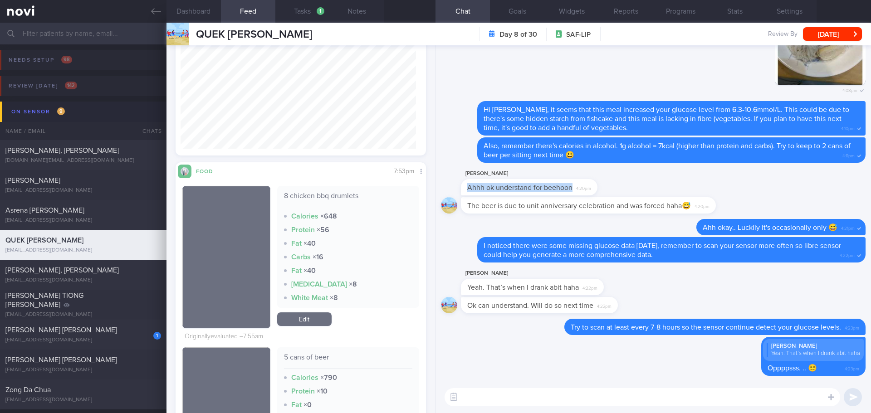
drag, startPoint x: 593, startPoint y: 188, endPoint x: 669, endPoint y: 193, distance: 75.5
click at [669, 193] on div "Jun Peng Quek Ahhh ok understand for beehoon 4:20pm" at bounding box center [653, 182] width 425 height 29
click at [664, 189] on div "Jun Peng Quek Ahhh ok understand for beehoon 4:20pm" at bounding box center [653, 182] width 425 height 29
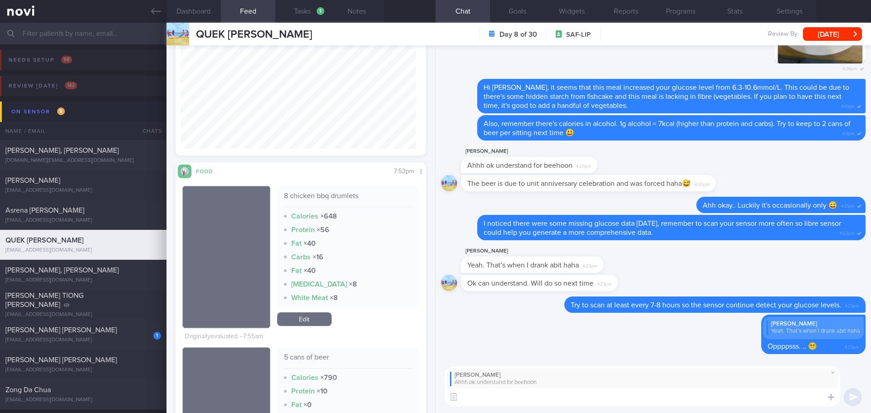
click at [543, 401] on textarea at bounding box center [643, 397] width 396 height 18
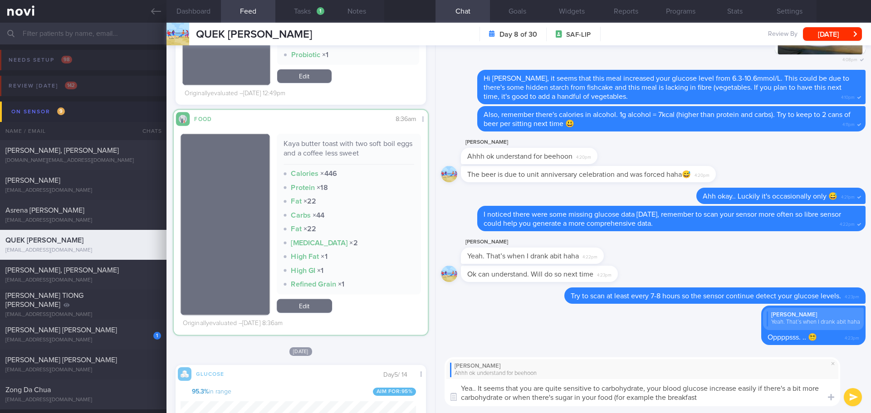
scroll to position [148, 236]
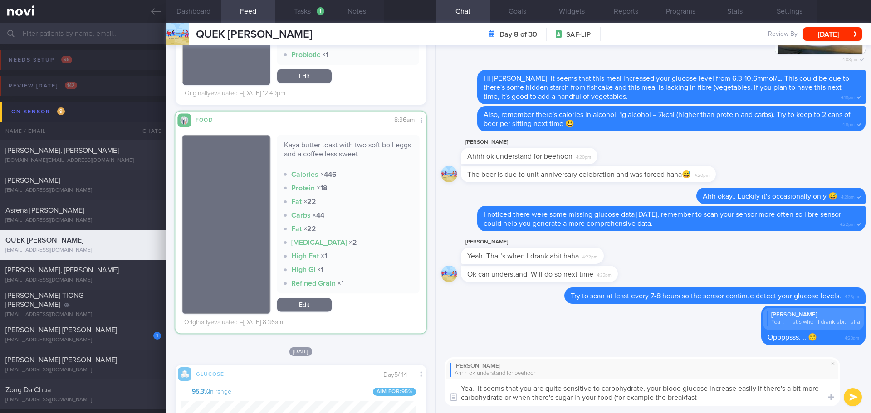
click at [710, 400] on textarea "Yea.. It seems that you are quite sensitive to carbohydrate, your blood glucose…" at bounding box center [643, 392] width 396 height 27
drag, startPoint x: 712, startPoint y: 399, endPoint x: 659, endPoint y: 401, distance: 52.7
click at [659, 401] on textarea "Yea.. It seems that you are quite sensitive to carbohydrate, your blood glucose…" at bounding box center [643, 392] width 396 height 27
drag, startPoint x: 565, startPoint y: 388, endPoint x: 546, endPoint y: 389, distance: 19.1
click at [546, 389] on textarea "Yea.. It seems that you are quite sensitive to carbohydrate, your blood glucose…" at bounding box center [643, 392] width 396 height 27
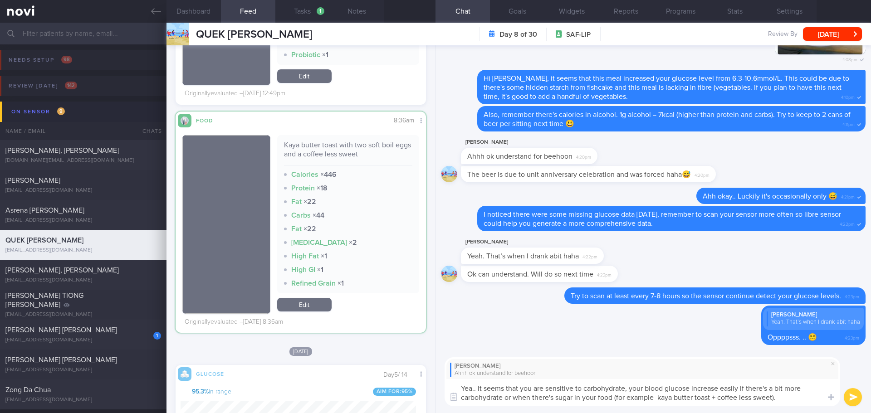
drag, startPoint x: 740, startPoint y: 388, endPoint x: 692, endPoint y: 388, distance: 48.5
click at [692, 388] on textarea "Yea.. It seems that you are sensitive to carbohydrate, your blood glucose incre…" at bounding box center [643, 392] width 396 height 27
click at [781, 399] on textarea "Yea.. It seems that you are sensitive to carbohydrate, your blood glucose easil…" at bounding box center [643, 392] width 396 height 27
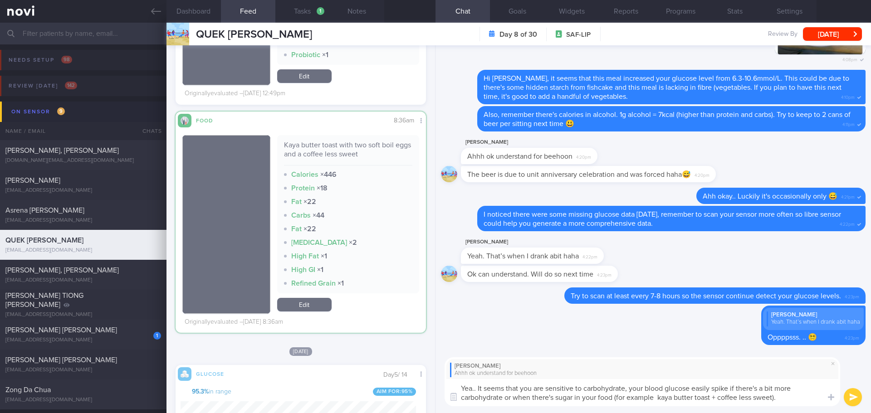
click at [781, 399] on textarea "Yea.. It seems that you are sensitive to carbohydrate, your blood glucose easil…" at bounding box center [643, 392] width 396 height 27
type textarea "Yea.. It seems that you are sensitive to carbohydrate, your blood glucose easil…"
click at [847, 399] on button "submit" at bounding box center [853, 397] width 18 height 18
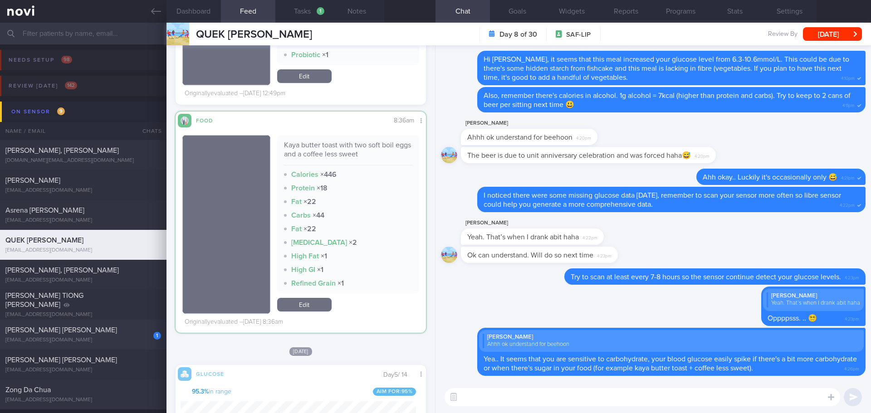
click at [117, 342] on div "[EMAIL_ADDRESS][DOMAIN_NAME]" at bounding box center [83, 340] width 156 height 7
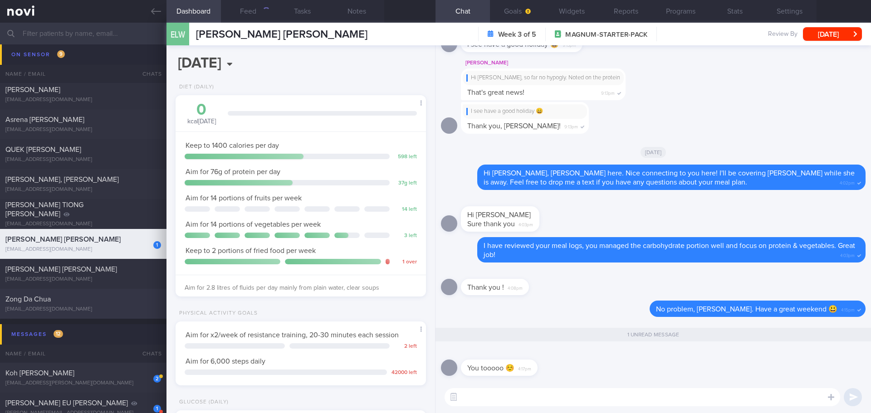
scroll to position [227, 0]
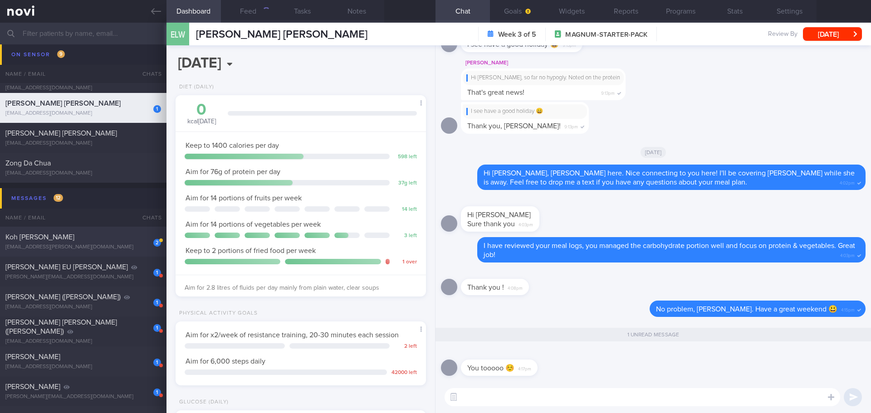
click at [131, 249] on div "koh.sharon@gmail.com" at bounding box center [83, 247] width 156 height 7
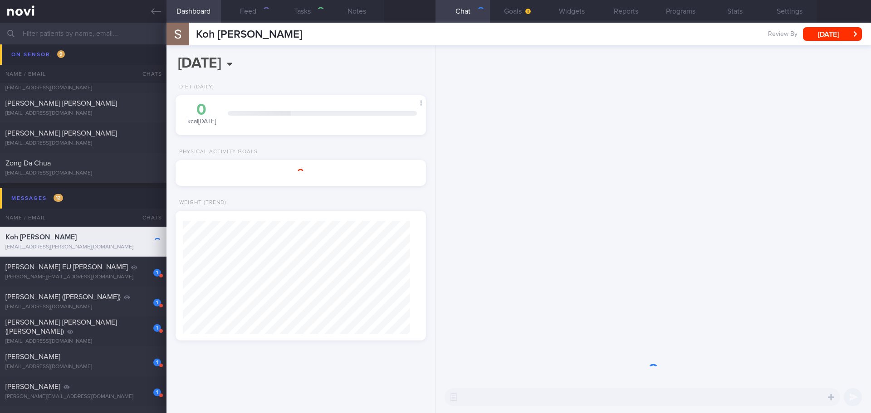
type input "archive 19/5/25"
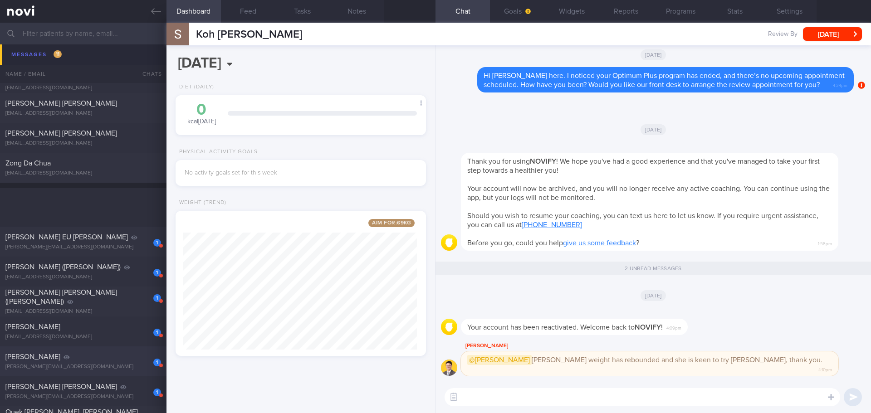
scroll to position [454, 0]
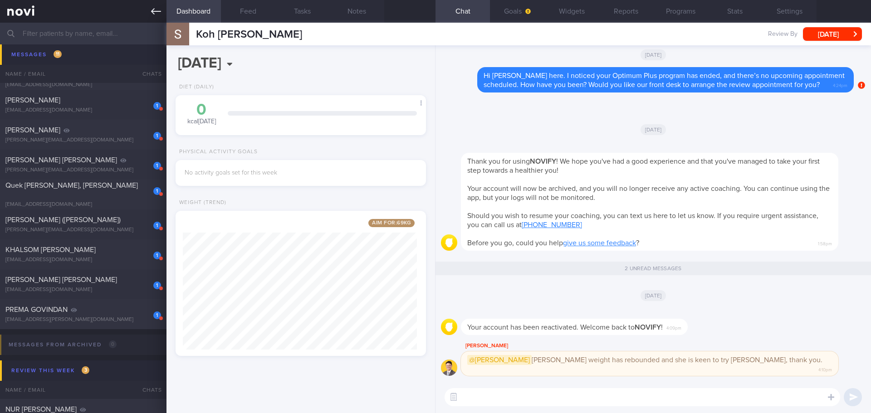
click at [159, 15] on icon at bounding box center [156, 11] width 10 height 10
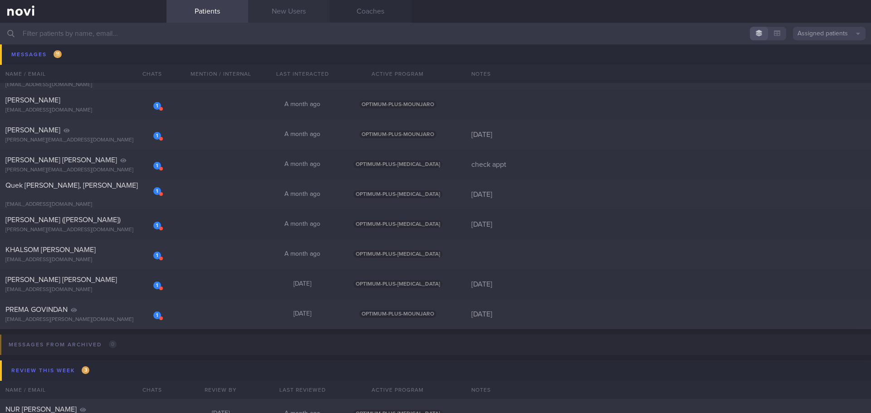
click at [280, 17] on link "New Users" at bounding box center [289, 11] width 82 height 23
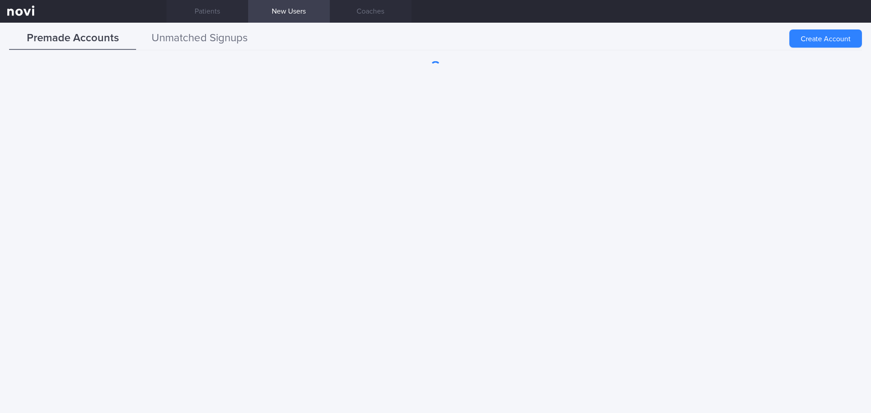
click at [223, 39] on button "Unmatched Signups" at bounding box center [199, 38] width 127 height 23
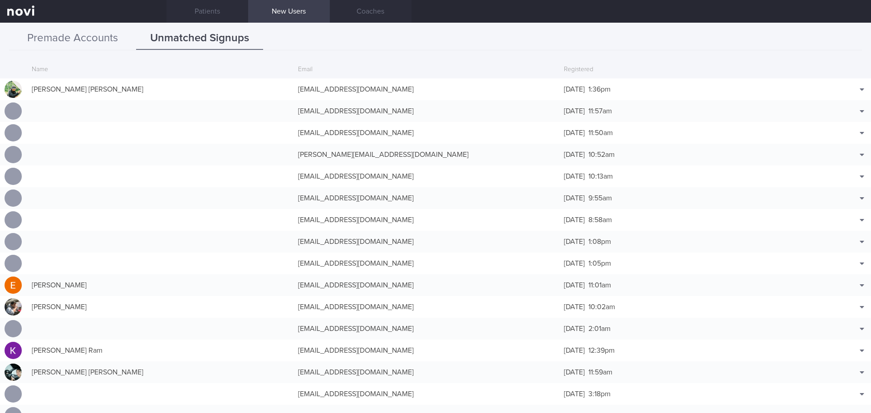
click at [123, 39] on button "Premade Accounts" at bounding box center [72, 38] width 127 height 23
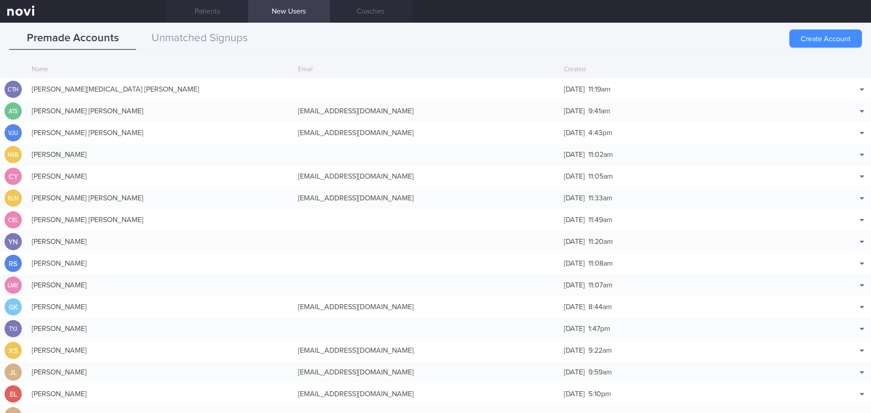
click at [814, 39] on button "Create Account" at bounding box center [825, 38] width 73 height 18
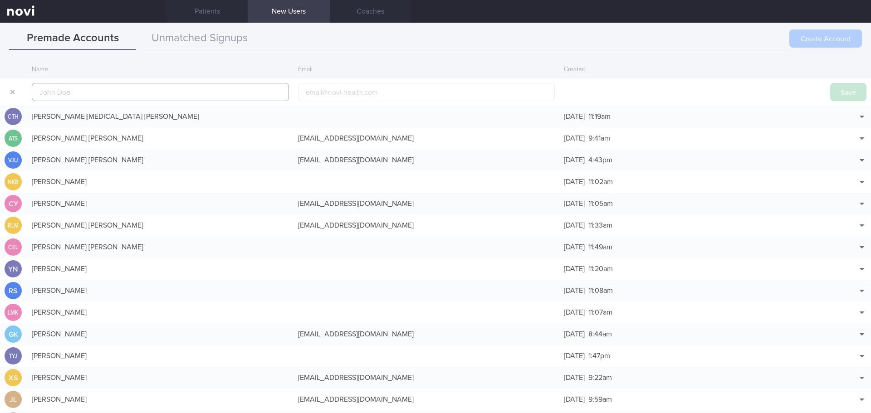
scroll to position [22, 0]
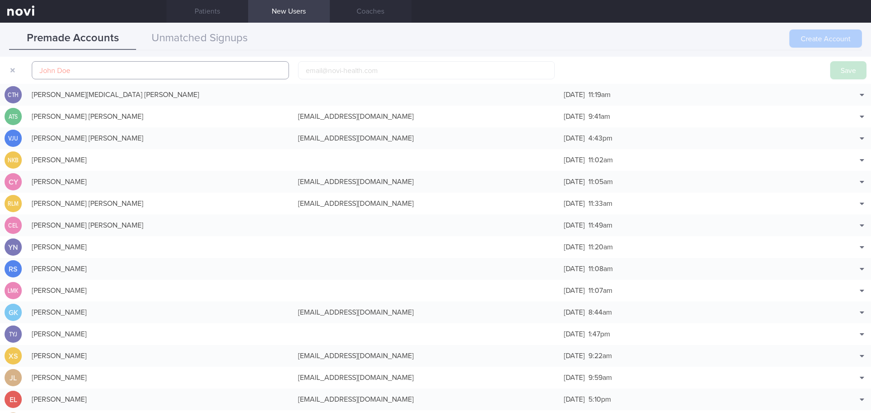
click at [98, 73] on input "text" at bounding box center [160, 70] width 257 height 18
paste input "TAY CHIEW BUAY"
type input "TAY CHIEW BUAY"
click at [841, 68] on button "Save" at bounding box center [848, 70] width 36 height 18
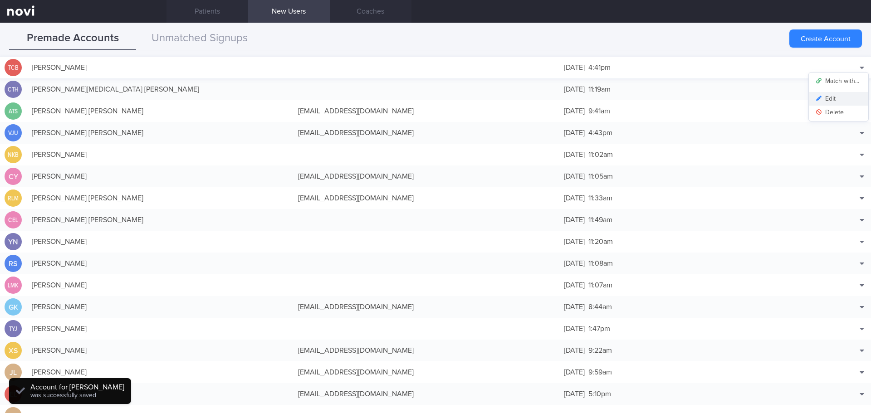
click at [836, 94] on button "Edit" at bounding box center [838, 99] width 59 height 14
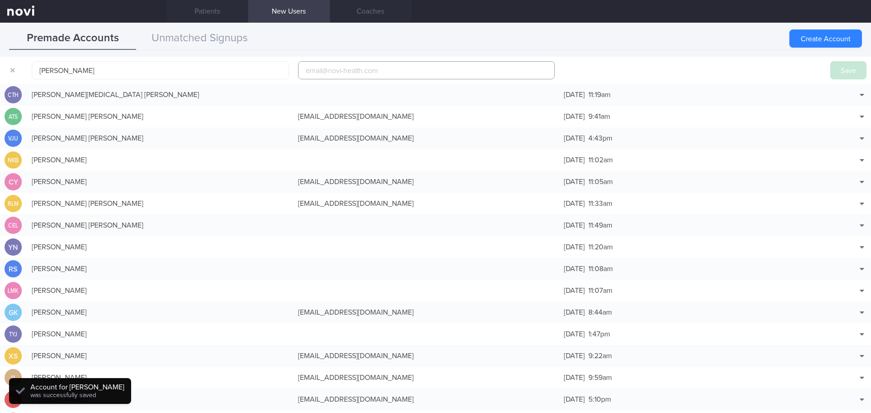
click at [430, 63] on input "email" at bounding box center [426, 70] width 257 height 18
paste input "janecbtay54@gmail.com"
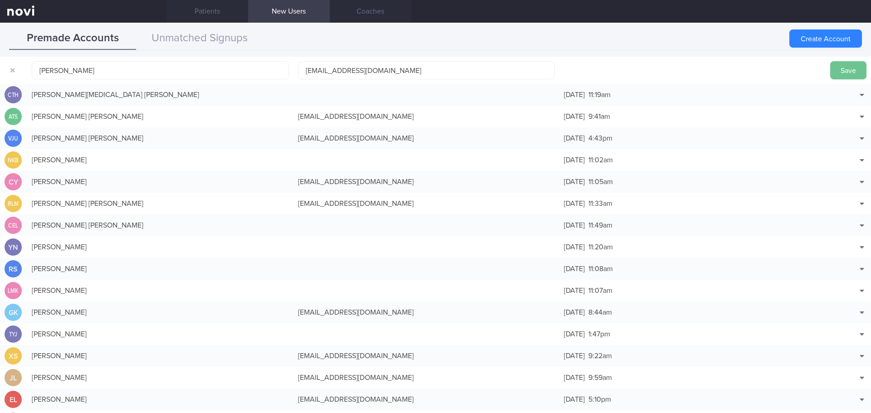
click at [831, 73] on button "Save" at bounding box center [848, 70] width 36 height 18
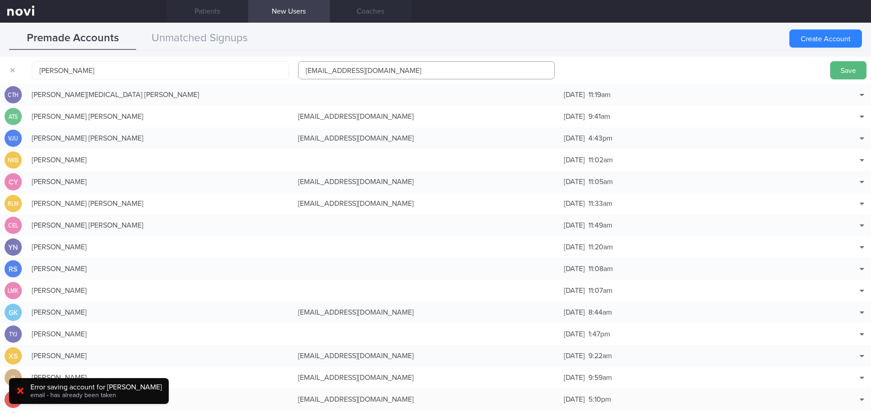
click at [342, 68] on input "janecbtay54@gmail.com" at bounding box center [426, 70] width 257 height 18
type input "janecbtay541@gmail.com"
click at [846, 76] on button "Save" at bounding box center [848, 70] width 36 height 18
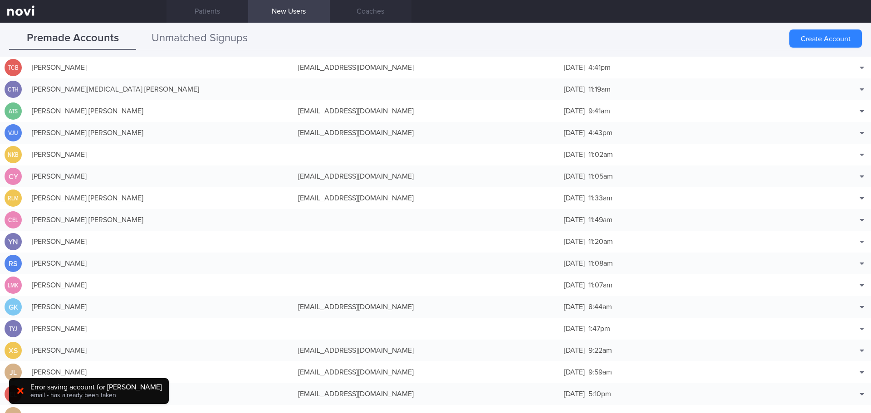
click at [217, 42] on button "Unmatched Signups" at bounding box center [199, 38] width 127 height 23
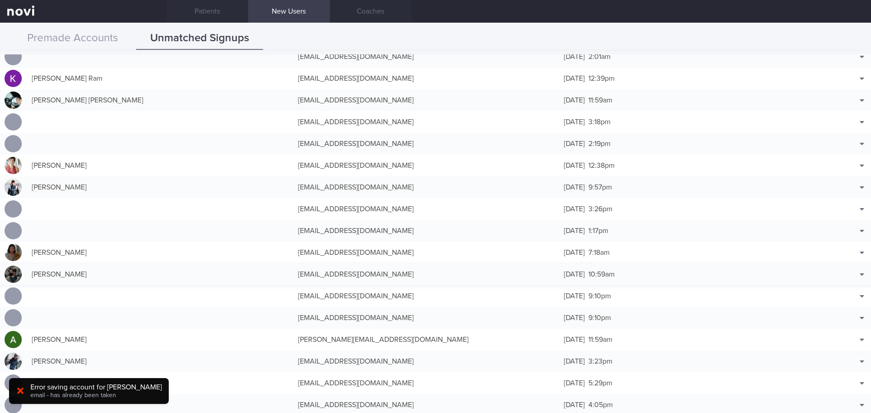
scroll to position [227, 0]
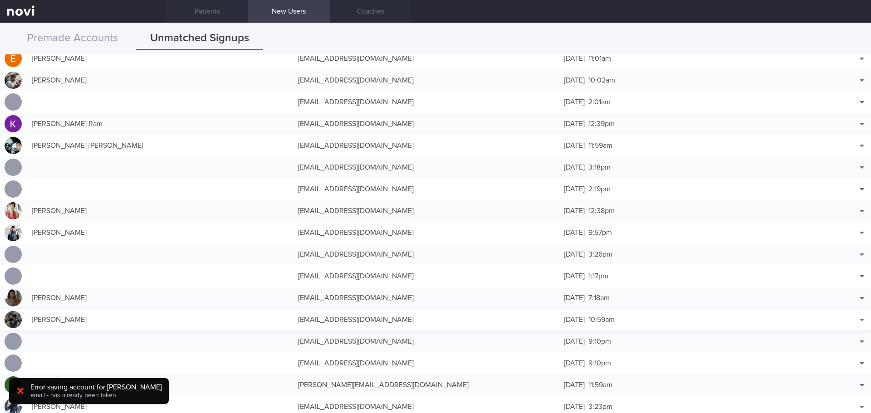
click at [662, 313] on div "7 Sep 2025 10:59am" at bounding box center [692, 320] width 266 height 18
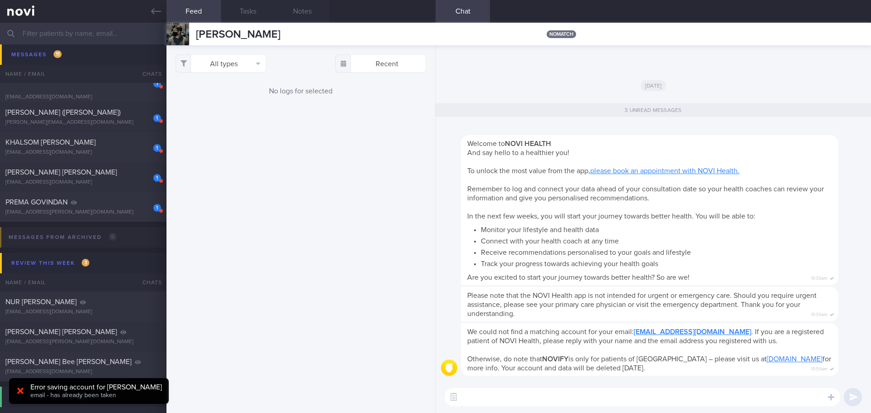
scroll to position [544, 0]
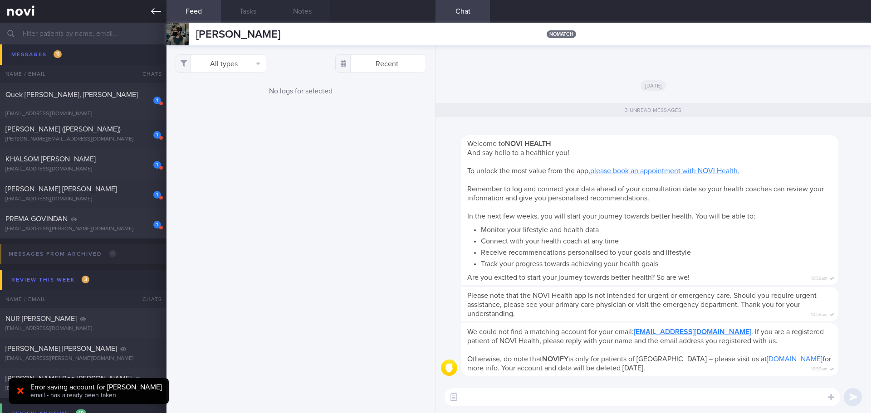
click at [159, 16] on link at bounding box center [83, 11] width 166 height 23
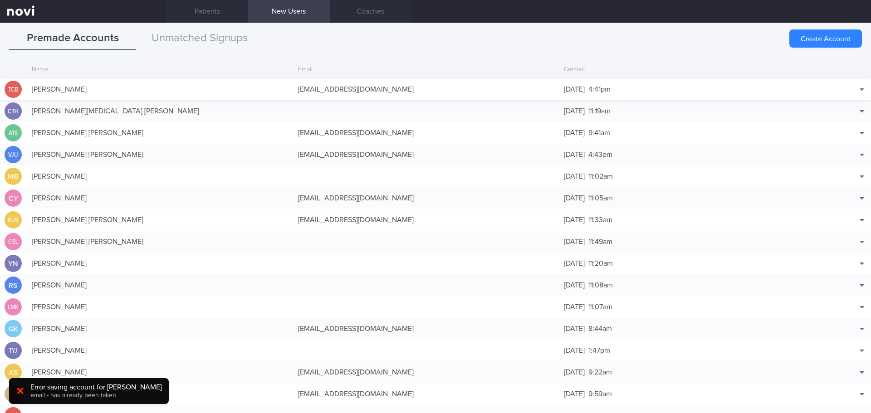
click at [250, 90] on div "TAY CHIEW BUAY" at bounding box center [160, 89] width 266 height 18
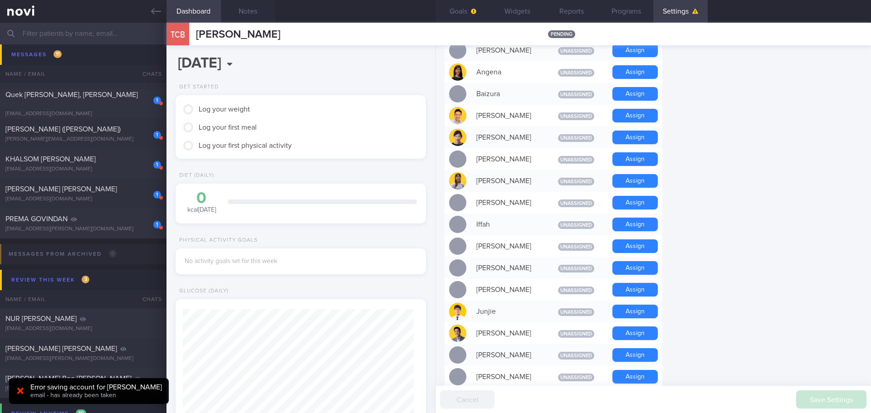
scroll to position [272, 0]
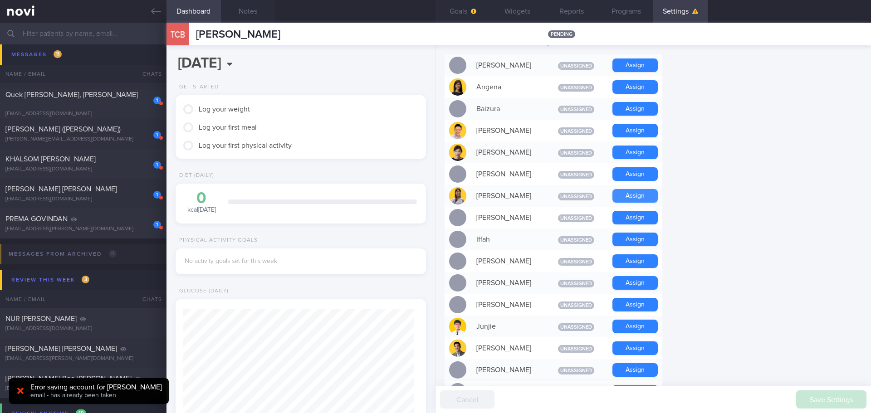
click at [618, 196] on button "Assign" at bounding box center [634, 196] width 45 height 14
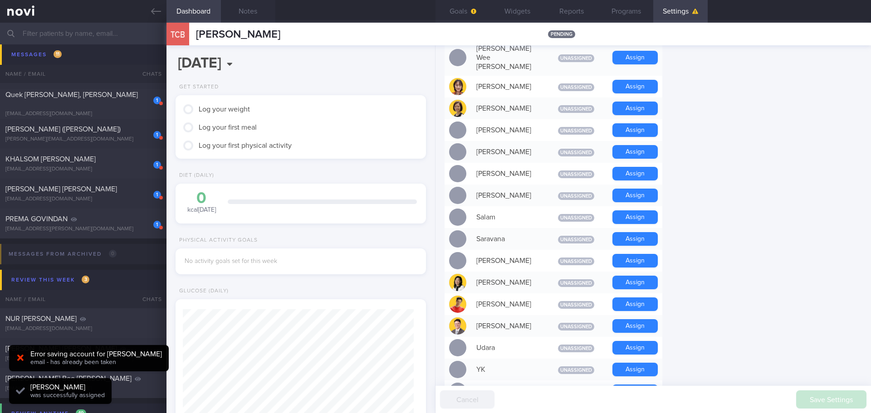
scroll to position [616, 0]
click at [635, 320] on button "Assign" at bounding box center [634, 327] width 45 height 14
click at [156, 18] on link at bounding box center [83, 11] width 166 height 23
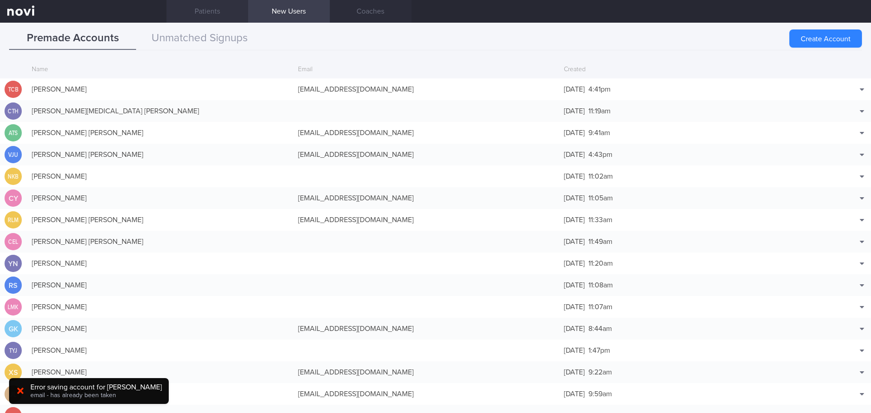
click at [206, 7] on link "Patients" at bounding box center [207, 11] width 82 height 23
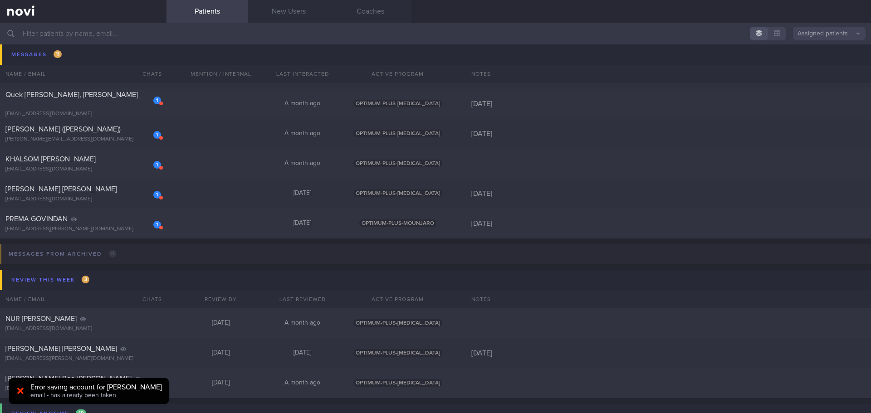
click at [210, 35] on input "text" at bounding box center [435, 34] width 871 height 22
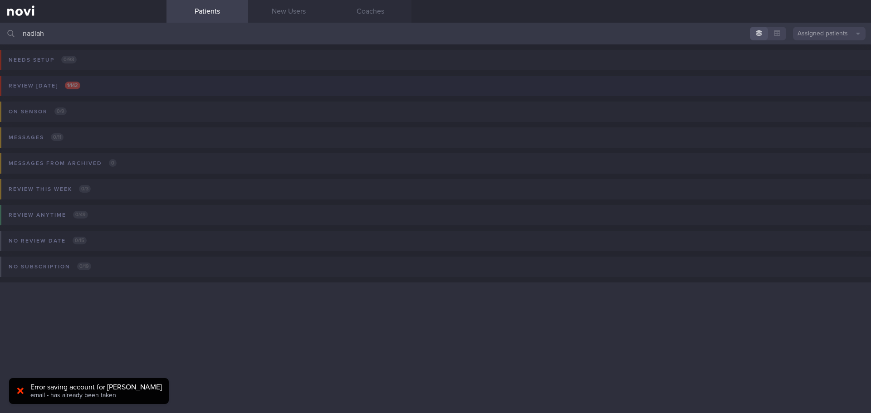
type input "nadiah"
click at [100, 87] on button "Review today 1 / 142" at bounding box center [434, 89] width 874 height 26
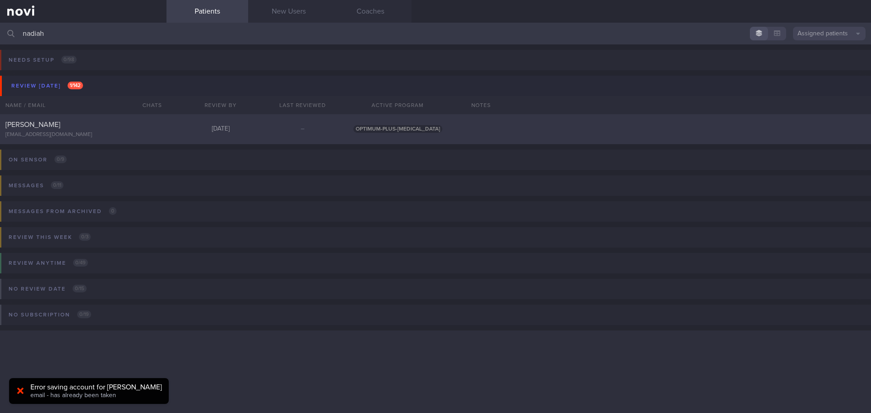
click at [56, 125] on span "NADIAH BINTE SALADDIN" at bounding box center [32, 124] width 55 height 7
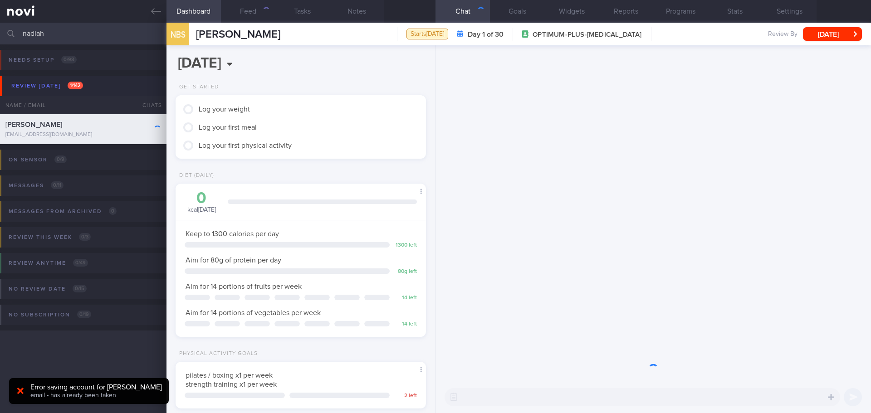
scroll to position [127, 228]
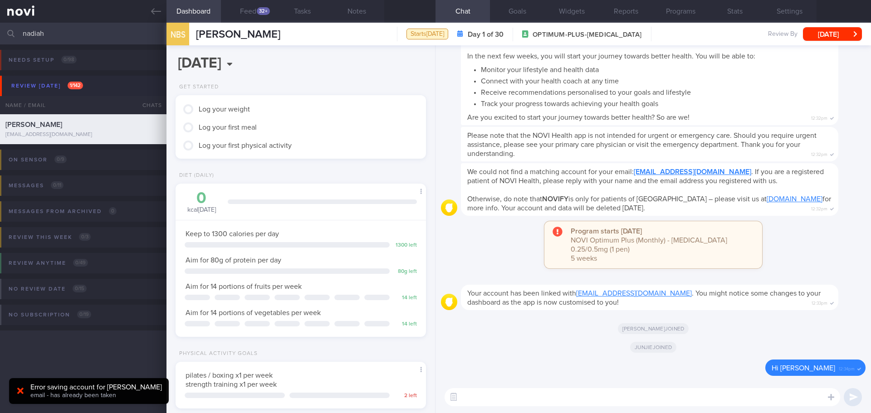
click at [538, 396] on textarea at bounding box center [643, 397] width 396 height 18
click at [595, 397] on textarea at bounding box center [643, 397] width 396 height 18
paste textarea "Hi XXX, Elizabeth here. It was nice speaking to you. I will be in touch with yo…"
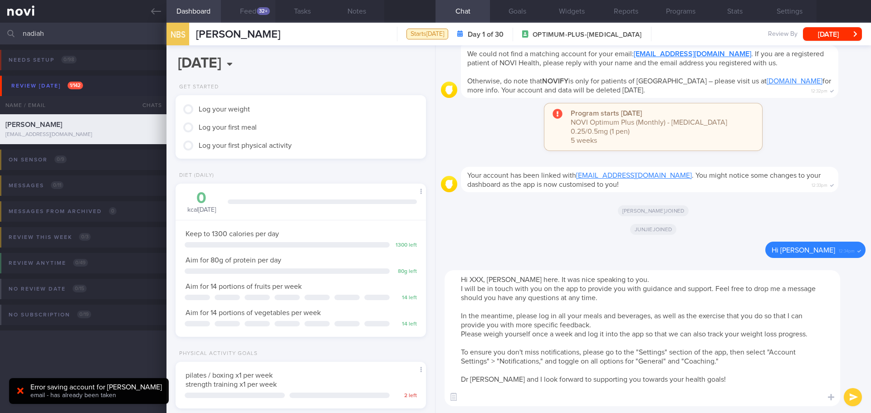
type textarea "Hi XXX, Elizabeth here. It was nice speaking to you. I will be in touch with yo…"
click at [256, 10] on button "Feed 32+" at bounding box center [248, 11] width 54 height 23
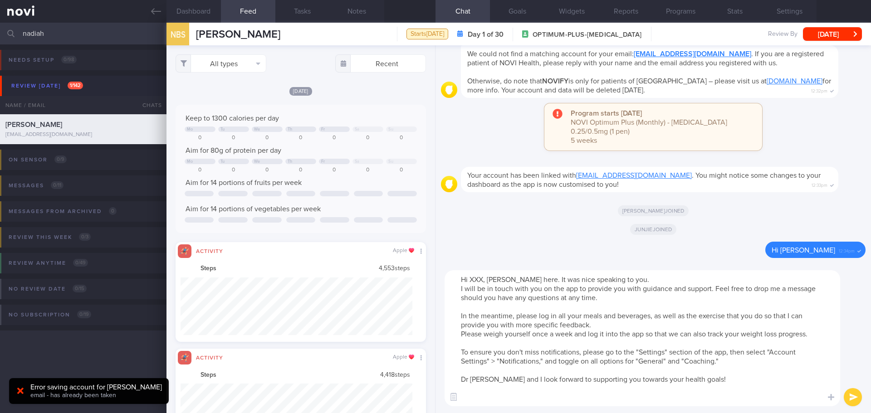
scroll to position [58, 232]
click at [267, 64] on div "All types Food Activity Glucose Weight Medicine Blood Pressure CGM Install Rece…" at bounding box center [301, 63] width 250 height 18
click at [263, 62] on button "All types" at bounding box center [221, 63] width 91 height 18
click at [246, 90] on button "Activity" at bounding box center [221, 95] width 90 height 14
checkbox input "false"
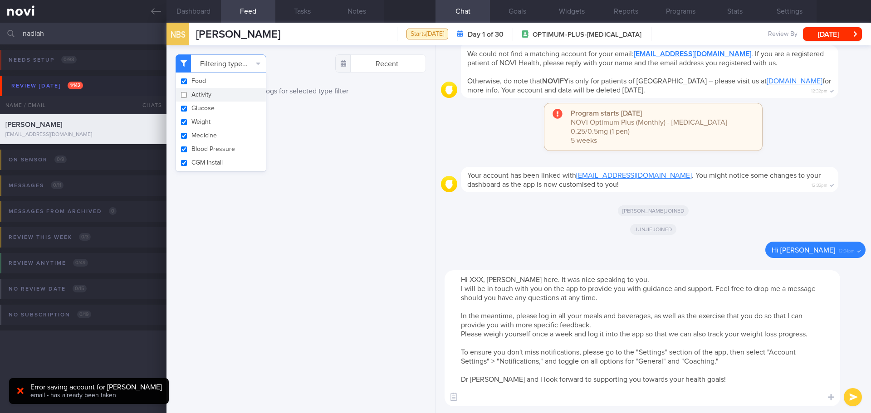
drag, startPoint x: 360, startPoint y: 97, endPoint x: 371, endPoint y: 101, distance: 11.2
click at [361, 97] on div "Filtering type... Food Activity Glucose Weight Medicine Blood Pressure CGM Inst…" at bounding box center [300, 229] width 269 height 368
drag, startPoint x: 482, startPoint y: 287, endPoint x: 470, endPoint y: 286, distance: 11.4
click at [470, 286] on textarea "Hi XXX, Elizabeth here. It was nice speaking to you. I will be in touch with yo…" at bounding box center [643, 338] width 396 height 136
click at [575, 280] on textarea "Hi Nadiah, Elizabeth here. It was nice speaking to you. I will be in touch with…" at bounding box center [643, 338] width 396 height 136
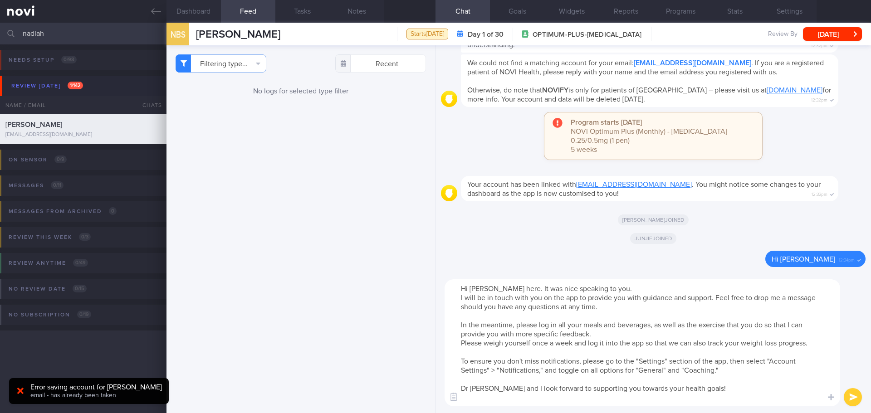
click at [630, 328] on textarea "Hi Nadiah, Elizabeth here. It was nice speaking to you. I will be in touch with…" at bounding box center [643, 342] width 396 height 127
drag, startPoint x: 484, startPoint y: 389, endPoint x: 472, endPoint y: 391, distance: 12.4
click at [472, 391] on textarea "Hi Nadiah, Elizabeth here. It was nice speaking to you. I will be in touch with…" at bounding box center [643, 342] width 396 height 127
click at [619, 348] on textarea "Hi Nadiah, Elizabeth here. It was nice speaking to you. I will be in touch with…" at bounding box center [643, 342] width 396 height 127
click at [646, 334] on textarea "Hi Nadiah, Elizabeth here. It was nice speaking to you. I will be in touch with…" at bounding box center [643, 342] width 396 height 127
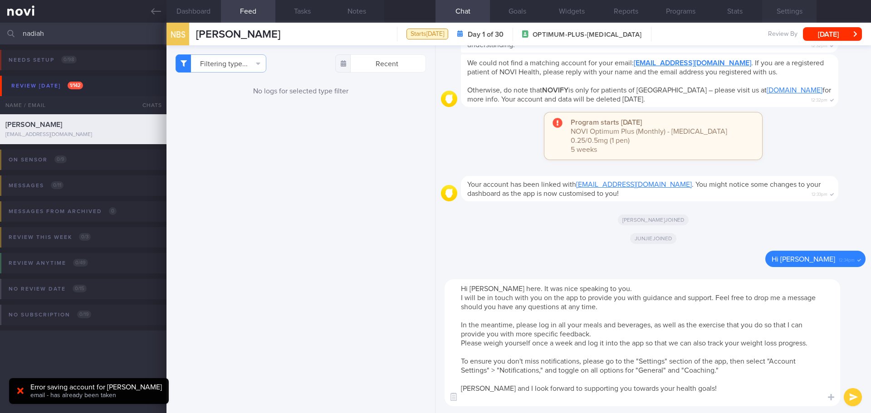
type textarea "Hi Nadiah, Elizabeth here. It was nice speaking to you. I will be in touch with…"
click at [802, 11] on button "Settings" at bounding box center [789, 11] width 54 height 23
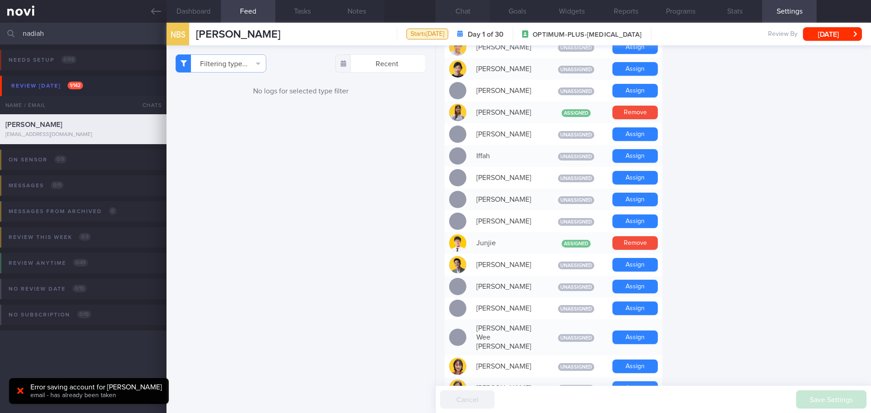
click at [456, 14] on button "Chat" at bounding box center [462, 11] width 54 height 23
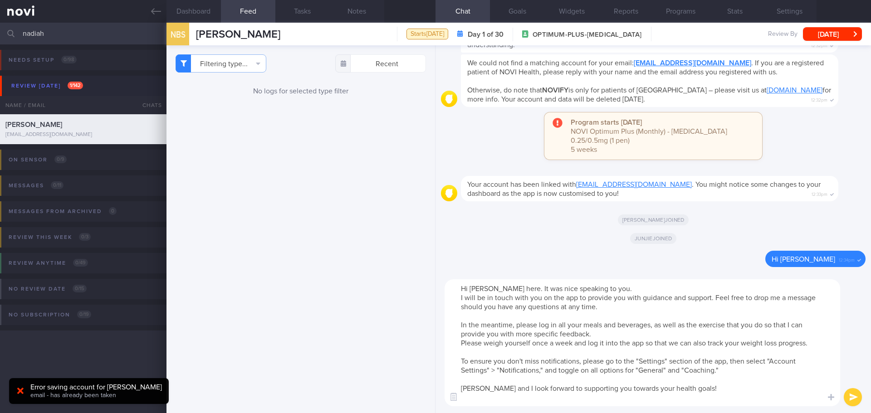
click at [856, 392] on button "submit" at bounding box center [853, 397] width 18 height 18
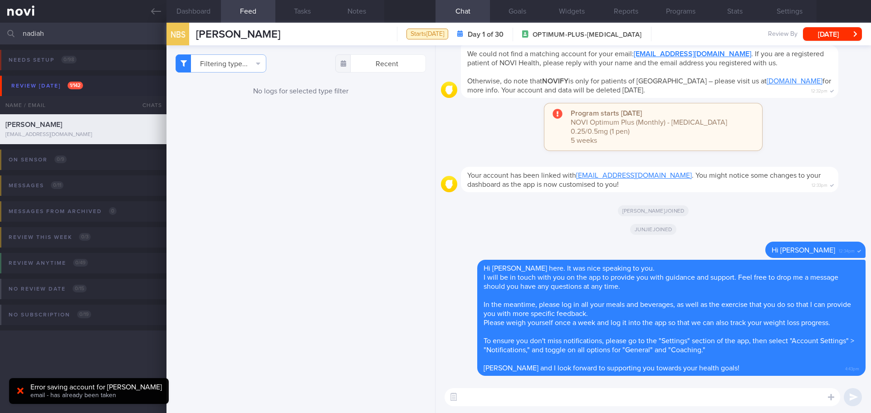
click at [708, 389] on textarea at bounding box center [643, 397] width 396 height 18
click at [706, 392] on textarea at bounding box center [643, 397] width 396 height 18
click at [537, 392] on textarea at bounding box center [643, 397] width 396 height 18
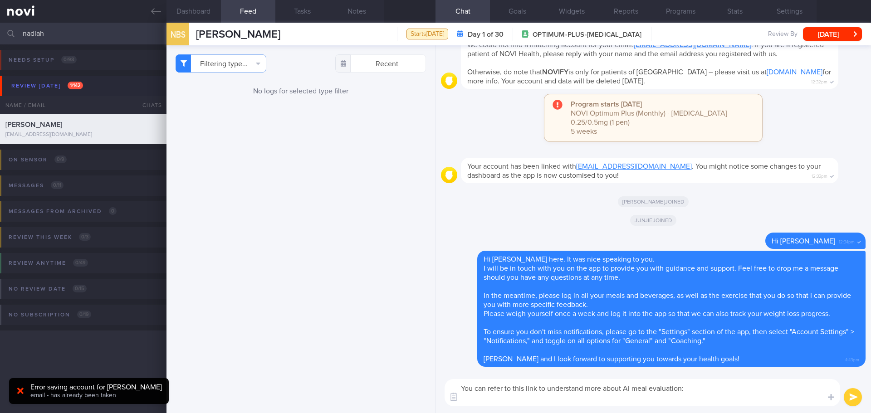
paste textarea "https://novi-health.notion.site/NOVI-Health-App-AI-Food-Logging-Guide-1273ed731…"
type textarea "You can refer to this link to understand more about AI meal evaluation: https:/…"
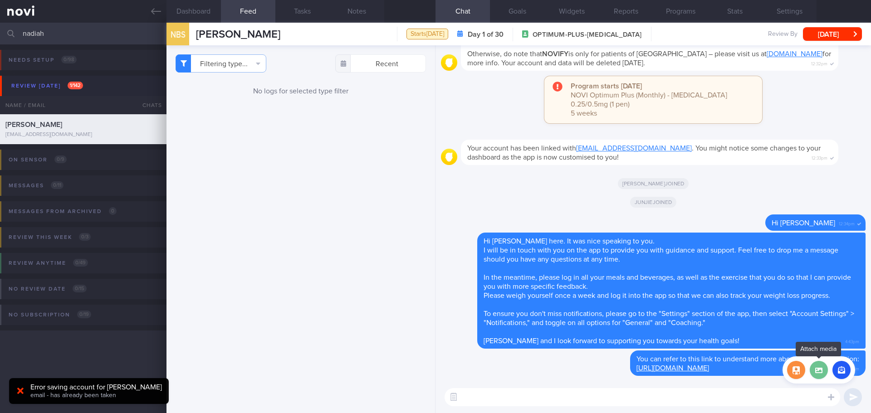
click at [821, 376] on label at bounding box center [819, 370] width 18 height 18
click at [0, 0] on input "file" at bounding box center [0, 0] width 0 height 0
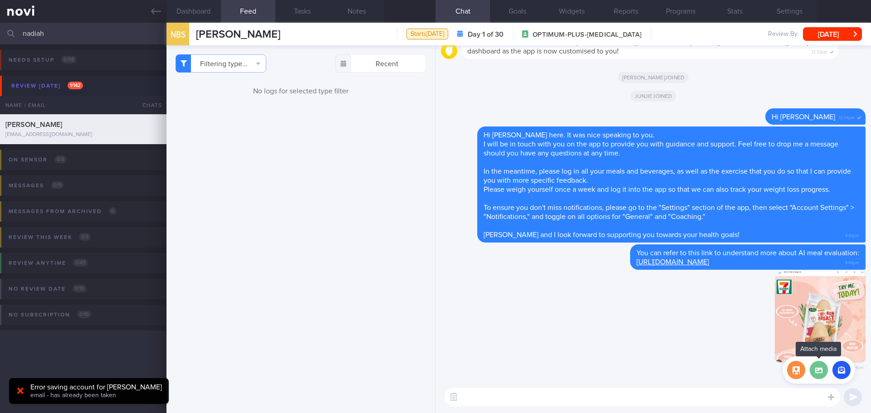
click at [820, 372] on label at bounding box center [819, 370] width 18 height 18
click at [0, 0] on input "file" at bounding box center [0, 0] width 0 height 0
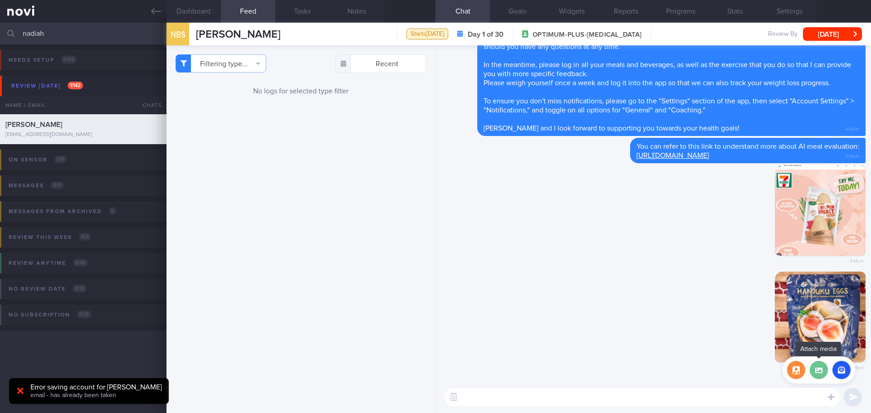
click at [823, 375] on label at bounding box center [819, 370] width 18 height 18
click at [0, 0] on input "file" at bounding box center [0, 0] width 0 height 0
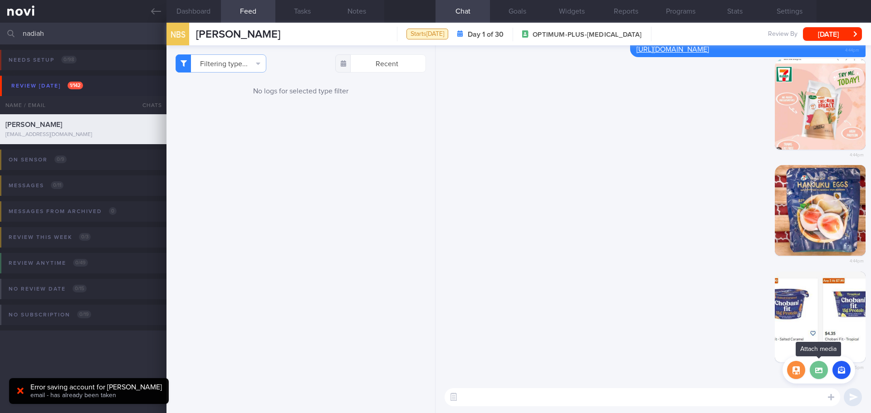
click at [821, 375] on label at bounding box center [819, 370] width 18 height 18
click at [0, 0] on input "file" at bounding box center [0, 0] width 0 height 0
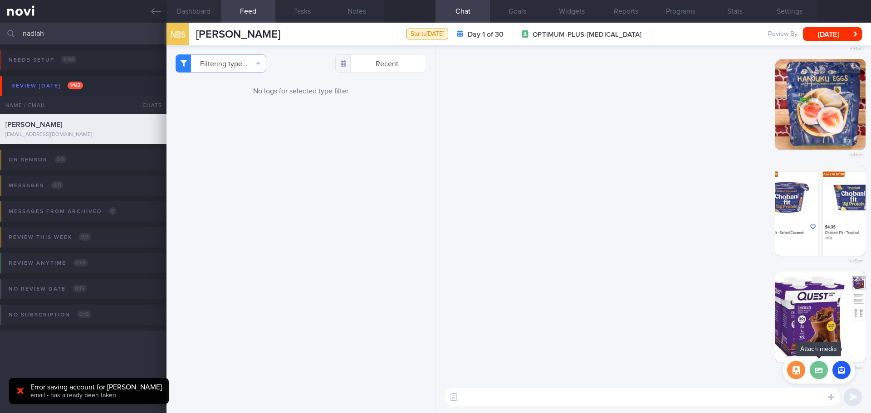
click at [824, 372] on label at bounding box center [819, 370] width 18 height 18
click at [0, 0] on input "file" at bounding box center [0, 0] width 0 height 0
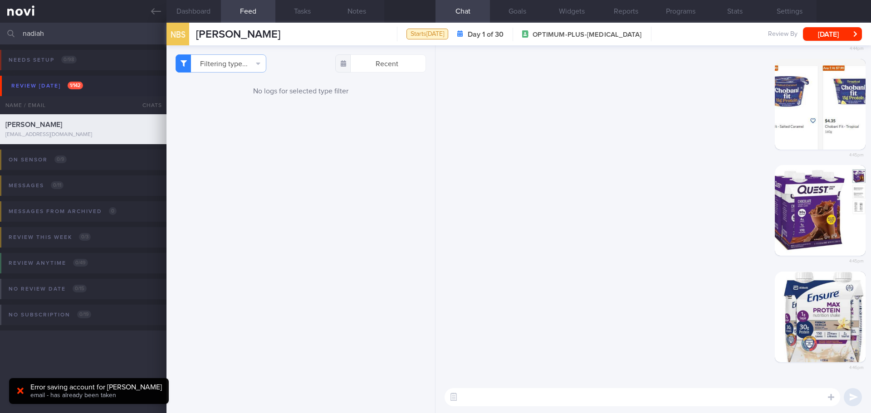
click at [533, 397] on textarea at bounding box center [643, 397] width 396 height 18
click at [704, 400] on textarea "These are high protein snacks that you can included in between meals." at bounding box center [643, 397] width 396 height 18
click at [714, 398] on textarea "These are high protein snacks that you can included in between meals." at bounding box center [643, 397] width 396 height 18
click at [718, 397] on textarea "These are high protein snacks that you can included in between meals." at bounding box center [643, 397] width 396 height 18
click at [730, 398] on textarea "These are high protein snacks that you can included in between meals." at bounding box center [643, 397] width 396 height 18
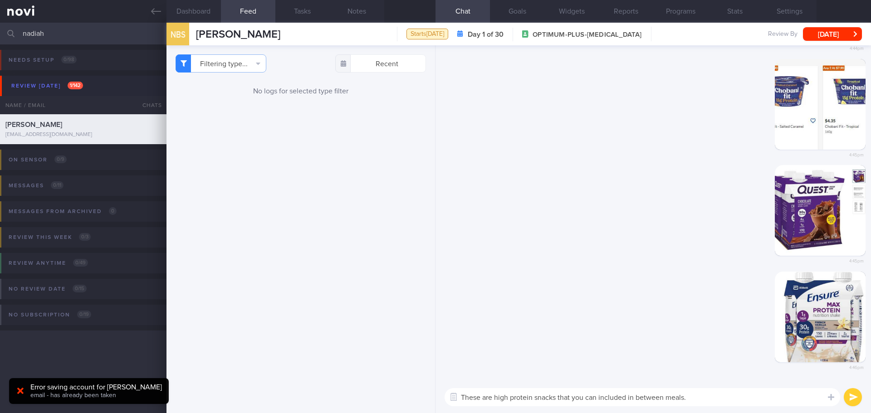
click at [730, 398] on textarea "These are high protein snacks that you can included in between meals." at bounding box center [643, 397] width 396 height 18
click at [725, 398] on textarea "These are high protein snacks that you can included in between meals." at bounding box center [643, 397] width 396 height 18
click at [713, 399] on textarea "These are high protein snacks that you can included in between meals." at bounding box center [643, 397] width 396 height 18
drag, startPoint x: 705, startPoint y: 396, endPoint x: 558, endPoint y: 387, distance: 146.7
click at [558, 387] on div "These are high protein snacks that you can included in between meals. These are…" at bounding box center [652, 397] width 435 height 32
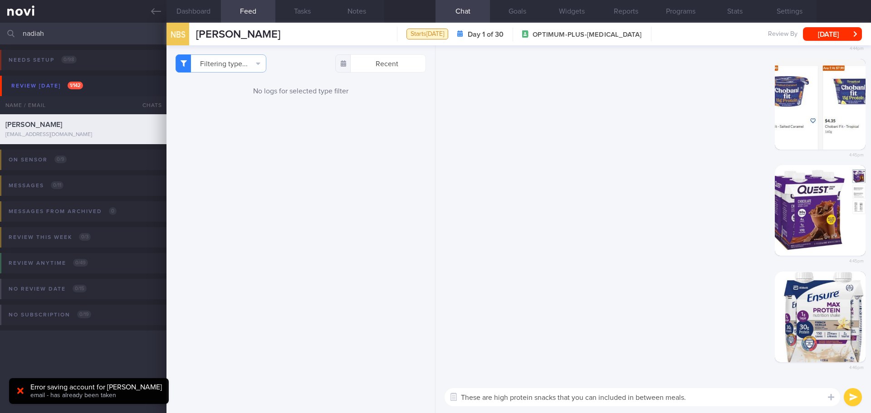
click at [699, 396] on textarea "These are high protein snacks that you can included in between meals." at bounding box center [643, 397] width 396 height 18
click at [703, 397] on textarea "These are high protein snacks that you can included in between meals." at bounding box center [643, 397] width 396 height 18
drag, startPoint x: 705, startPoint y: 397, endPoint x: 559, endPoint y: 393, distance: 146.6
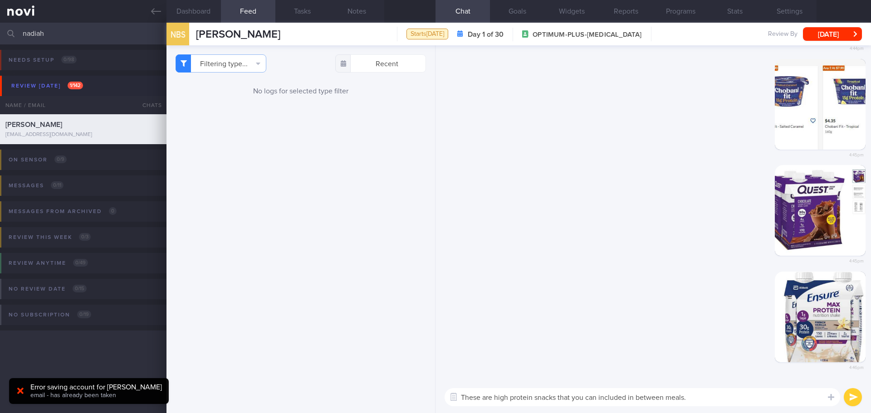
click at [559, 393] on textarea "These are high protein snacks that you can included in between meals." at bounding box center [643, 397] width 396 height 18
type textarea "T"
type textarea "High protein foods to add to your snack list 😃"
click at [851, 399] on button "submit" at bounding box center [853, 397] width 18 height 18
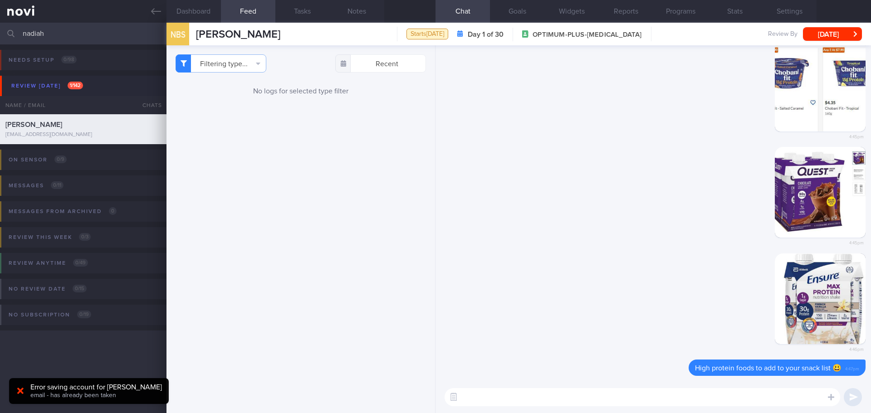
click at [783, 398] on textarea at bounding box center [643, 397] width 396 height 18
click at [782, 398] on textarea at bounding box center [643, 397] width 396 height 18
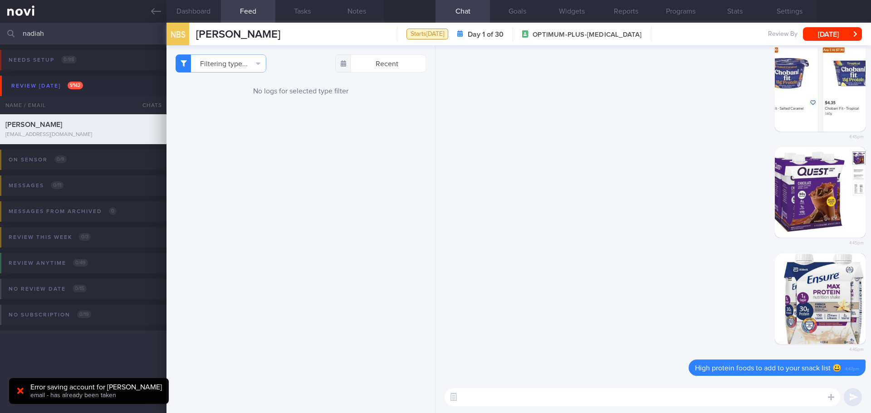
drag, startPoint x: 33, startPoint y: 38, endPoint x: -29, endPoint y: 42, distance: 62.3
click at [0, 42] on html "You are offline! Some functionality will be unavailable Patients New Users Coac…" at bounding box center [435, 206] width 871 height 413
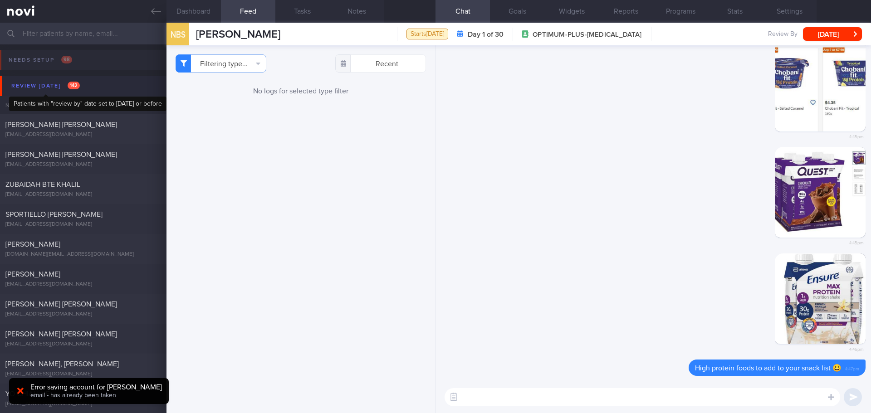
click at [64, 85] on div "Review today 142" at bounding box center [45, 86] width 73 height 12
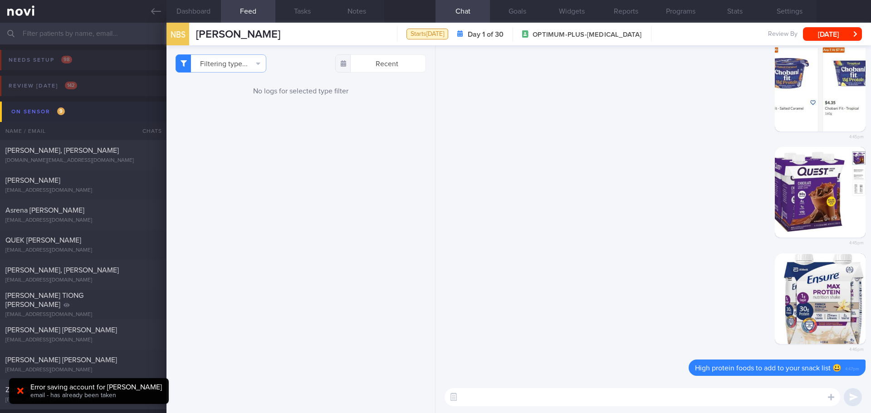
click at [53, 118] on button "On sensor 9" at bounding box center [437, 112] width 874 height 20
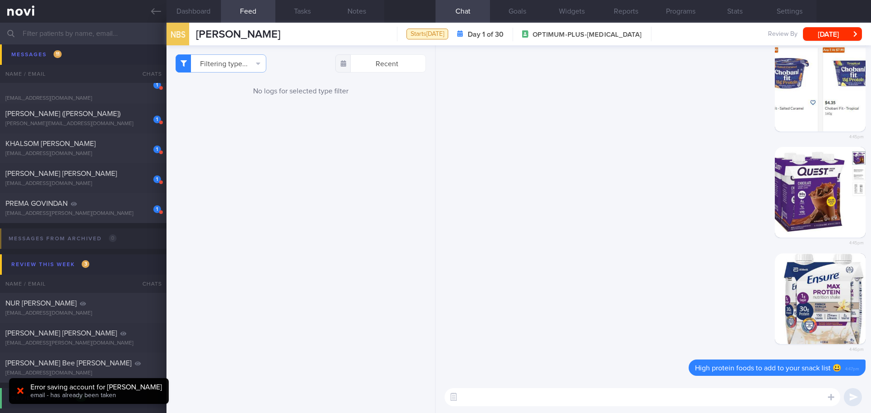
click at [502, 399] on textarea at bounding box center [643, 397] width 396 height 18
click at [665, 395] on textarea at bounding box center [643, 397] width 396 height 18
type textarea "W"
click at [496, 396] on textarea at bounding box center [643, 397] width 396 height 18
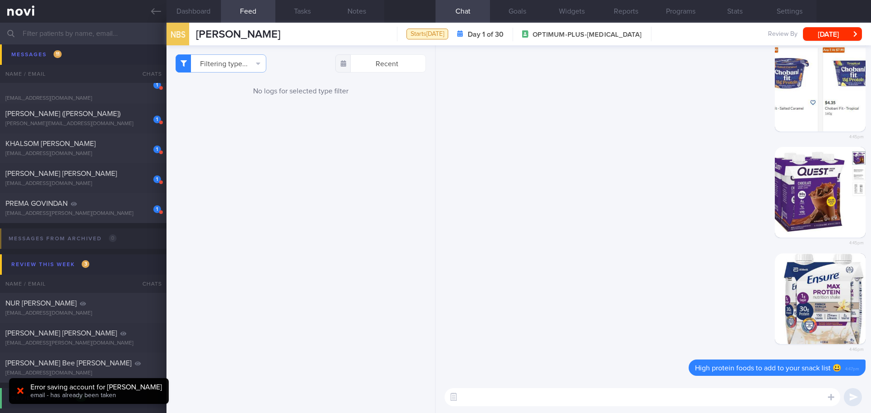
click at [496, 396] on textarea at bounding box center [643, 397] width 396 height 18
type textarea "F"
type textarea "W"
click at [841, 372] on button "button" at bounding box center [841, 370] width 18 height 18
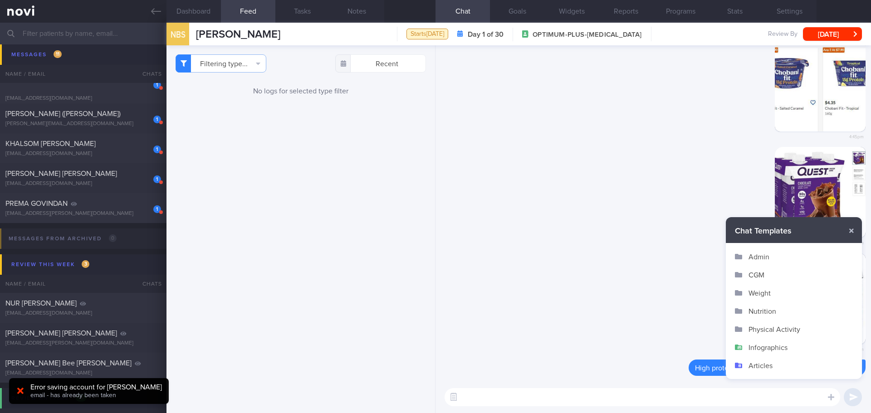
click at [767, 350] on button "Infographics" at bounding box center [794, 347] width 136 height 18
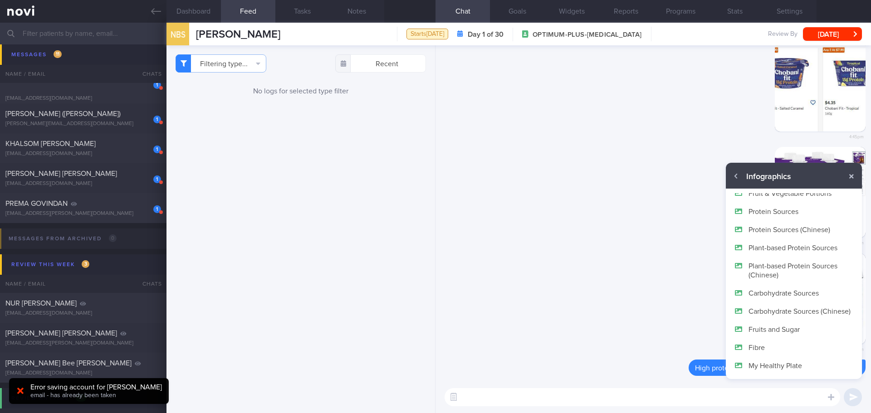
scroll to position [54, 0]
click at [773, 366] on button "My Healthy Plate" at bounding box center [794, 366] width 136 height 18
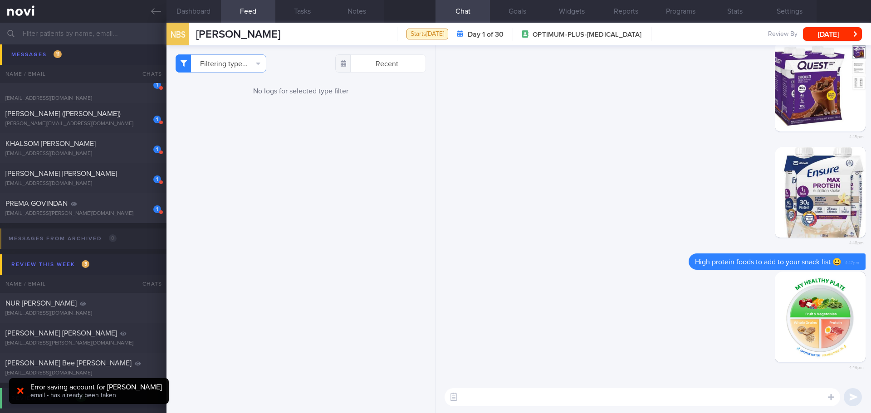
scroll to position [0, 0]
click at [703, 396] on textarea at bounding box center [643, 397] width 396 height 18
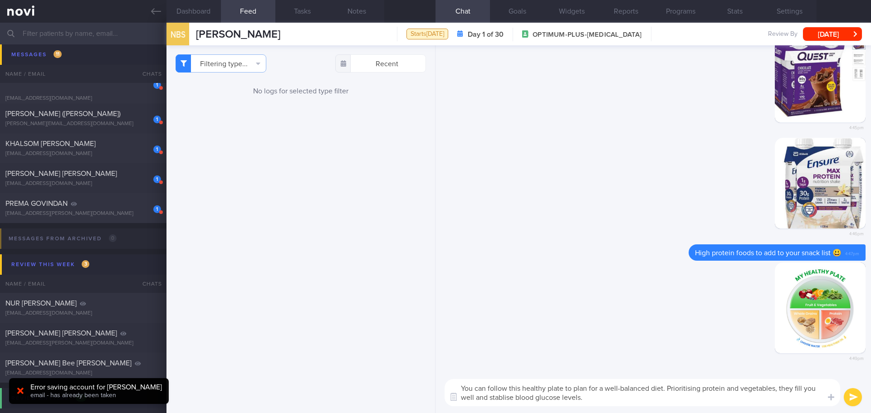
drag, startPoint x: 586, startPoint y: 400, endPoint x: 460, endPoint y: 383, distance: 127.3
click at [460, 383] on textarea "You can follow this healthy plate to plan for a well-balanced diet. Prioritisin…" at bounding box center [643, 392] width 396 height 27
click at [551, 394] on textarea "You can follow this healthy plate to plan for a well-balanced diet. Prioritisin…" at bounding box center [643, 392] width 396 height 27
click at [530, 390] on textarea "You can follow this healthy plate to plan for a well-balanced diet. Prioritisin…" at bounding box center [643, 392] width 396 height 27
click at [518, 389] on textarea "You can follow this healthy plate to plan for a well-balanced diet. Prioritisin…" at bounding box center [643, 392] width 396 height 27
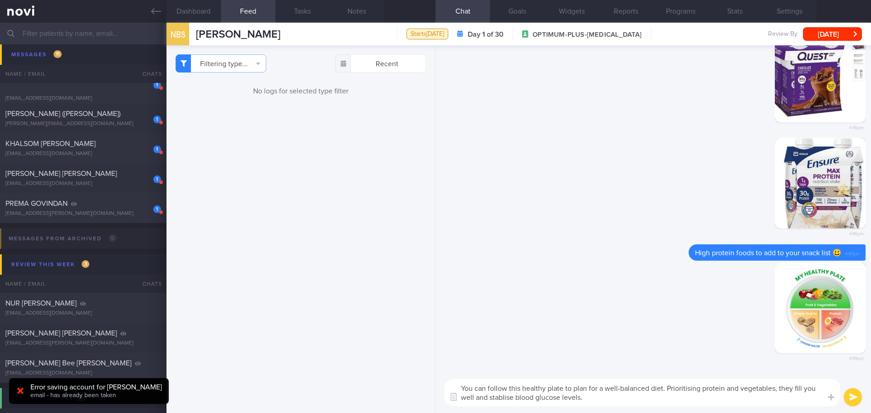
click at [533, 389] on textarea "You can follow this healthy plate to plan for a well-balanced diet. Prioritisin…" at bounding box center [643, 392] width 396 height 27
drag, startPoint x: 522, startPoint y: 389, endPoint x: 489, endPoint y: 388, distance: 33.1
click at [489, 388] on textarea "You can follow this healthy plate to plan for a well-balanced diet. Prioritisin…" at bounding box center [643, 392] width 396 height 27
click at [516, 392] on textarea "You can follow this healthy plate to plan for a well-balanced diet. Prioritisin…" at bounding box center [643, 392] width 396 height 27
click at [521, 392] on textarea "You can follow this healthy plate to plan for a well-balanced diet. Prioritisin…" at bounding box center [643, 392] width 396 height 27
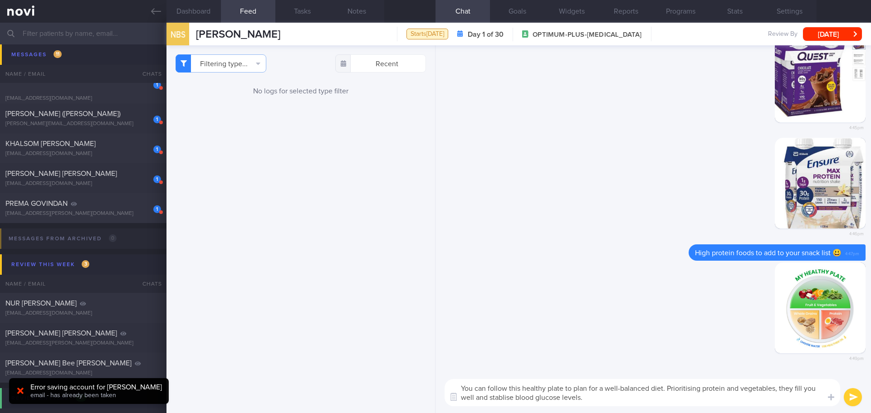
drag, startPoint x: 522, startPoint y: 389, endPoint x: 509, endPoint y: 388, distance: 12.3
click at [509, 388] on textarea "You can follow this healthy plate to plan for a well-balanced diet. Prioritisin…" at bounding box center [643, 392] width 396 height 27
click at [550, 386] on textarea "You can follow healthy plate to plan for a well-balanced diet. Prioritising pro…" at bounding box center [643, 392] width 396 height 27
click at [669, 398] on textarea "You can follow healthy plate concept to plan for a well-balanced diet. Prioriti…" at bounding box center [643, 392] width 396 height 27
click at [669, 399] on textarea "You can follow healthy plate concept to plan for a well-balanced diet. Prioriti…" at bounding box center [643, 392] width 396 height 27
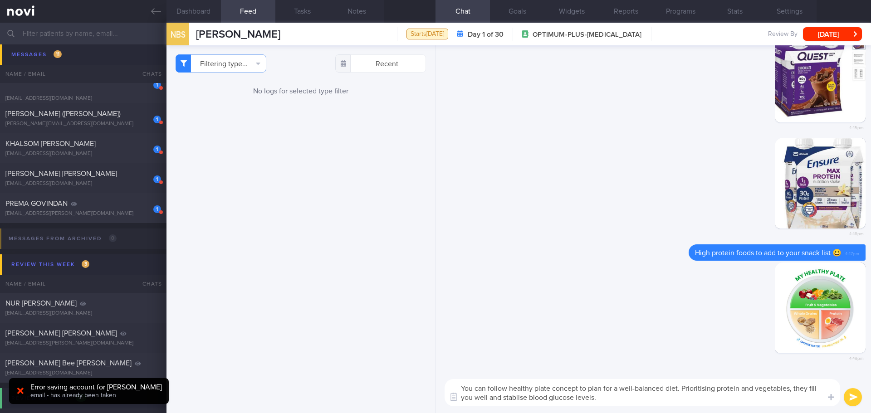
click at [671, 400] on textarea "You can follow healthy plate concept to plan for a well-balanced diet. Prioriti…" at bounding box center [643, 392] width 396 height 27
click at [681, 391] on textarea "You can follow healthy plate concept to plan for a well-balanced diet. Prioriti…" at bounding box center [643, 392] width 396 height 27
click at [680, 389] on textarea "You can follow healthy plate concept to plan for a well-balanced diet. Prioriti…" at bounding box center [643, 392] width 396 height 27
drag, startPoint x: 680, startPoint y: 388, endPoint x: 667, endPoint y: 388, distance: 13.6
click at [667, 388] on textarea "You can follow healthy plate concept to plan for a well-balanced diet. Prioriti…" at bounding box center [643, 392] width 396 height 27
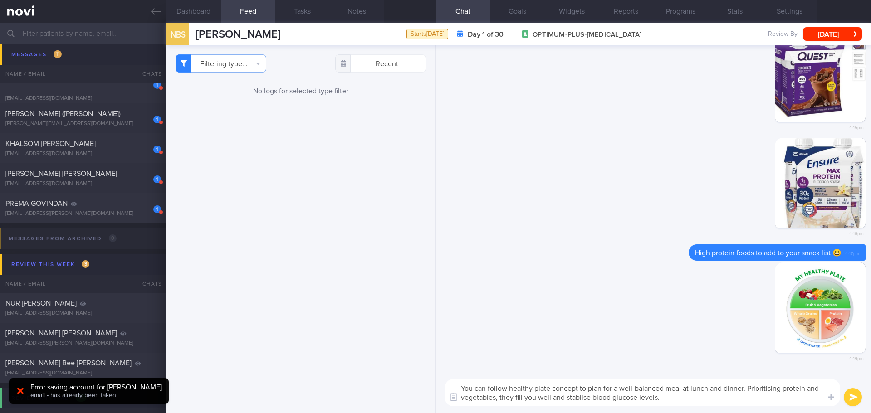
click at [698, 398] on textarea "You can follow healthy plate concept to plan for a well-balanced meal at lunch …" at bounding box center [643, 392] width 396 height 27
click at [707, 400] on textarea "You can follow healthy plate concept to plan for a well-balanced meal at lunch …" at bounding box center [643, 392] width 396 height 27
click at [717, 401] on textarea "You can follow healthy plate concept to plan for a well-balanced meal at lunch …" at bounding box center [643, 392] width 396 height 27
click at [726, 401] on textarea "You can follow healthy plate concept to plan for a well-balanced meal at lunch …" at bounding box center [643, 392] width 396 height 27
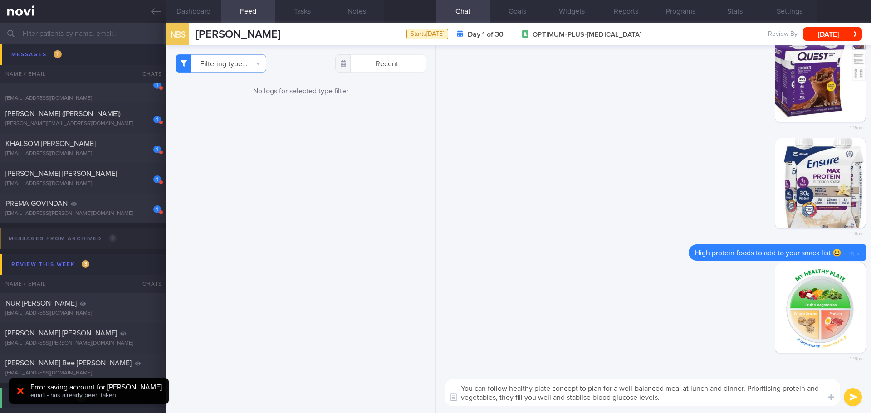
click at [726, 401] on textarea "You can follow healthy plate concept to plan for a well-balanced meal at lunch …" at bounding box center [643, 392] width 396 height 27
click at [748, 401] on textarea "You can follow healthy plate concept to plan for a well-balanced meal at lunch …" at bounding box center [643, 392] width 396 height 27
type textarea "You can follow healthy plate concept to plan for a well-balanced meal at lunch …"
click at [856, 398] on button "submit" at bounding box center [853, 397] width 18 height 18
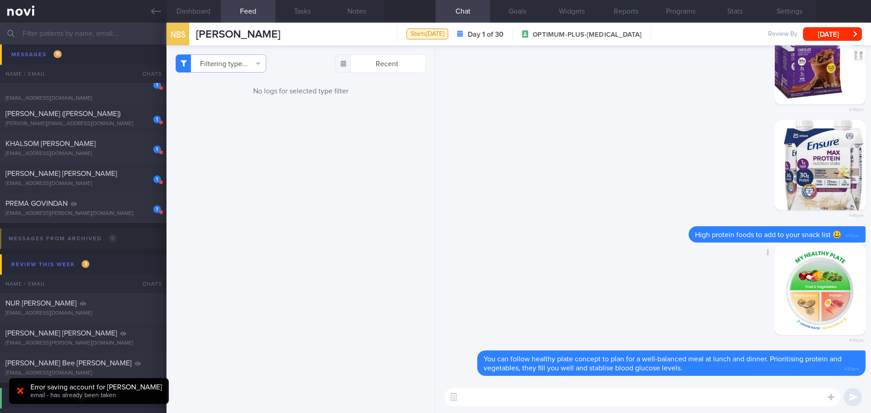
click at [528, 266] on div "Delete 4:49pm" at bounding box center [653, 297] width 425 height 107
click at [585, 186] on div "Delete 4:46pm" at bounding box center [653, 173] width 425 height 107
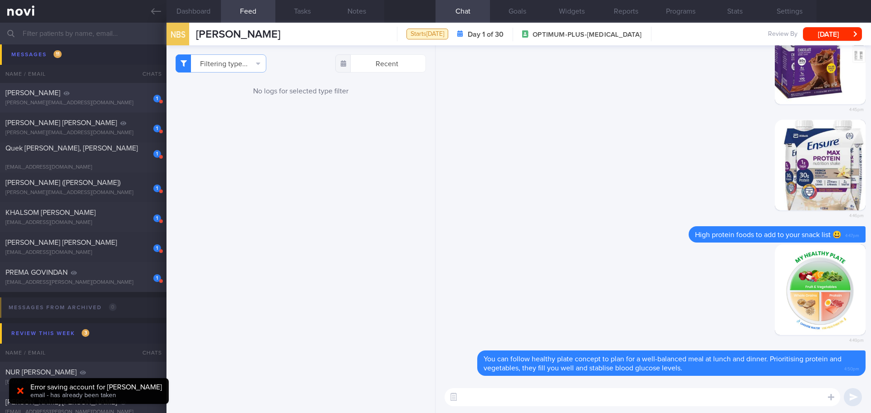
scroll to position [136, 0]
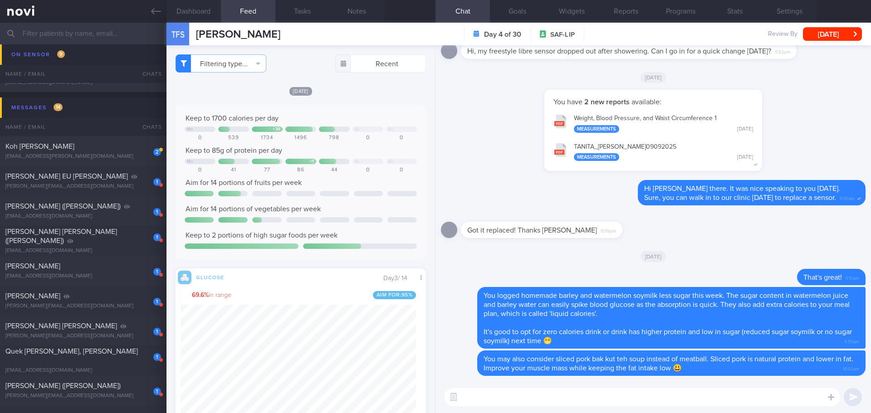
scroll to position [91, 0]
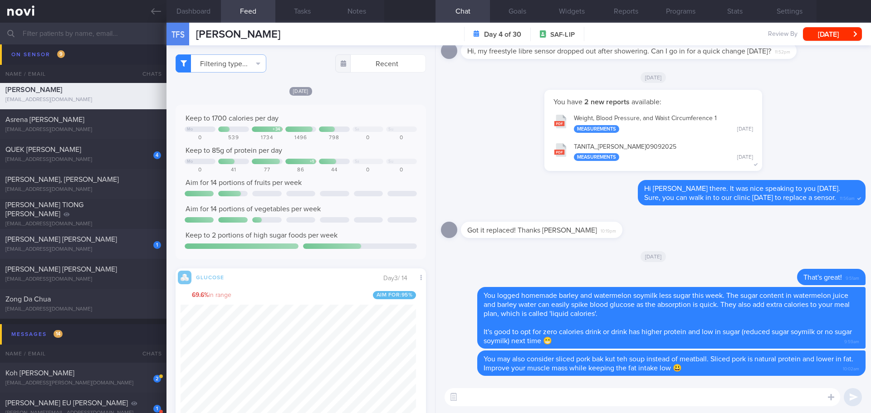
click at [112, 248] on div "[EMAIL_ADDRESS][DOMAIN_NAME]" at bounding box center [83, 249] width 156 height 7
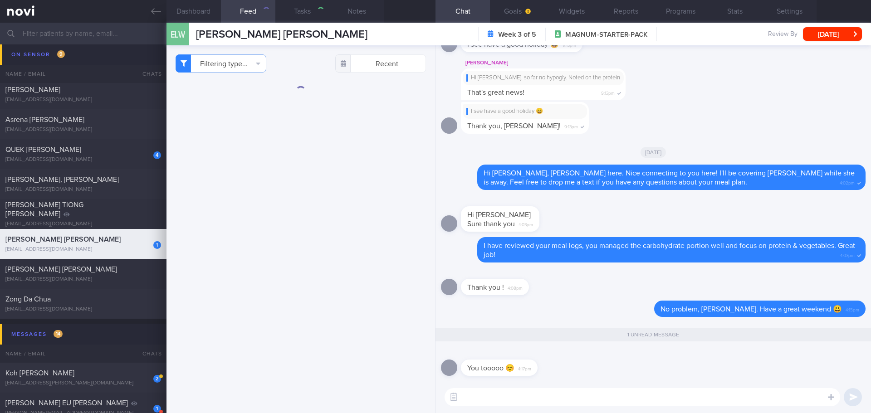
type input "[PERSON_NAME]'s case"
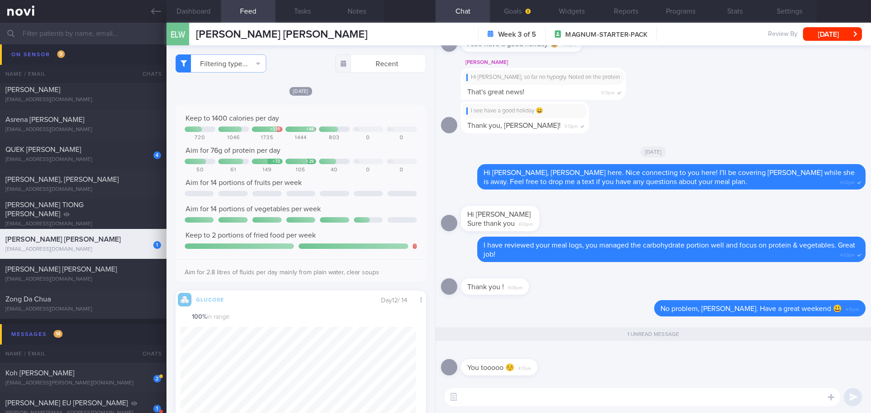
scroll to position [148, 236]
click at [119, 150] on div "QUEK [PERSON_NAME]" at bounding box center [81, 149] width 153 height 9
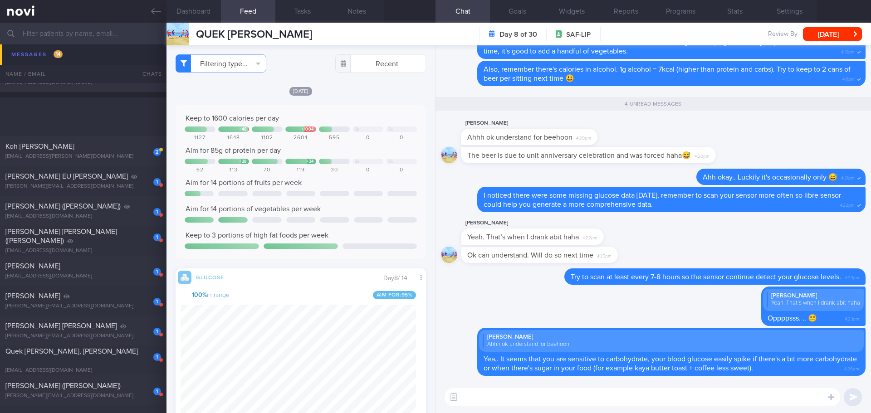
scroll to position [499, 0]
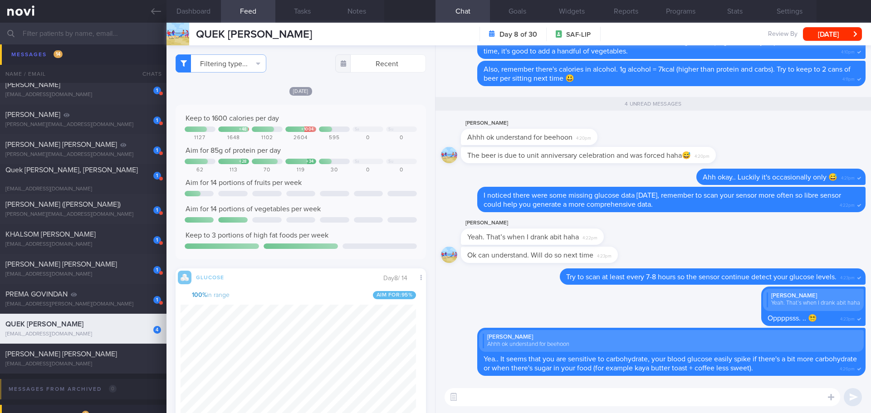
drag, startPoint x: 153, startPoint y: 10, endPoint x: 498, endPoint y: 52, distance: 347.3
click at [153, 10] on icon at bounding box center [156, 11] width 10 height 6
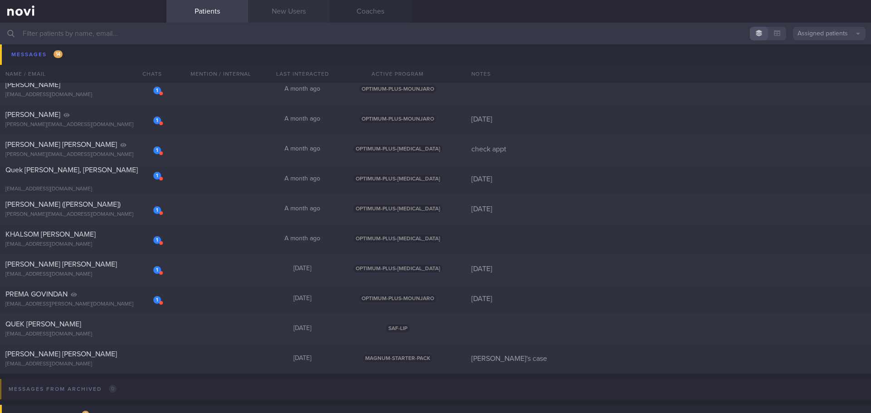
click at [305, 12] on link "New Users" at bounding box center [289, 11] width 82 height 23
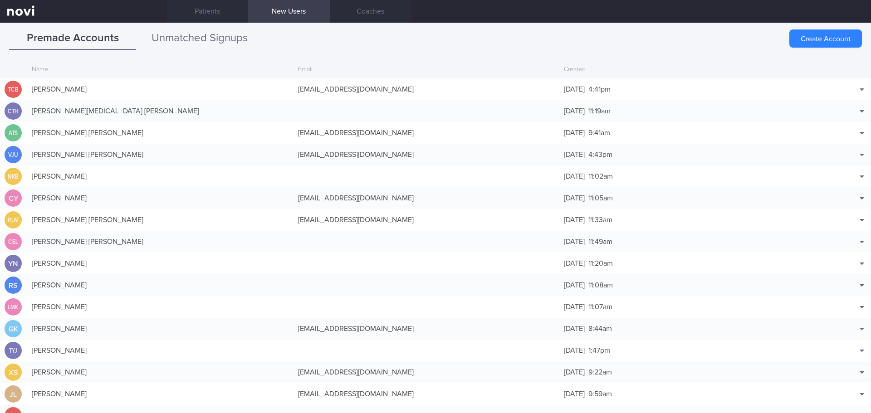
click at [196, 41] on button "Unmatched Signups" at bounding box center [199, 38] width 127 height 23
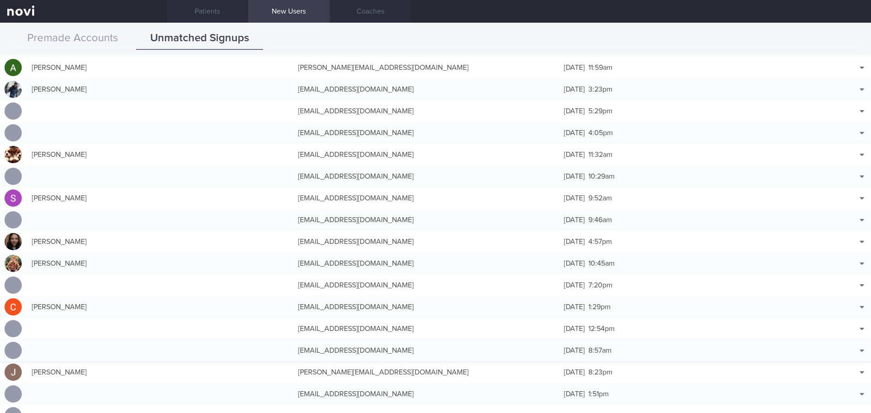
scroll to position [590, 0]
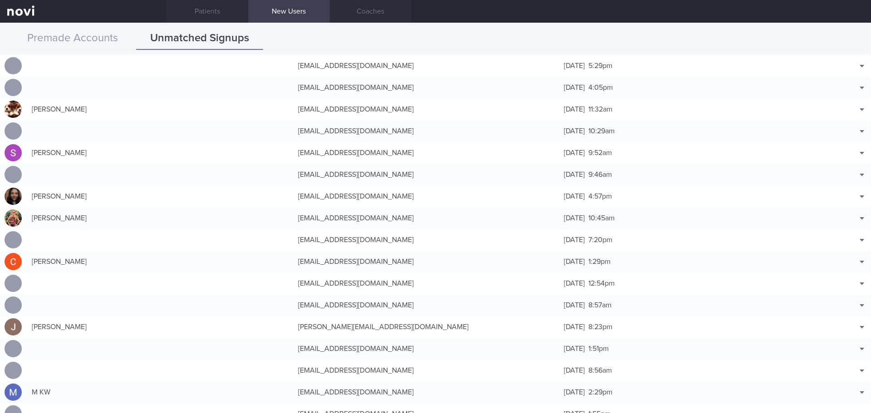
drag, startPoint x: 185, startPoint y: 8, endPoint x: 176, endPoint y: 35, distance: 28.4
click at [185, 8] on link "Patients" at bounding box center [207, 11] width 82 height 23
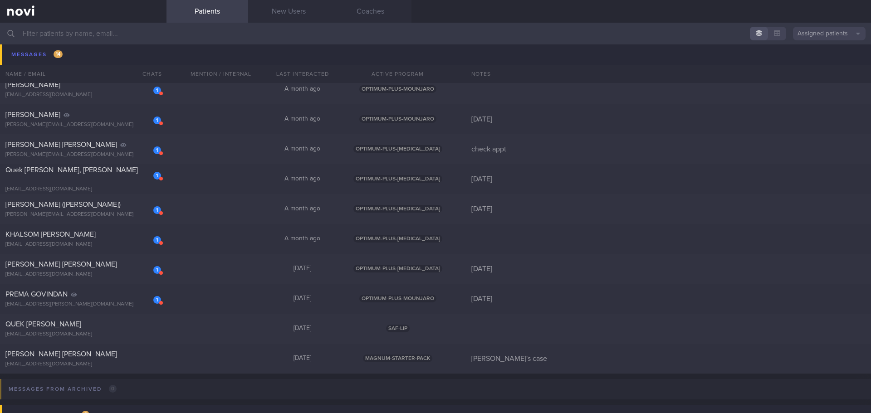
click at [845, 37] on button "Assigned patients" at bounding box center [829, 34] width 73 height 14
click at [825, 65] on button "All active patients" at bounding box center [829, 63] width 73 height 14
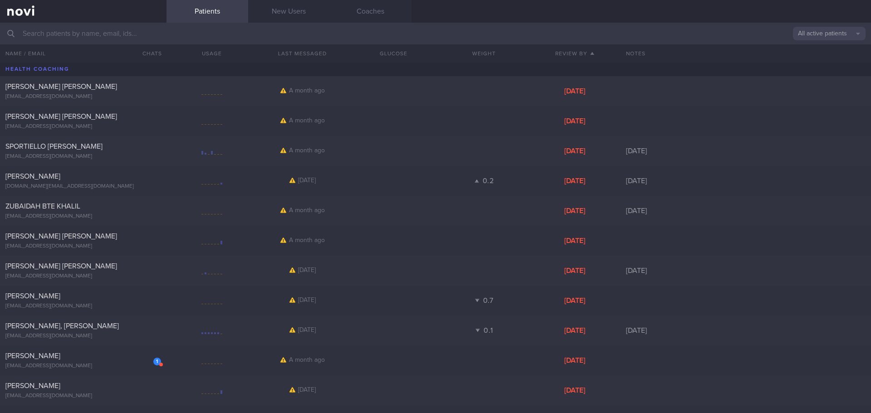
click at [139, 37] on input "text" at bounding box center [435, 34] width 871 height 22
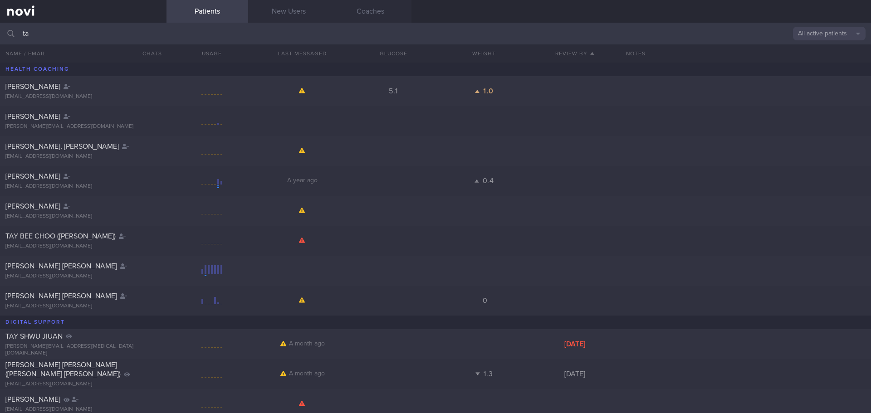
type input "t"
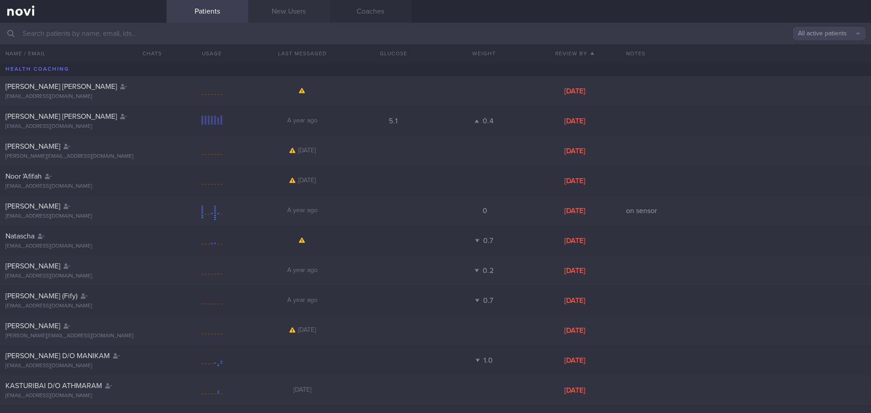
click at [278, 14] on link "New Users" at bounding box center [289, 11] width 82 height 23
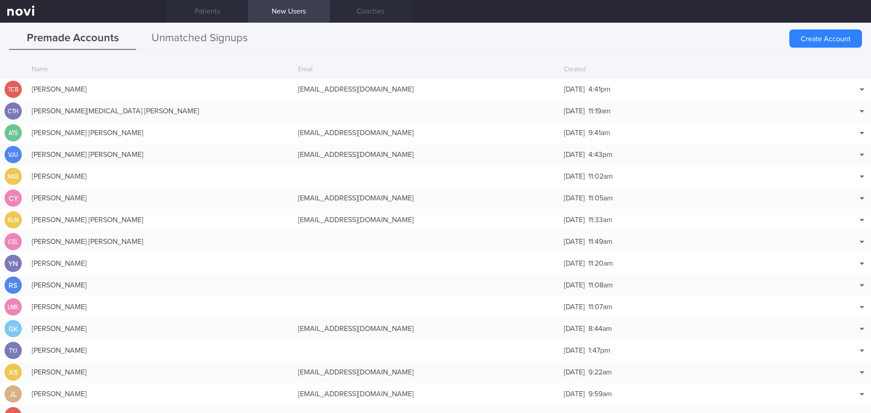
click at [240, 45] on button "Unmatched Signups" at bounding box center [199, 38] width 127 height 23
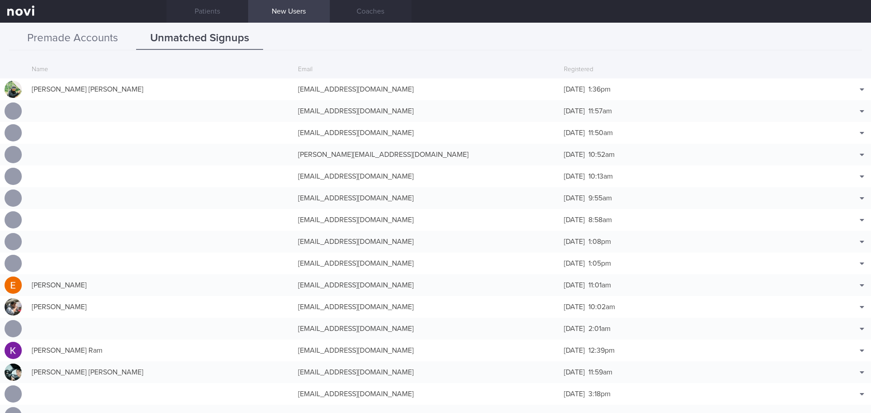
click at [112, 35] on button "Premade Accounts" at bounding box center [72, 38] width 127 height 23
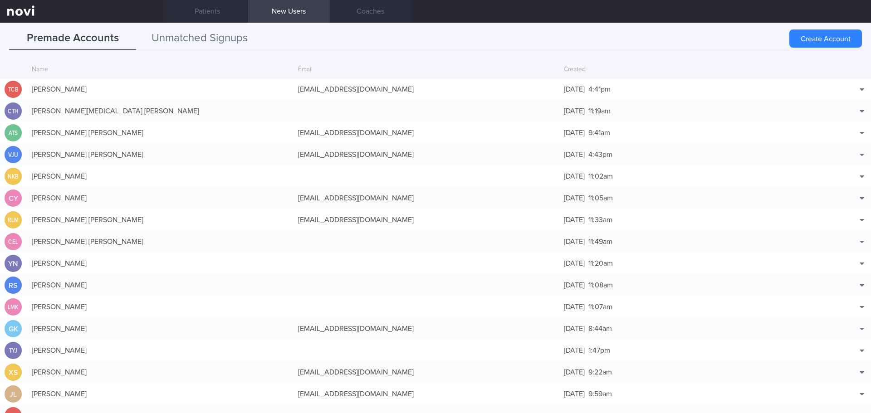
click at [237, 38] on button "Unmatched Signups" at bounding box center [199, 38] width 127 height 23
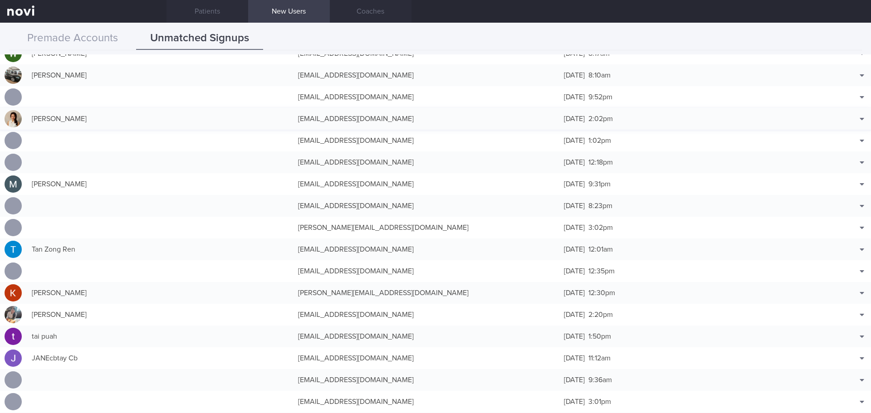
scroll to position [1043, 0]
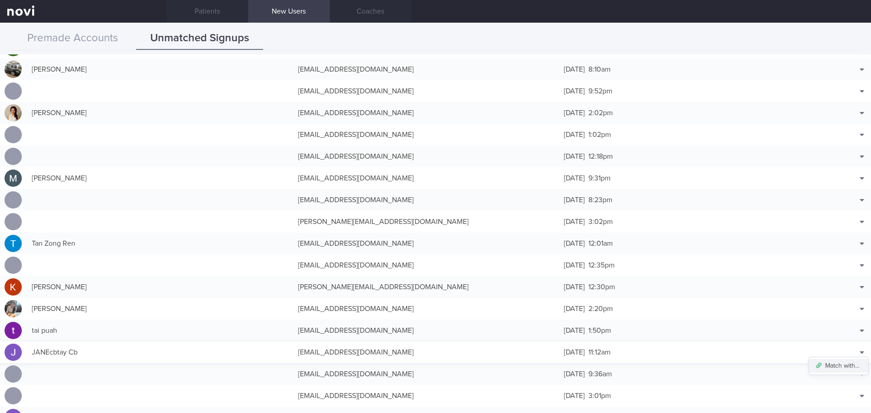
click at [849, 365] on button "Match with..." at bounding box center [838, 366] width 59 height 14
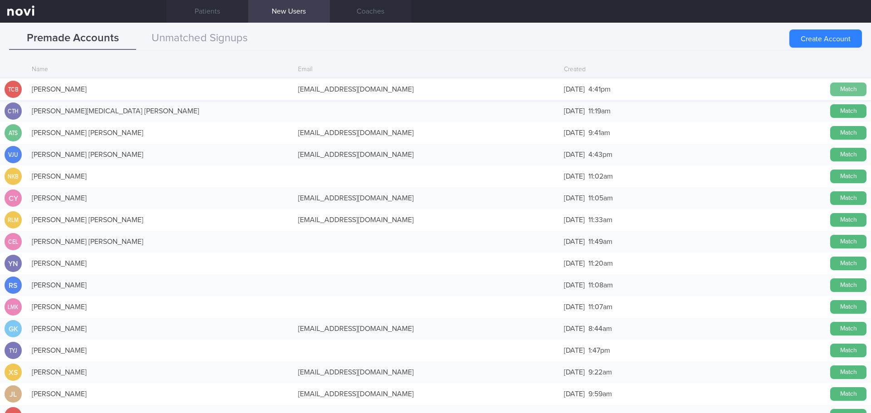
click at [845, 89] on button "Match" at bounding box center [848, 90] width 36 height 14
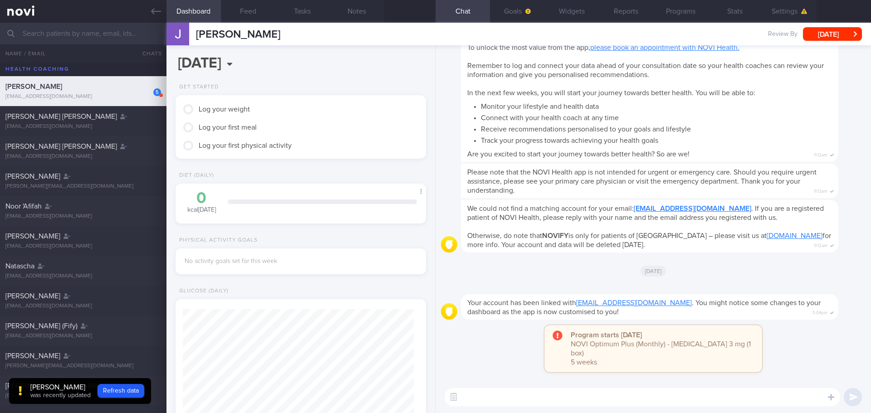
click at [558, 397] on textarea at bounding box center [643, 397] width 396 height 18
type textarea "Hi Ms Tay"
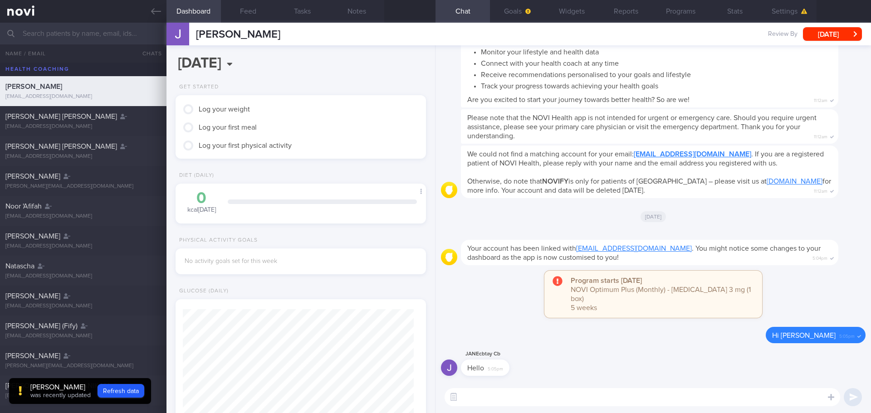
click at [581, 402] on textarea at bounding box center [643, 397] width 396 height 18
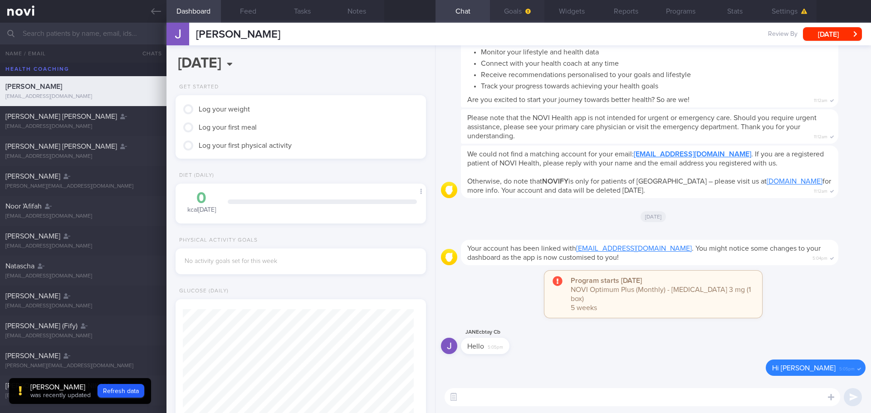
click at [523, 15] on button "Goals" at bounding box center [517, 11] width 54 height 23
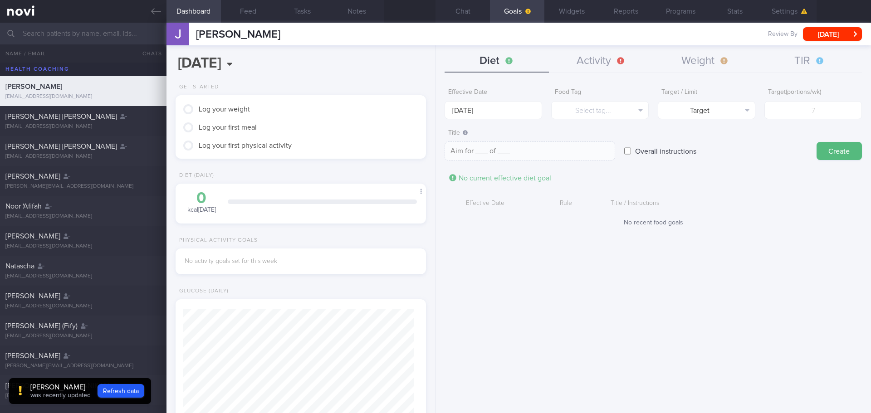
click at [550, 316] on div "Effective Date 15 Sep 2025 Food Tag Select tag... Select tag... Calories Carbs …" at bounding box center [652, 245] width 435 height 336
click at [550, 319] on div "Effective Date 15 Sep 2025 Food Tag Select tag... Select tag... Calories Carbs …" at bounding box center [652, 245] width 435 height 336
drag, startPoint x: 736, startPoint y: 225, endPoint x: 580, endPoint y: 166, distance: 167.0
click at [736, 225] on div "No recent food goals" at bounding box center [653, 223] width 417 height 8
click at [492, 113] on input "15 Sep 2025" at bounding box center [494, 110] width 98 height 18
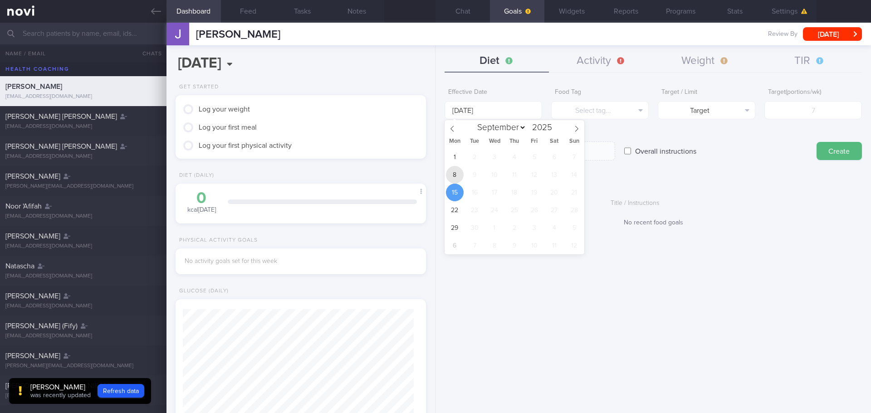
click at [460, 176] on span "8" at bounding box center [455, 175] width 18 height 18
type input "8 Sep 2025"
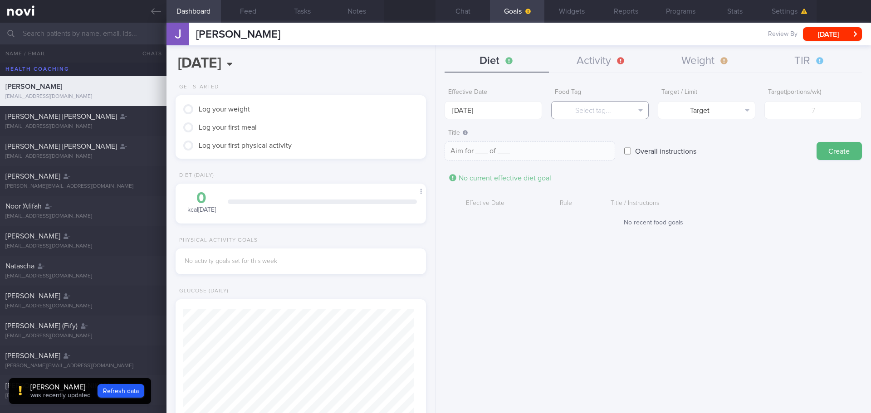
click at [598, 116] on button "Select tag..." at bounding box center [600, 110] width 98 height 18
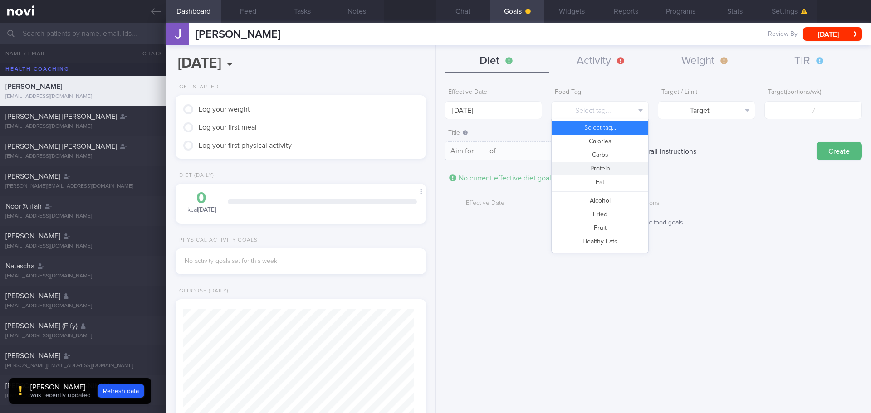
click at [611, 169] on button "Protein" at bounding box center [600, 169] width 97 height 14
type textarea "Aim for __g of protein per day"
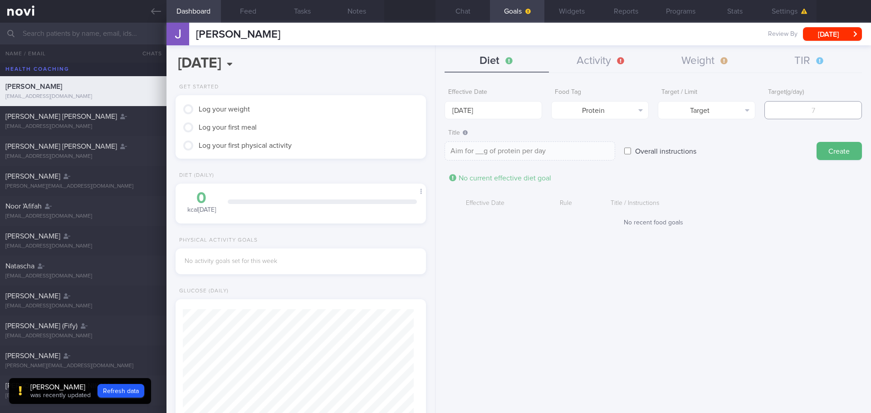
click at [802, 116] on input "number" at bounding box center [813, 110] width 98 height 18
type input "7"
type textarea "Aim for 7g of protein per day"
type input "70"
type textarea "Aim for 70g of protein per day"
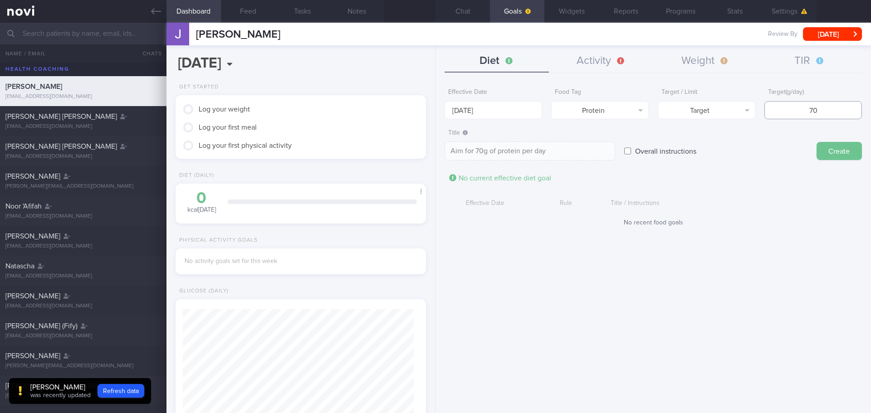
type input "70"
click button "Create"
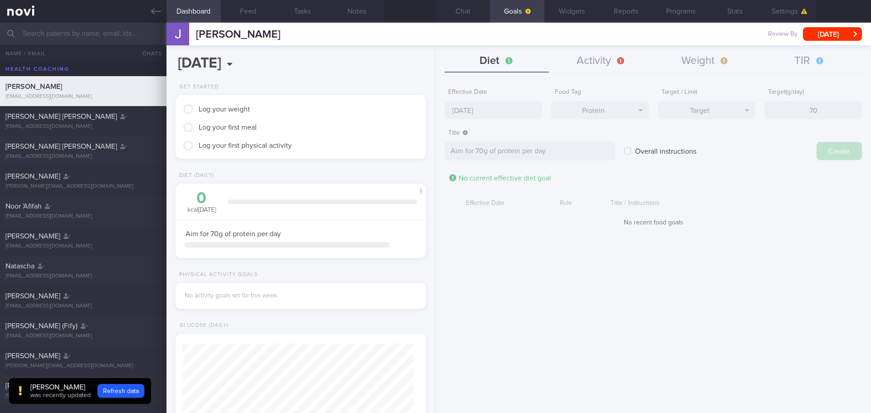
type input "15 Sep 2025"
type textarea "Aim for ___ of ___"
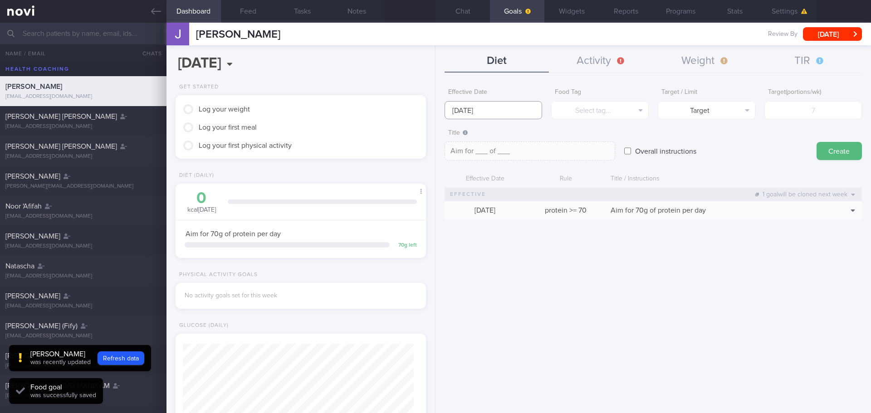
click input "15 Sep 2025"
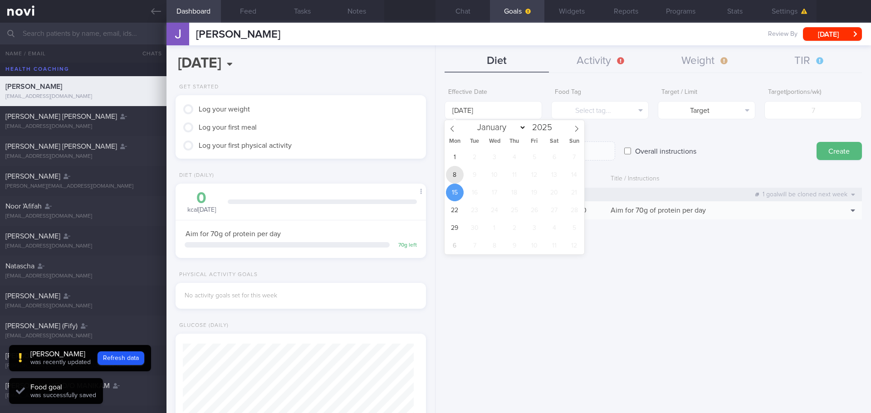
click span "8"
type input "8 Sep 2025"
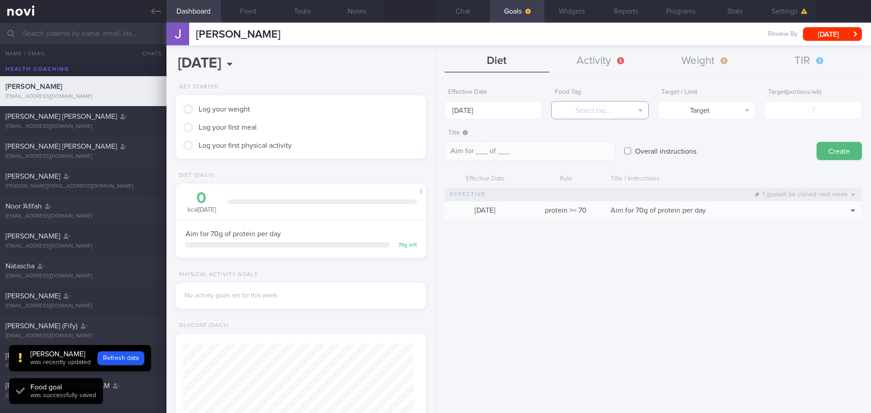
click button "Select tag..."
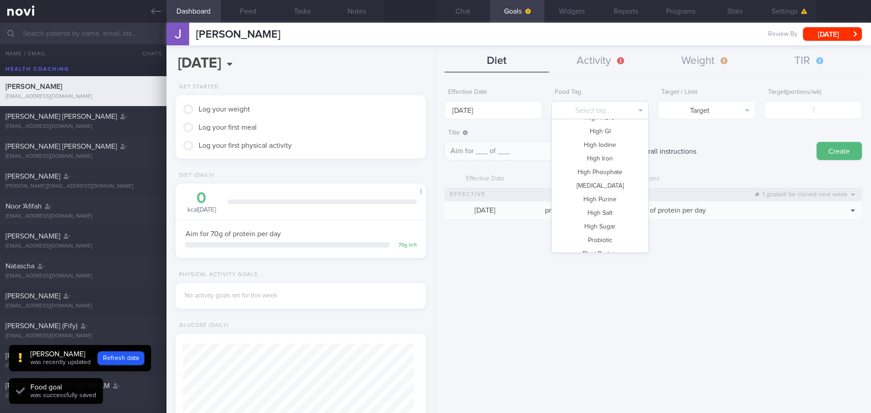
scroll to position [227, 0]
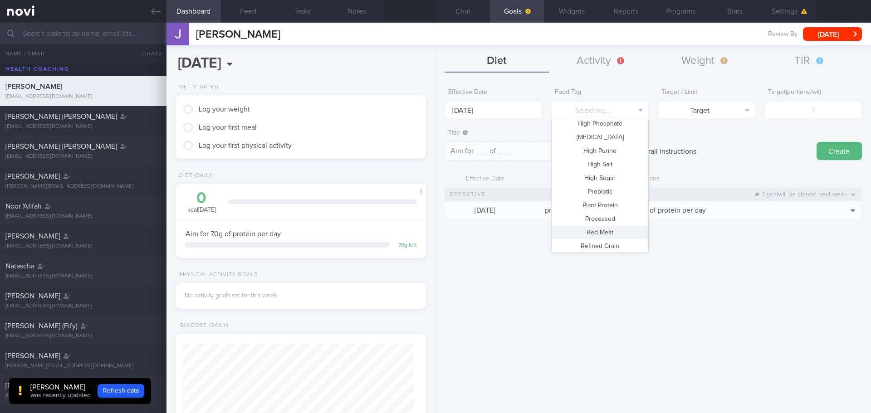
click div "Effective Date 8 Sep 2025 Food Tag Select tag... Select tag... Calories Carbs P…"
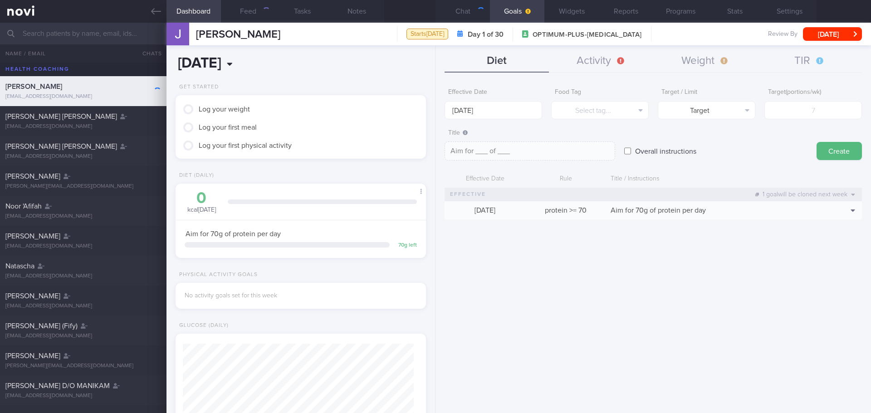
scroll to position [115, 231]
click at [241, 18] on button "Feed" at bounding box center [248, 11] width 54 height 23
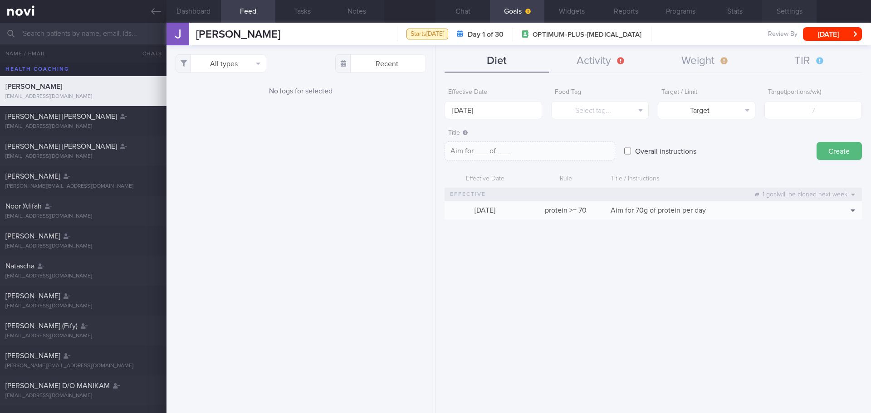
click at [790, 17] on button "Settings" at bounding box center [789, 11] width 54 height 23
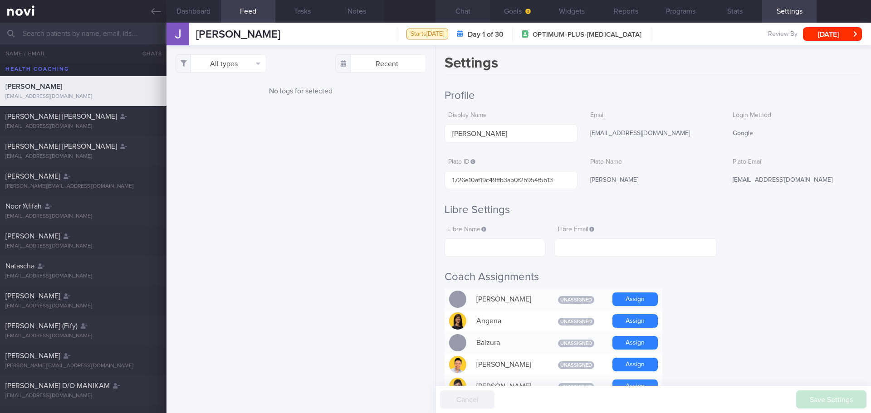
click at [484, 9] on button "Chat" at bounding box center [462, 11] width 54 height 23
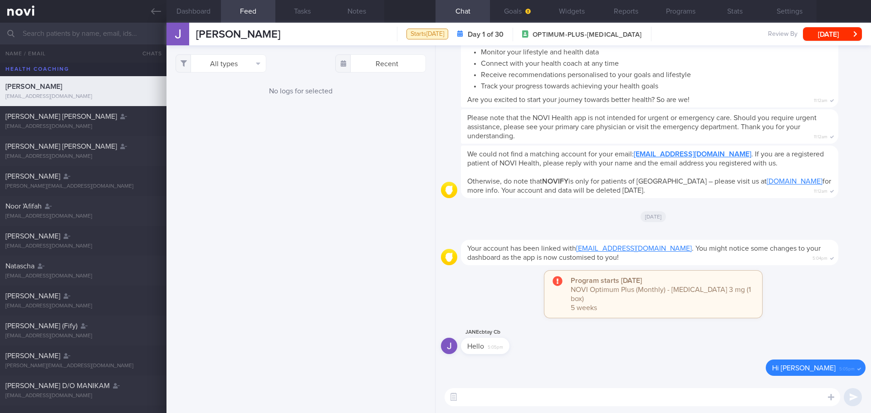
click at [568, 224] on div "[DATE]" at bounding box center [653, 216] width 425 height 25
click at [568, 223] on div "[DATE]" at bounding box center [653, 216] width 425 height 25
click at [567, 223] on div "[DATE]" at bounding box center [653, 216] width 425 height 25
click at [331, 145] on div "All types Food Activity Glucose Weight Medicine Blood Pressure [MEDICAL_DATA] I…" at bounding box center [300, 229] width 269 height 368
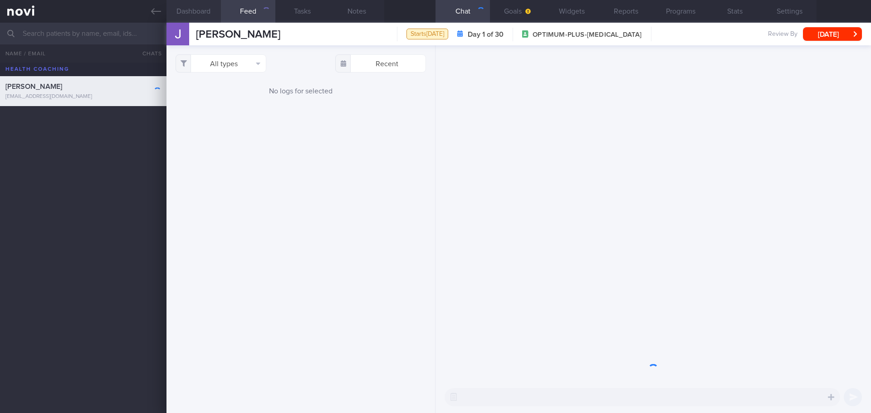
click at [216, 14] on button "Dashboard" at bounding box center [193, 11] width 54 height 23
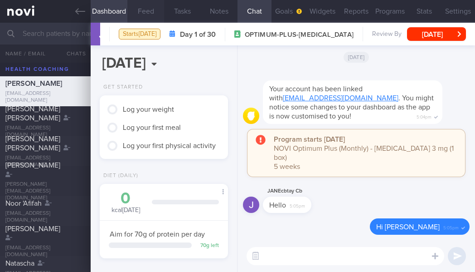
click at [142, 16] on button "Feed" at bounding box center [145, 11] width 37 height 23
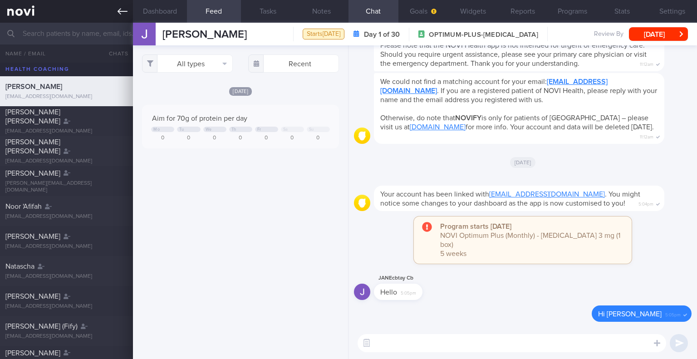
scroll to position [87, 174]
click at [237, 217] on div "All types Food Activity Glucose Weight Medicine Blood Pressure CGM Install Rece…" at bounding box center [240, 201] width 215 height 313
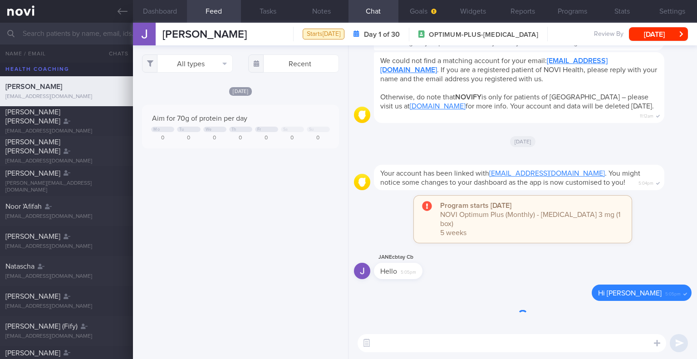
click at [158, 9] on button "Dashboard" at bounding box center [160, 11] width 54 height 23
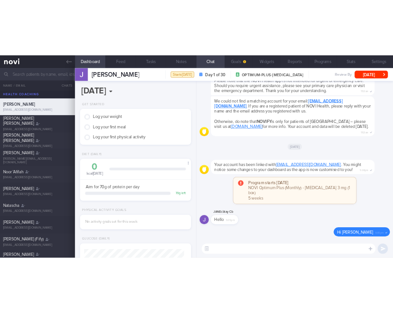
scroll to position [87, 174]
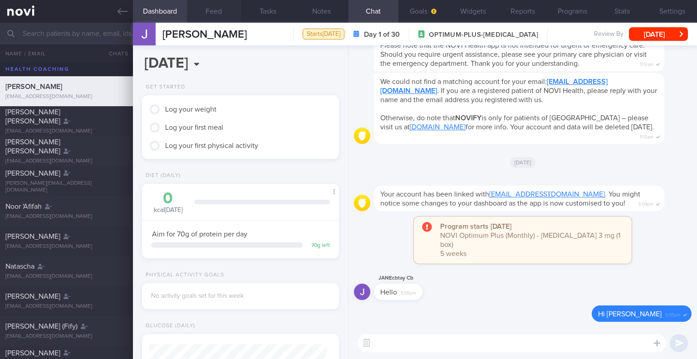
click at [206, 7] on button "Feed" at bounding box center [214, 11] width 54 height 23
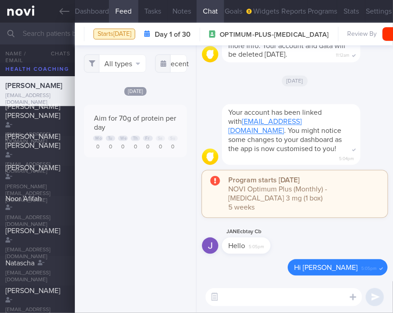
scroll to position [453574, 453535]
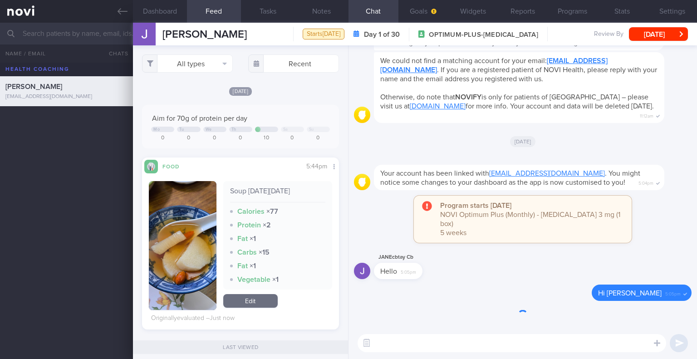
click at [201, 224] on img "button" at bounding box center [182, 245] width 67 height 129
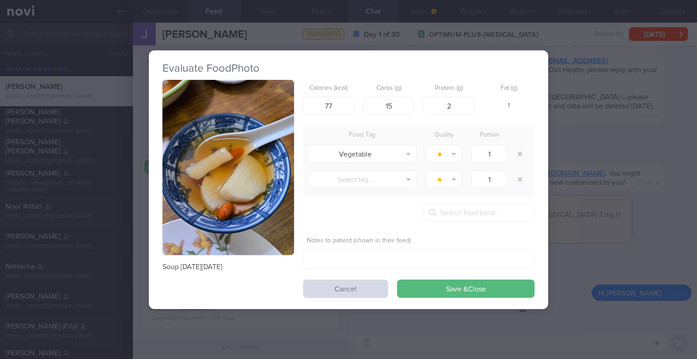
click at [244, 175] on button "button" at bounding box center [228, 168] width 132 height 176
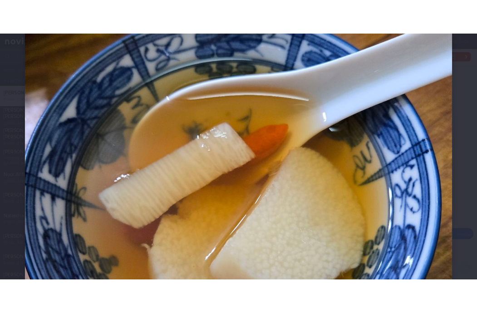
scroll to position [318, 0]
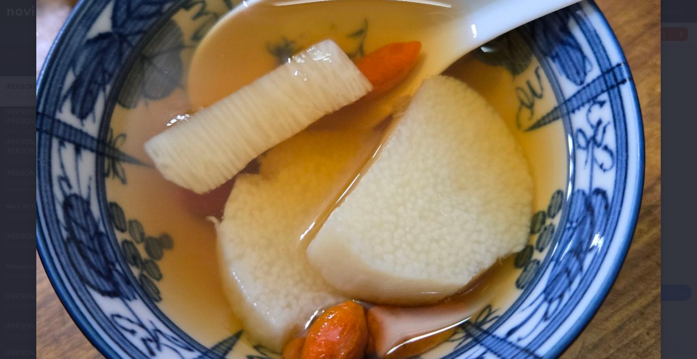
click at [392, 107] on div at bounding box center [348, 134] width 697 height 905
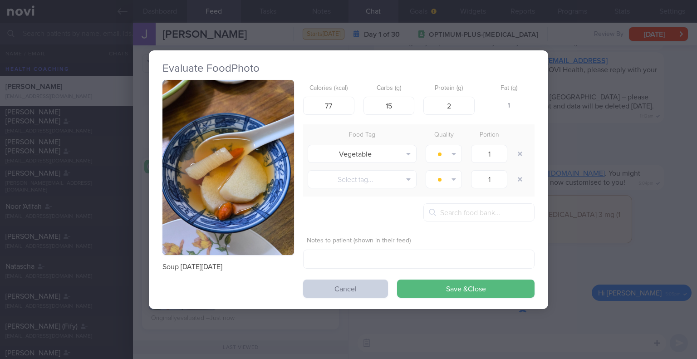
click at [379, 293] on button "Cancel" at bounding box center [345, 288] width 85 height 18
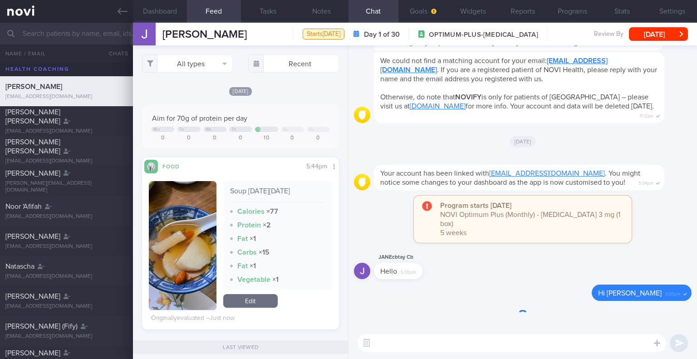
click at [202, 237] on button "button" at bounding box center [182, 245] width 67 height 129
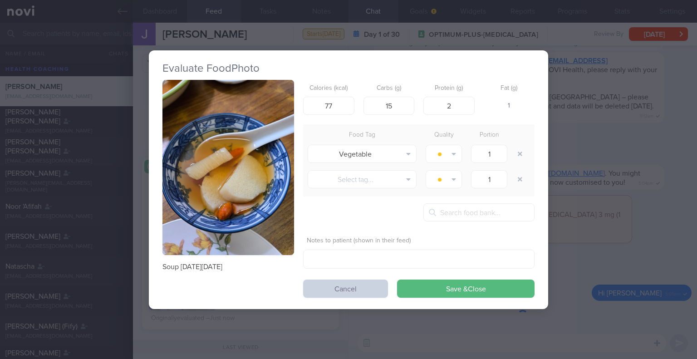
click at [329, 295] on button "Cancel" at bounding box center [345, 288] width 85 height 18
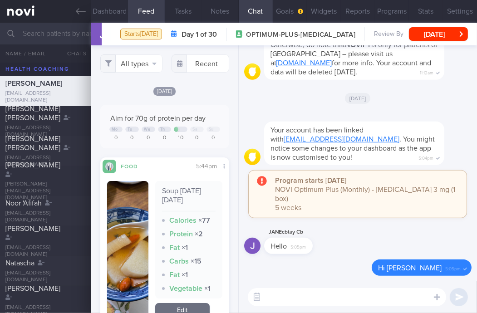
click at [127, 238] on button "button" at bounding box center [127, 250] width 41 height 138
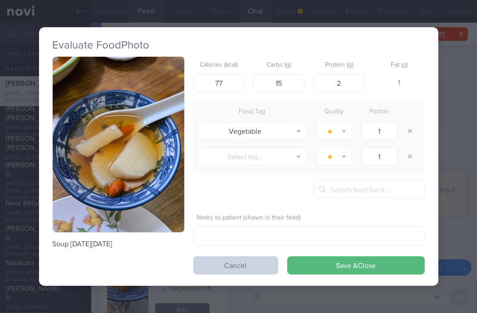
click at [206, 265] on button "Cancel" at bounding box center [235, 265] width 85 height 18
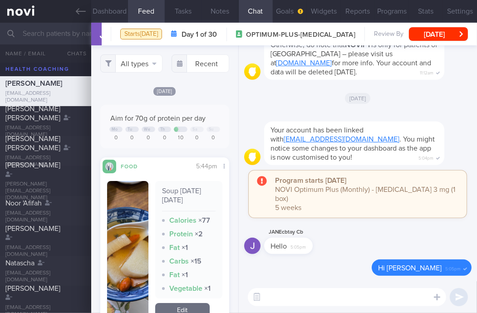
click at [134, 226] on img "button" at bounding box center [127, 250] width 41 height 138
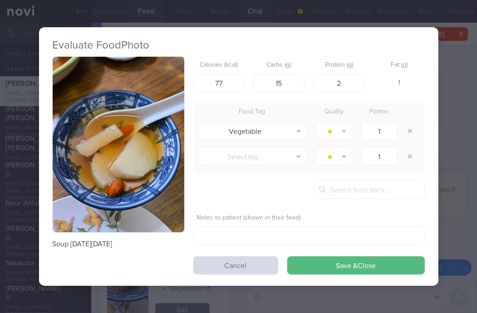
click at [121, 118] on button "button" at bounding box center [119, 145] width 132 height 176
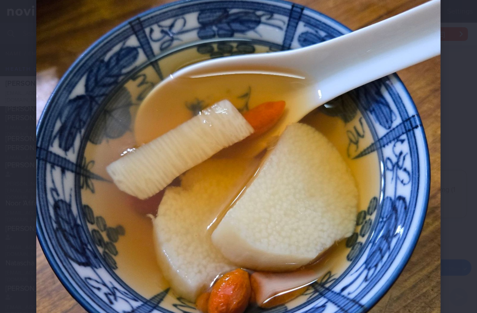
scroll to position [136, 0]
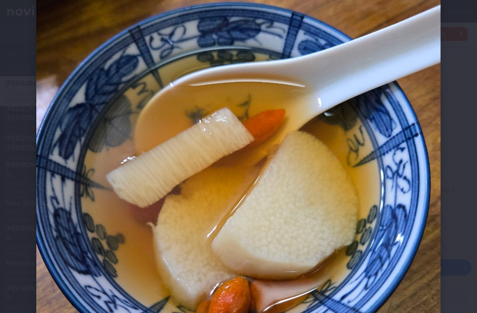
click at [392, 183] on div at bounding box center [238, 169] width 477 height 611
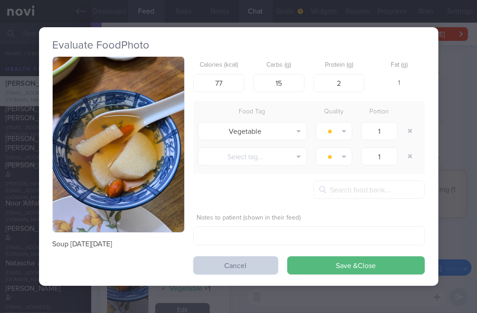
click at [208, 270] on button "Cancel" at bounding box center [235, 265] width 85 height 18
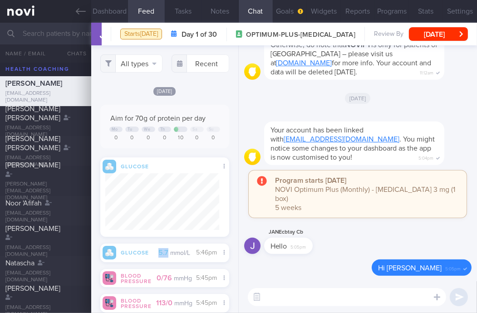
drag, startPoint x: 154, startPoint y: 250, endPoint x: 163, endPoint y: 251, distance: 8.7
click at [163, 251] on div "5.7 mmol/L" at bounding box center [164, 253] width 115 height 10
click at [170, 253] on small "mmol/L" at bounding box center [180, 253] width 20 height 6
drag, startPoint x: 165, startPoint y: 252, endPoint x: 154, endPoint y: 253, distance: 10.5
click at [154, 253] on div "5.7 mmol/L" at bounding box center [164, 253] width 115 height 10
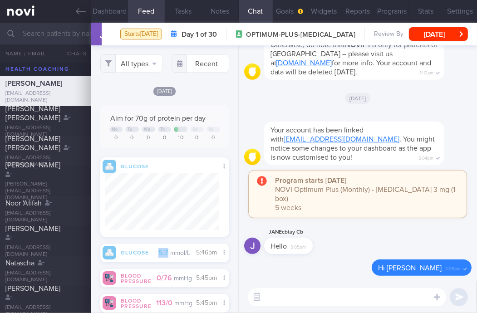
click at [164, 254] on div "5.7 mmol/L" at bounding box center [164, 253] width 115 height 10
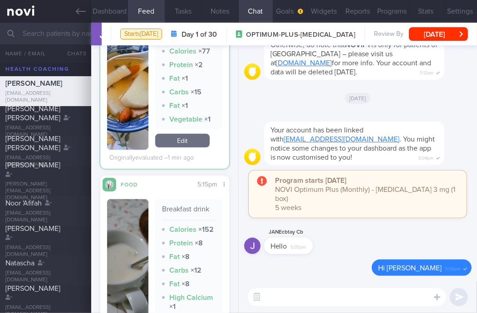
scroll to position [408, 0]
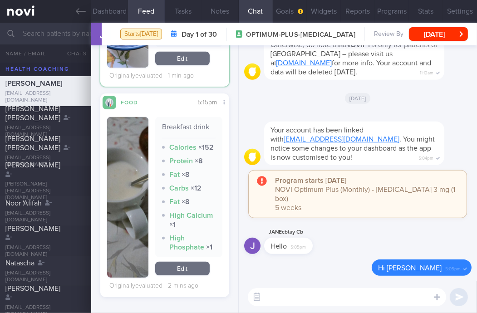
click at [132, 182] on img "button" at bounding box center [127, 197] width 41 height 161
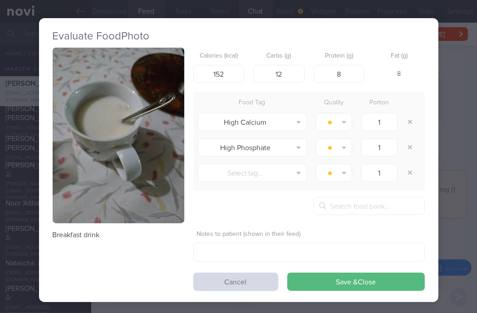
click at [131, 142] on button "button" at bounding box center [119, 136] width 132 height 176
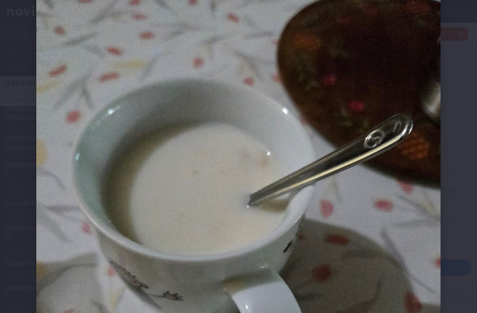
scroll to position [91, 0]
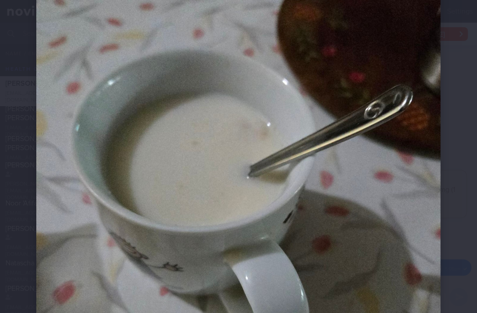
click at [437, 118] on div at bounding box center [238, 214] width 477 height 611
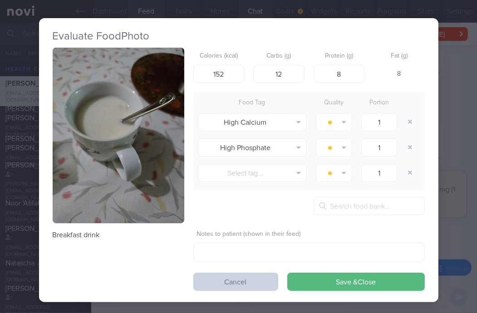
click at [207, 277] on button "Cancel" at bounding box center [235, 282] width 85 height 18
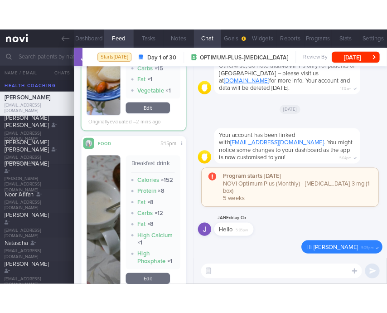
scroll to position [401, 0]
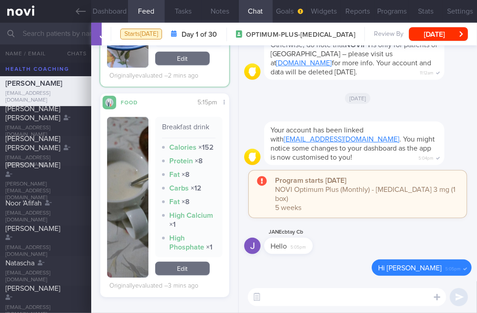
click at [350, 256] on div "JANEcbtay Cb Hello 5:05pm" at bounding box center [357, 243] width 227 height 33
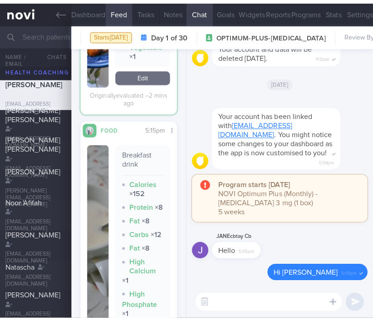
scroll to position [419, 0]
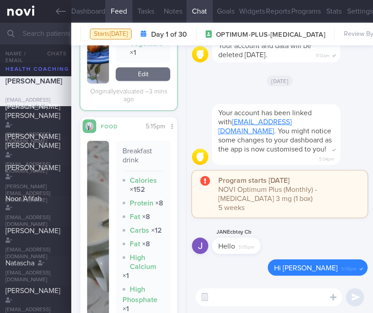
click at [193, 313] on html "You are offline! Some functionality will be unavailable Patients New Users Coac…" at bounding box center [186, 156] width 373 height 313
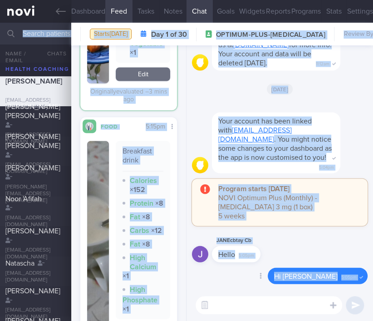
click at [223, 272] on div "Delete Hi Ms Tay 5:05pm" at bounding box center [280, 278] width 176 height 22
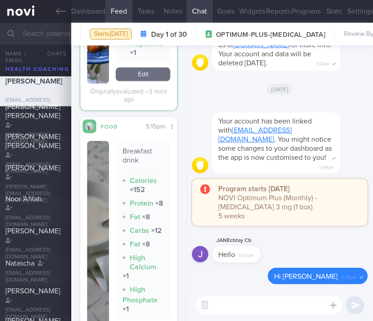
click at [220, 300] on textarea at bounding box center [269, 305] width 147 height 18
click at [277, 252] on div "JANEcbtay Cb Hello 5:05pm" at bounding box center [250, 248] width 76 height 27
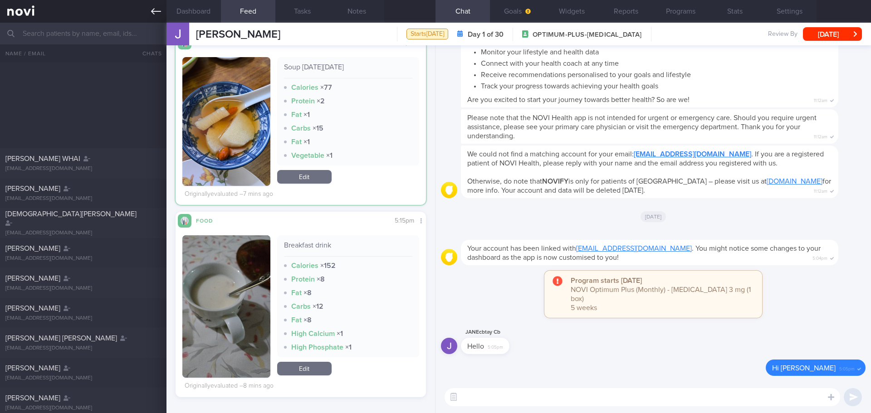
scroll to position [8165, 0]
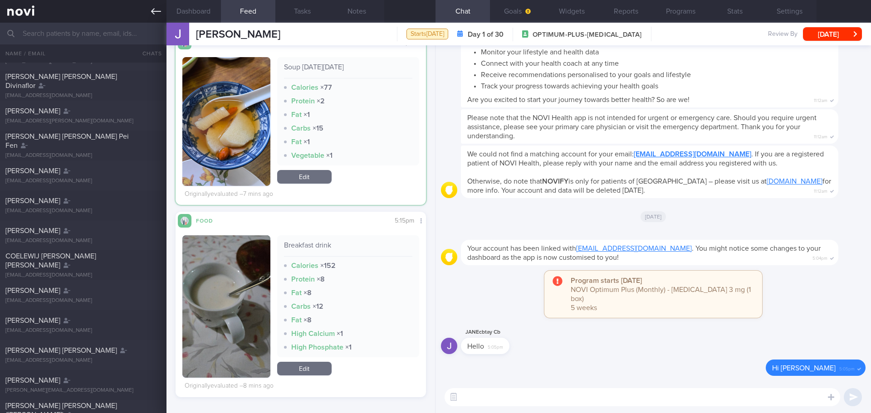
click at [154, 10] on icon at bounding box center [156, 11] width 10 height 10
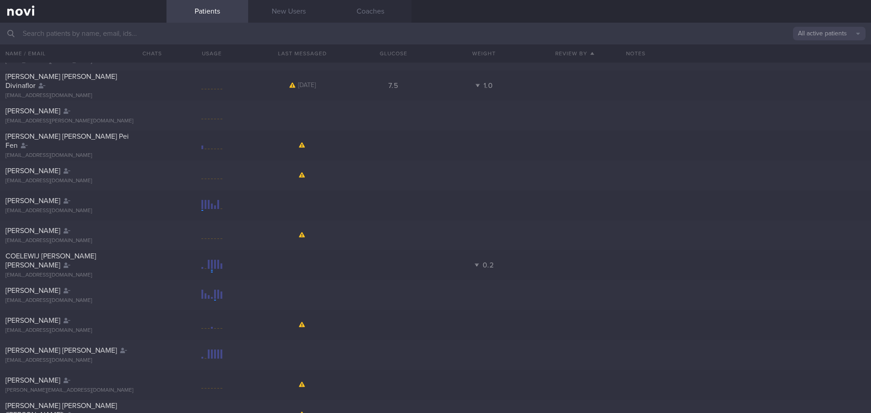
click at [476, 31] on button "All active patients" at bounding box center [829, 34] width 73 height 14
click at [476, 50] on button "Assigned patients" at bounding box center [829, 49] width 73 height 14
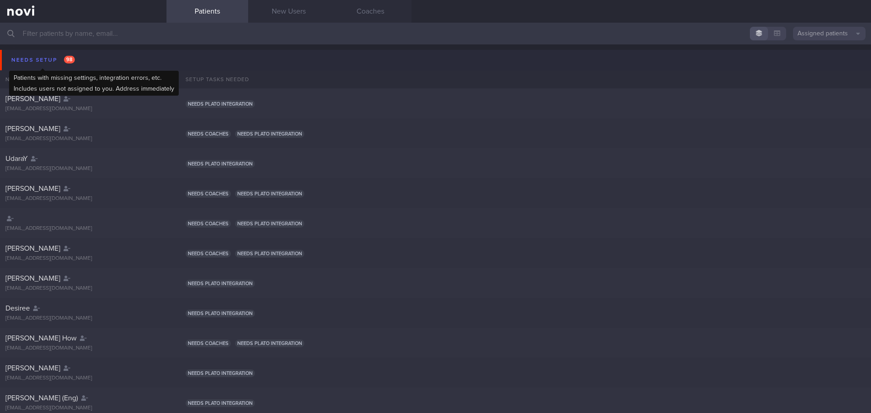
click at [39, 59] on div "Needs setup 98" at bounding box center [43, 60] width 68 height 12
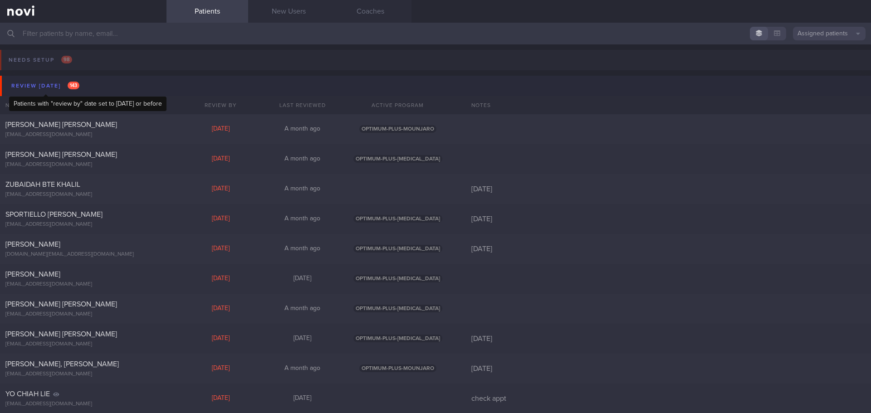
click at [54, 88] on div "Review today 143" at bounding box center [45, 86] width 73 height 12
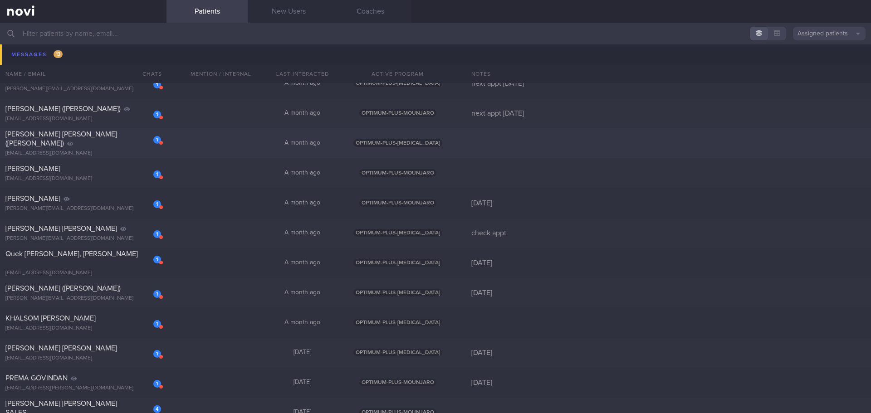
scroll to position [363, 0]
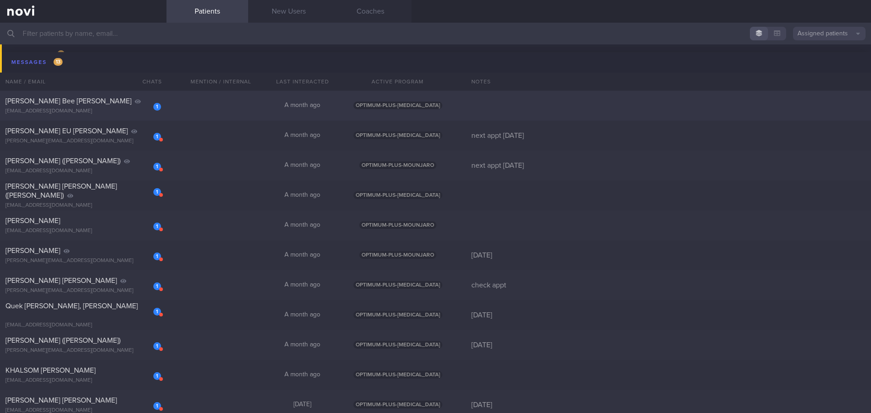
click at [214, 111] on div "1 Madeline Tan Bee Yong maddytan13@gmail.com A month ago OPTIMUM-PLUS-WEGOVY" at bounding box center [435, 106] width 871 height 30
select select "8"
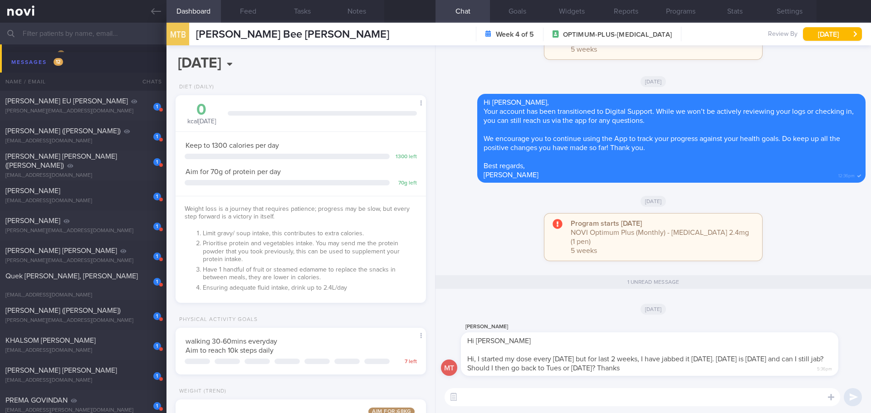
scroll to position [127, 228]
click at [476, 313] on textarea at bounding box center [643, 397] width 396 height 18
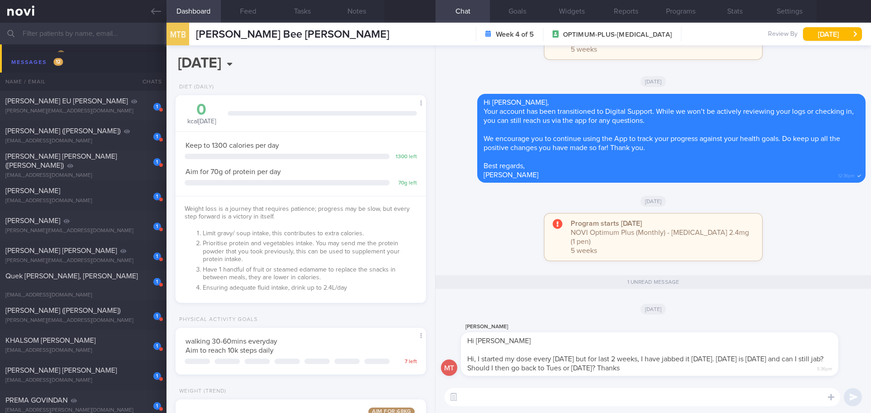
click at [476, 313] on textarea at bounding box center [643, 397] width 396 height 18
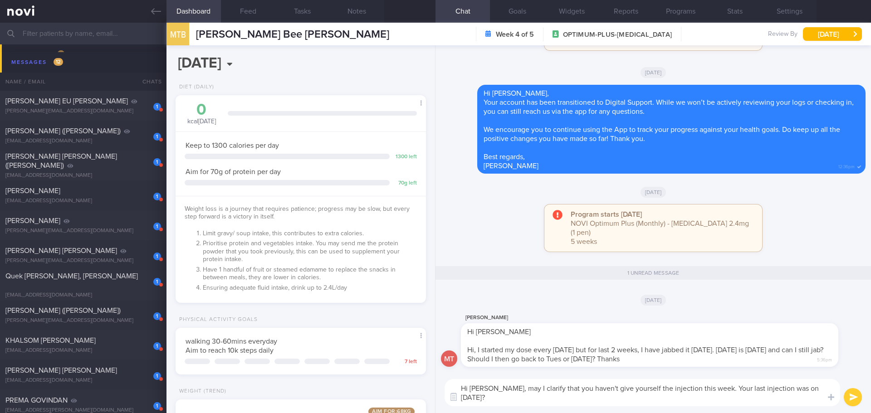
click at [476, 313] on textarea "Hi Madeline, may I clarify that you haven't give yourself the injection this we…" at bounding box center [643, 392] width 396 height 27
click at [476, 313] on textarea "Hi Madeline, Elizabeth here. Thanks for reaching out to us. May I clarify that …" at bounding box center [643, 392] width 396 height 27
click at [476, 313] on textarea "Hi Madeline, Elizabeth here. Thanks for reaching out to us. May I just clarify …" at bounding box center [643, 392] width 396 height 27
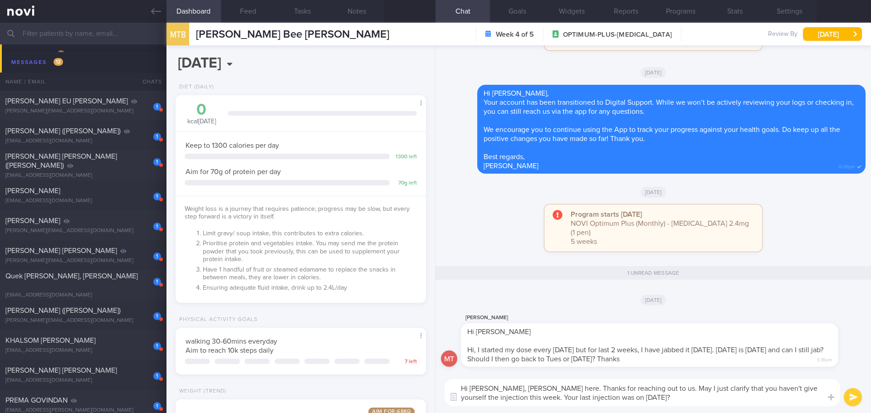
click at [476, 313] on textarea "Hi Madeline, Elizabeth here. Thanks for reaching out to us. May I just clarify …" at bounding box center [643, 392] width 396 height 27
drag, startPoint x: 707, startPoint y: 400, endPoint x: 717, endPoint y: 398, distance: 9.7
click at [476, 313] on textarea "Hi Madeline, Elizabeth here. Thanks for reaching out to us. May I just clarify …" at bounding box center [643, 392] width 396 height 27
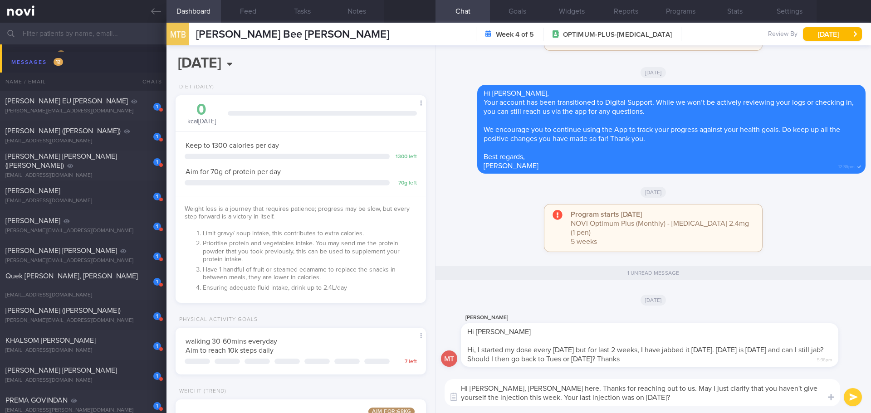
click at [476, 313] on textarea "Hi Madeline, Elizabeth here. Thanks for reaching out to us. May I just clarify …" at bounding box center [643, 392] width 396 height 27
type textarea "Hi Madeline, Elizabeth here. Thanks for reaching out to us. May I just clarify …"
click at [476, 313] on button "submit" at bounding box center [853, 397] width 18 height 18
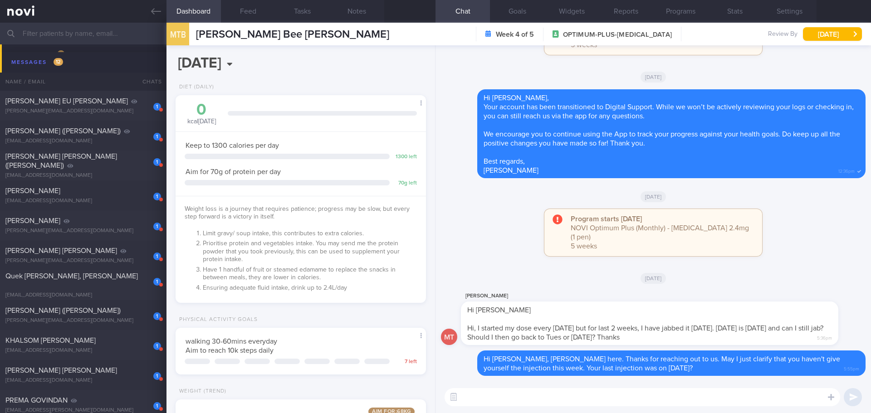
click at [476, 313] on textarea at bounding box center [643, 397] width 396 height 18
click at [476, 17] on button "Settings" at bounding box center [789, 11] width 54 height 23
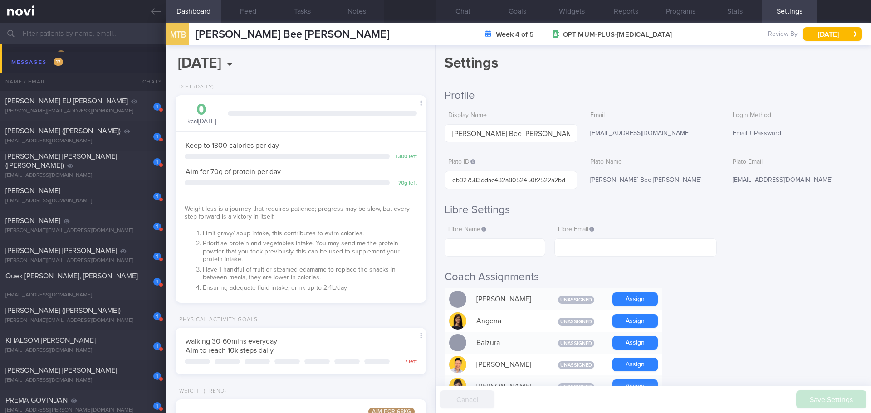
drag, startPoint x: 458, startPoint y: 15, endPoint x: 397, endPoint y: 39, distance: 65.1
click at [458, 15] on button "Chat" at bounding box center [462, 11] width 54 height 23
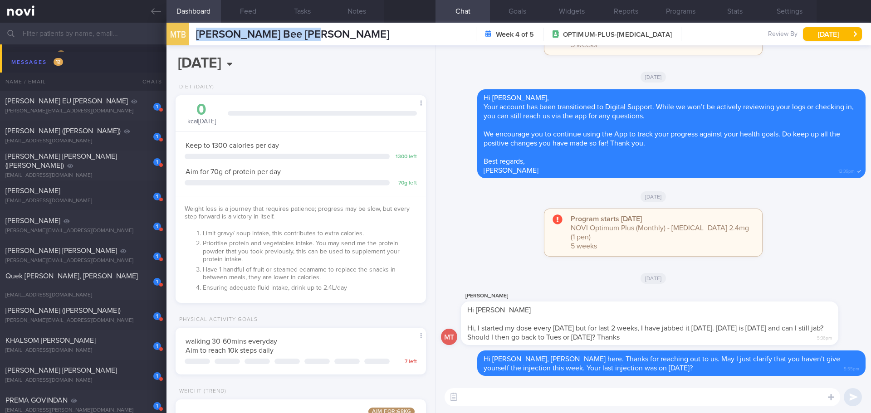
drag, startPoint x: 313, startPoint y: 31, endPoint x: 194, endPoint y: 30, distance: 119.3
click at [194, 30] on div "MTB Madeline Tan Bee Yong Madeline Tan Bee Yong maddytan13@gmail.com Week 4 of …" at bounding box center [518, 34] width 704 height 23
copy span "[PERSON_NAME] Bee [PERSON_NAME]"
click at [60, 36] on input "text" at bounding box center [435, 34] width 871 height 22
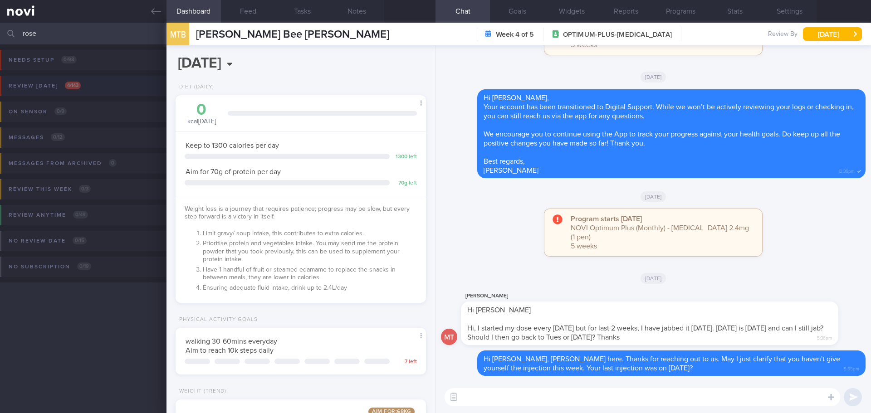
type input "rose"
click at [56, 89] on div "Review today 4 / 143" at bounding box center [44, 86] width 77 height 12
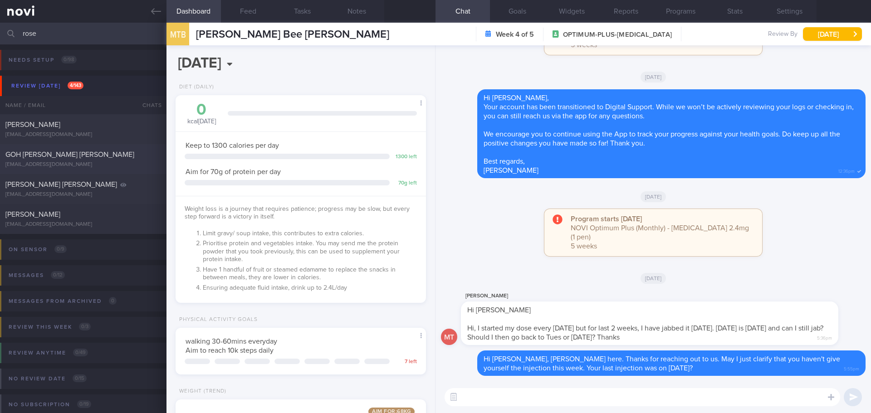
click at [78, 163] on div "rosemarygoh@gmail.com" at bounding box center [83, 164] width 156 height 7
select select "7"
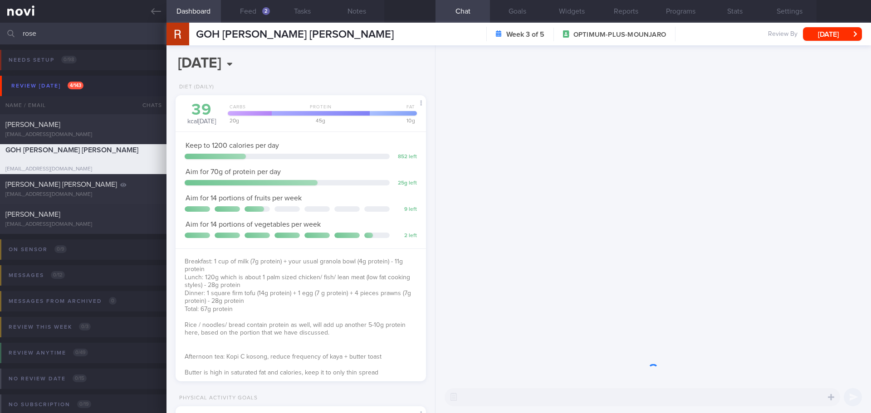
scroll to position [127, 228]
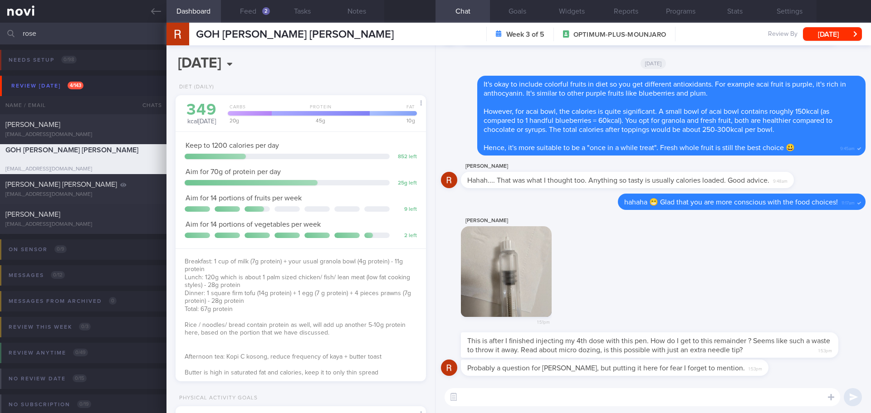
click at [476, 313] on textarea at bounding box center [643, 397] width 396 height 18
type textarea "Sure, hope you managed to check with Dr Todd during the appointment today 😀"
click at [476, 313] on button "submit" at bounding box center [853, 397] width 18 height 18
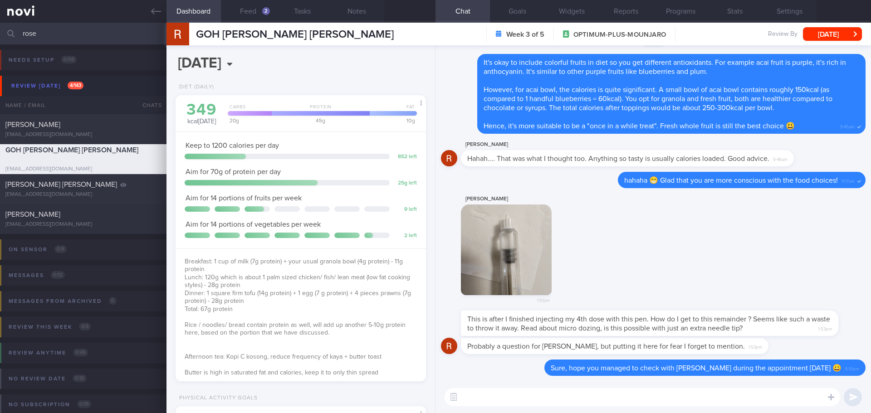
drag, startPoint x: 53, startPoint y: 35, endPoint x: -13, endPoint y: 38, distance: 66.3
click at [0, 38] on html "You are offline! Some functionality will be unavailable Patients New Users Coac…" at bounding box center [435, 206] width 871 height 413
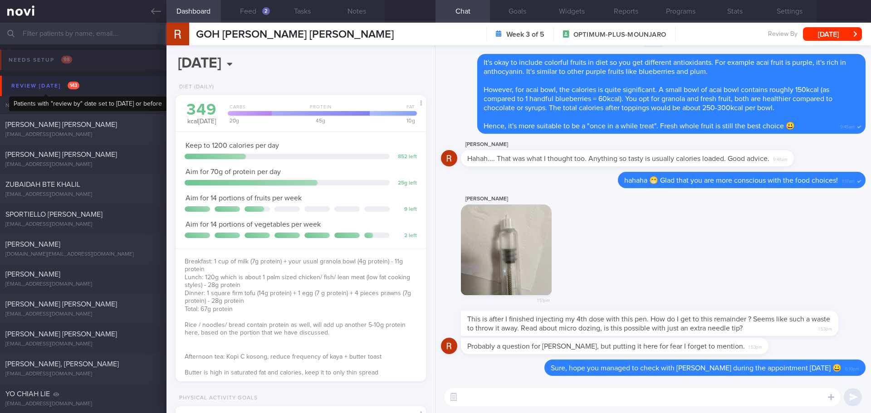
click at [54, 82] on div "Review today 143" at bounding box center [45, 86] width 73 height 12
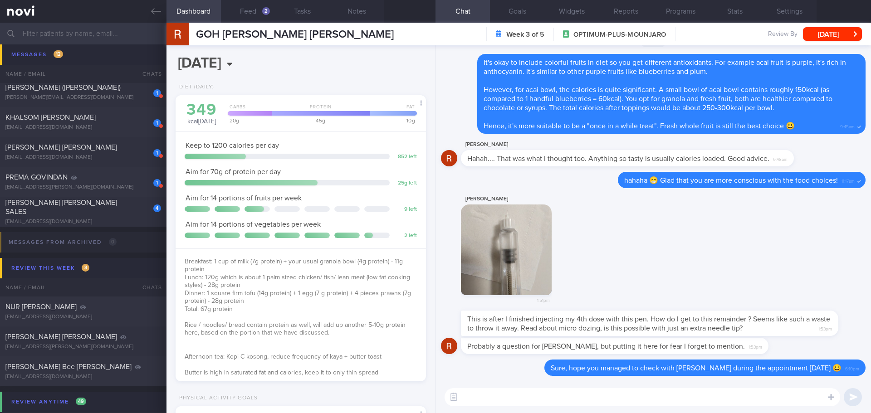
scroll to position [544, 0]
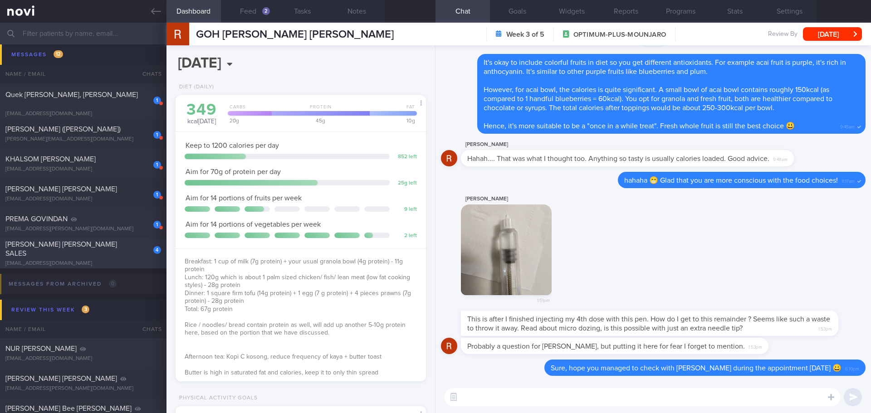
click at [95, 255] on div "4 RAMIN MARY GRACE SALES grasyasales@gmail.com" at bounding box center [83, 253] width 166 height 27
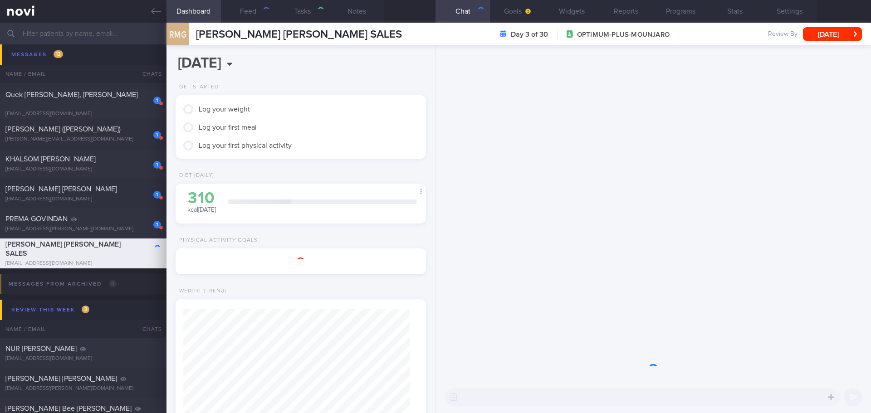
select select "8"
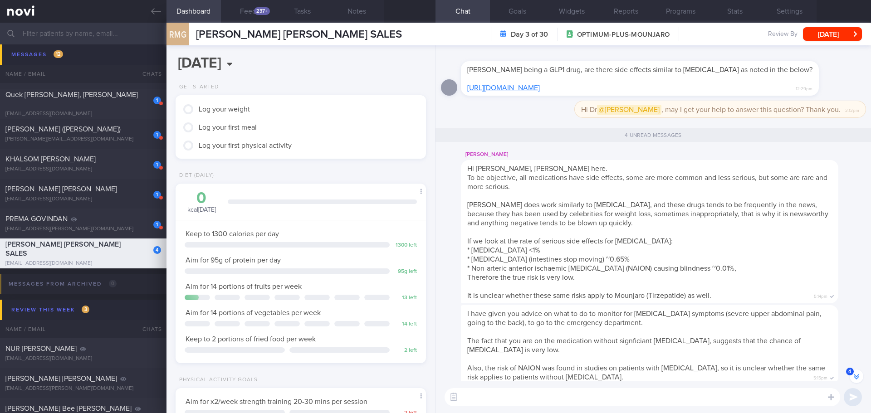
scroll to position [-51, 0]
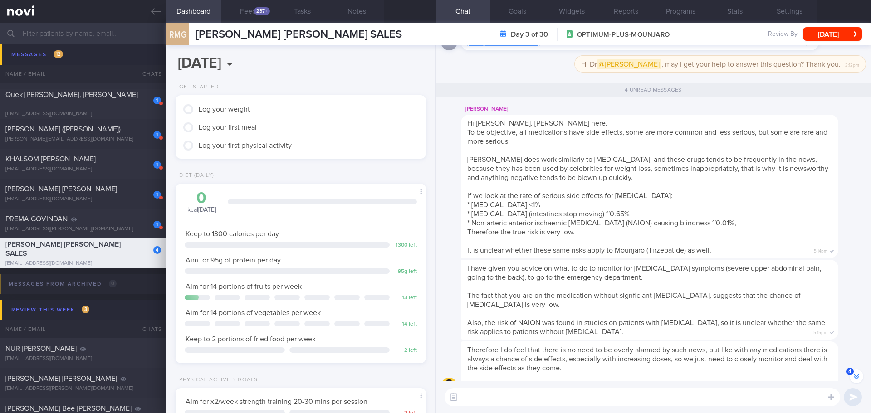
click at [82, 38] on input "text" at bounding box center [435, 34] width 871 height 22
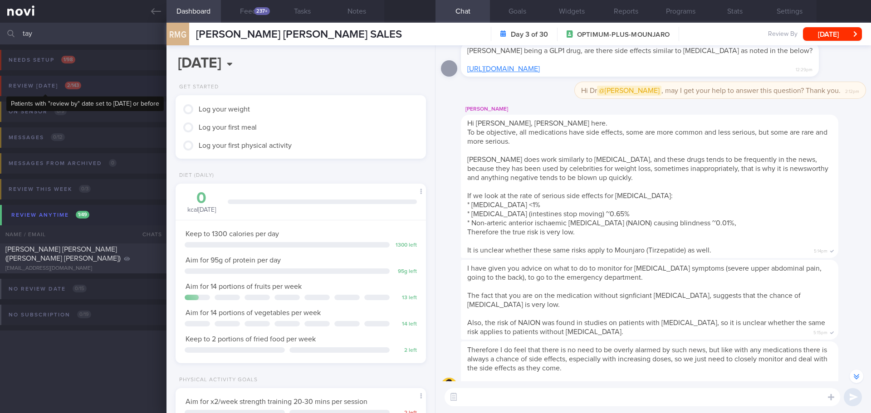
type input "tay"
click at [56, 86] on div "Review today 2 / 143" at bounding box center [44, 86] width 77 height 12
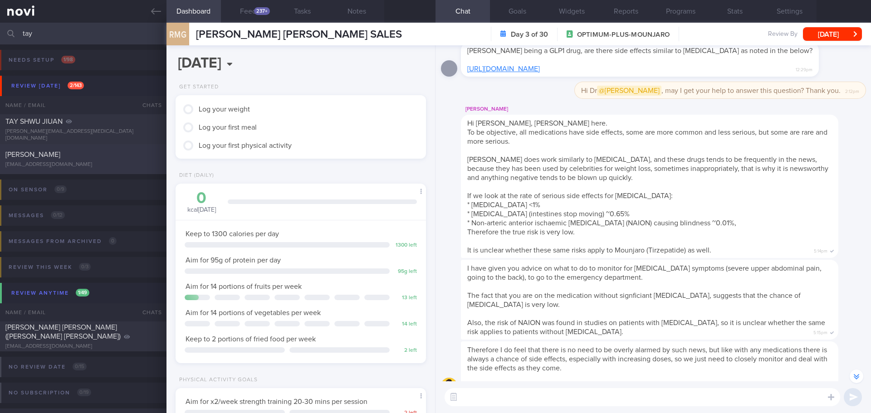
click at [67, 153] on div "TAY CHIEW BUAY" at bounding box center [81, 154] width 153 height 9
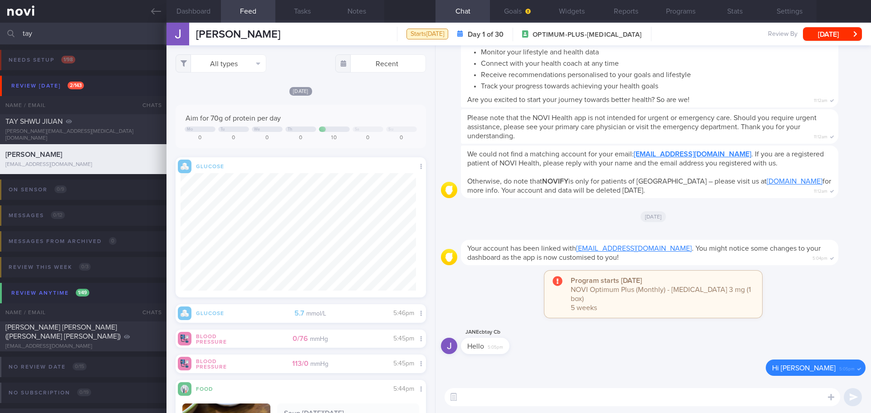
scroll to position [128, 236]
click at [476, 313] on textarea at bounding box center [643, 397] width 396 height 18
paste textarea "Hi XXX, Elizabeth here. It was nice speaking to you. I will be in touch with yo…"
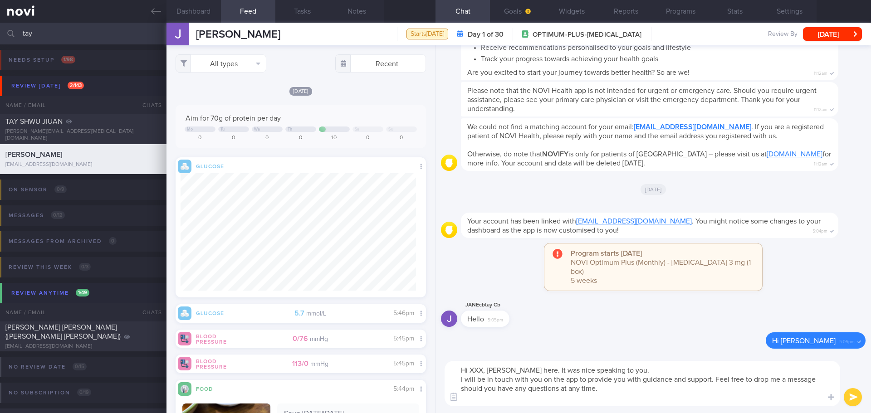
drag, startPoint x: 484, startPoint y: 368, endPoint x: 470, endPoint y: 370, distance: 13.8
click at [470, 313] on textarea "Hi XXX, Elizabeth here. It was nice speaking to you. I will be in touch with yo…" at bounding box center [643, 383] width 396 height 45
click at [476, 313] on textarea "Hi Ms Tay, Elizabeth here. It was nice speaking to you. I will be in touch with…" at bounding box center [643, 383] width 396 height 45
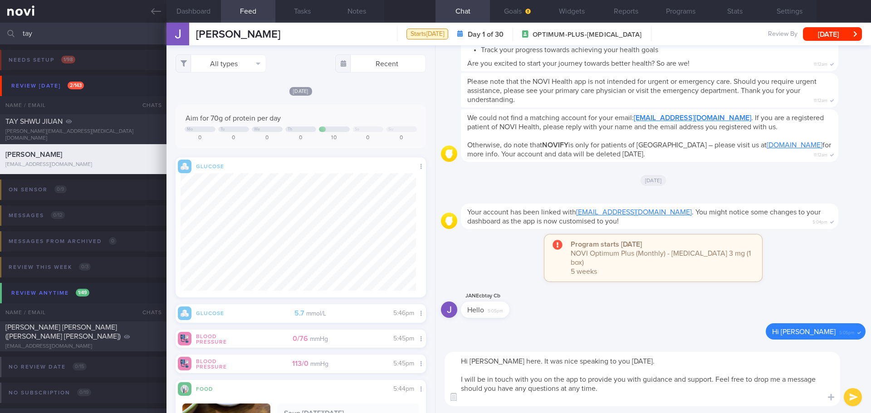
click at [476, 313] on textarea "Hi Ms Tay, Elizabeth here. It was nice speaking to you today. I will be in touc…" at bounding box center [643, 379] width 396 height 54
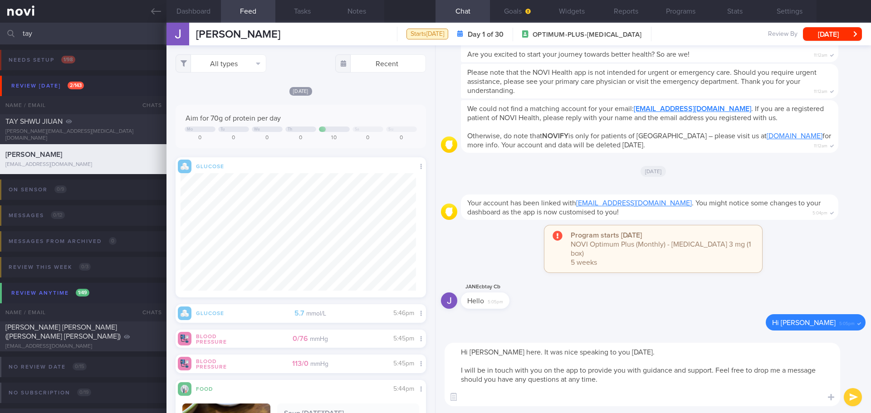
paste textarea "To ensure you don't miss notifications, please go to the "Settings" section of …"
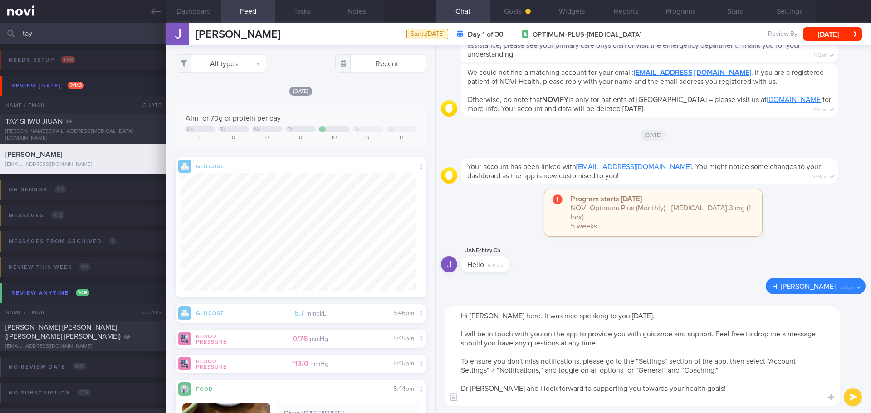
drag, startPoint x: 483, startPoint y: 389, endPoint x: 472, endPoint y: 391, distance: 11.0
click at [472, 313] on textarea "Hi Ms Tay, Elizabeth here. It was nice speaking to you today. I will be in touc…" at bounding box center [643, 357] width 396 height 100
type textarea "Hi Ms Tay, Elizabeth here. It was nice speaking to you today. I will be in touc…"
click at [476, 313] on button "submit" at bounding box center [853, 397] width 18 height 18
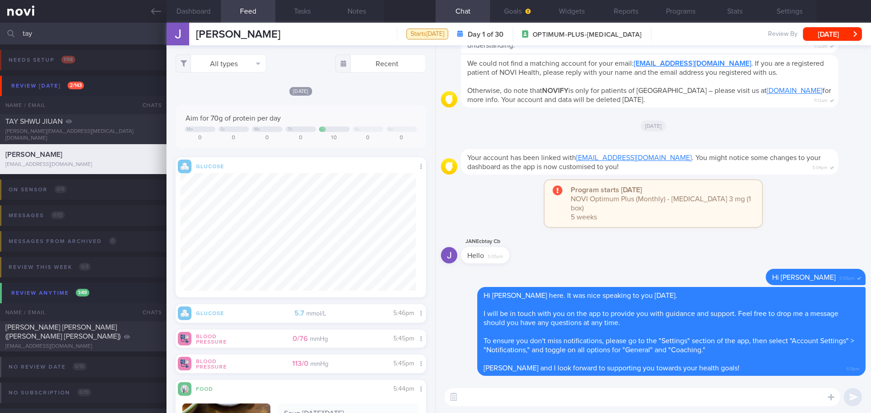
click at [476, 313] on textarea at bounding box center [643, 397] width 396 height 18
paste textarea "Here is some suggestion to your meal plan:"
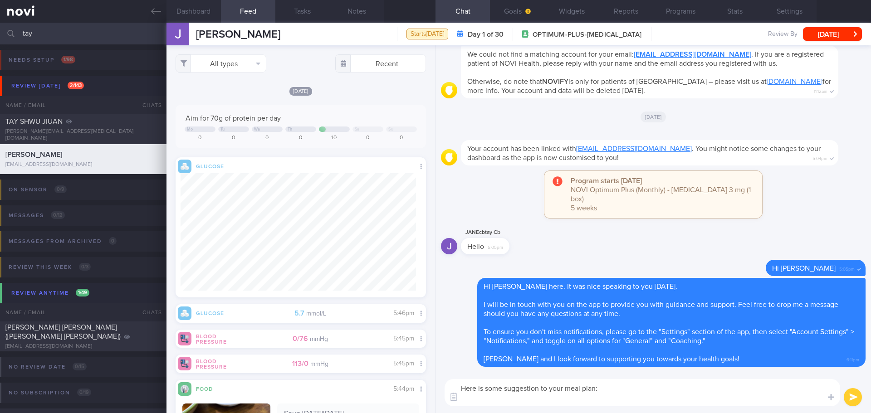
click at [476, 313] on textarea "Here is some suggestion to your meal plan:" at bounding box center [643, 392] width 396 height 27
paste textarea "Focus on cutting down hidden fats in diet as fat is calories dense. >> Healthie…"
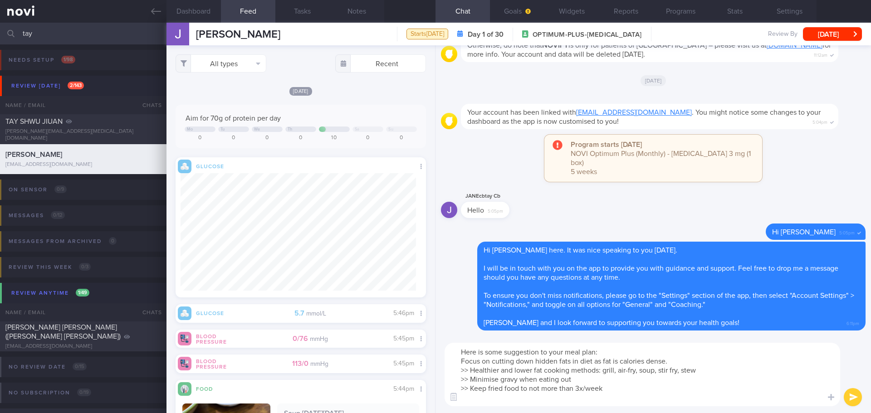
click at [476, 313] on textarea "Here is some suggestion to your meal plan: Focus on cutting down hidden fats in…" at bounding box center [643, 375] width 396 height 64
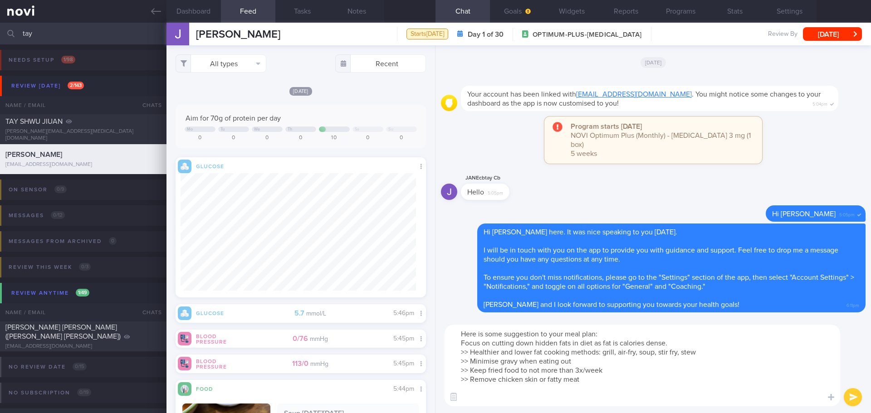
click at [476, 313] on textarea "Here is some suggestion to your meal plan: Focus on cutting down hidden fats in…" at bounding box center [643, 366] width 396 height 82
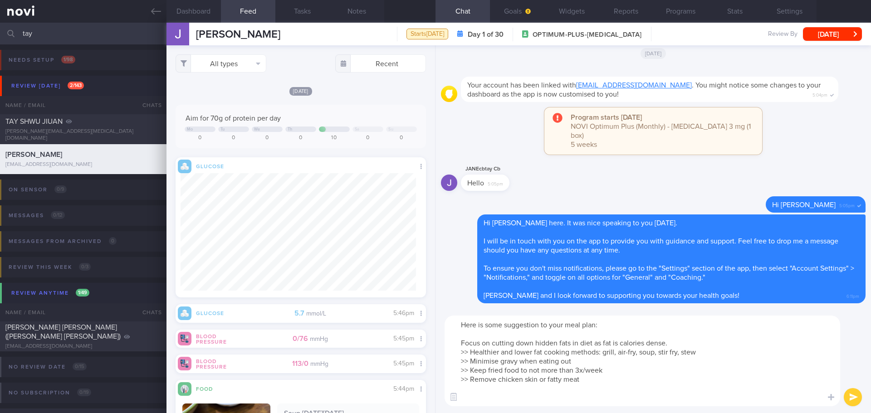
click at [476, 313] on textarea "Here is some suggestion to your meal plan: Focus on cutting down hidden fats in…" at bounding box center [643, 361] width 396 height 91
click at [476, 313] on textarea "Here is some suggestion to your meal plan: Focus on cutting down hidden fats / …" at bounding box center [643, 361] width 396 height 91
click at [472, 313] on textarea "Here is some suggestion to your meal plan: Focus on cutting down hidden fats / …" at bounding box center [643, 361] width 396 height 91
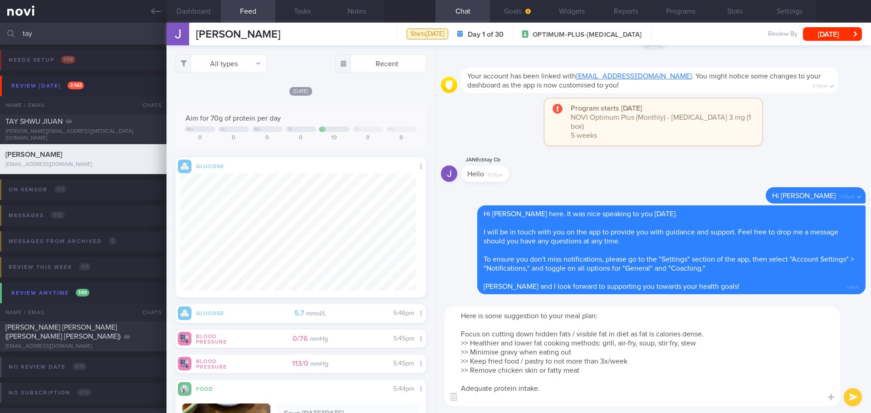
click at [474, 313] on textarea "Here is some suggestion to your meal plan: Focus on cutting down hidden fats / …" at bounding box center [643, 357] width 396 height 100
paste textarea "Aim for 1 palm size chicken/ fish/ lean meat at lunch and dinner"
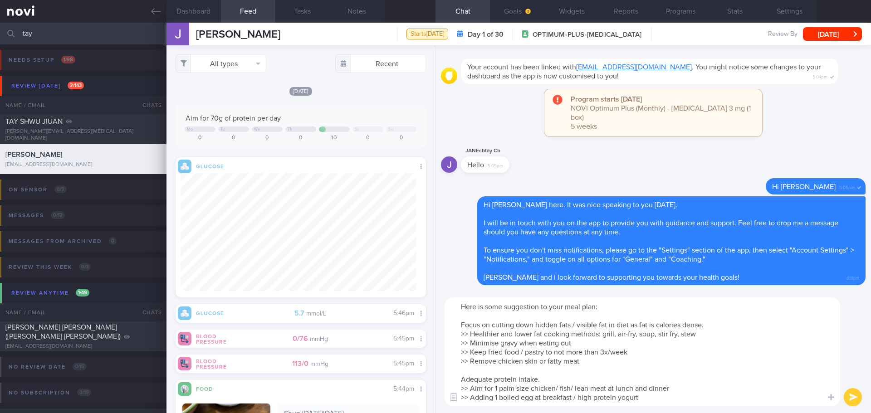
click at [476, 313] on textarea "Here is some suggestion to your meal plan: Focus on cutting down hidden fats / …" at bounding box center [643, 352] width 396 height 109
type textarea "Here is some suggestion to your meal plan: Focus on cutting down hidden fats / …"
click at [476, 313] on button "submit" at bounding box center [853, 397] width 18 height 18
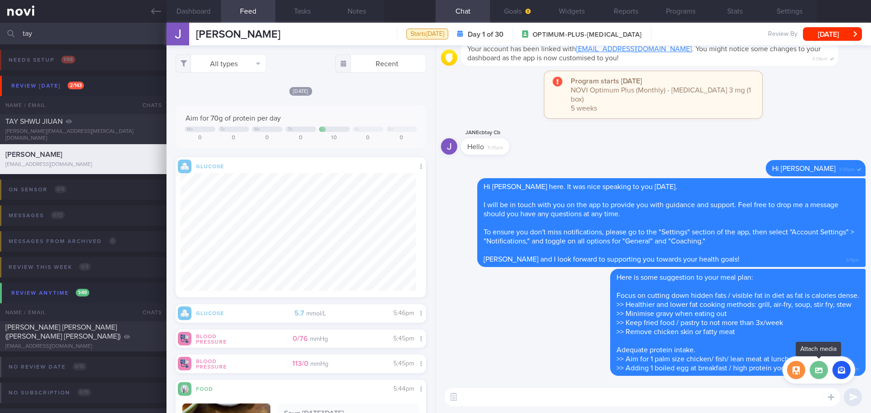
click at [476, 313] on label at bounding box center [819, 370] width 18 height 18
click at [0, 0] on input "file" at bounding box center [0, 0] width 0 height 0
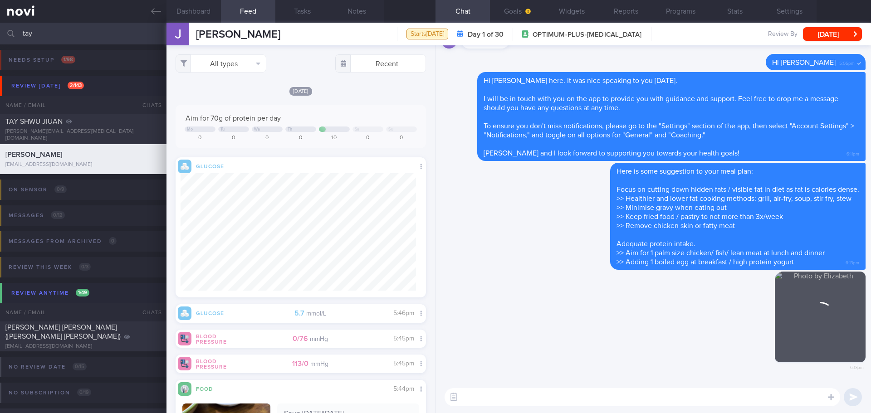
click at [476, 313] on textarea at bounding box center [643, 397] width 396 height 18
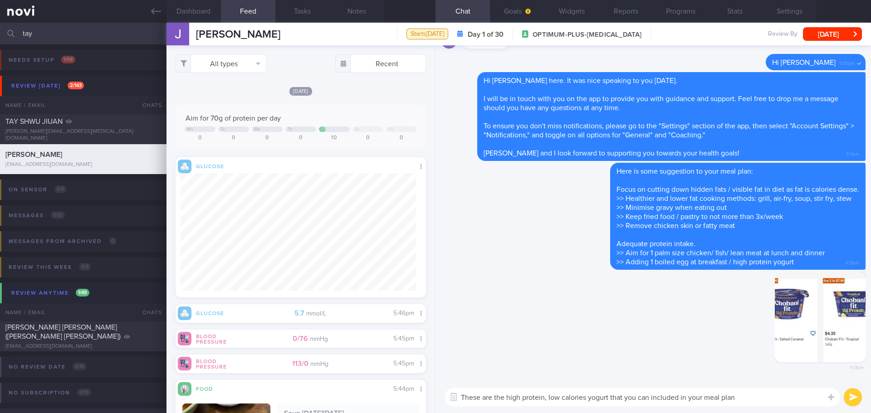
type textarea "These are the high protein, low calories yogurt that you can included in your m…"
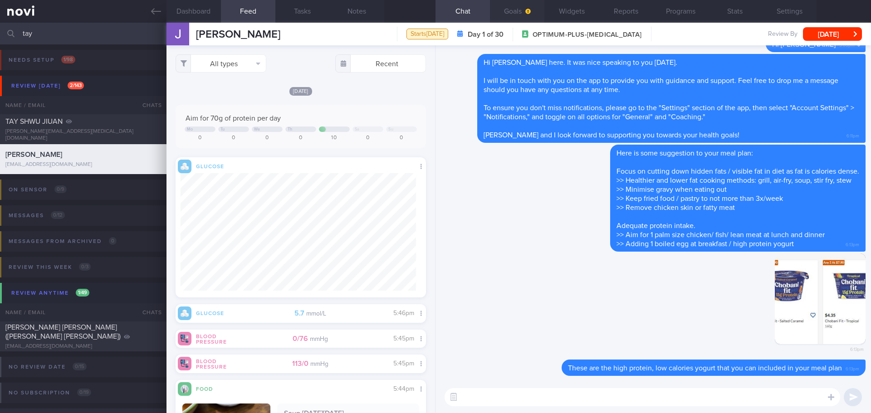
click at [476, 9] on button "Goals" at bounding box center [517, 11] width 54 height 23
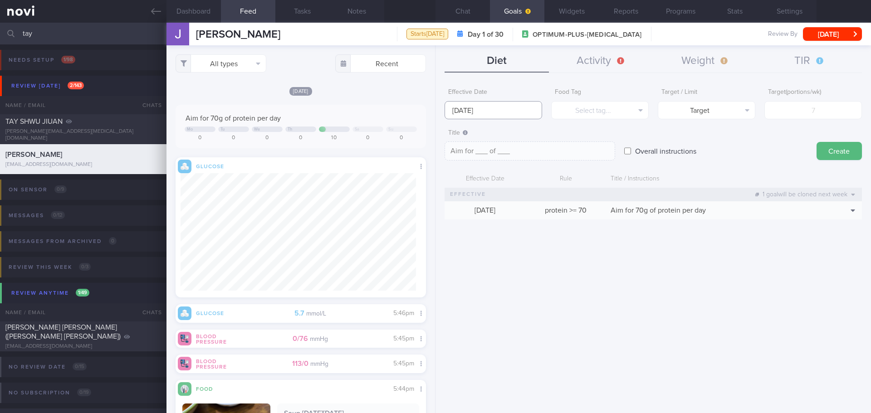
click at [476, 110] on input "15 Sep 2025" at bounding box center [494, 110] width 98 height 18
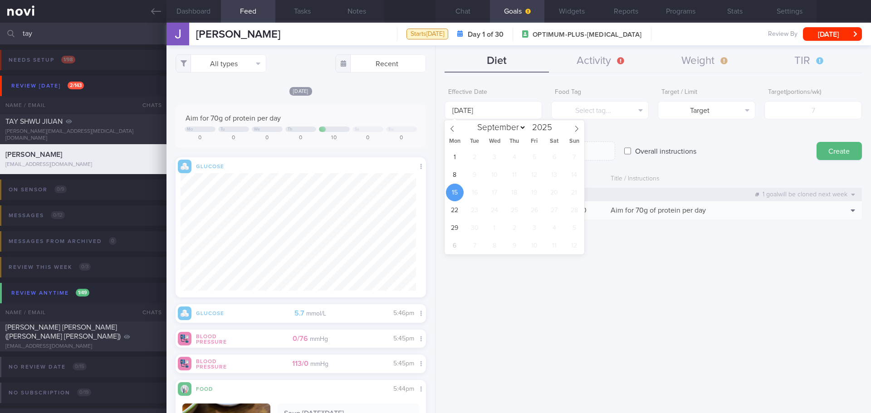
click at [476, 73] on div "Diet Activity Weight TIR Effective Date 15 Sep 2025 Food Tag Select tag... Sele…" at bounding box center [652, 229] width 435 height 368
click at [466, 110] on input "15 Sep 2025" at bounding box center [494, 110] width 98 height 18
click at [452, 175] on span "8" at bounding box center [455, 175] width 18 height 18
type input "8 Sep 2025"
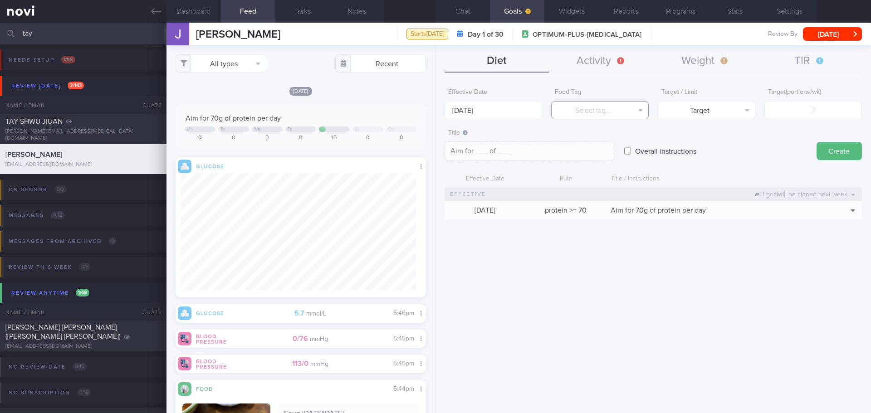
click at [476, 114] on button "Select tag..." at bounding box center [600, 110] width 98 height 18
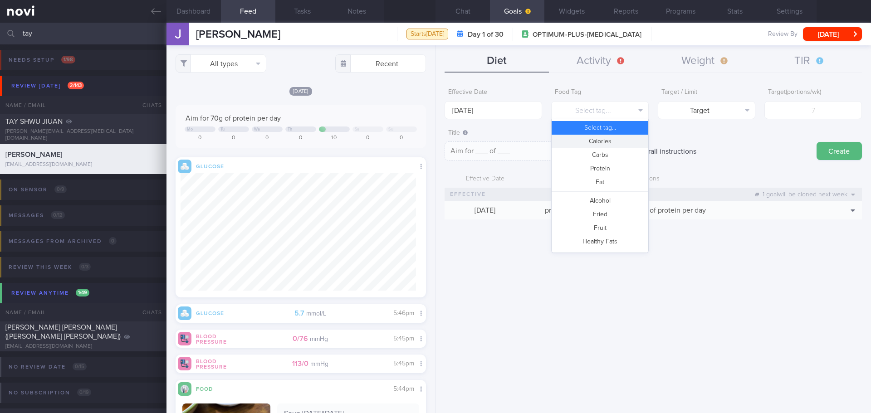
click at [476, 141] on button "Calories" at bounding box center [600, 142] width 97 height 14
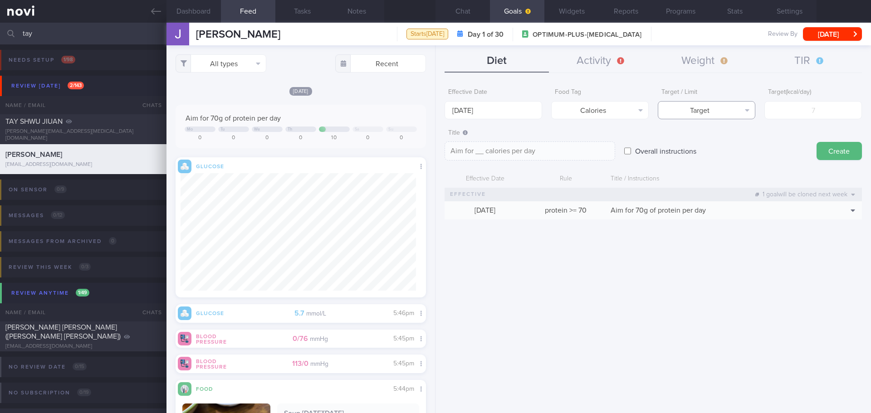
click at [476, 111] on button "Target" at bounding box center [707, 110] width 98 height 18
drag, startPoint x: 730, startPoint y: 139, endPoint x: 795, endPoint y: 118, distance: 68.6
click at [476, 139] on button "Limit" at bounding box center [706, 142] width 97 height 14
type textarea "Keep to __ calories per day"
click at [476, 110] on input "number" at bounding box center [813, 110] width 98 height 18
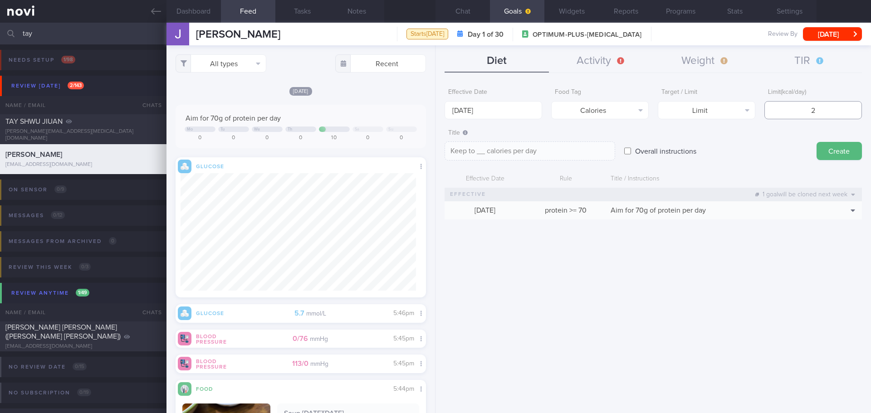
type input "21"
type textarea "Keep to 21 calories per day"
type input "2"
type textarea "Keep to 2 calories per day"
type textarea "Keep to __ calories per day"
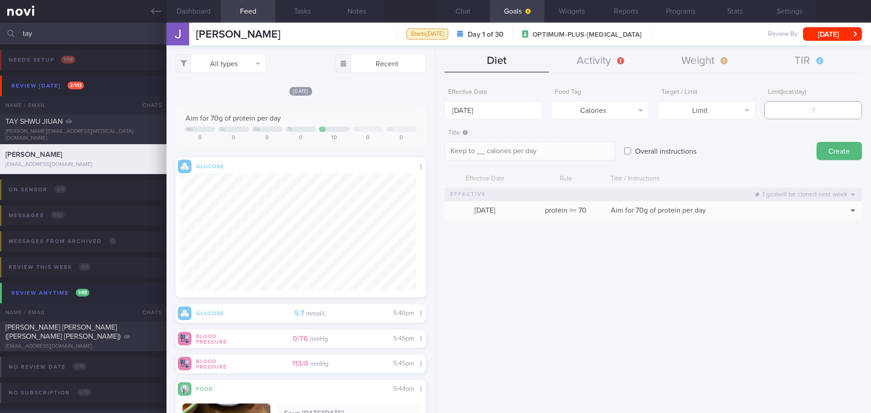
type input "1"
type textarea "Keep to 1 calories per day"
type input "10"
type textarea "Keep to 10 calories per day"
type input "100"
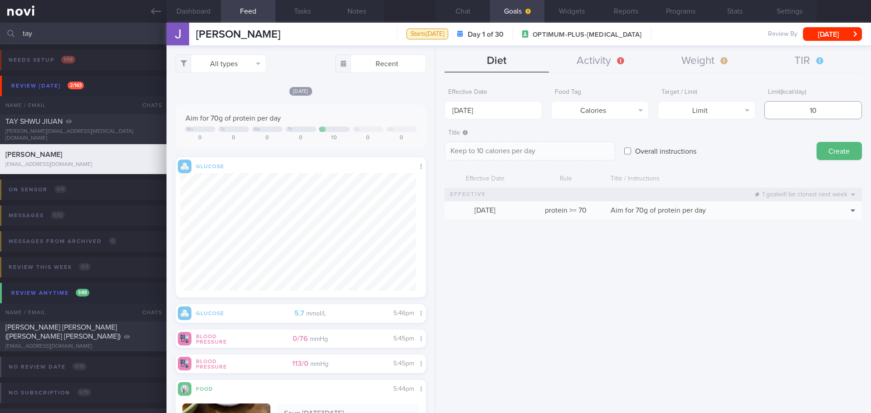
type textarea "Keep to 100 calories per day"
type input "1000"
type textarea "Keep to 1000 calories per day"
type input "1000"
click at [476, 146] on button "Create" at bounding box center [839, 151] width 45 height 18
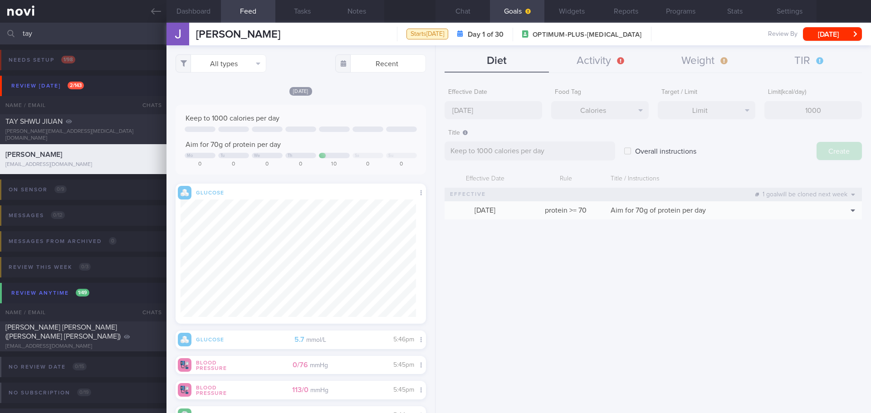
type input "15 Sep 2025"
type textarea "Aim for ___ of ___"
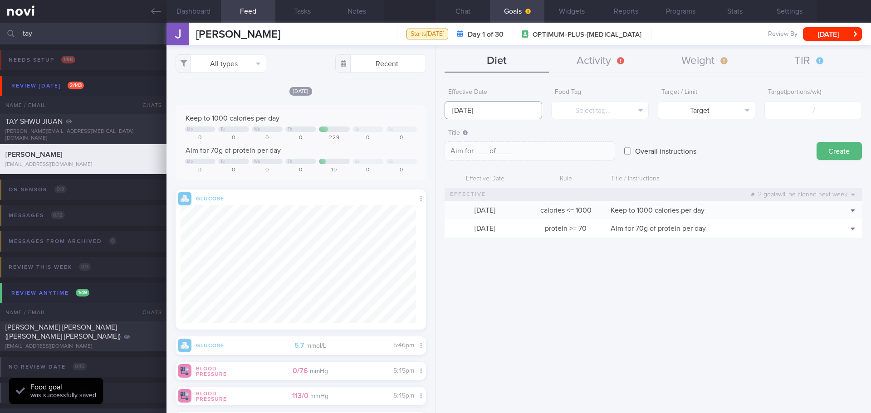
click at [473, 114] on input "15 Sep 2025" at bounding box center [494, 110] width 98 height 18
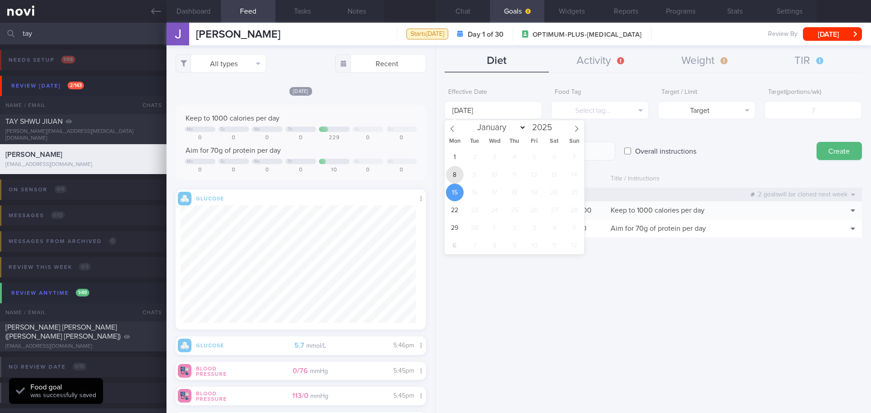
click at [460, 168] on span "8" at bounding box center [455, 175] width 18 height 18
type input "8 Sep 2025"
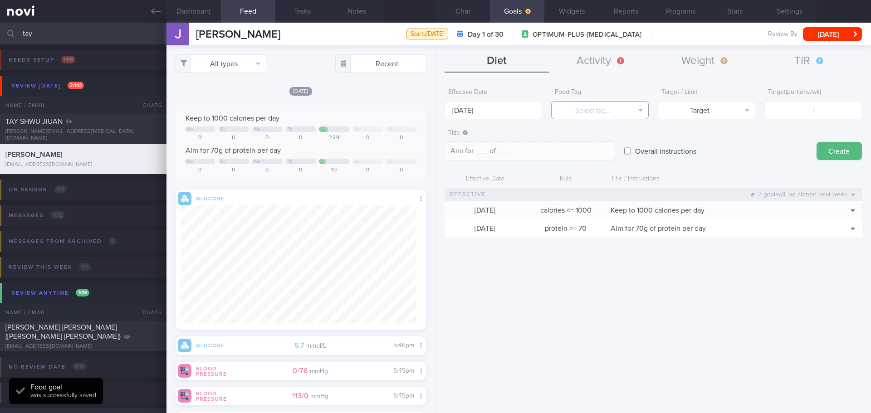
click at [476, 112] on button "Select tag..." at bounding box center [600, 110] width 98 height 18
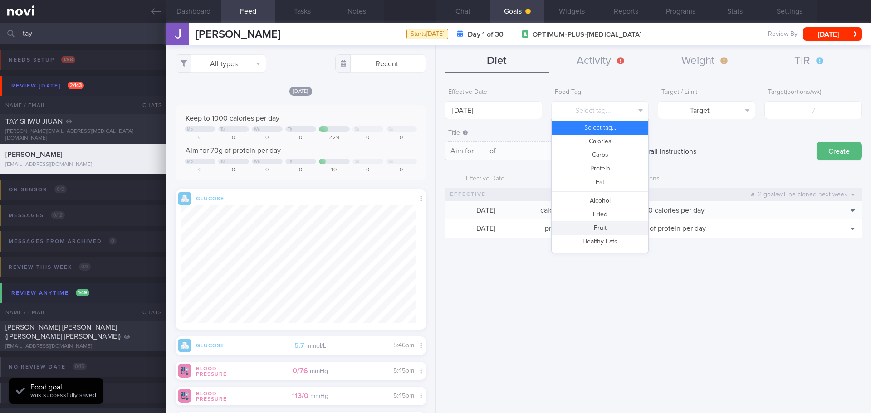
click at [476, 224] on button "Fruit" at bounding box center [600, 228] width 97 height 14
type textarea "Aim for __ portions of fruits per week"
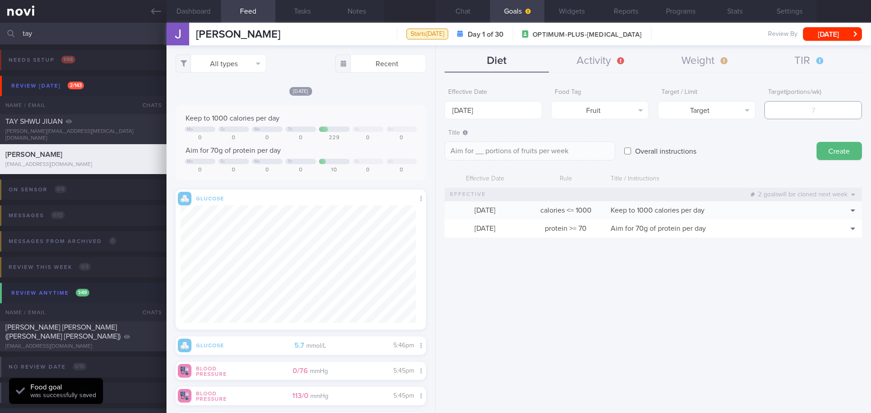
click at [476, 113] on input "number" at bounding box center [813, 110] width 98 height 18
type input "1"
type textarea "Aim for 1 portions of fruits per week"
type input "14"
type textarea "Aim for 14 portions of fruits per week"
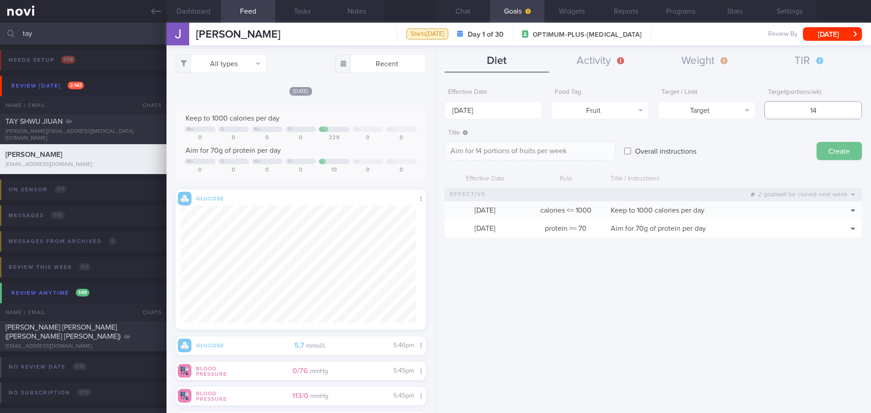
type input "14"
click at [476, 147] on button "Create" at bounding box center [839, 151] width 45 height 18
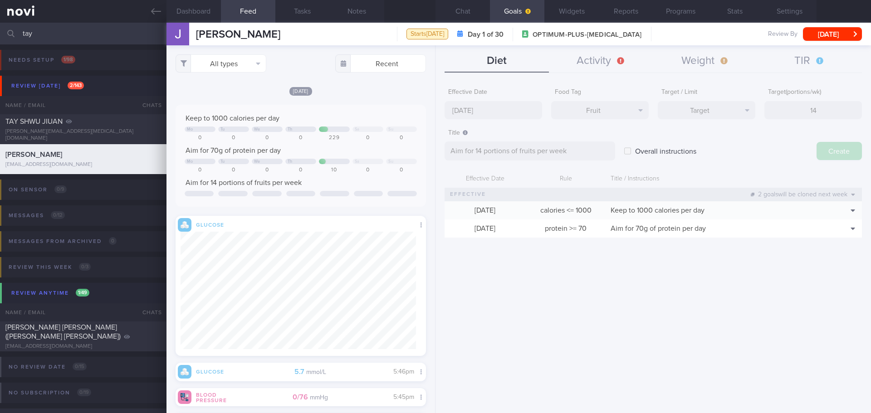
type input "15 Sep 2025"
type textarea "Aim for ___ of ___"
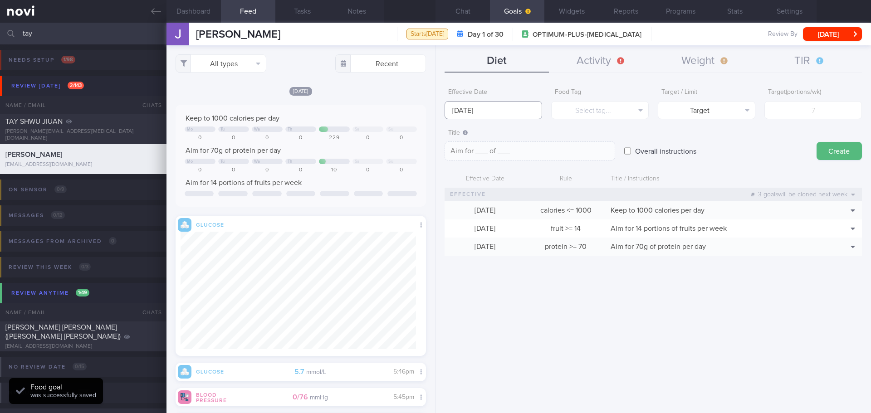
click at [465, 107] on input "15 Sep 2025" at bounding box center [494, 110] width 98 height 18
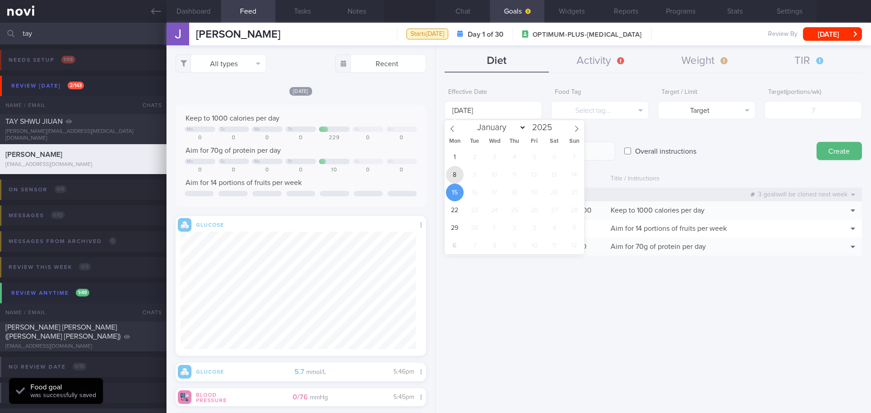
click at [457, 169] on span "8" at bounding box center [455, 175] width 18 height 18
type input "8 Sep 2025"
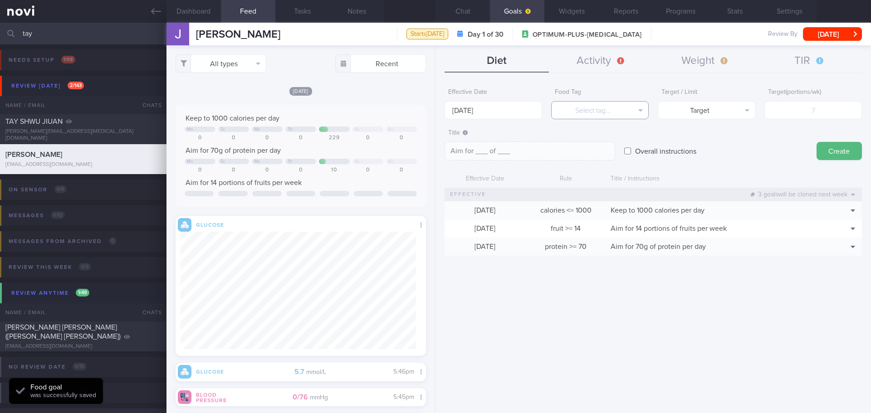
click at [476, 113] on button "Select tag..." at bounding box center [600, 110] width 98 height 18
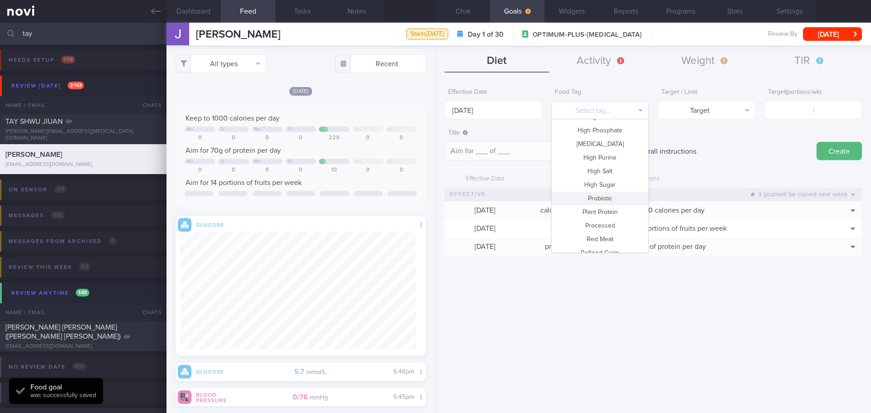
scroll to position [270, 0]
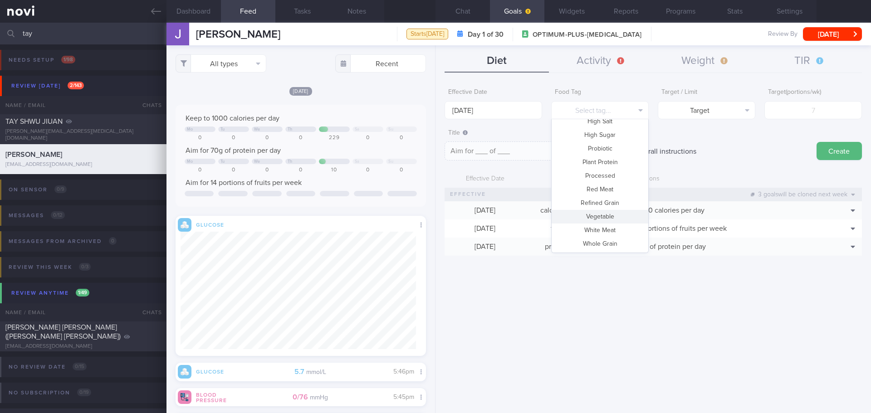
click at [476, 212] on button "Vegetable" at bounding box center [600, 217] width 97 height 14
type textarea "Aim for __ portions of vegetables per week"
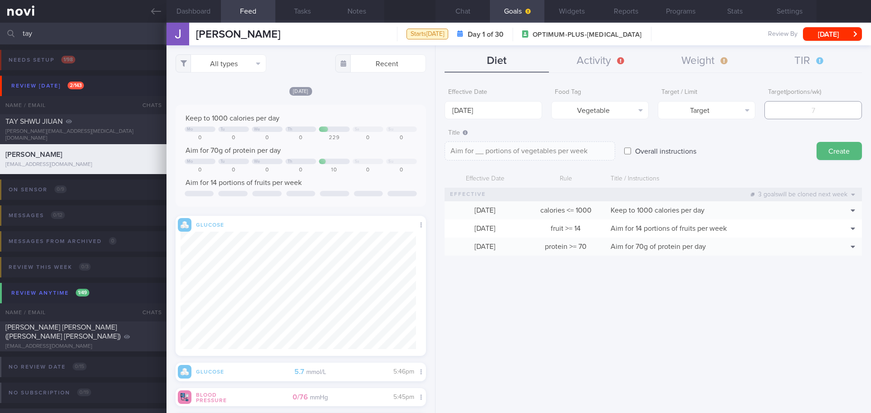
click at [476, 117] on input "number" at bounding box center [813, 110] width 98 height 18
type input "1"
type textarea "Aim for 1 portions of vegetables per week"
type input "14"
type textarea "Aim for 14 portions of vegetables per week"
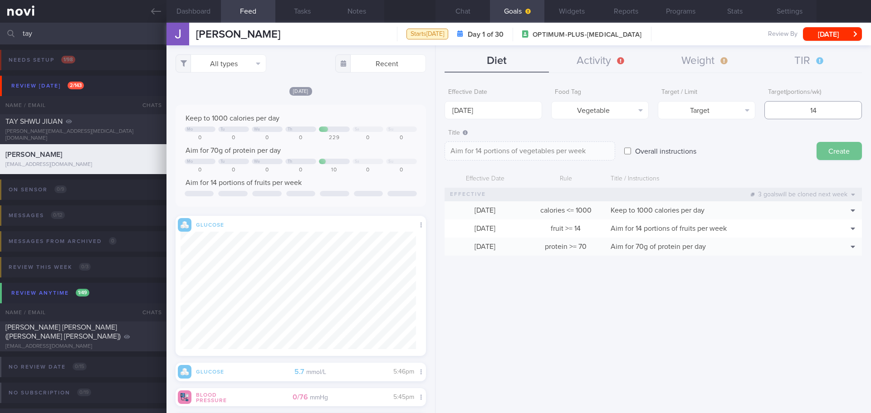
type input "14"
click at [476, 150] on button "Create" at bounding box center [839, 151] width 45 height 18
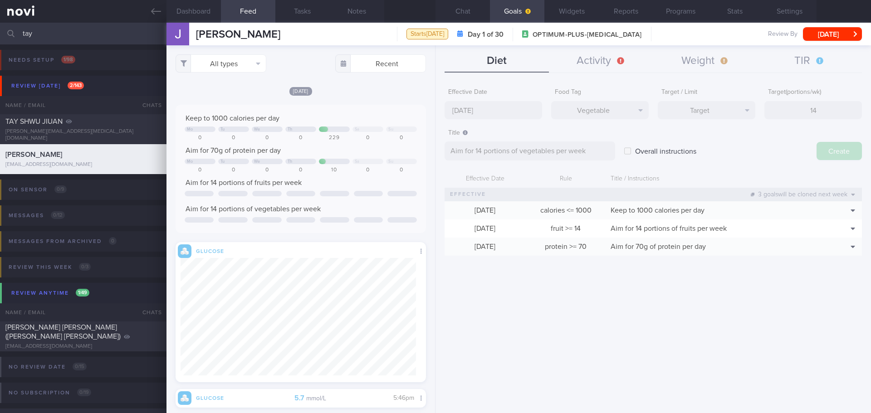
type input "15 Sep 2025"
type textarea "Aim for ___ of ___"
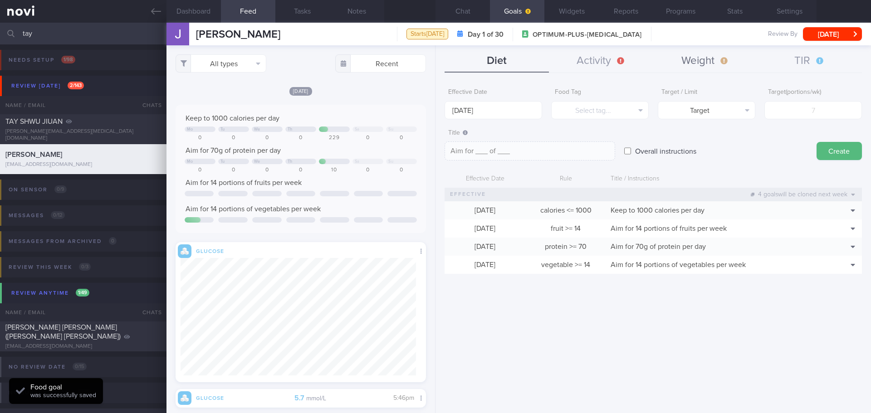
click at [476, 62] on button "Weight" at bounding box center [705, 61] width 104 height 23
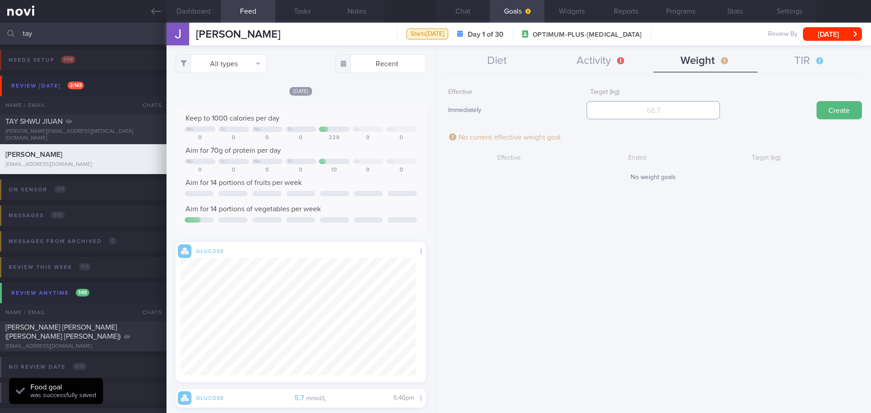
click at [476, 114] on input "number" at bounding box center [653, 110] width 133 height 18
type input "60"
click at [476, 112] on button "Create" at bounding box center [839, 110] width 45 height 18
click at [470, 58] on button "Diet" at bounding box center [497, 61] width 104 height 23
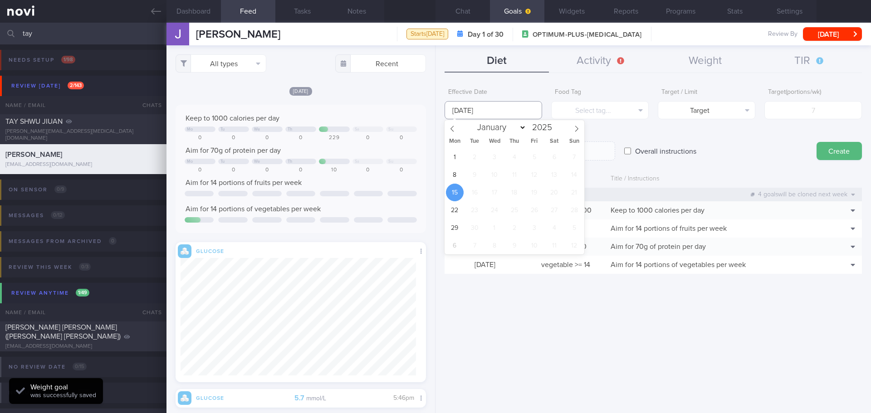
click at [468, 111] on input "15 Sep 2025" at bounding box center [494, 110] width 98 height 18
click at [459, 173] on span "8" at bounding box center [455, 175] width 18 height 18
type input "8 Sep 2025"
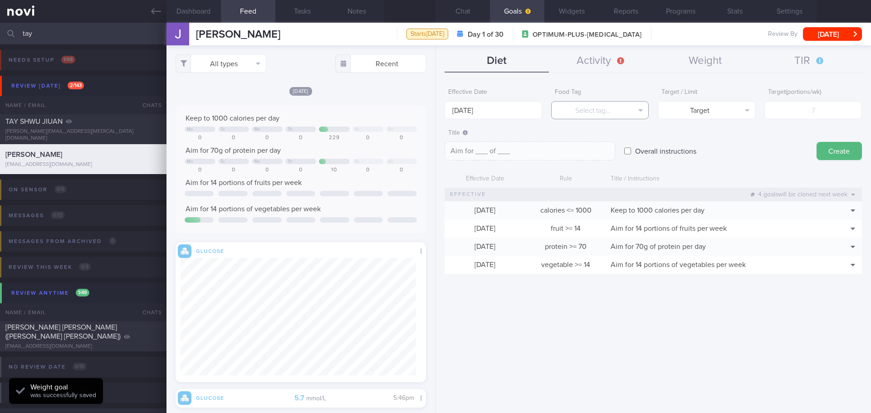
click at [476, 115] on button "Select tag..." at bounding box center [600, 110] width 98 height 18
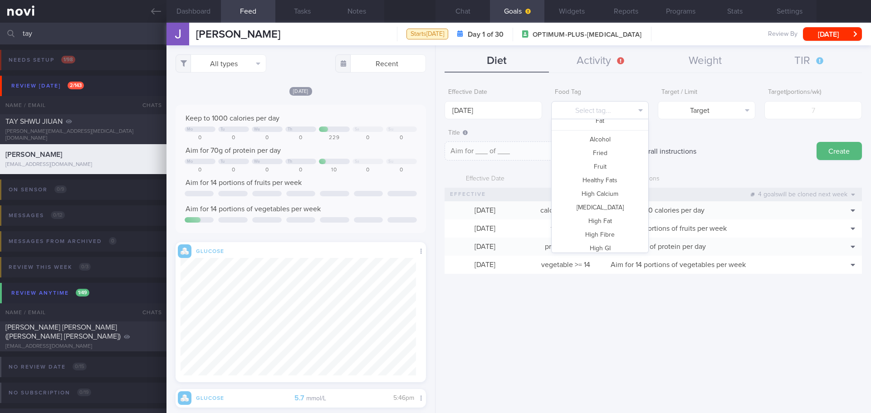
scroll to position [43, 0]
click at [476, 236] on button "High Fat" at bounding box center [600, 240] width 97 height 14
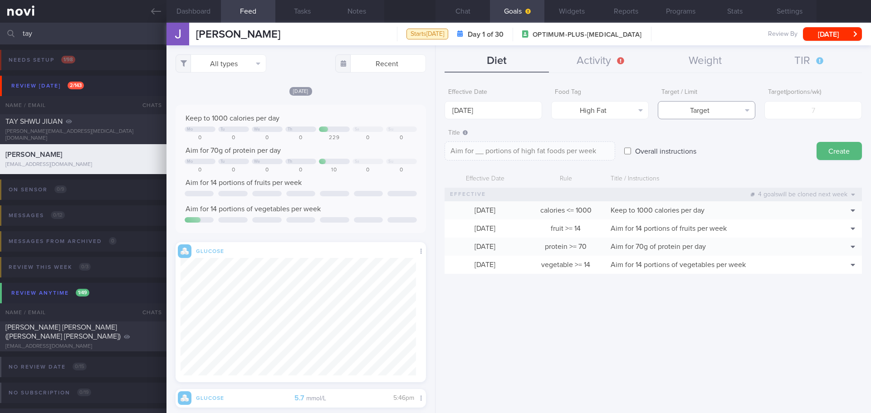
click at [476, 112] on button "Target" at bounding box center [707, 110] width 98 height 18
click at [476, 143] on button "Limit" at bounding box center [706, 142] width 97 height 14
type textarea "Keep to __ portions of high fat foods per week"
click at [476, 116] on input "number" at bounding box center [813, 110] width 98 height 18
type input "3"
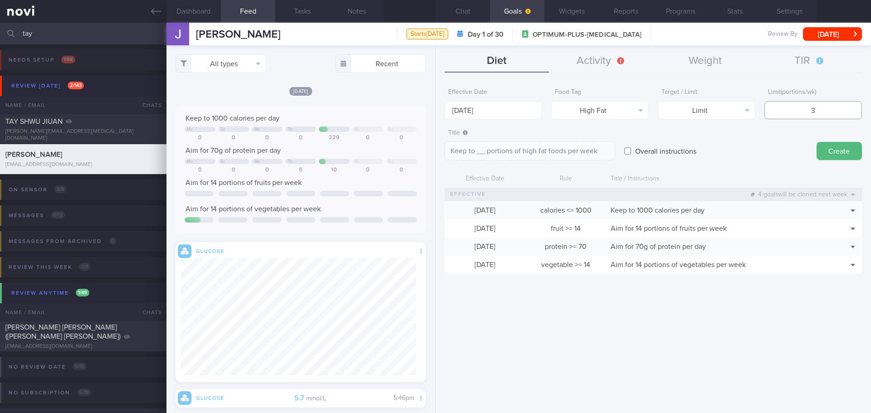
type textarea "Keep to 3 portions of high fat foods per week"
type input "3"
click at [476, 149] on button "Create" at bounding box center [839, 151] width 45 height 18
type input "15 Sep 2025"
type textarea "Aim for ___ of ___"
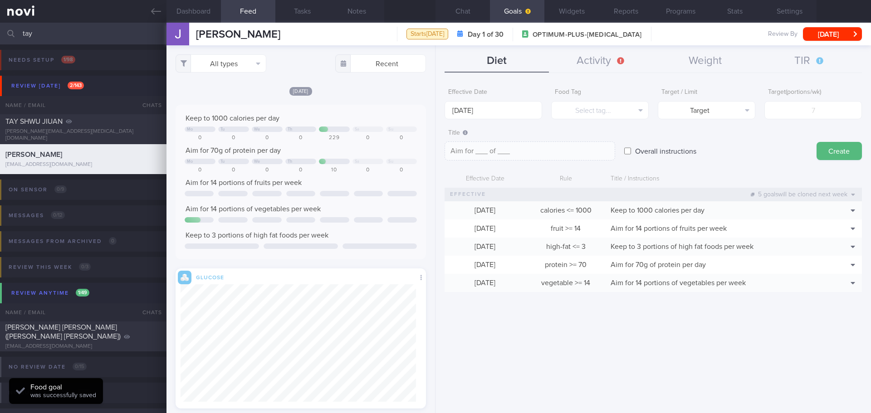
click at [476, 313] on div "Effective Date 15 Sep 2025 Food Tag Select tag... Select tag... Calories Carbs …" at bounding box center [652, 245] width 435 height 336
click at [476, 59] on button "Activity" at bounding box center [601, 61] width 104 height 23
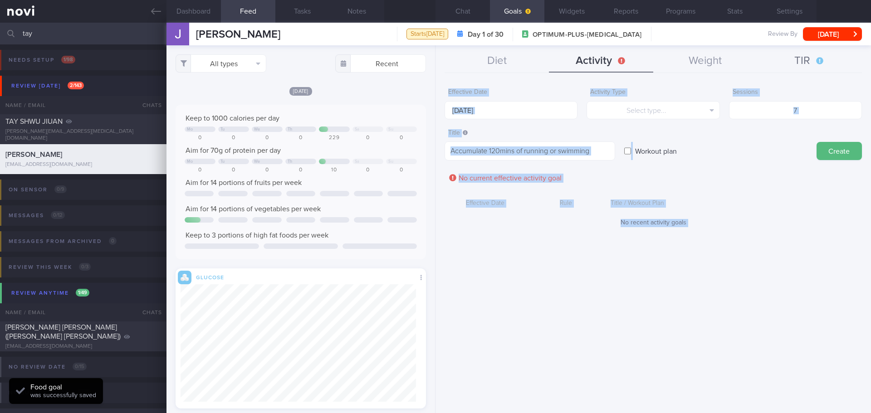
click at [476, 62] on button "TIR" at bounding box center [810, 61] width 104 height 23
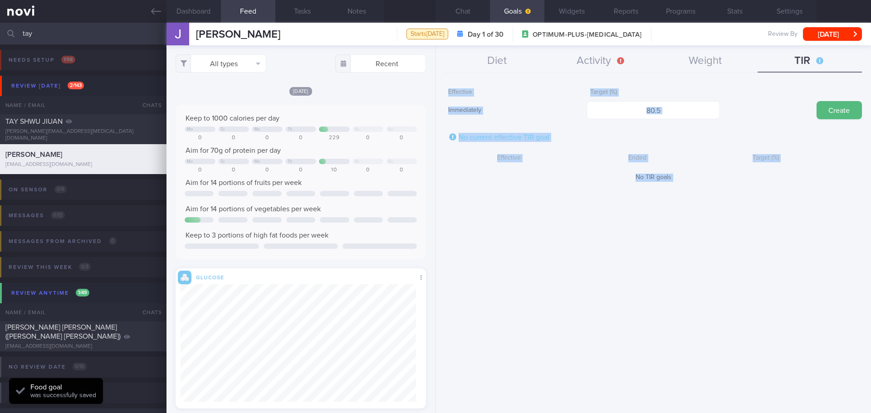
click at [476, 229] on div "Effective Immediately Target (%) Create No current effective TIR goal Effective…" at bounding box center [652, 245] width 435 height 336
click at [476, 230] on div "Effective Immediately Target (%) Create No current effective TIR goal Effective…" at bounding box center [652, 245] width 435 height 336
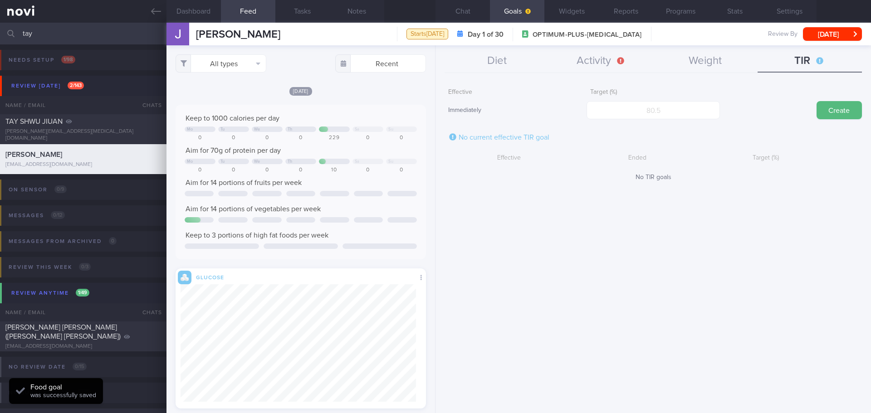
click at [476, 248] on div "Effective Immediately Target (%) Create No current effective TIR goal Effective…" at bounding box center [652, 245] width 435 height 336
click at [454, 15] on button "Chat" at bounding box center [462, 11] width 54 height 23
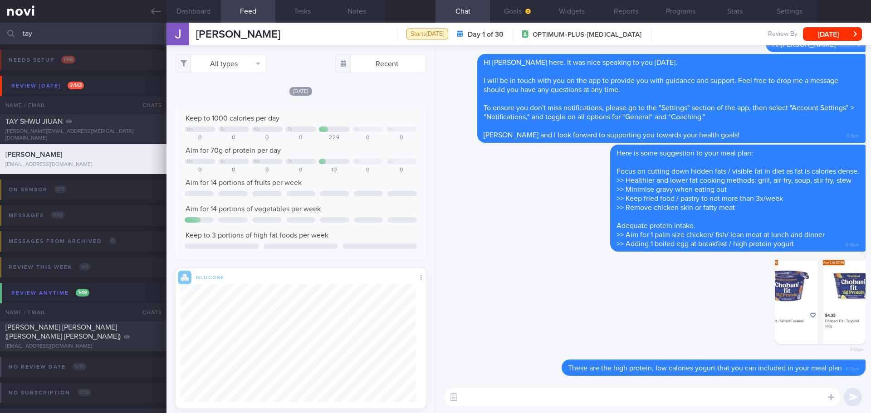
drag, startPoint x: 38, startPoint y: 34, endPoint x: 5, endPoint y: 41, distance: 33.7
click at [5, 41] on div "tay Assigned patients Assigned patients All active patients Archived patients" at bounding box center [435, 34] width 871 height 22
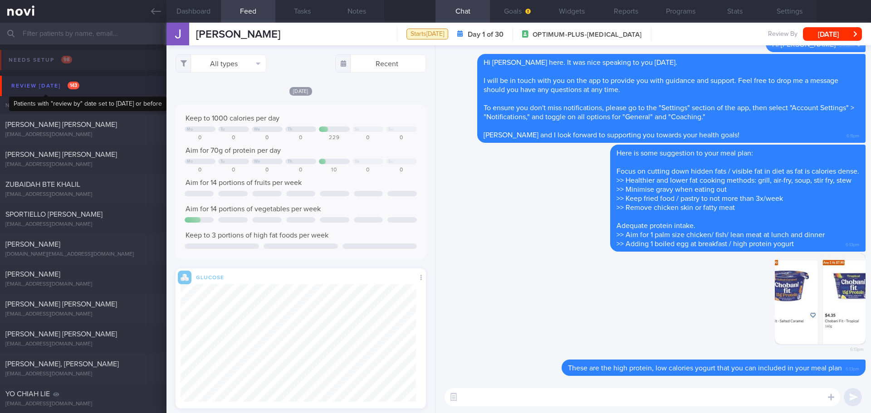
click at [51, 81] on div "Review today 143" at bounding box center [45, 86] width 73 height 12
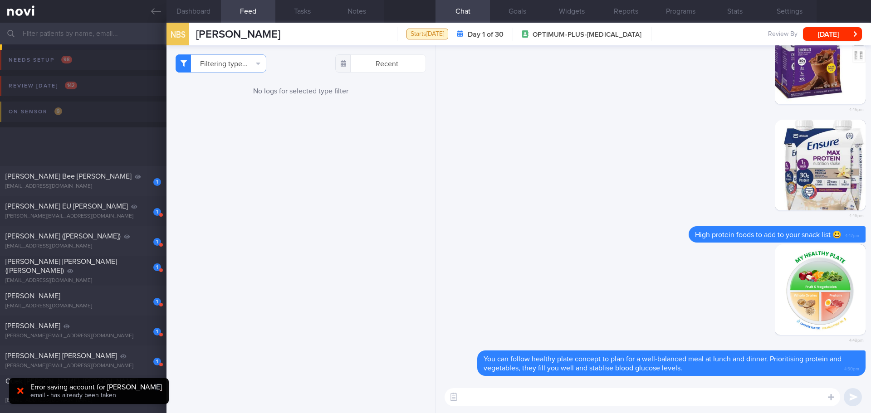
scroll to position [318, 0]
